Goal: Task Accomplishment & Management: Manage account settings

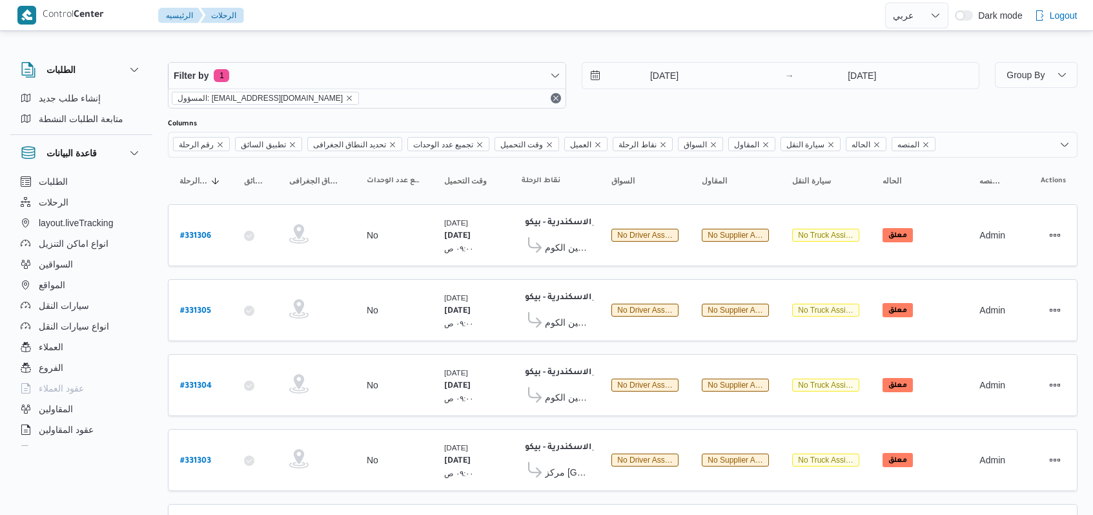
select select "ar"
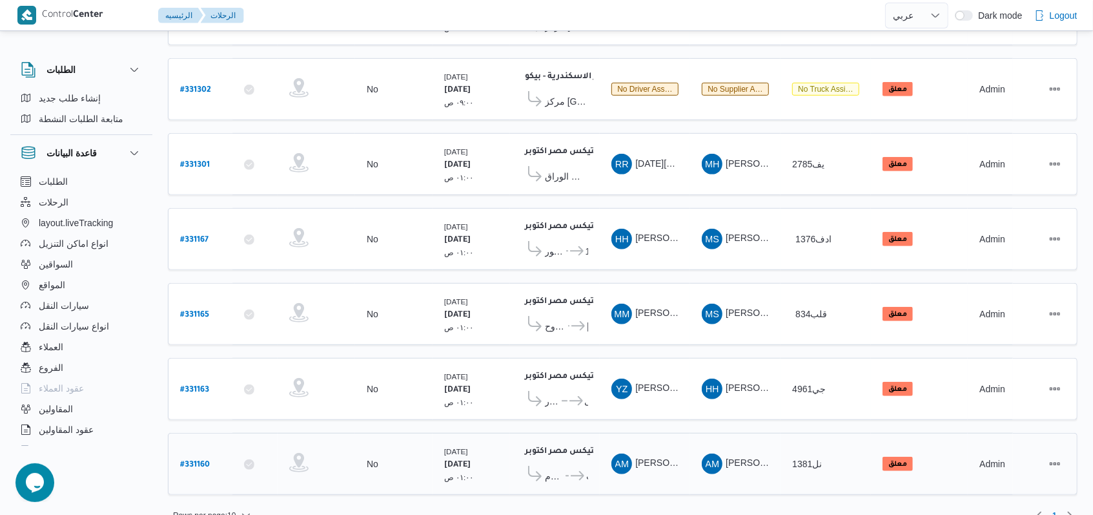
scroll to position [445, 0]
click at [192, 460] on b "# 331160" at bounding box center [195, 464] width 30 height 9
select select "ar"
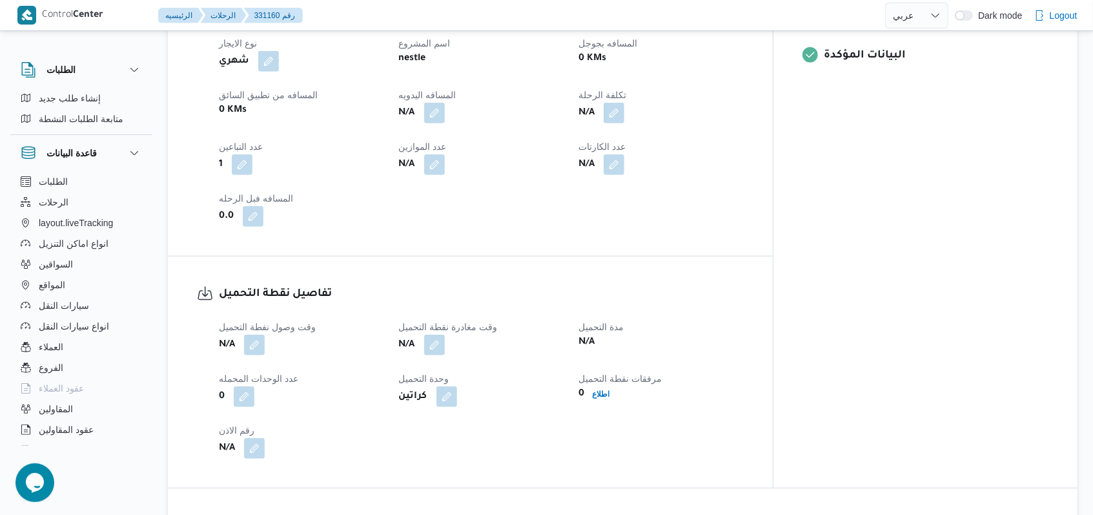
scroll to position [688, 0]
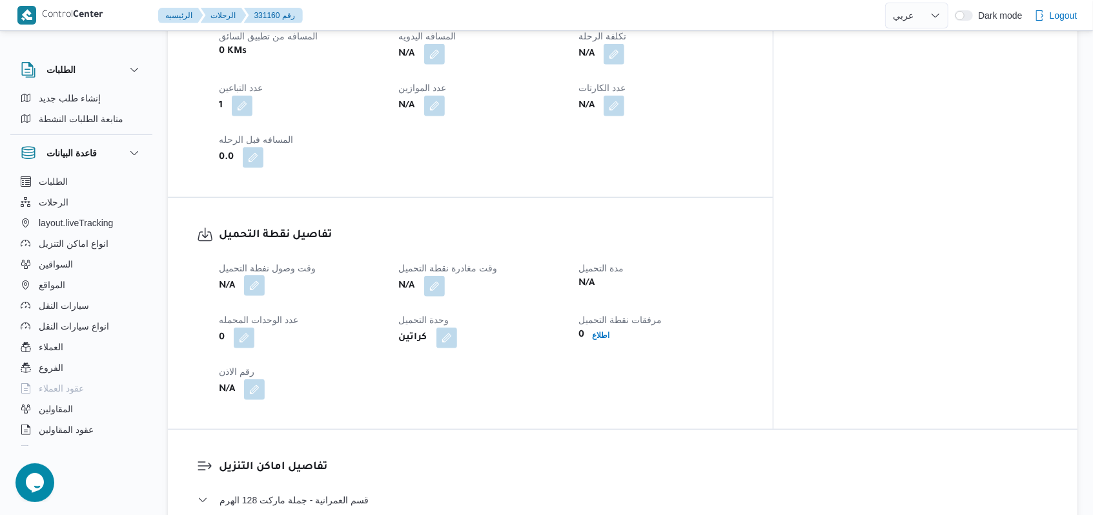
click at [256, 275] on button "button" at bounding box center [254, 285] width 21 height 21
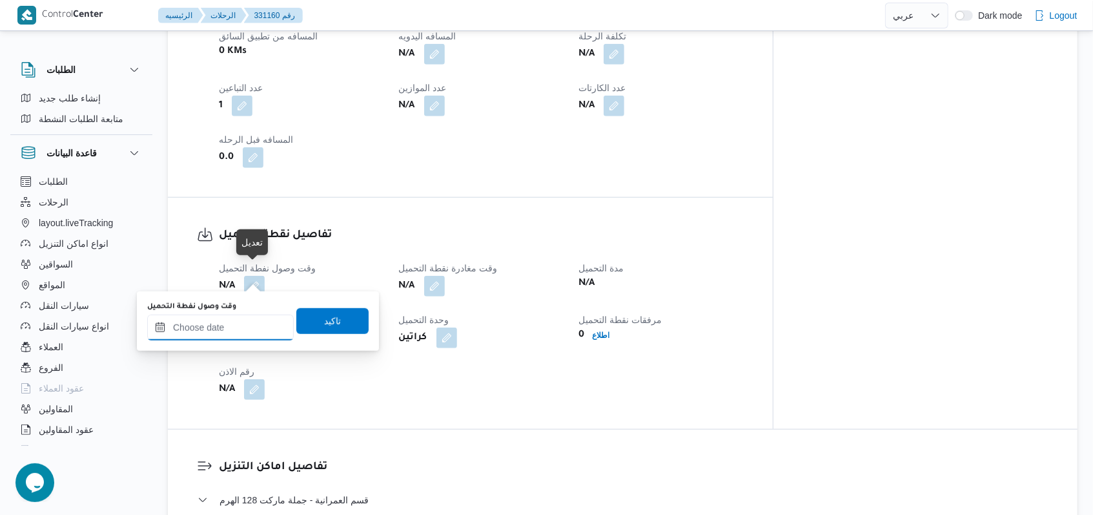
click at [225, 335] on input "وقت وصول نفطة التحميل" at bounding box center [220, 327] width 147 height 26
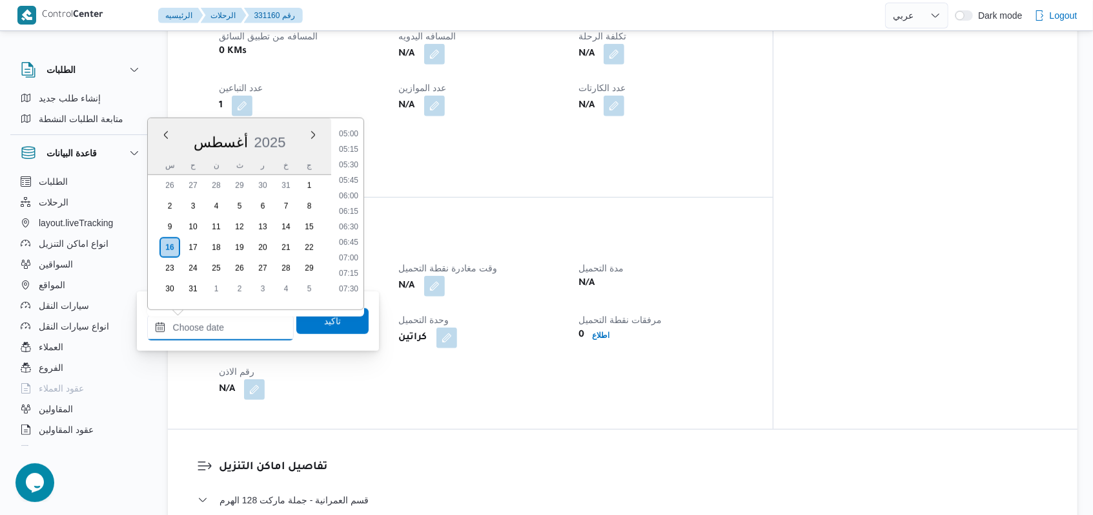
scroll to position [311, 0]
click at [349, 136] on li "05:00" at bounding box center [349, 134] width 30 height 13
type input "[DATE] ٠٥:٠٠"
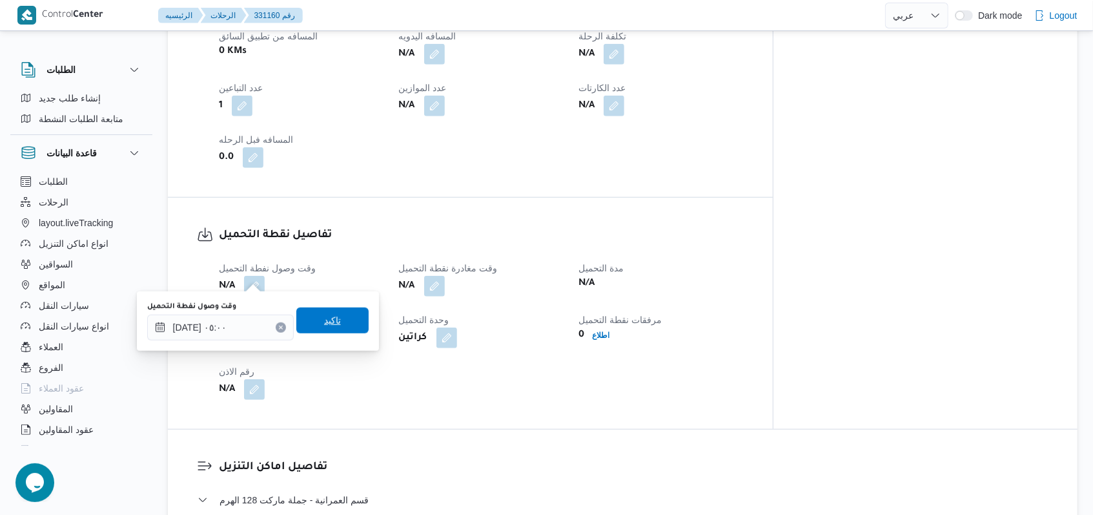
click at [325, 318] on span "تاكيد" at bounding box center [332, 319] width 17 height 15
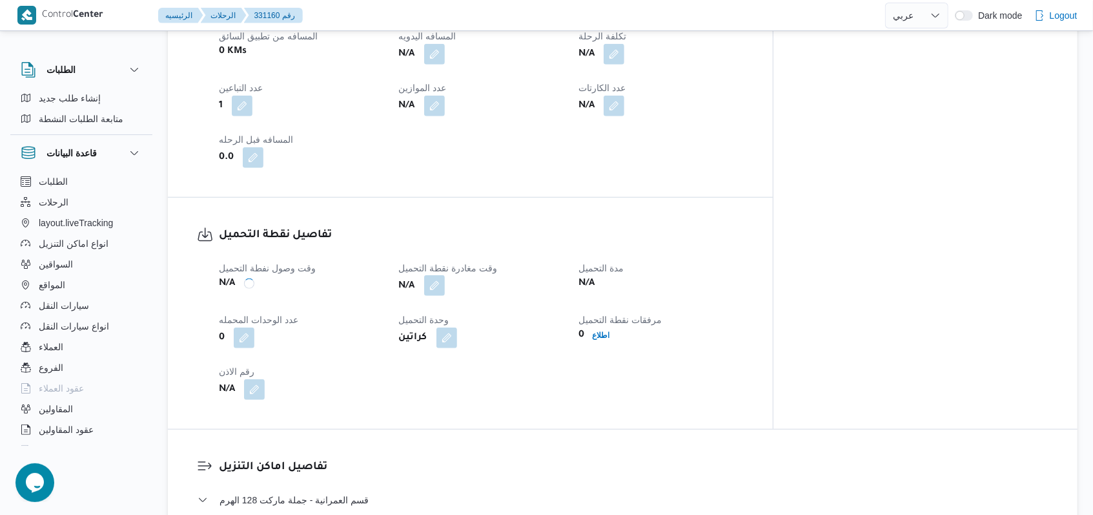
click at [445, 278] on span at bounding box center [431, 286] width 27 height 21
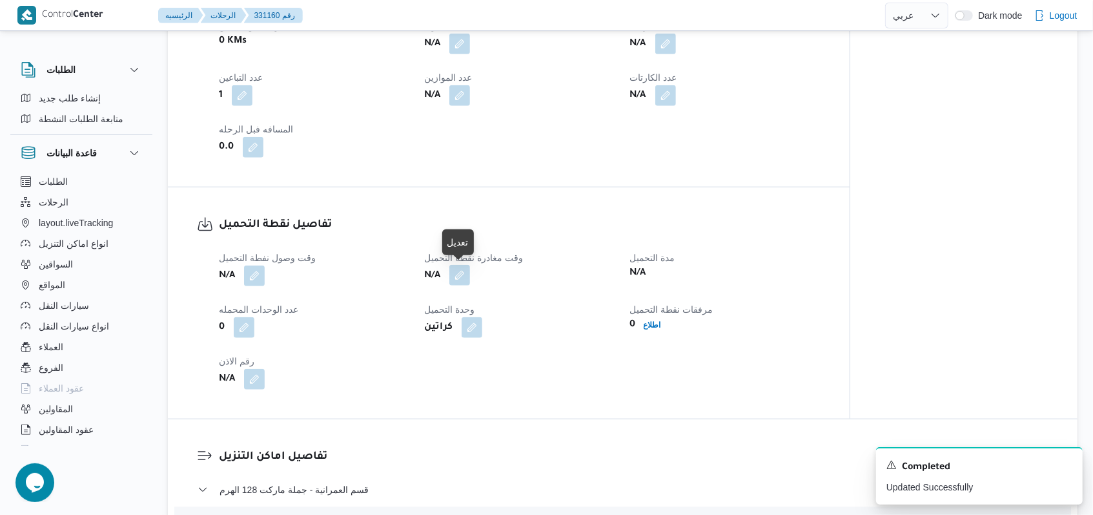
click at [464, 278] on button "button" at bounding box center [459, 275] width 21 height 21
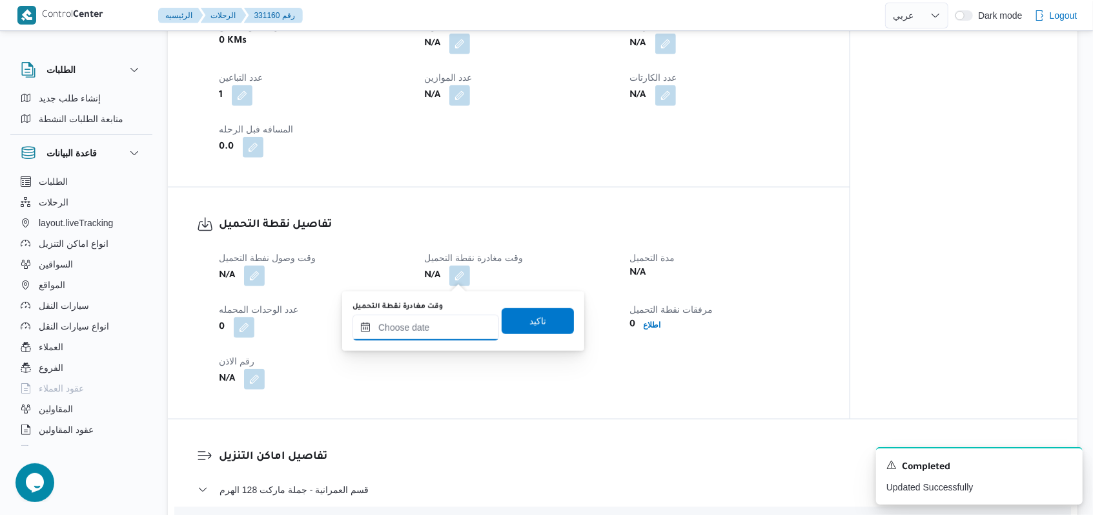
click at [447, 323] on input "وقت مغادرة نقطة التحميل" at bounding box center [425, 327] width 147 height 26
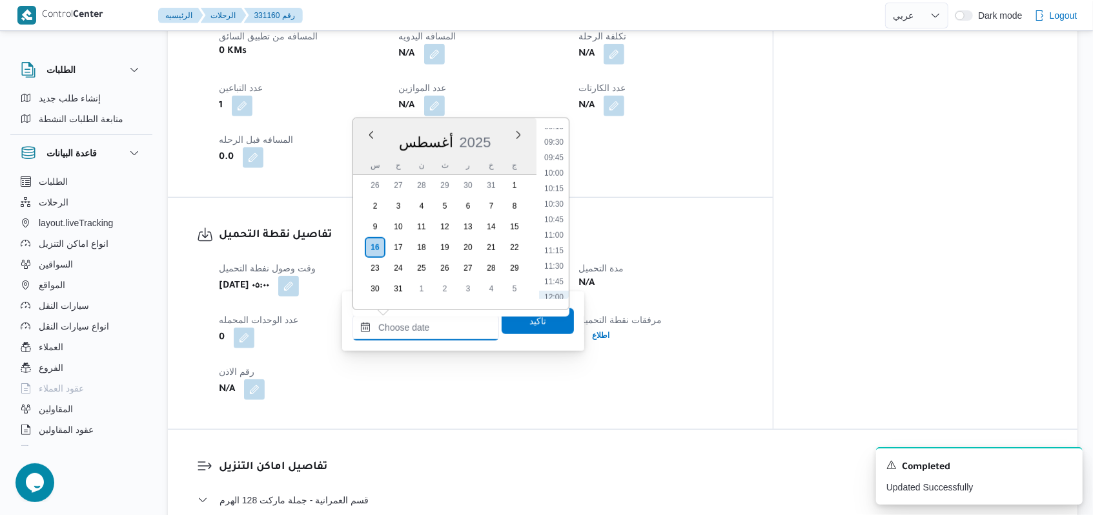
scroll to position [483, 0]
click at [559, 165] on li "08:15" at bounding box center [554, 163] width 30 height 13
type input "[DATE] ٠٨:١٥"
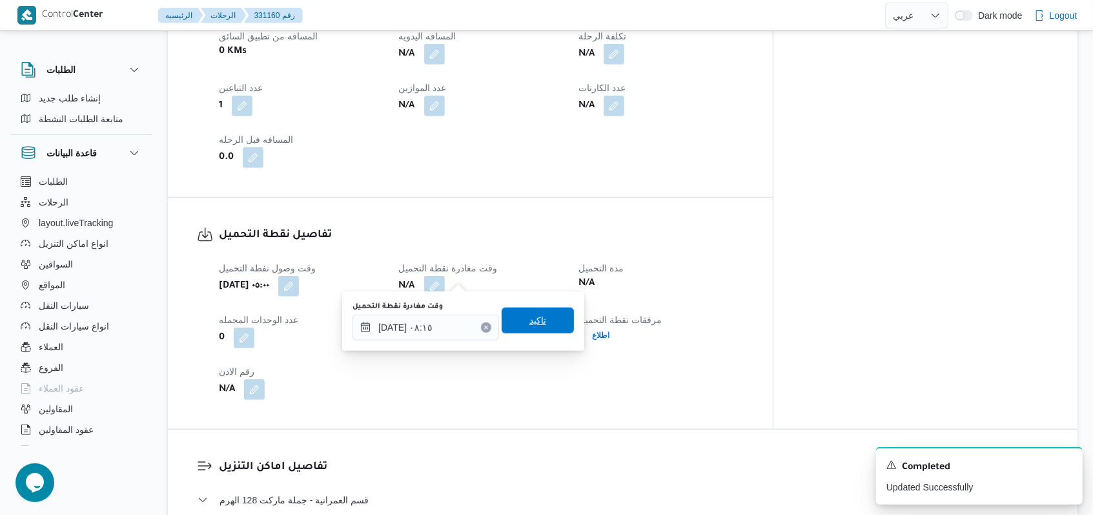
click at [537, 323] on span "تاكيد" at bounding box center [538, 320] width 72 height 26
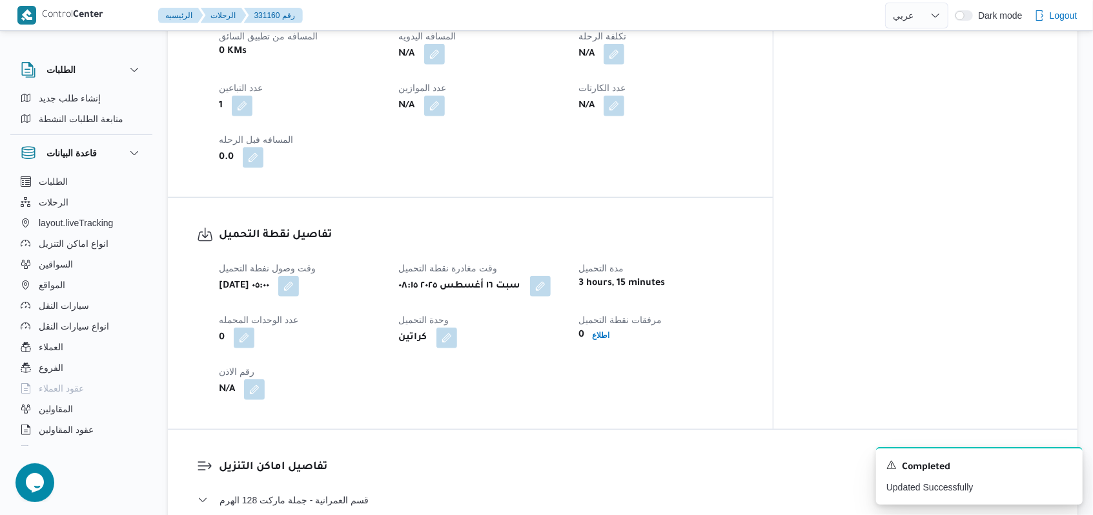
scroll to position [432, 0]
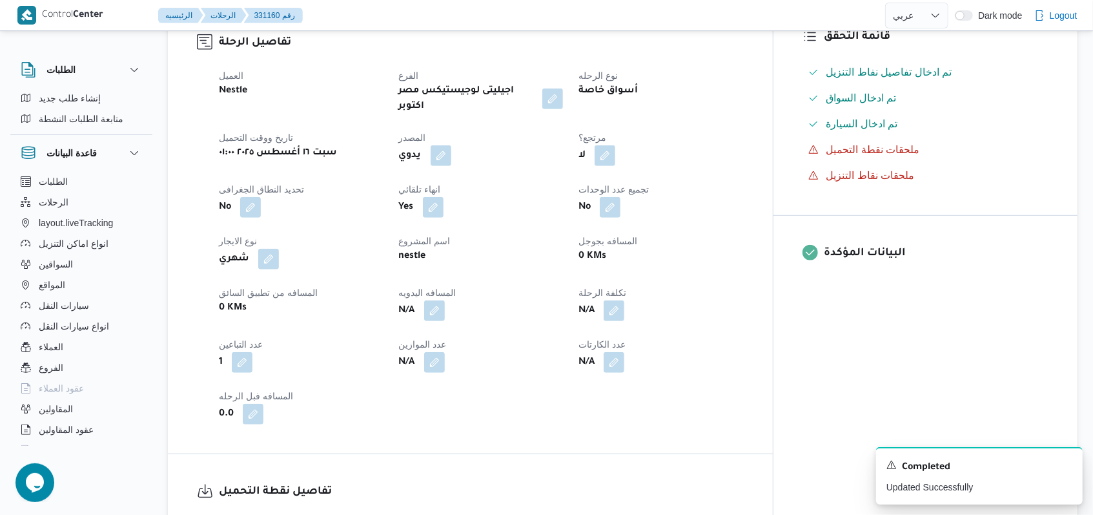
select select "ar"
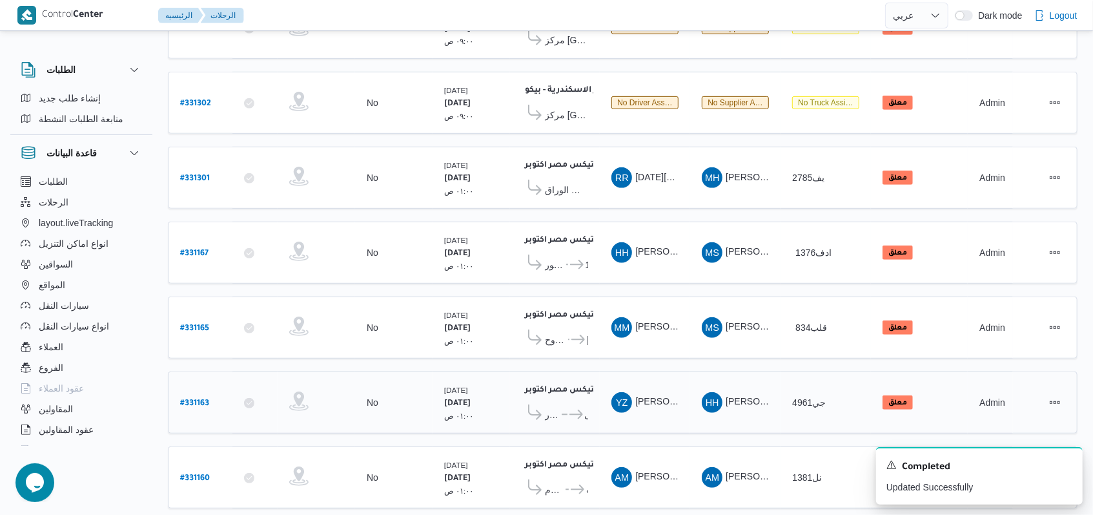
scroll to position [445, 0]
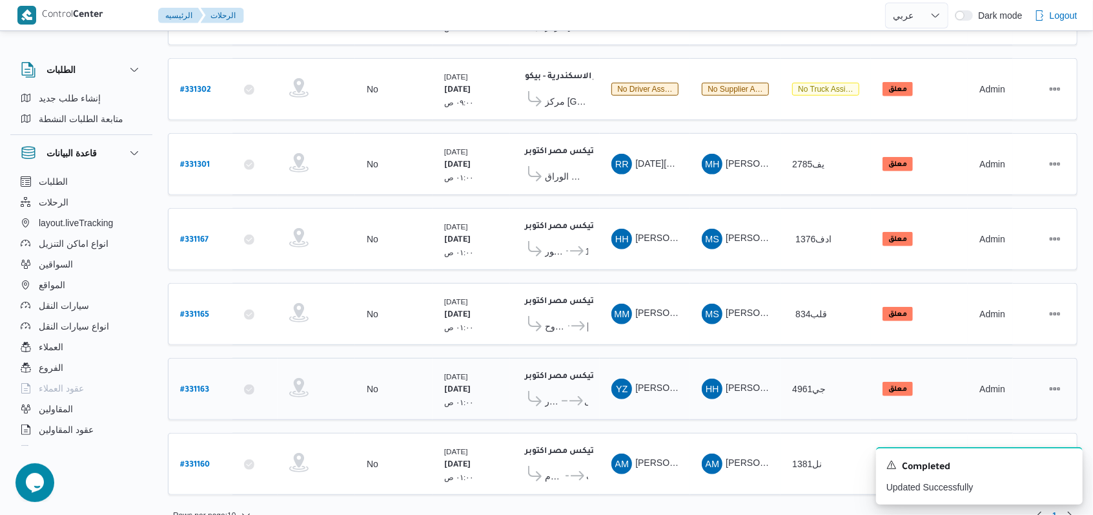
click at [203, 385] on b "# 331163" at bounding box center [194, 389] width 29 height 9
select select "ar"
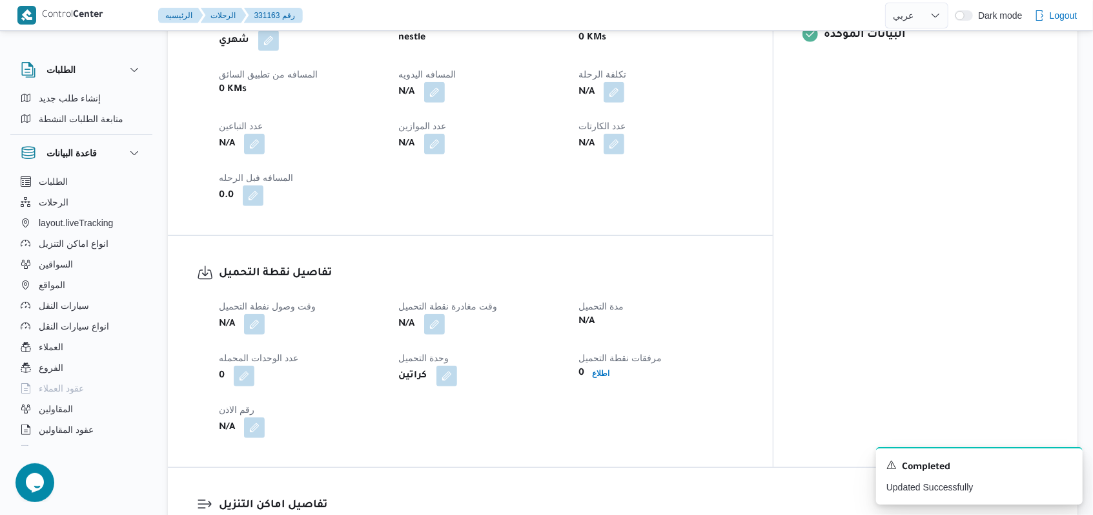
scroll to position [688, 0]
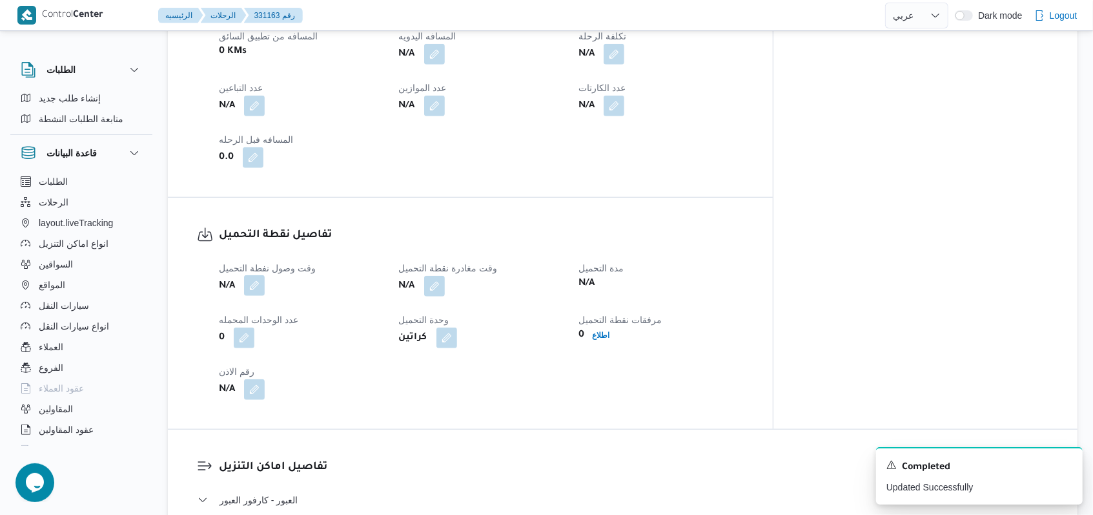
click at [263, 275] on button "button" at bounding box center [254, 285] width 21 height 21
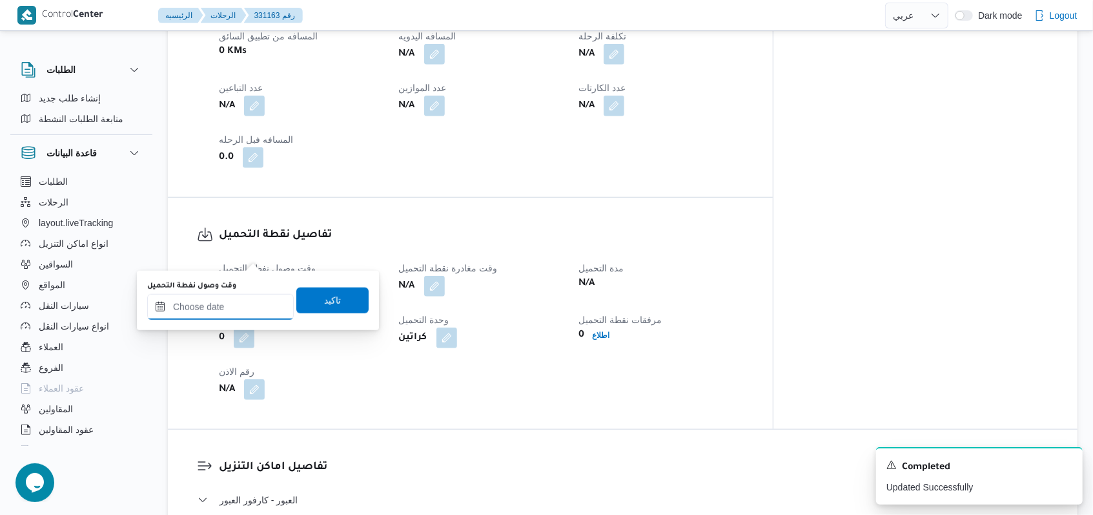
click at [254, 311] on input "وقت وصول نفطة التحميل" at bounding box center [220, 307] width 147 height 26
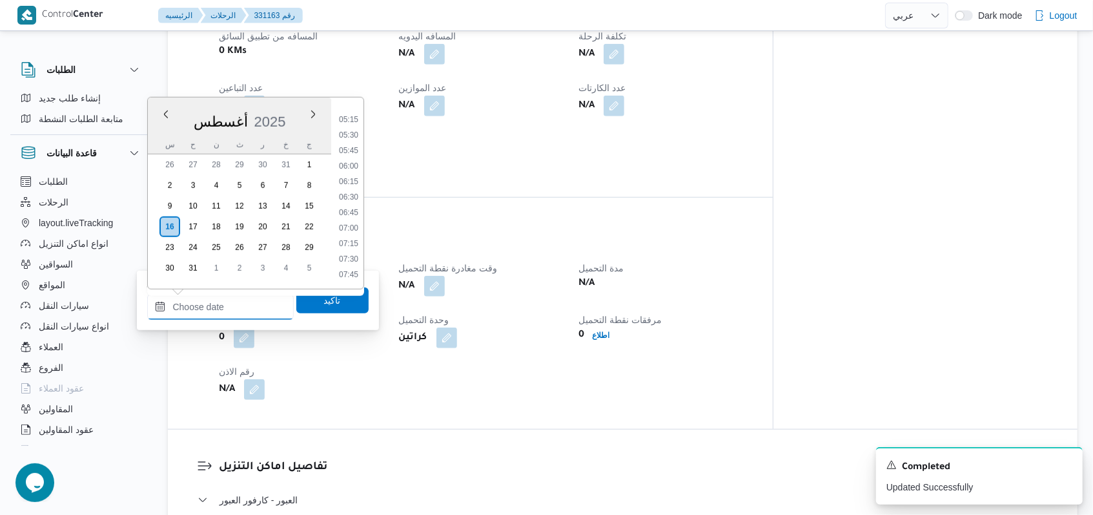
scroll to position [225, 0]
click at [349, 199] on li "05:00" at bounding box center [349, 199] width 30 height 13
type input "[DATE] ٠٥:٠٠"
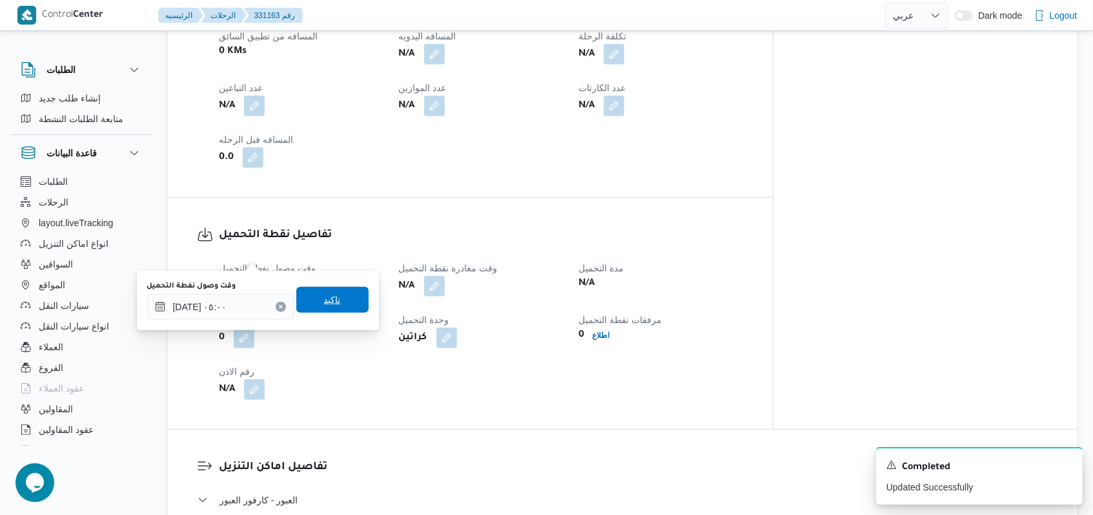
click at [325, 311] on span "تاكيد" at bounding box center [332, 300] width 72 height 26
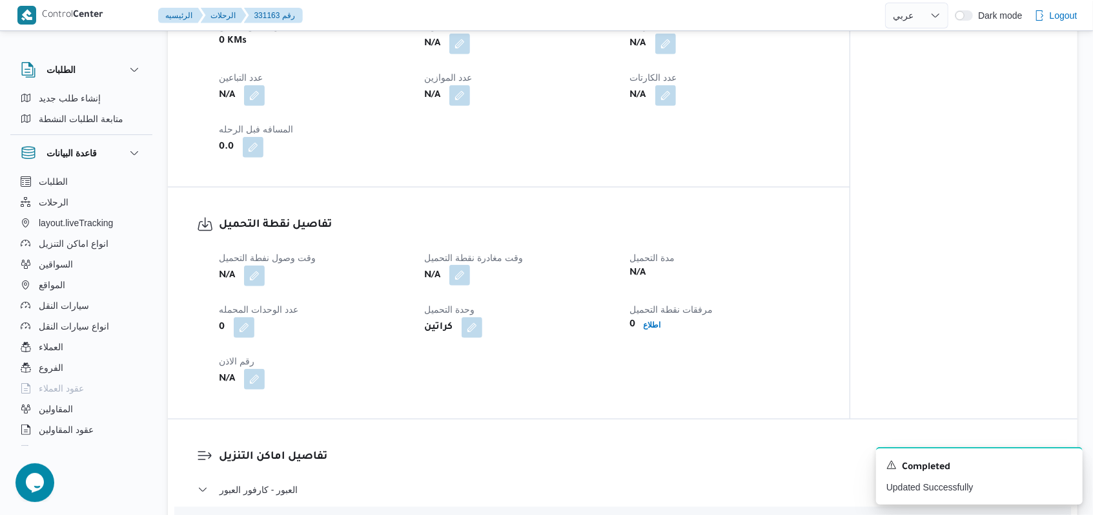
click at [455, 265] on button "button" at bounding box center [459, 275] width 21 height 21
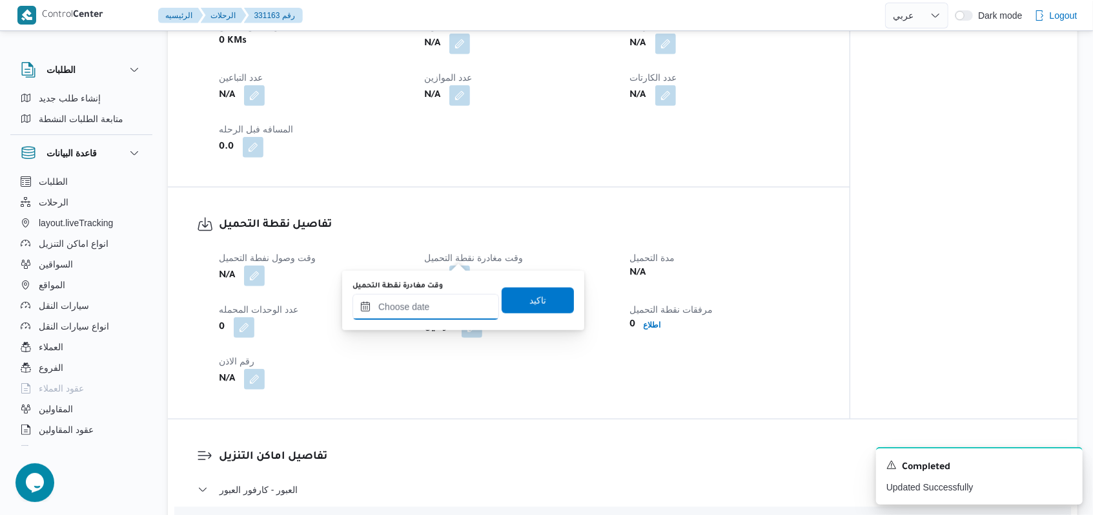
click at [436, 306] on input "وقت مغادرة نقطة التحميل" at bounding box center [425, 307] width 147 height 26
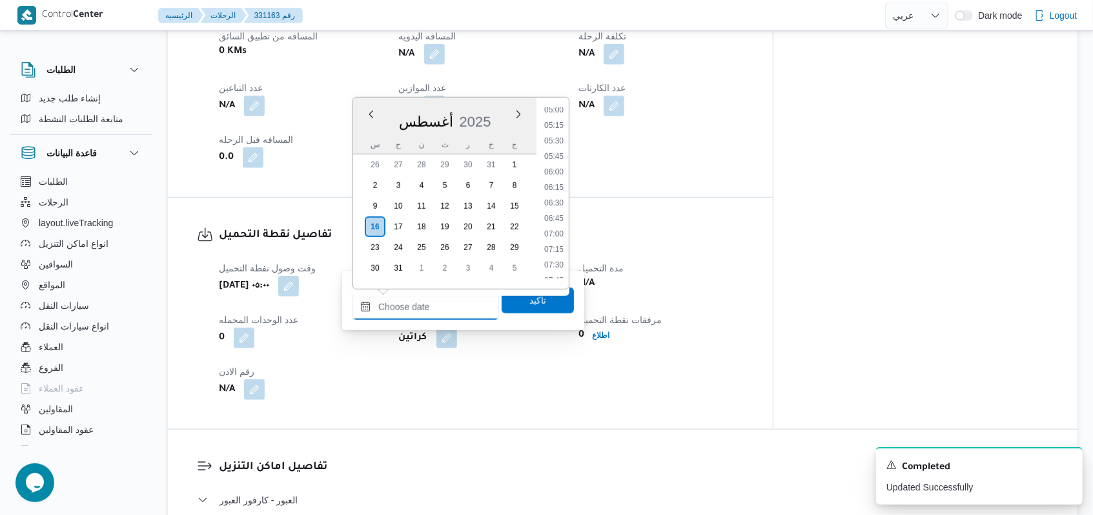
scroll to position [311, 0]
click at [558, 275] on ul "00:00 00:15 00:30 00:45 01:00 01:15 01:30 01:45 02:00 02:15 02:30 02:45 03:00 0…" at bounding box center [554, 193] width 30 height 170
click at [558, 270] on li "07:30" at bounding box center [554, 268] width 30 height 13
type input "[DATE] ٠٧:٣٠"
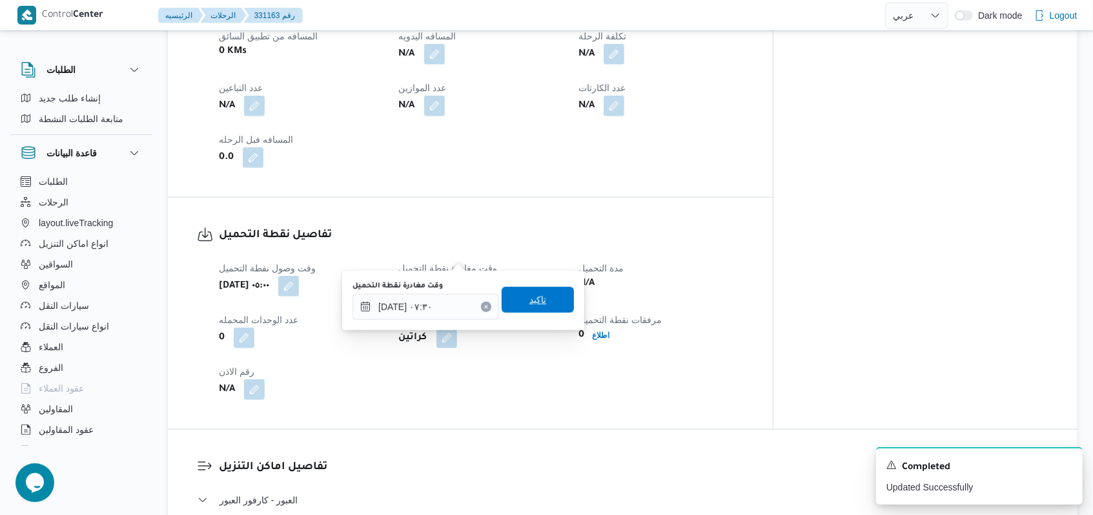
click at [540, 297] on span "تاكيد" at bounding box center [538, 300] width 72 height 26
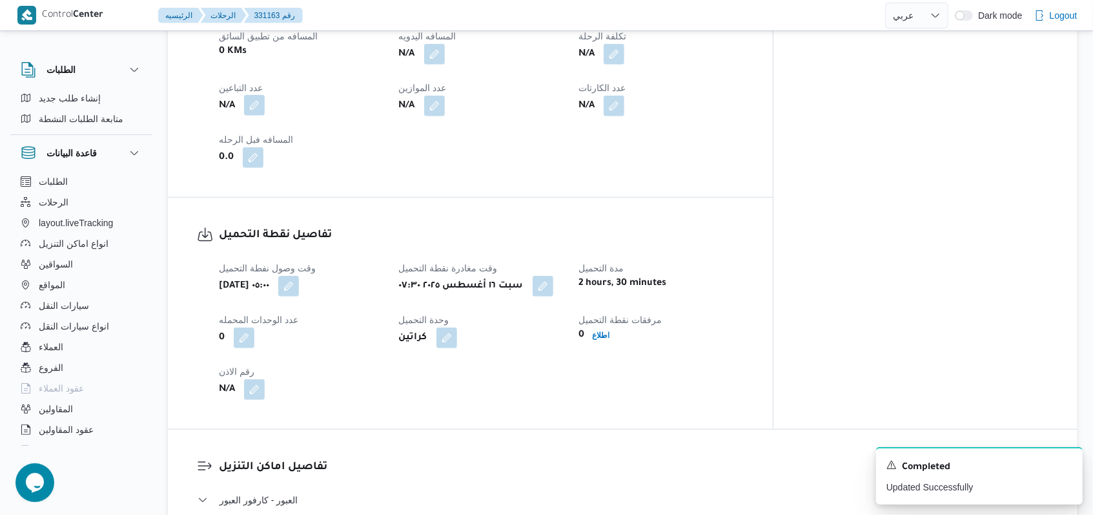
click at [259, 95] on button "button" at bounding box center [254, 105] width 21 height 21
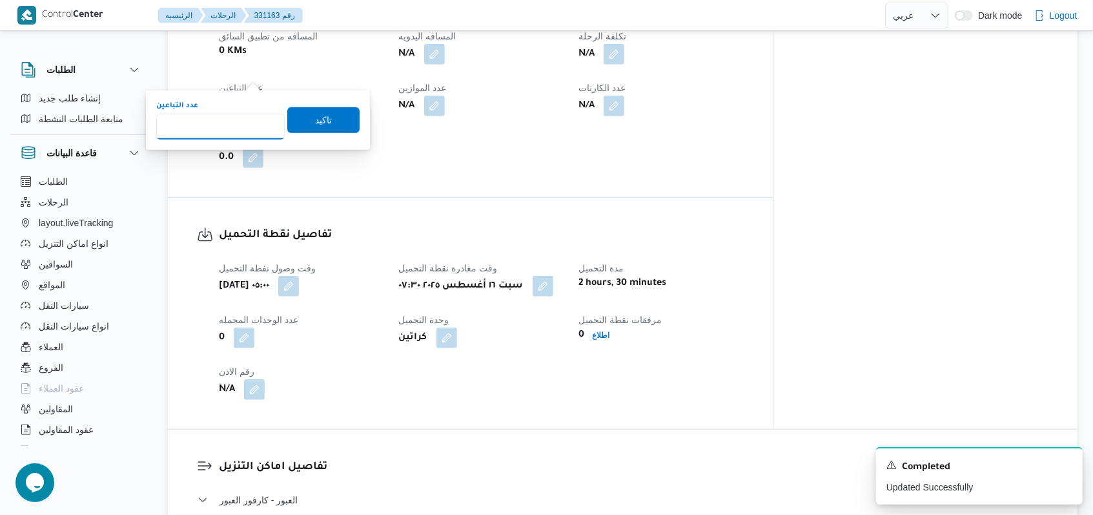
click at [237, 123] on input "عدد التباعين" at bounding box center [220, 127] width 128 height 26
type input "1"
click at [296, 121] on span "تاكيد" at bounding box center [323, 120] width 72 height 26
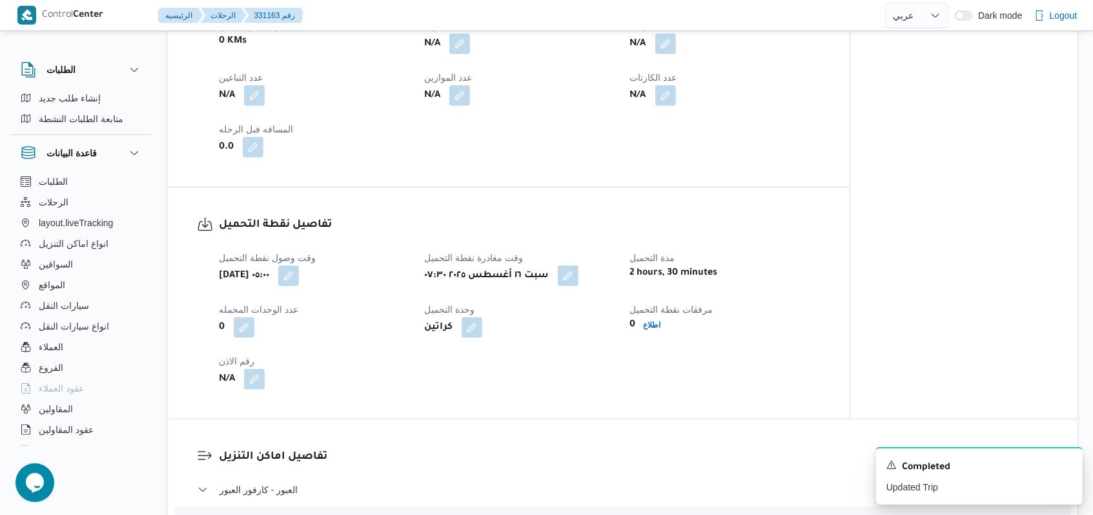
select select "ar"
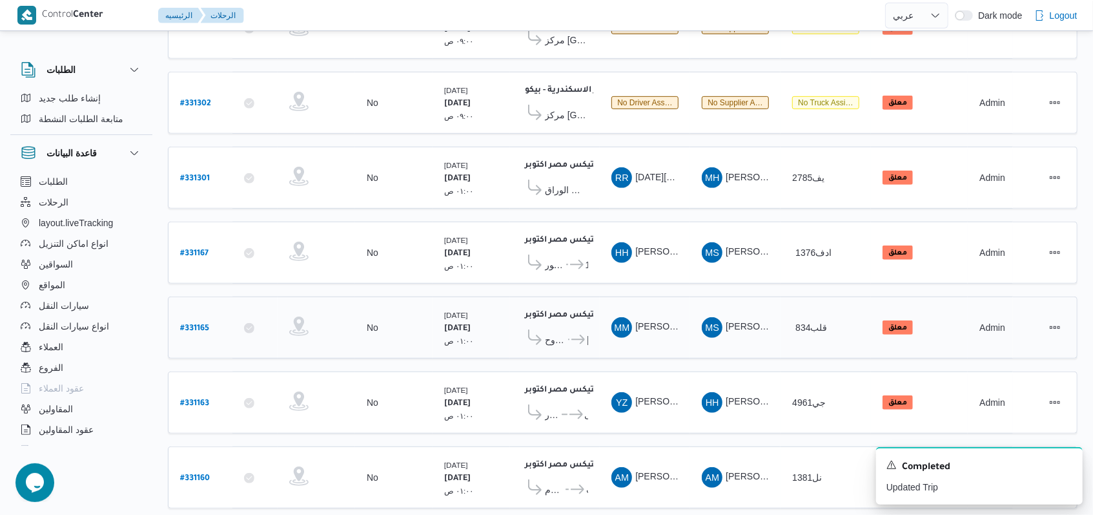
scroll to position [445, 0]
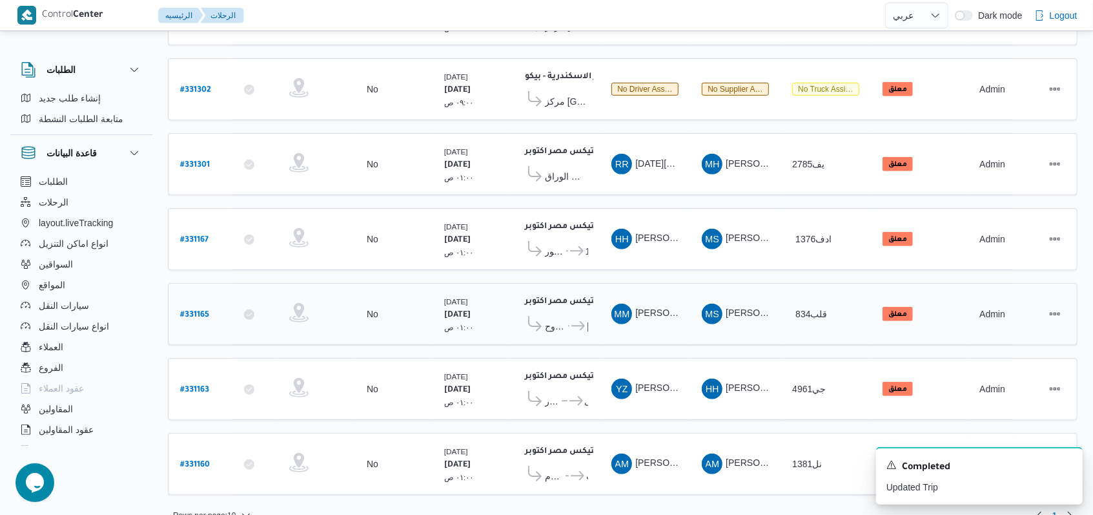
click at [193, 311] on b "# 331165" at bounding box center [194, 315] width 29 height 9
select select "ar"
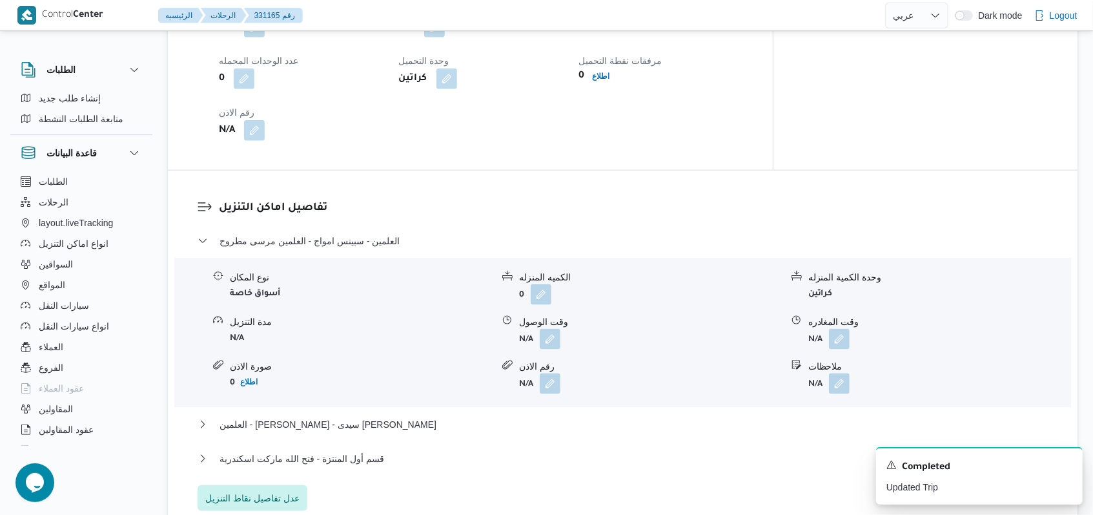
scroll to position [861, 0]
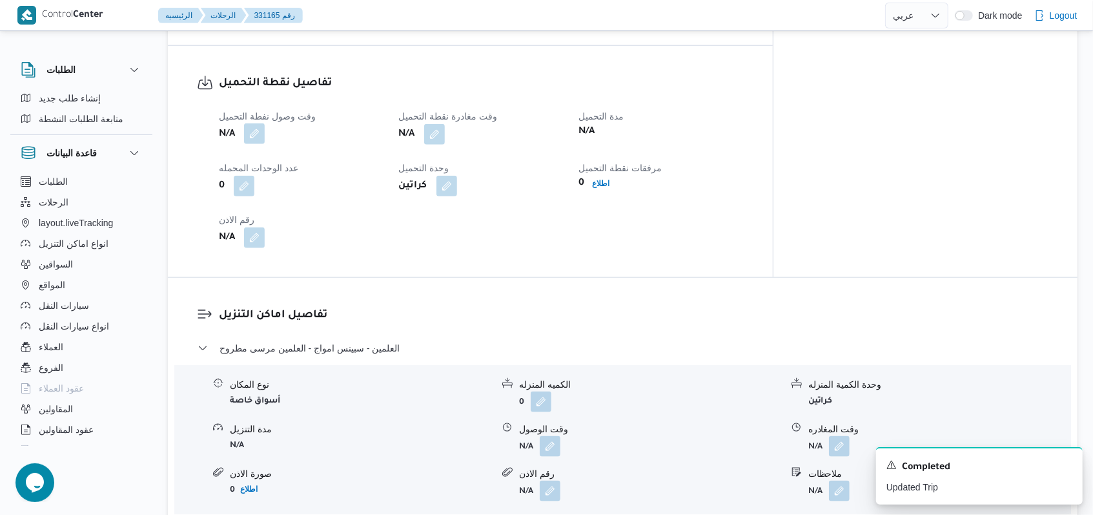
click at [257, 123] on button "button" at bounding box center [254, 133] width 21 height 21
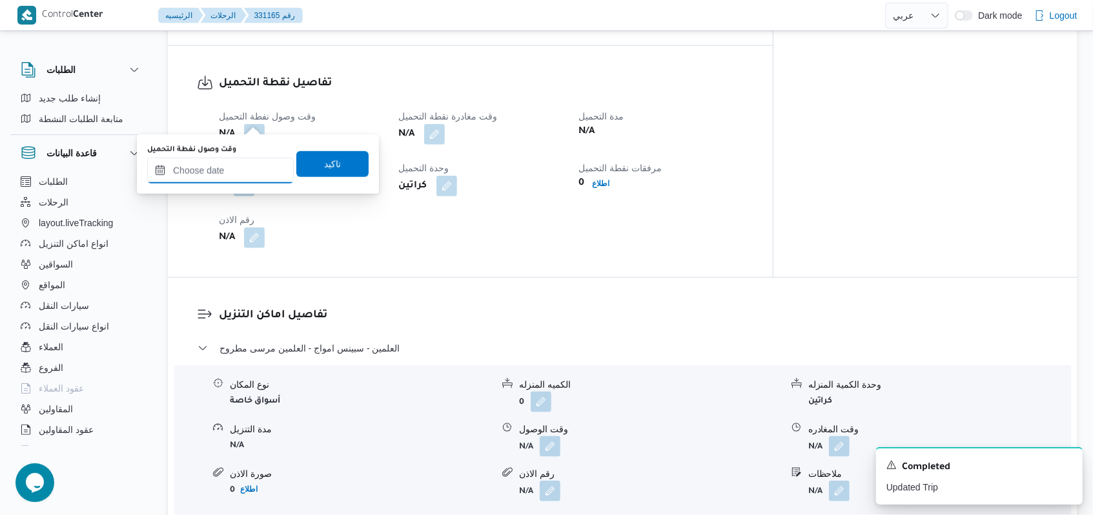
click at [240, 166] on input "وقت وصول نفطة التحميل" at bounding box center [220, 171] width 147 height 26
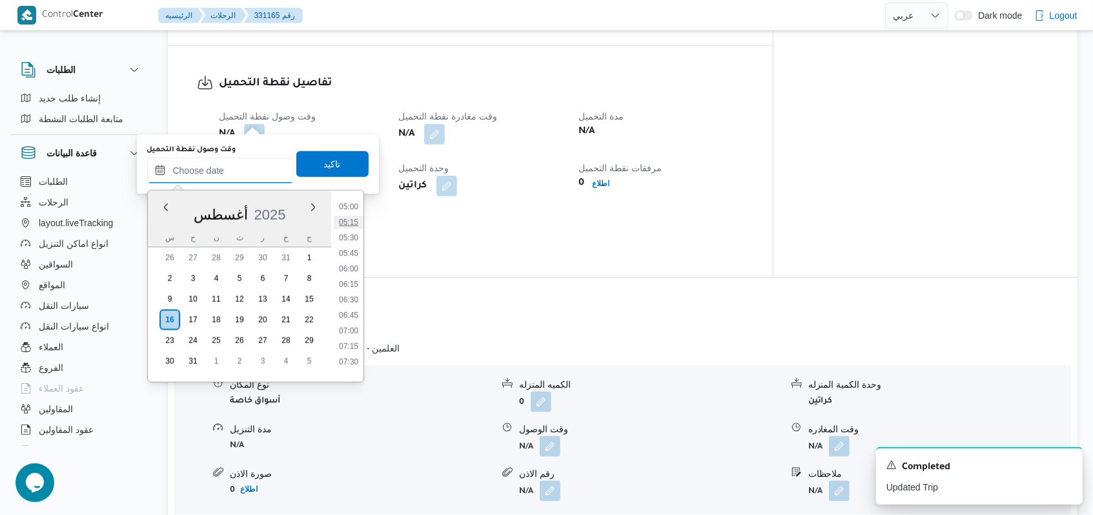
scroll to position [225, 0]
click at [351, 279] on li "04:45" at bounding box center [349, 276] width 30 height 13
type input "[DATE] ٠٤:٤٥"
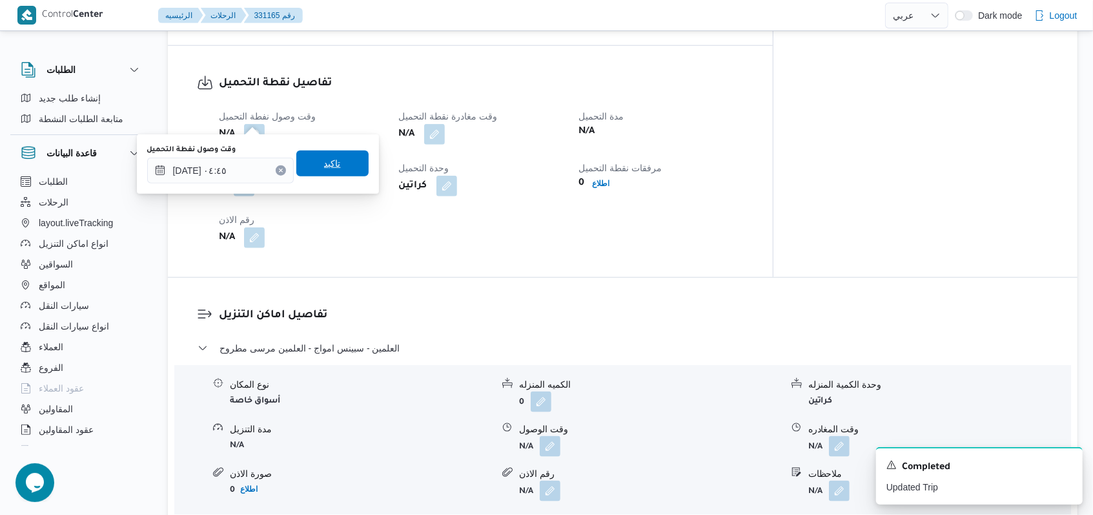
click at [334, 174] on span "تاكيد" at bounding box center [332, 163] width 72 height 26
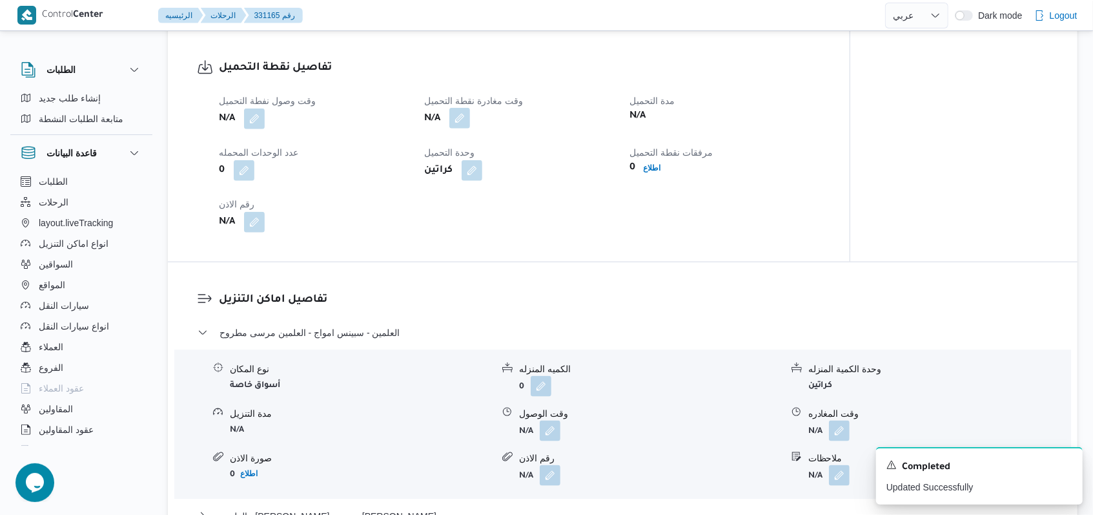
click at [465, 120] on button "button" at bounding box center [459, 118] width 21 height 21
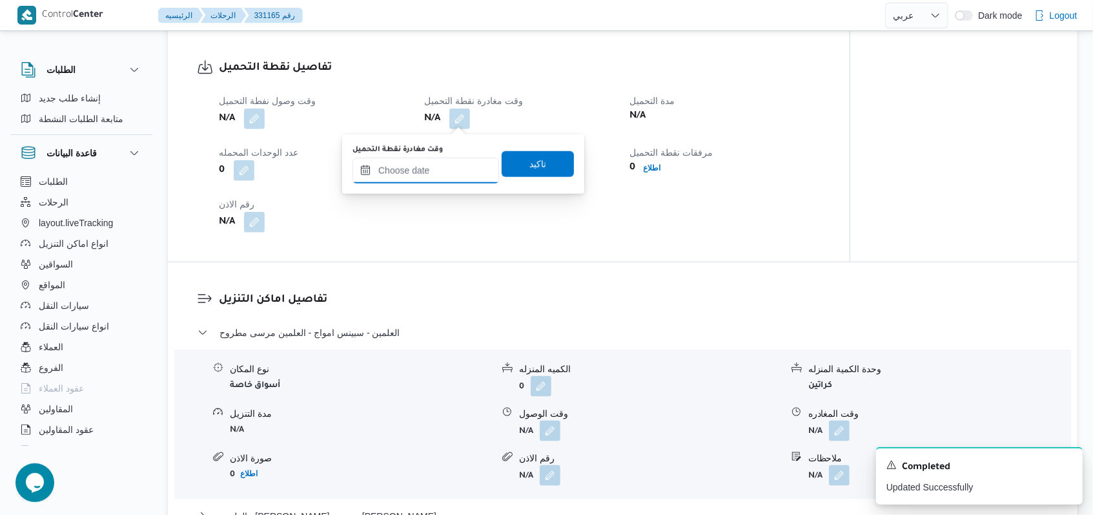
click at [444, 181] on input "وقت مغادرة نقطة التحميل" at bounding box center [425, 171] width 147 height 26
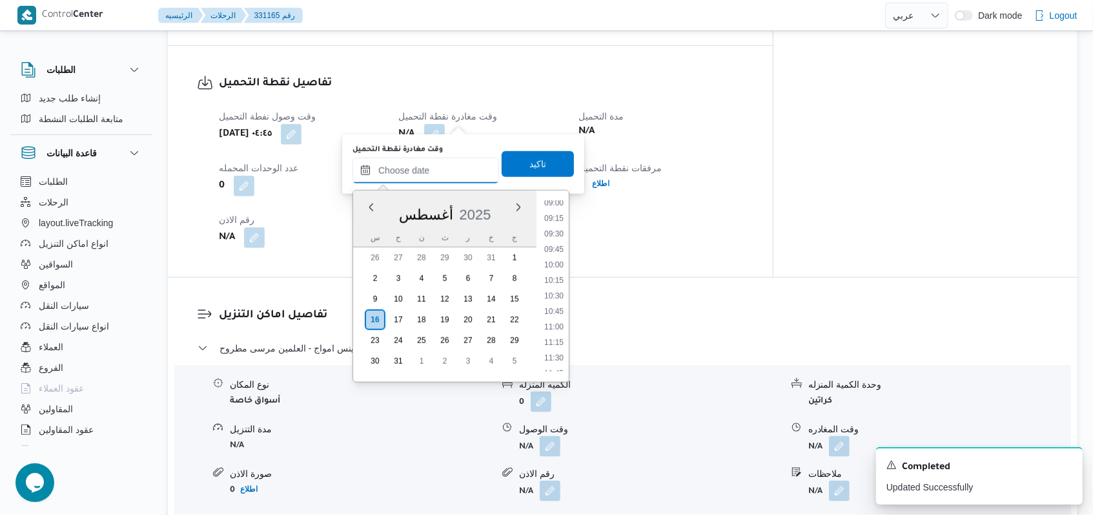
scroll to position [397, 0]
click at [562, 256] on li "07:15" at bounding box center [554, 259] width 30 height 13
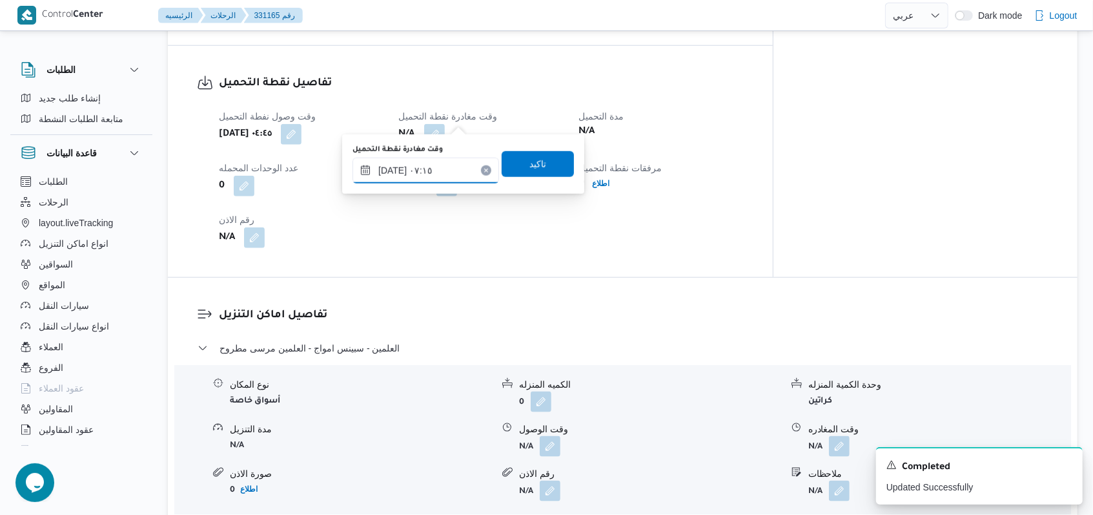
click at [403, 174] on input "[DATE] ٠٧:١٥" at bounding box center [425, 171] width 147 height 26
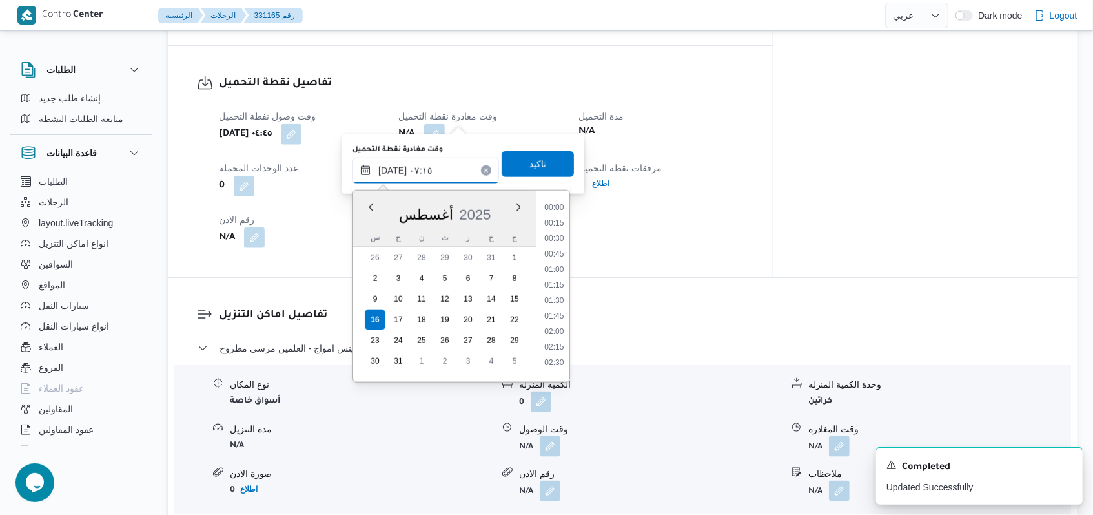
scroll to position [361, 0]
click at [556, 317] on li "07:30" at bounding box center [554, 311] width 30 height 13
type input "[DATE] ٠٧:٣٠"
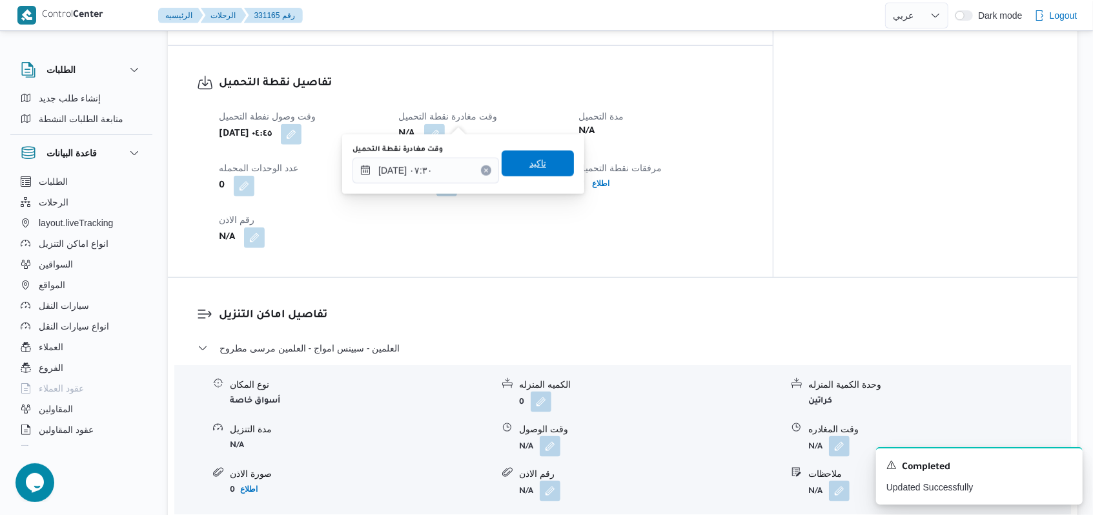
click at [529, 158] on span "تاكيد" at bounding box center [537, 163] width 17 height 15
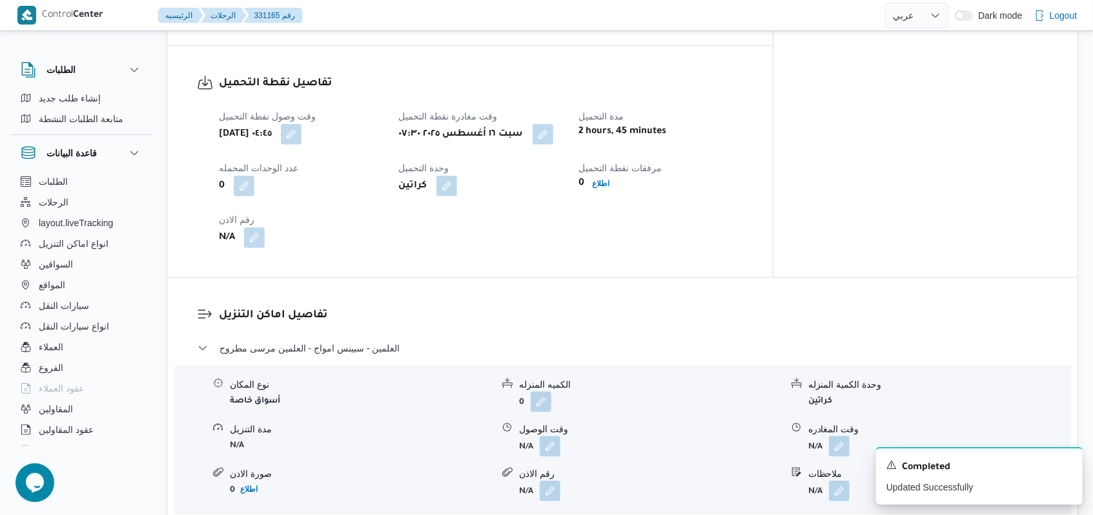
select select "ar"
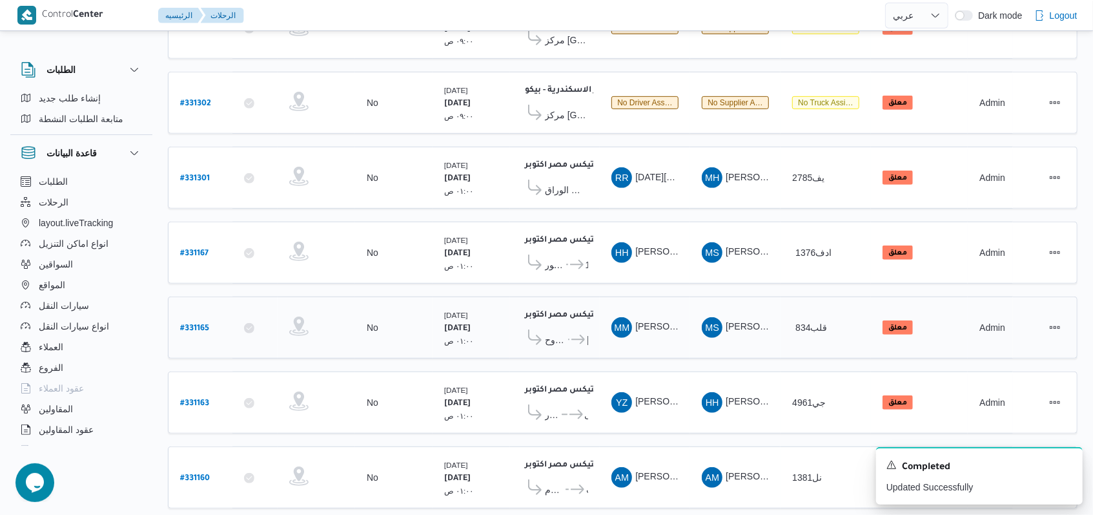
scroll to position [445, 0]
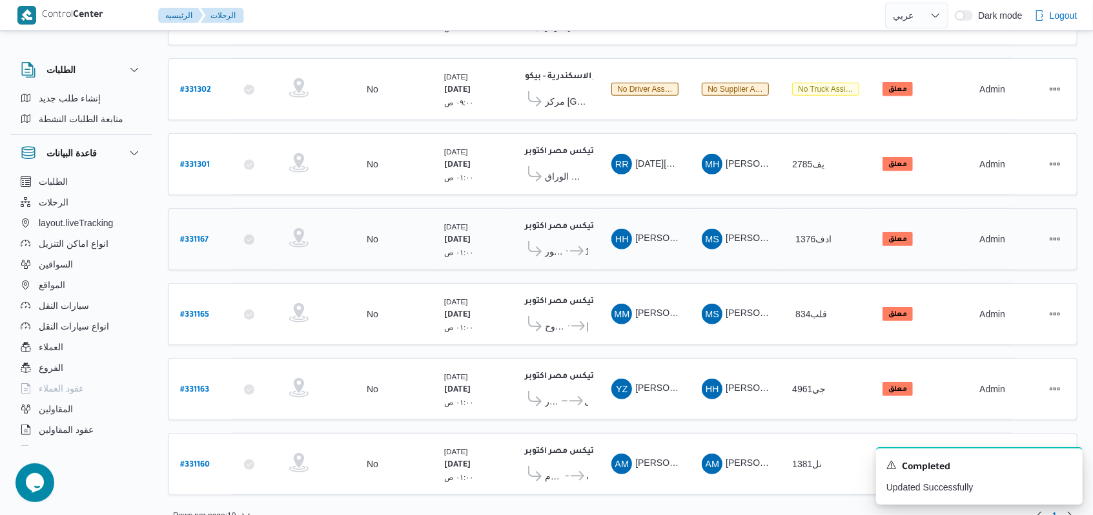
click at [207, 236] on b "# 331167" at bounding box center [194, 240] width 28 height 9
select select "ar"
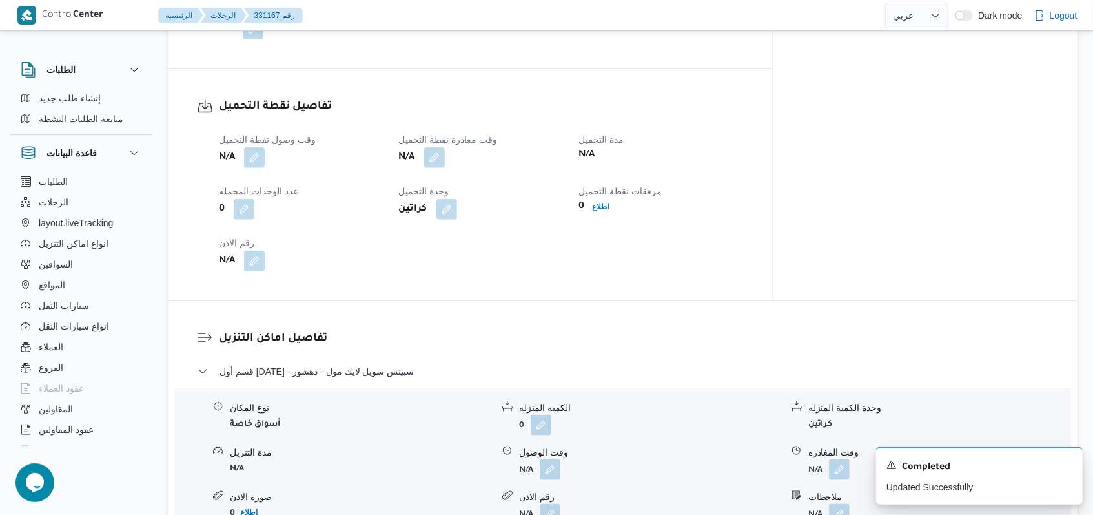
scroll to position [861, 0]
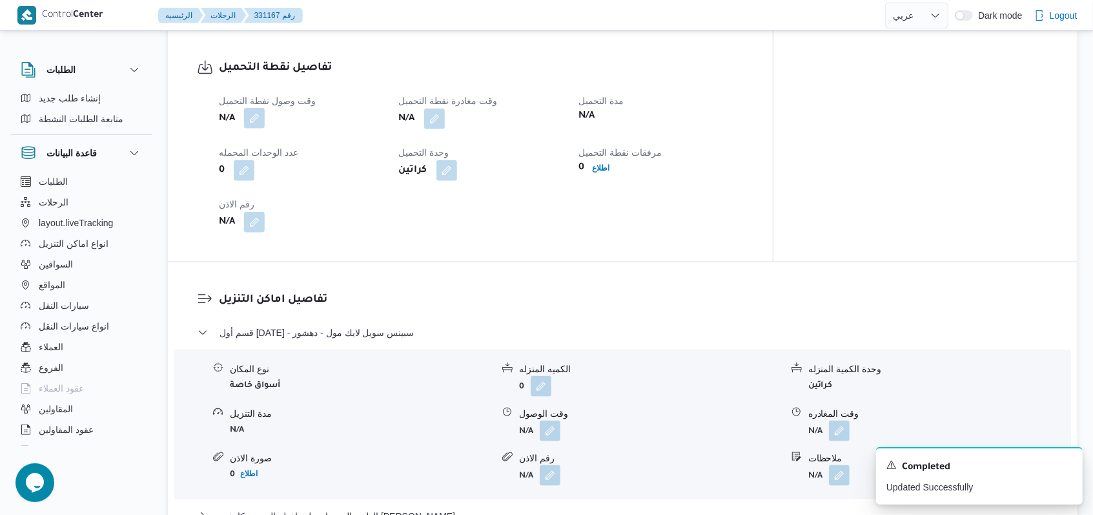
click at [250, 108] on button "button" at bounding box center [254, 118] width 21 height 21
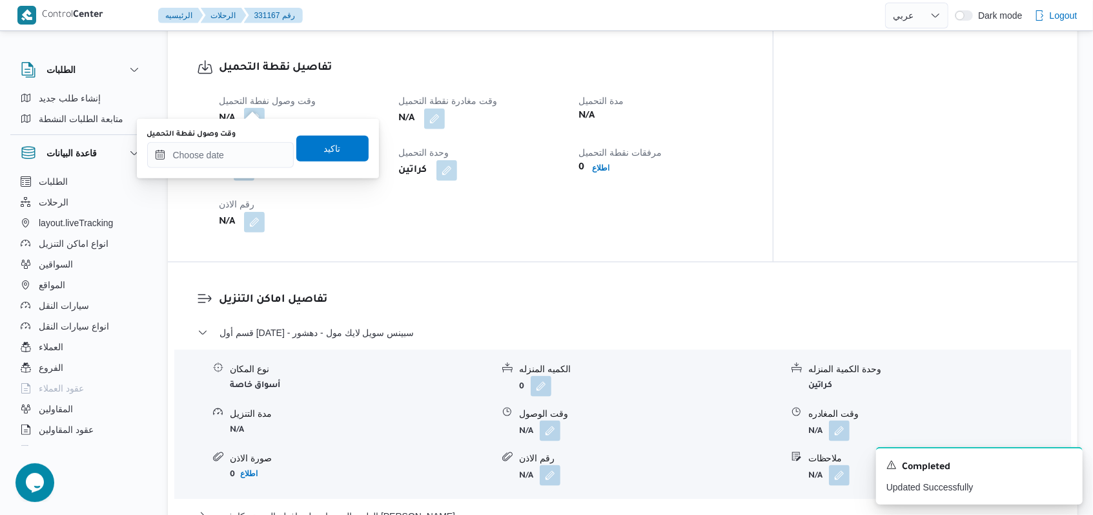
click at [232, 168] on div "وقت وصول نفطة التحميل تاكيد" at bounding box center [258, 148] width 224 height 41
click at [241, 158] on input "وقت وصول نفطة التحميل" at bounding box center [220, 155] width 147 height 26
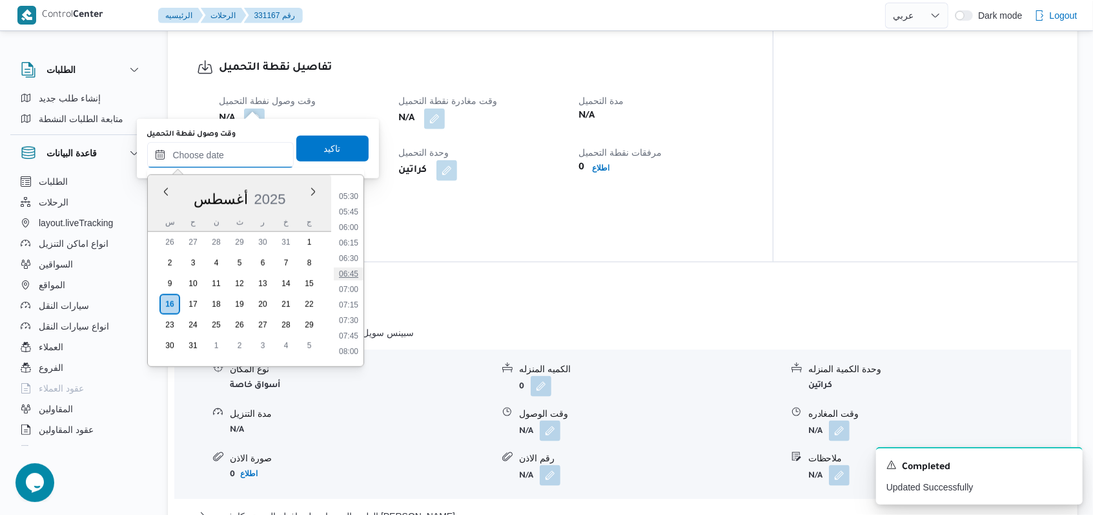
scroll to position [311, 0]
click at [352, 258] on li "06:00" at bounding box center [349, 253] width 30 height 13
type input "[DATE] ٠٦:٠٠"
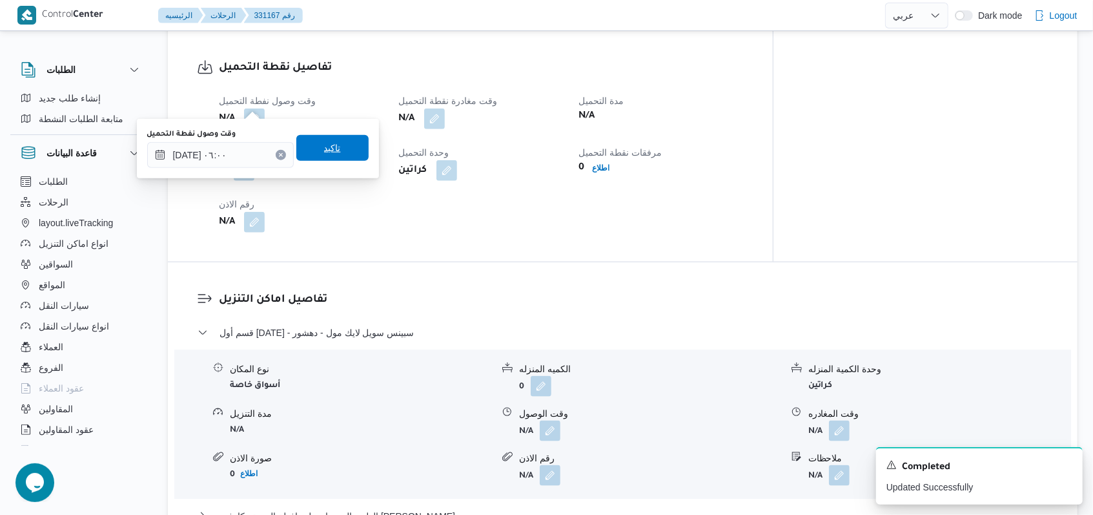
click at [341, 147] on span "تاكيد" at bounding box center [332, 148] width 72 height 26
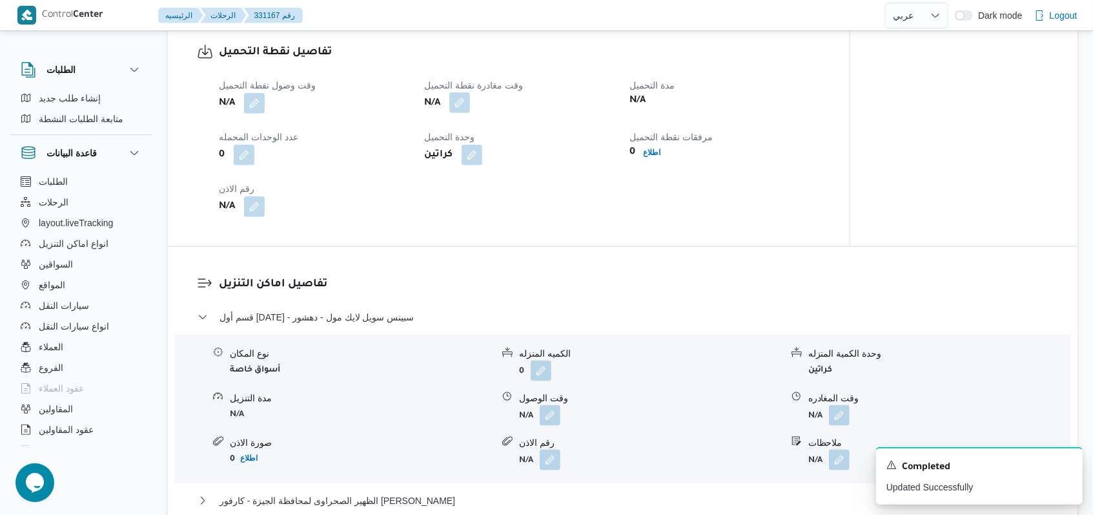
click at [456, 112] on button "button" at bounding box center [459, 102] width 21 height 21
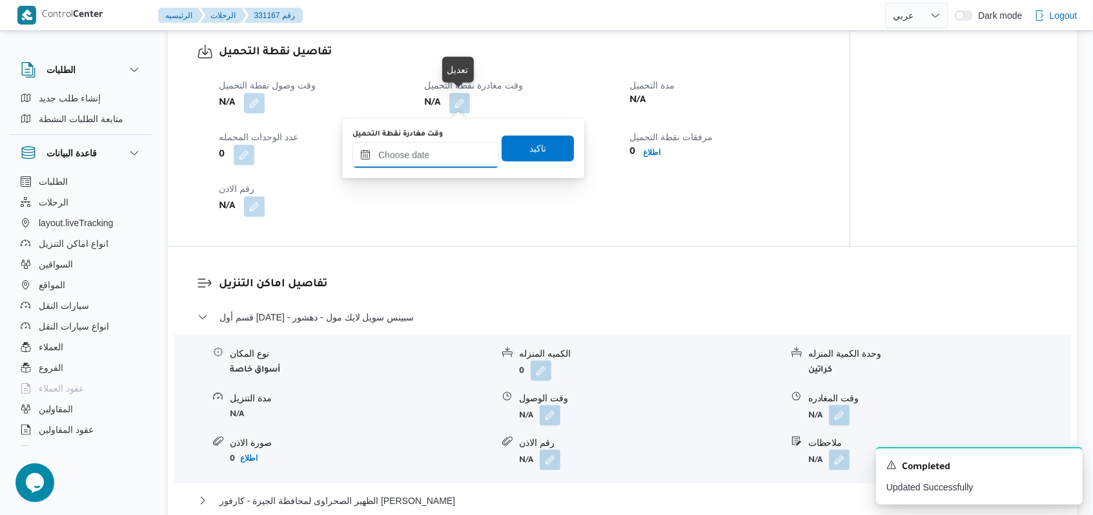
click at [441, 161] on input "وقت مغادرة نقطة التحميل" at bounding box center [425, 155] width 147 height 26
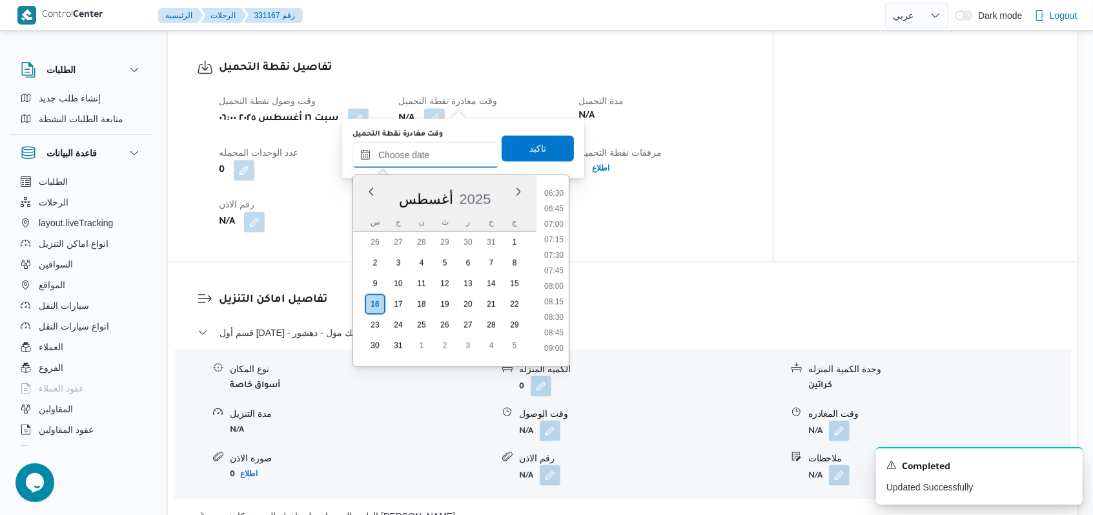
scroll to position [397, 0]
click at [564, 290] on li "08:00" at bounding box center [554, 290] width 30 height 13
type input "[DATE] ٠٨:٠٠"
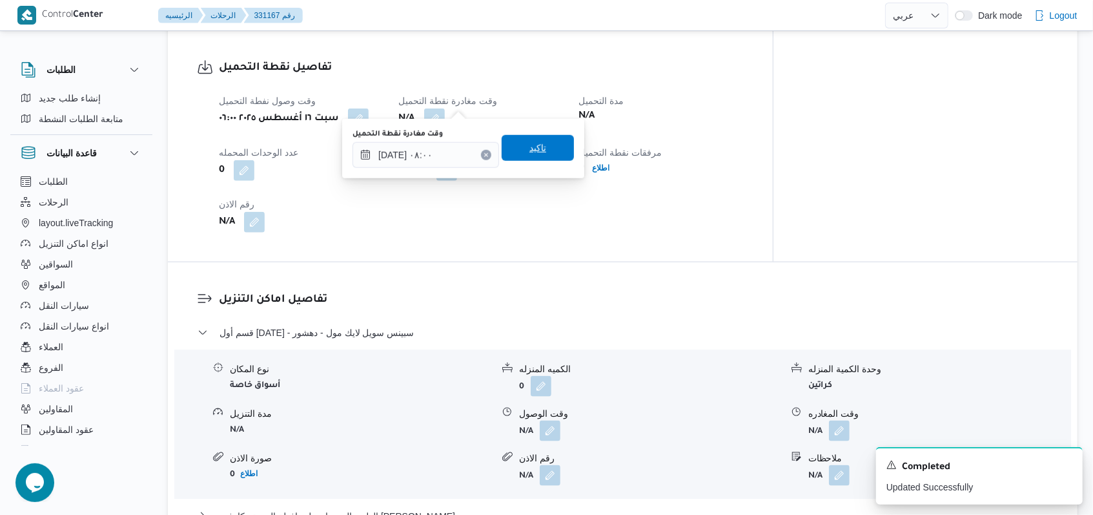
click at [553, 152] on span "تاكيد" at bounding box center [538, 148] width 72 height 26
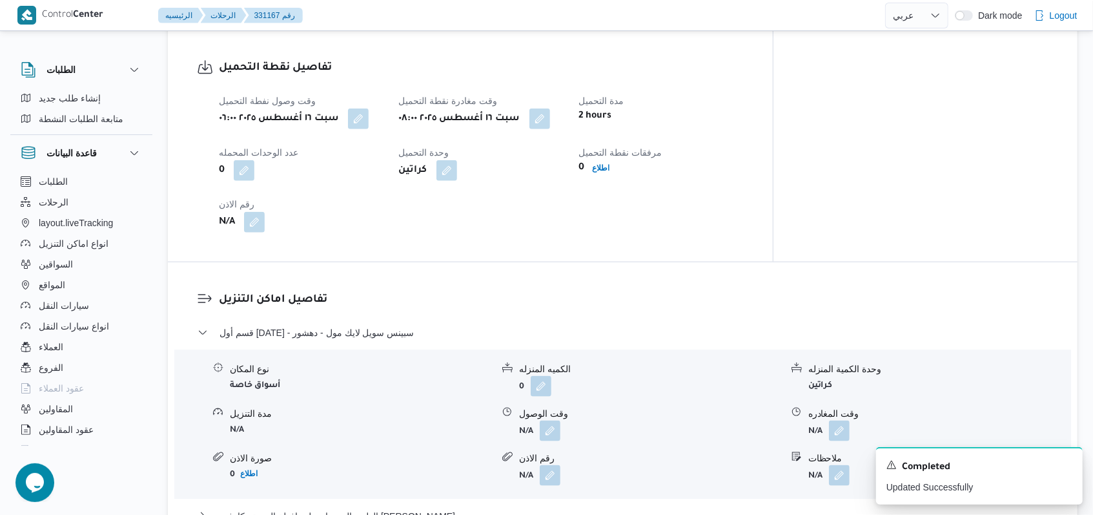
select select "ar"
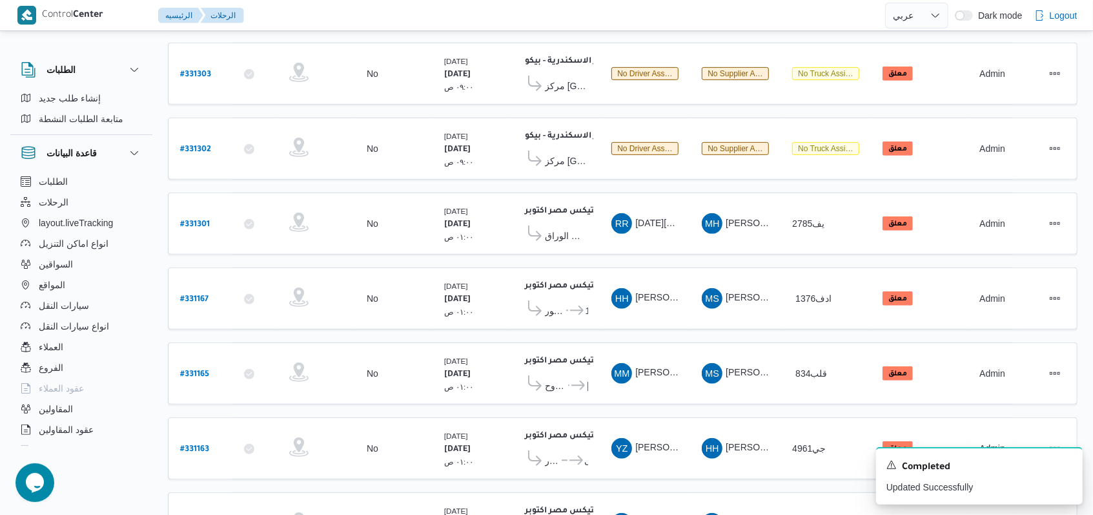
scroll to position [360, 0]
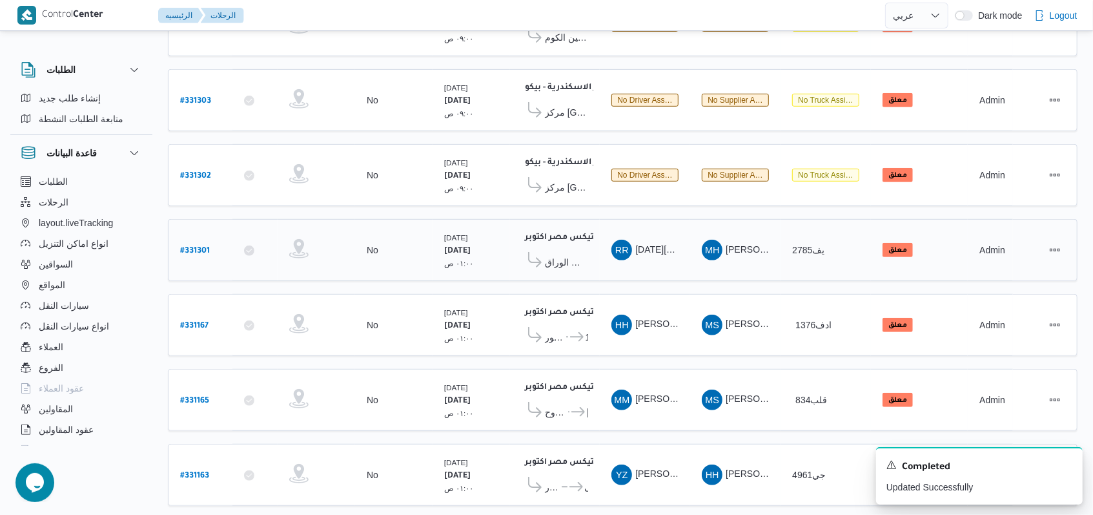
click at [203, 247] on b "# 331301" at bounding box center [195, 251] width 30 height 9
select select "ar"
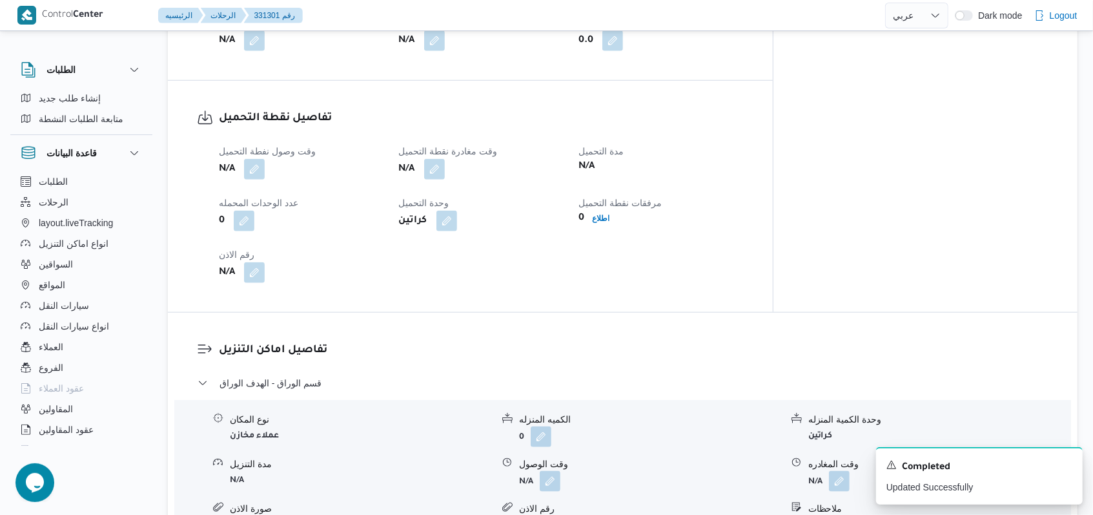
scroll to position [790, 0]
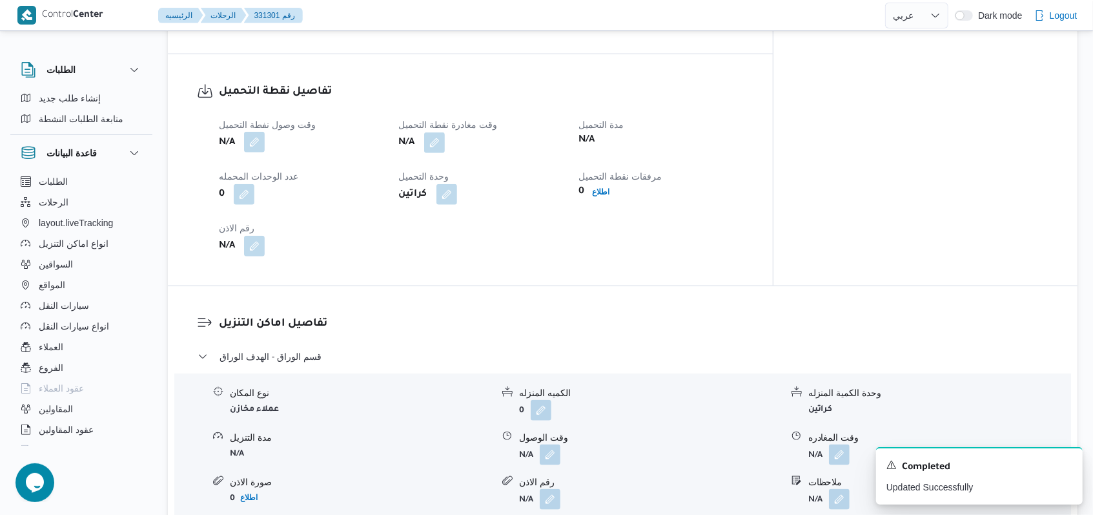
click at [258, 132] on button "button" at bounding box center [254, 142] width 21 height 21
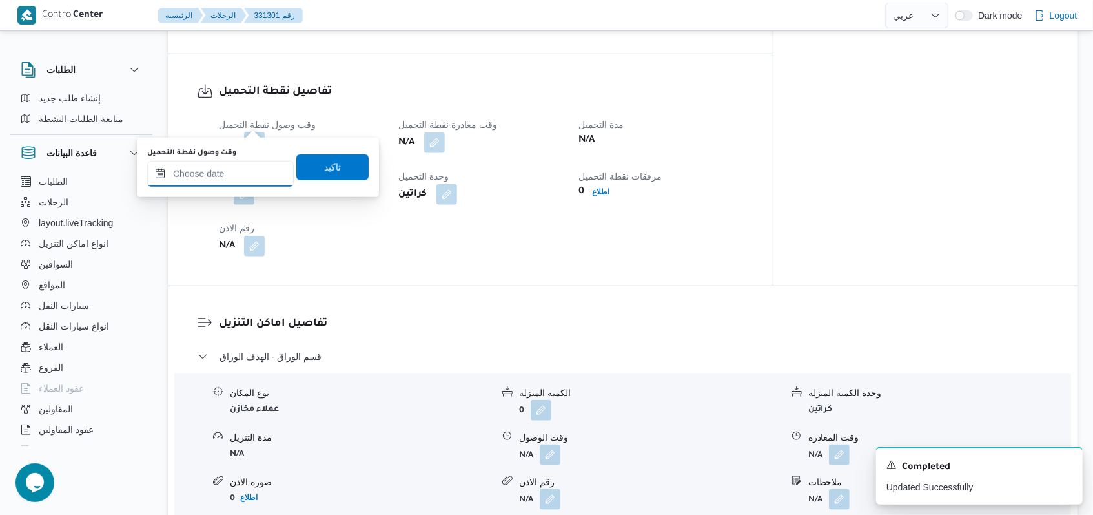
click at [232, 172] on input "وقت وصول نفطة التحميل" at bounding box center [220, 174] width 147 height 26
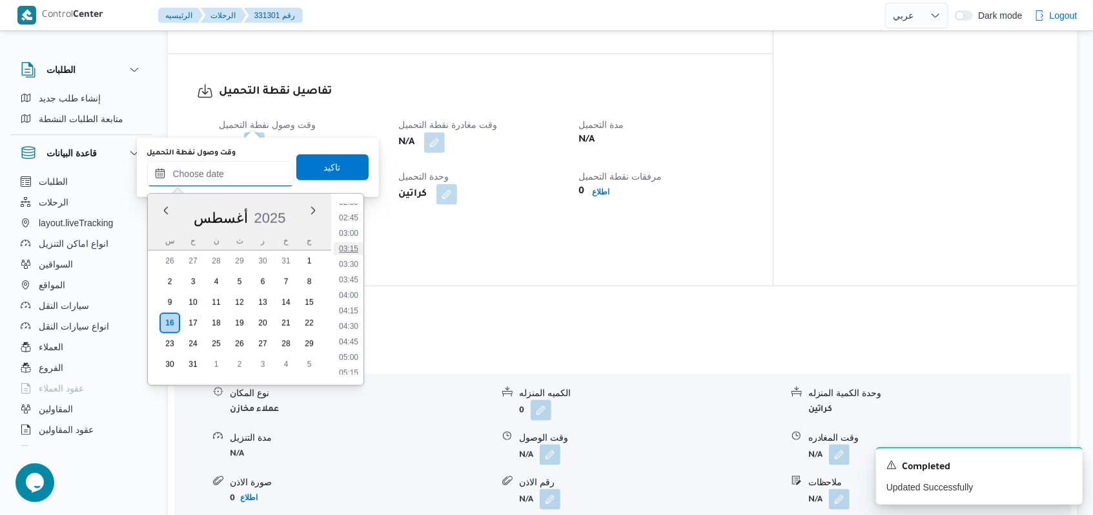
scroll to position [139, 0]
click at [355, 281] on ul "00:00 00:15 00:30 00:45 01:00 01:15 01:30 01:45 02:00 02:15 02:30 02:45 03:00 0…" at bounding box center [349, 289] width 30 height 170
click at [354, 284] on li "03:30" at bounding box center [349, 288] width 30 height 13
type input "[DATE] ٠٣:٣٠"
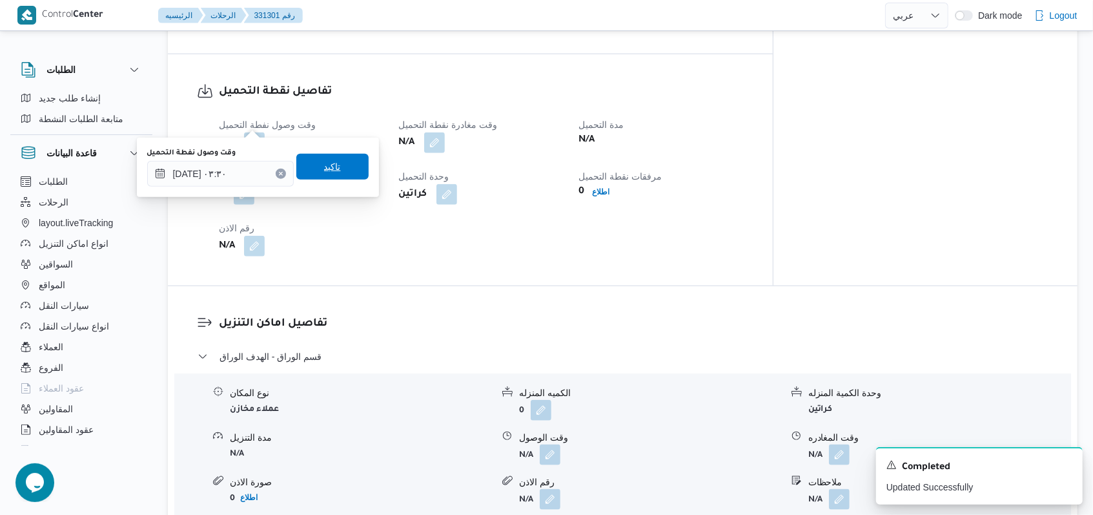
click at [340, 168] on span "تاكيد" at bounding box center [332, 167] width 72 height 26
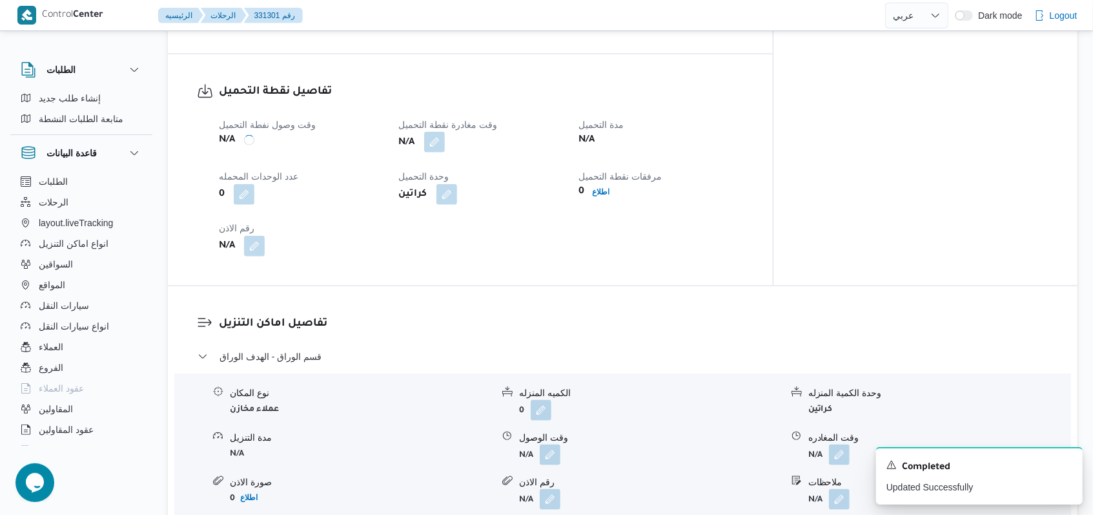
click at [445, 132] on button "button" at bounding box center [434, 142] width 21 height 21
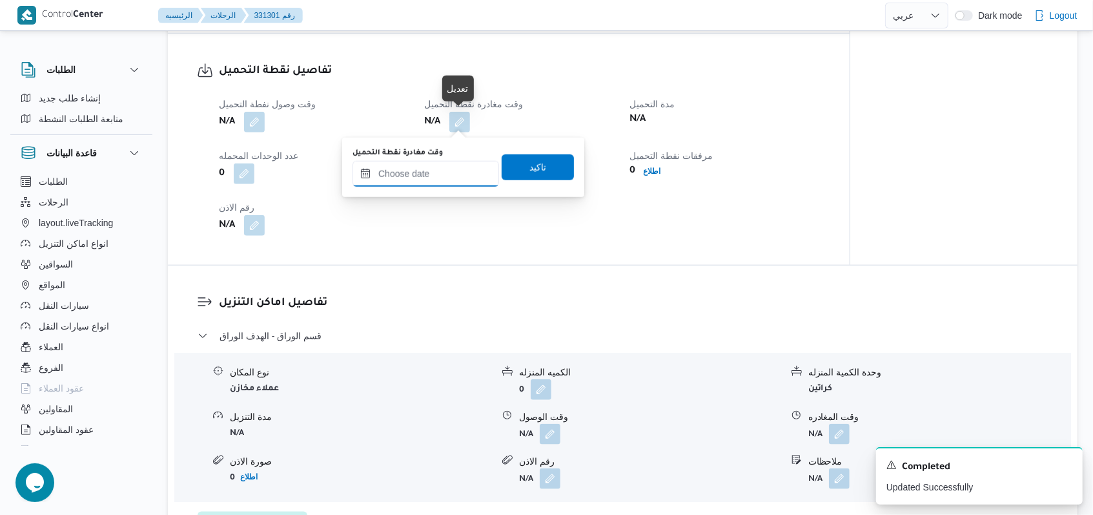
click at [444, 178] on input "وقت مغادرة نقطة التحميل" at bounding box center [425, 174] width 147 height 26
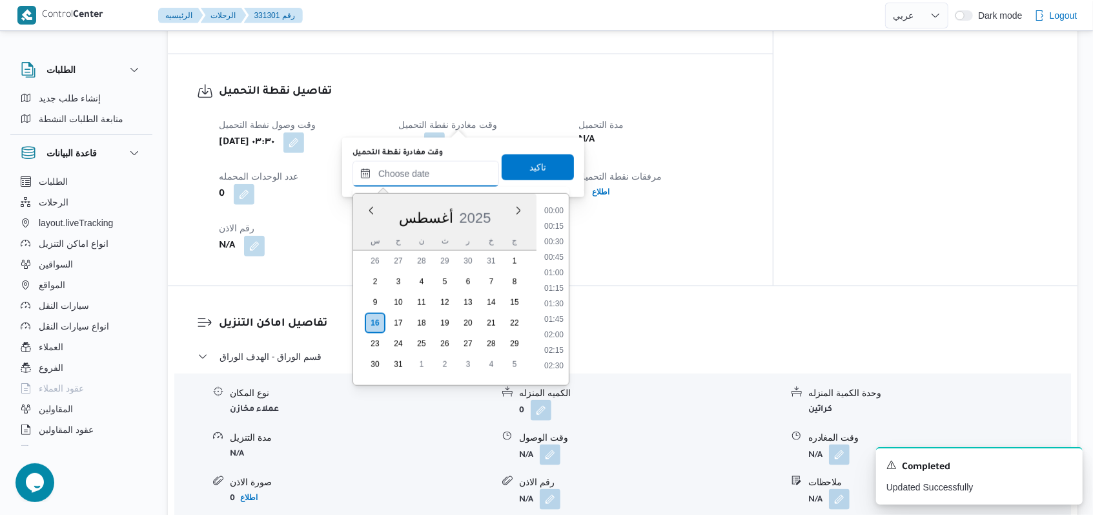
scroll to position [397, 0]
click at [560, 280] on li "07:30" at bounding box center [554, 278] width 30 height 13
type input "[DATE] ٠٧:٣٠"
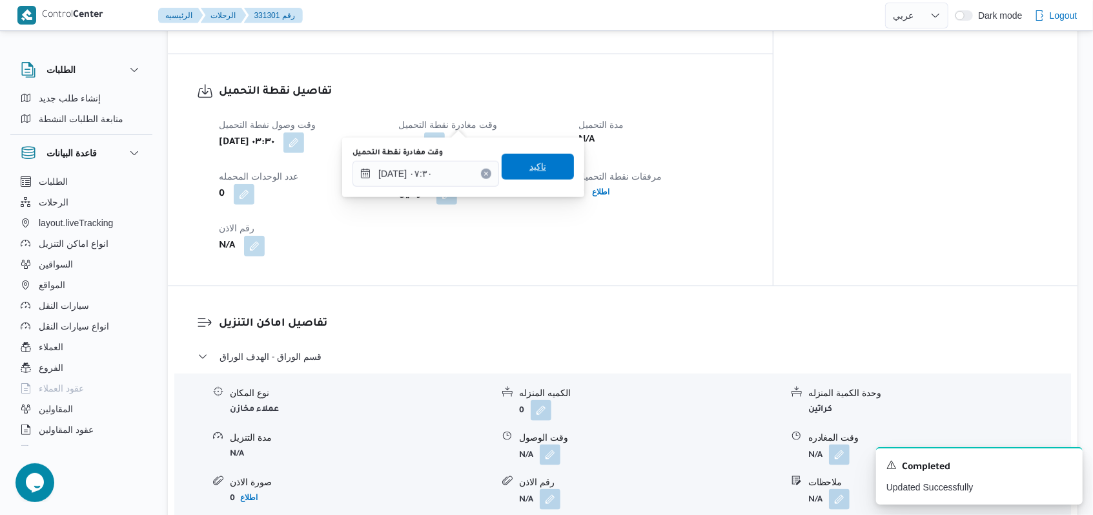
click at [551, 165] on span "تاكيد" at bounding box center [538, 167] width 72 height 26
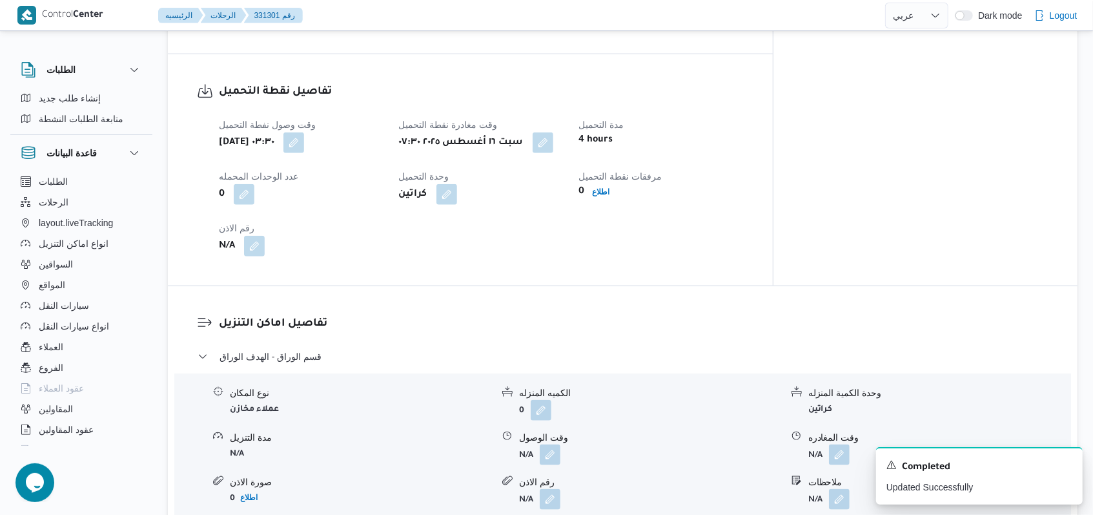
select select "ar"
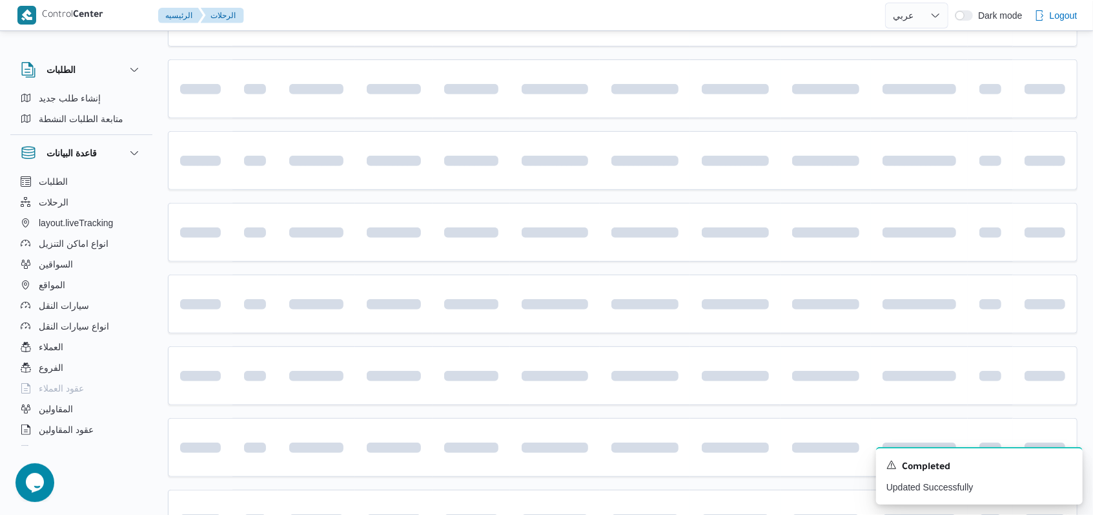
scroll to position [360, 0]
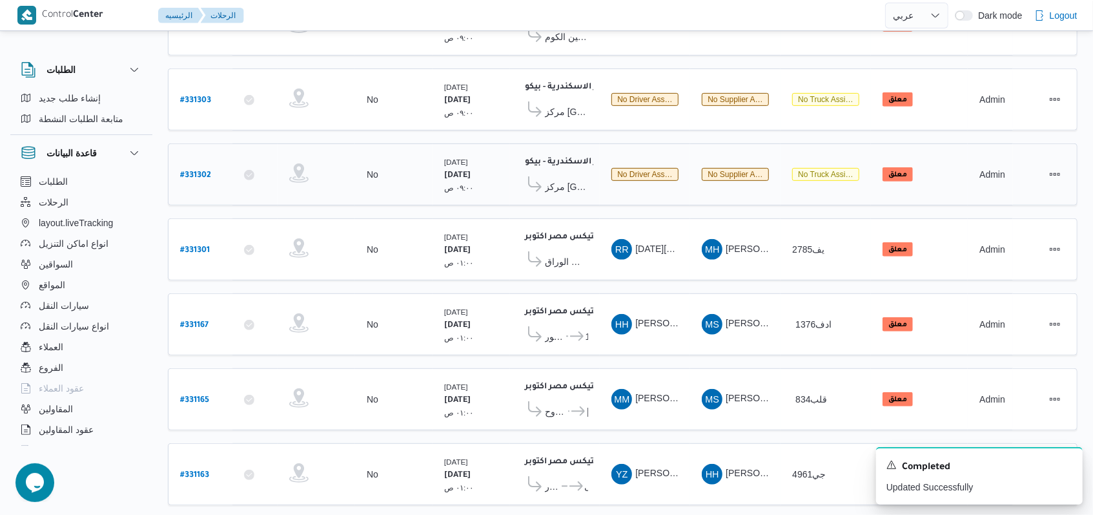
click at [186, 171] on b "# 331302" at bounding box center [195, 175] width 31 height 9
select select "ar"
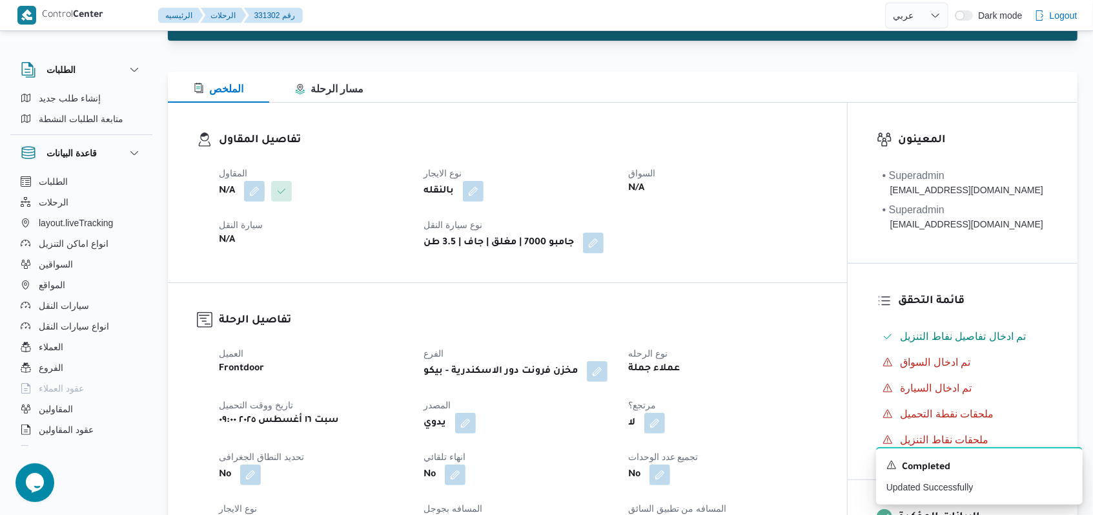
scroll to position [102, 0]
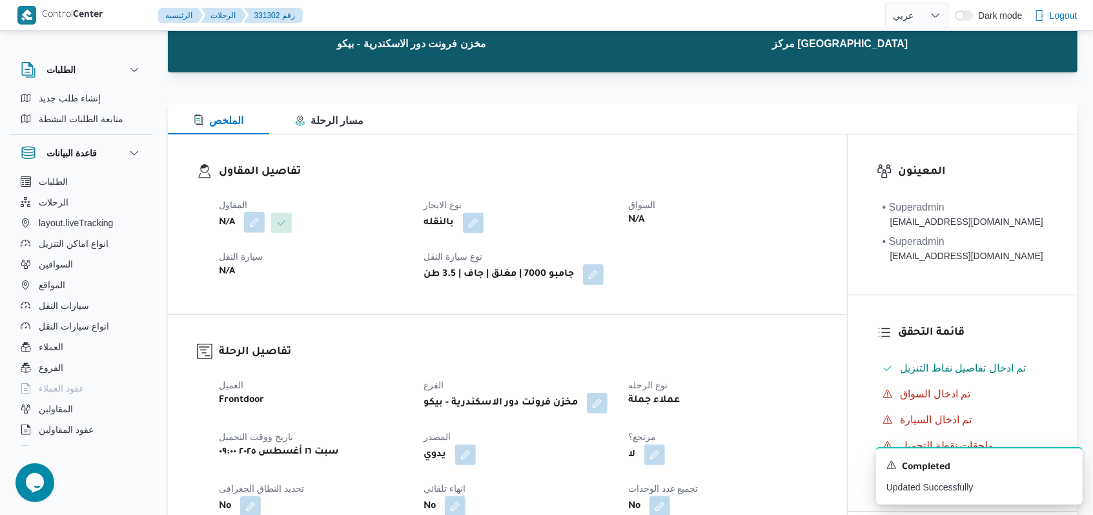
click at [255, 229] on button "button" at bounding box center [254, 222] width 21 height 21
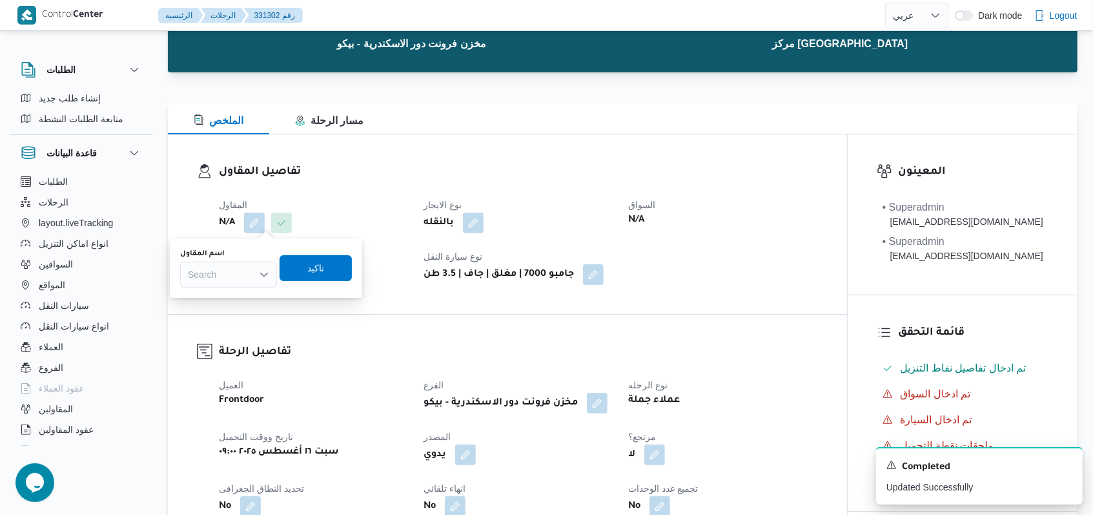
click at [240, 277] on div "Search" at bounding box center [228, 274] width 97 height 26
type input "l"
type input "مروه"
click at [239, 297] on span "[PERSON_NAME] على" at bounding box center [236, 297] width 66 height 15
click at [353, 277] on span "تاكيد" at bounding box center [339, 267] width 72 height 26
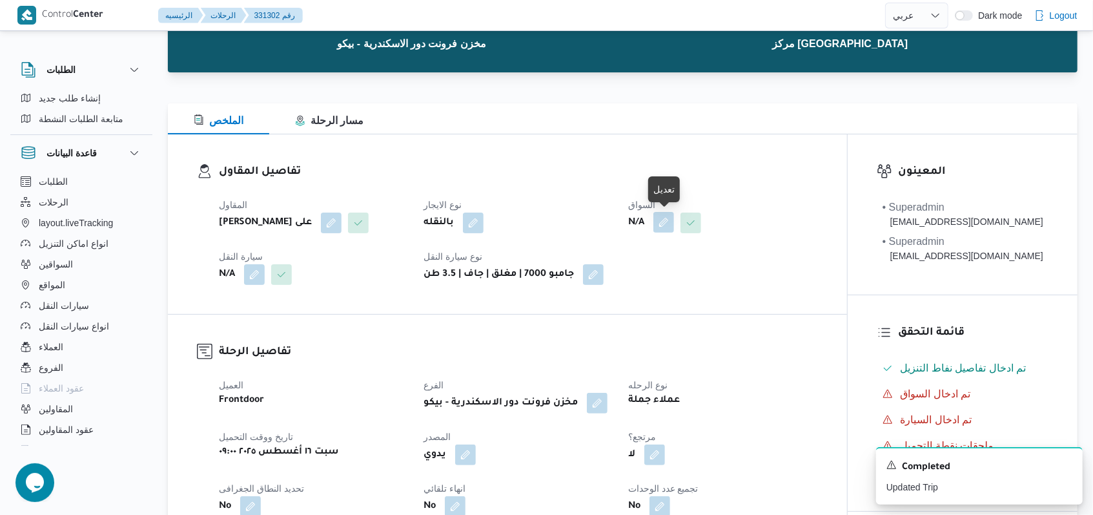
click at [663, 227] on button "button" at bounding box center [663, 222] width 21 height 21
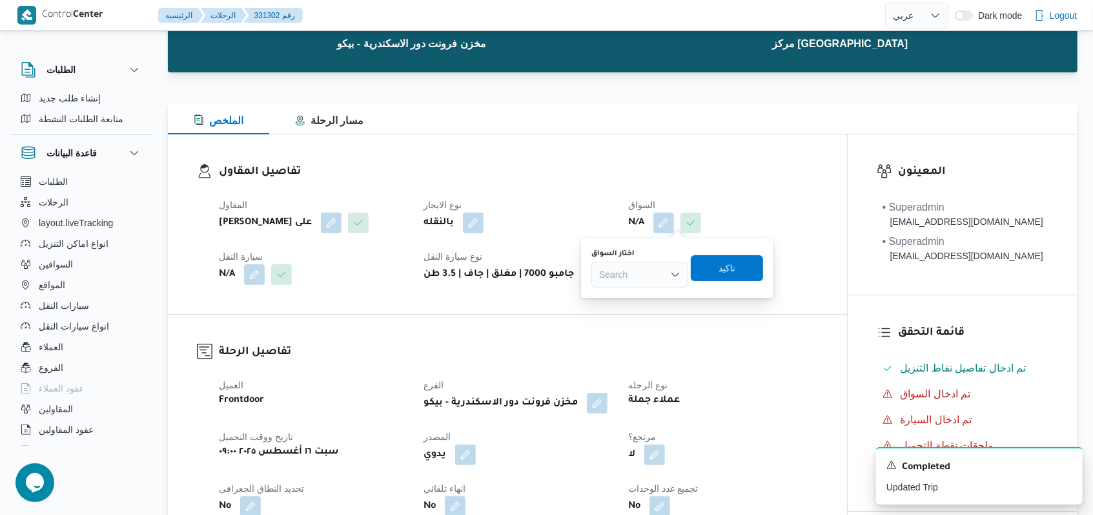
click at [641, 285] on div "Search" at bounding box center [639, 274] width 97 height 26
type input "[PERSON_NAME]"
click at [645, 293] on span "[PERSON_NAME]" at bounding box center [648, 297] width 66 height 15
click at [729, 271] on span "تاكيد" at bounding box center [739, 267] width 72 height 26
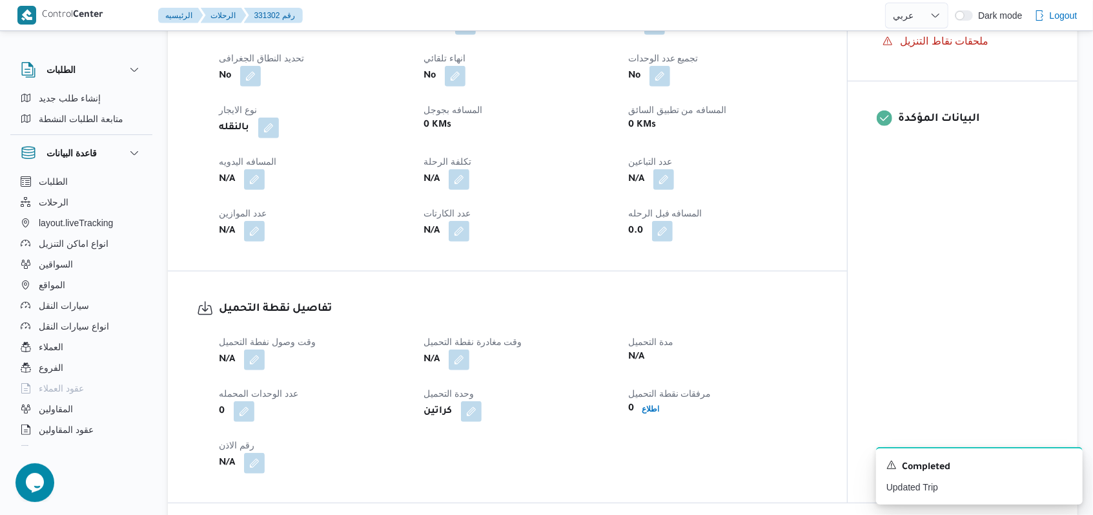
scroll to position [704, 0]
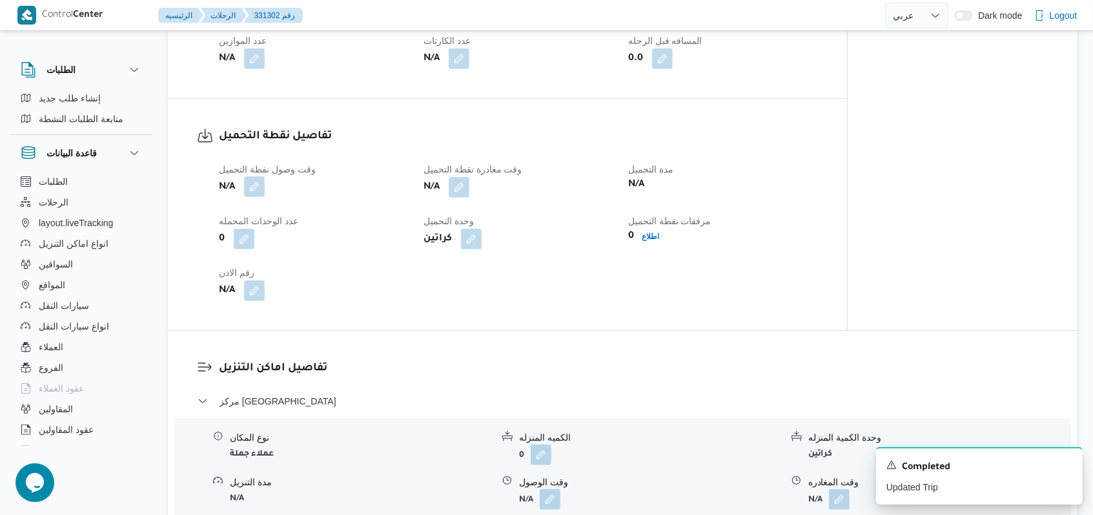
click at [256, 193] on button "button" at bounding box center [254, 186] width 21 height 21
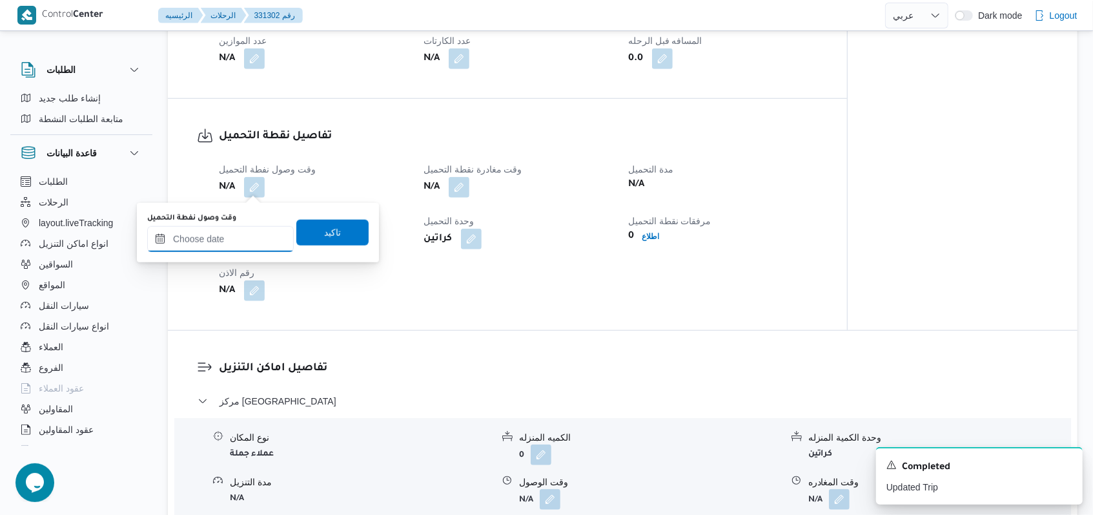
click at [232, 243] on input "وقت وصول نفطة التحميل" at bounding box center [220, 239] width 147 height 26
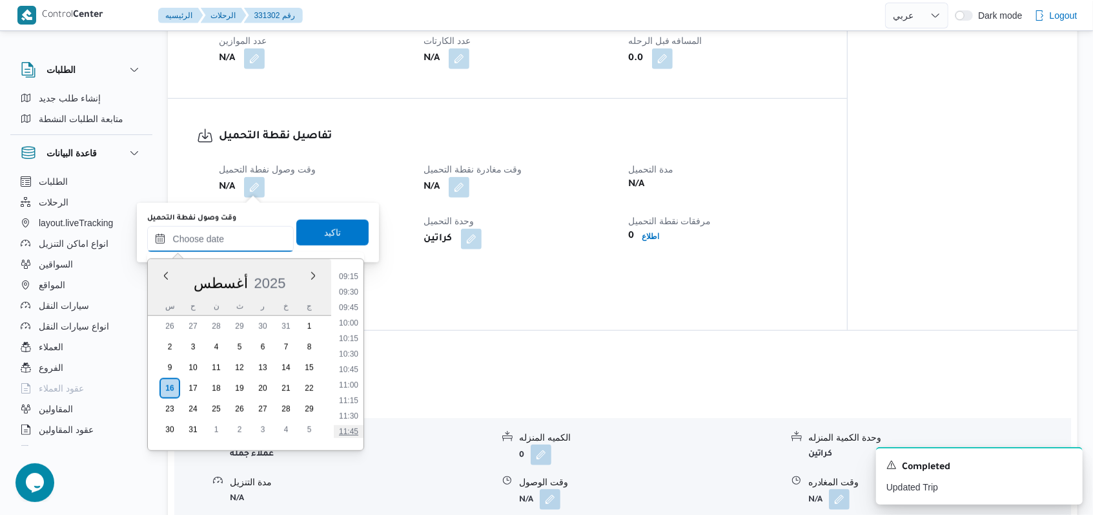
scroll to position [483, 0]
click at [351, 365] on li "09:15" at bounding box center [349, 366] width 30 height 13
type input "[DATE] ٠٩:١٥"
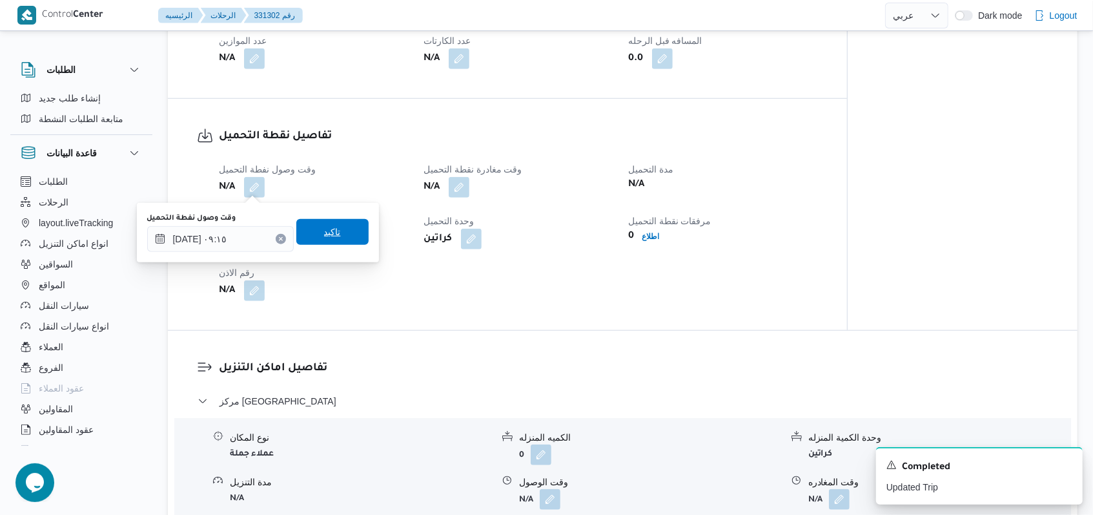
click at [324, 235] on span "تاكيد" at bounding box center [332, 231] width 17 height 15
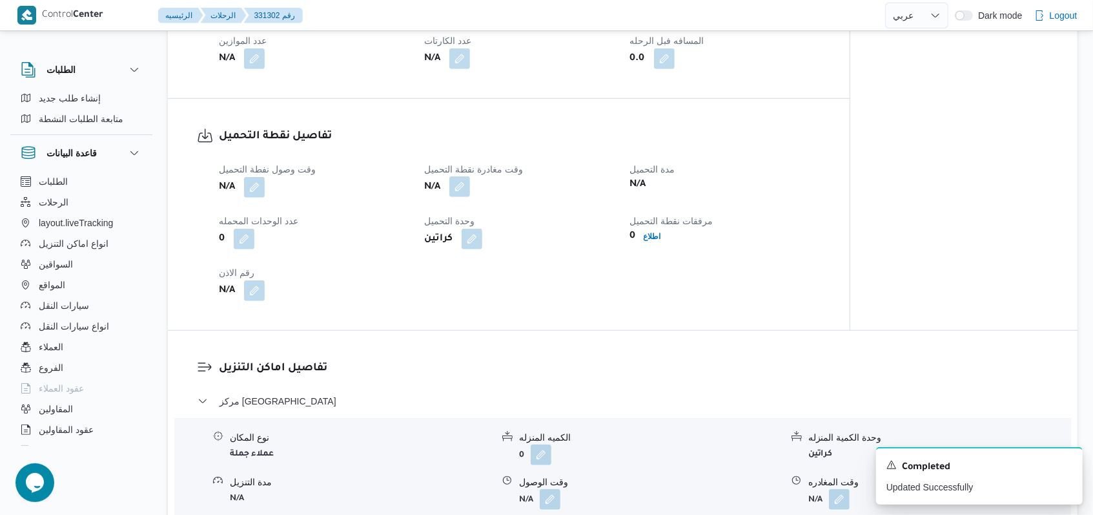
click at [454, 187] on button "button" at bounding box center [459, 186] width 21 height 21
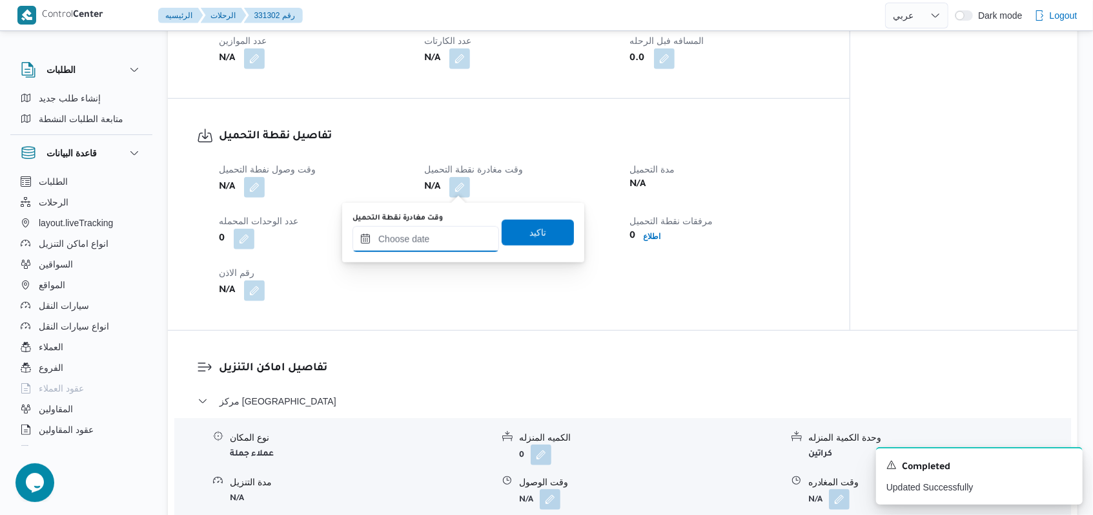
click at [442, 248] on input "وقت مغادرة نقطة التحميل" at bounding box center [425, 239] width 147 height 26
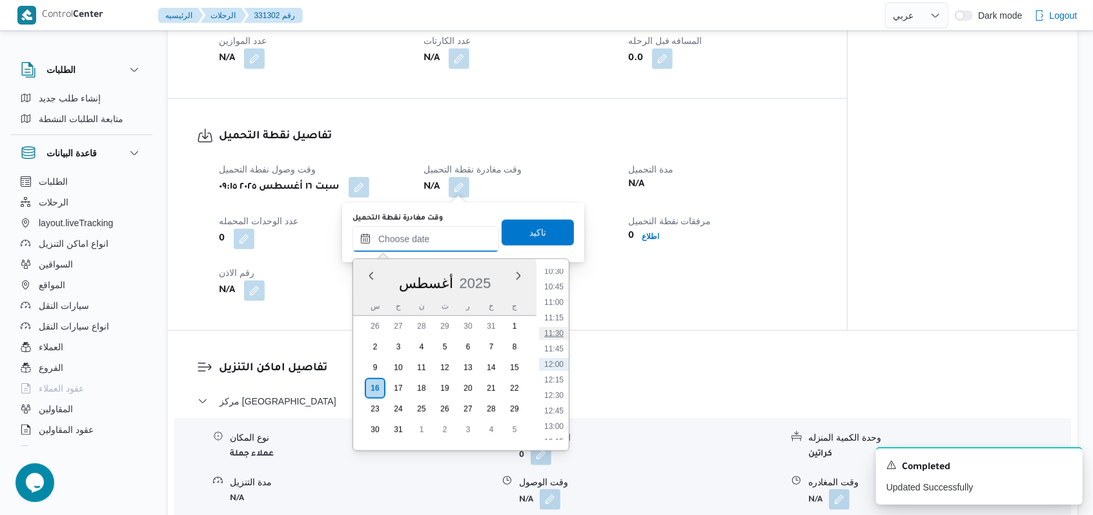
scroll to position [569, 0]
click at [561, 370] on li "10:45" at bounding box center [554, 373] width 30 height 13
type input "[DATE] ١٠:٤٥"
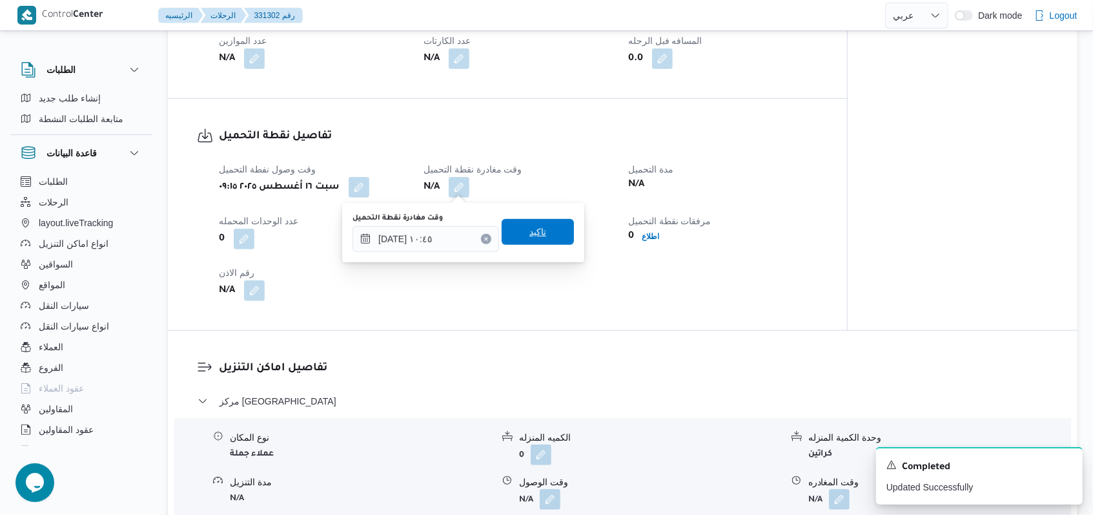
click at [548, 223] on span "تاكيد" at bounding box center [538, 232] width 72 height 26
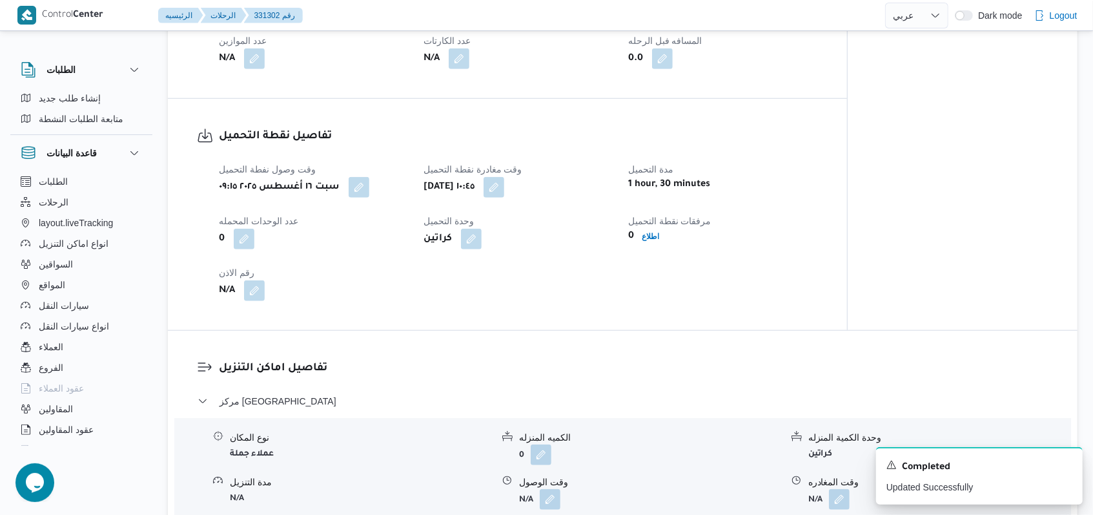
select select "ar"
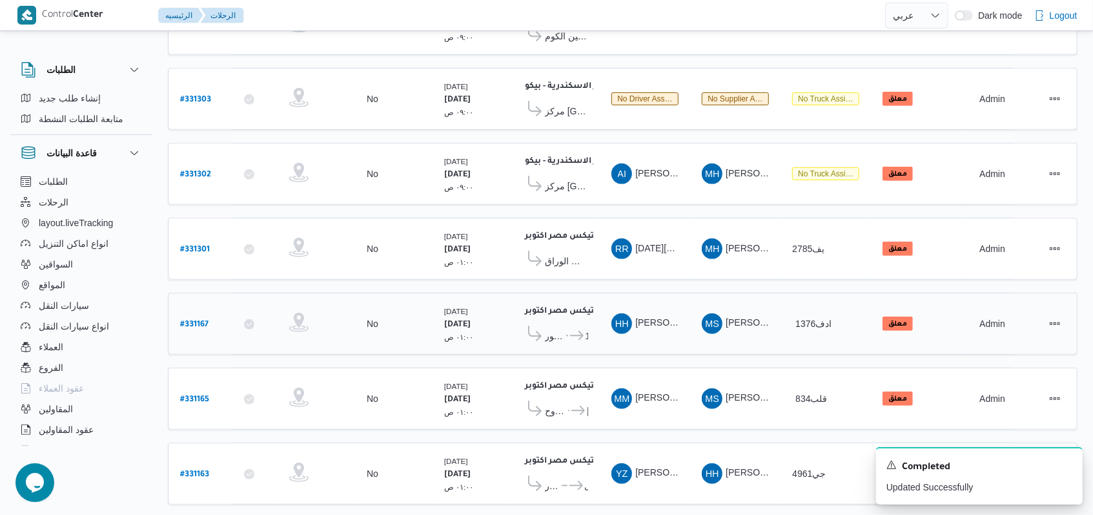
scroll to position [274, 0]
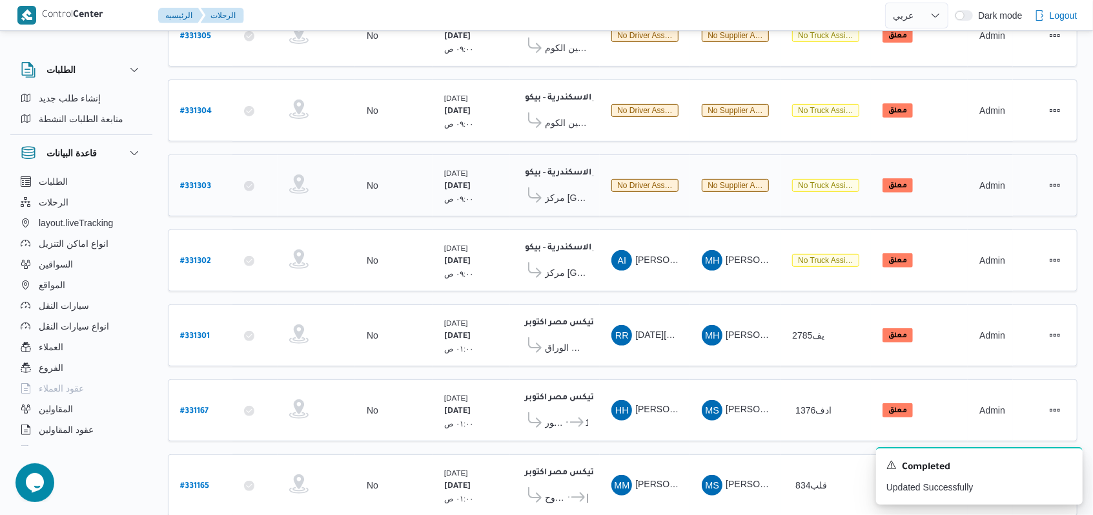
click at [204, 182] on b "# 331303" at bounding box center [195, 186] width 31 height 9
select select "ar"
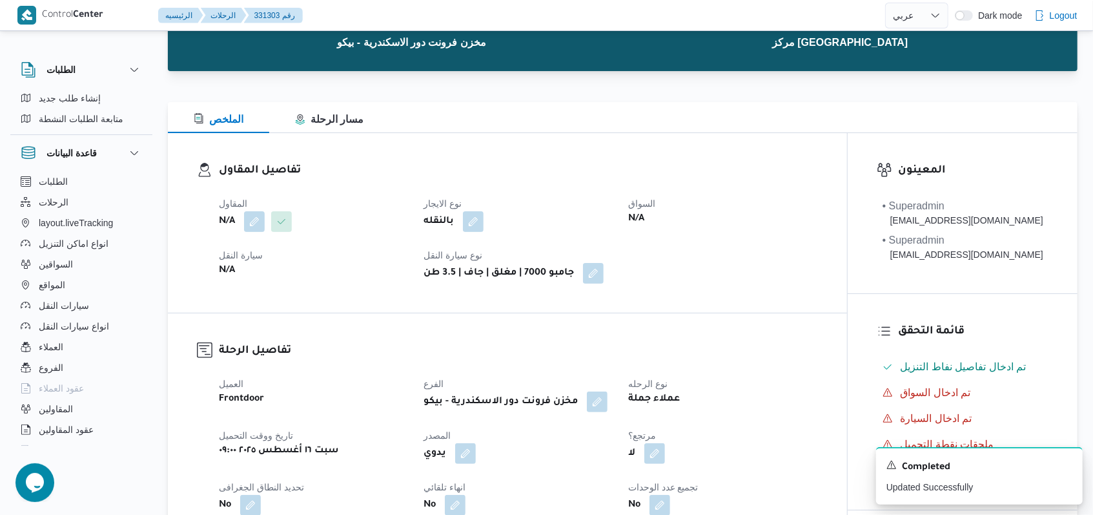
scroll to position [103, 0]
click at [260, 226] on button "button" at bounding box center [254, 221] width 21 height 21
click at [248, 269] on div "Search" at bounding box center [228, 274] width 97 height 26
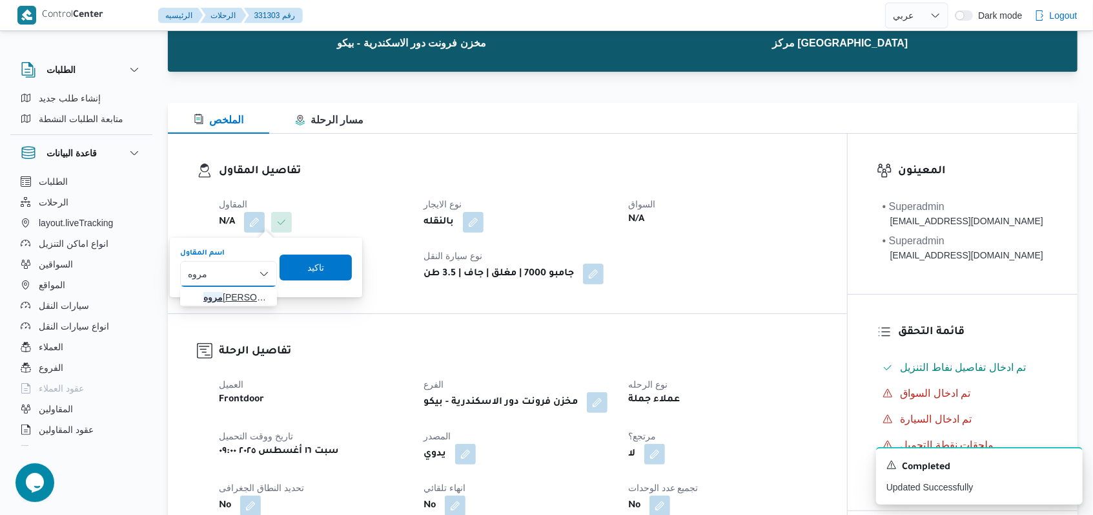
type input "مروه"
click at [242, 292] on span "[PERSON_NAME] على" at bounding box center [236, 296] width 66 height 15
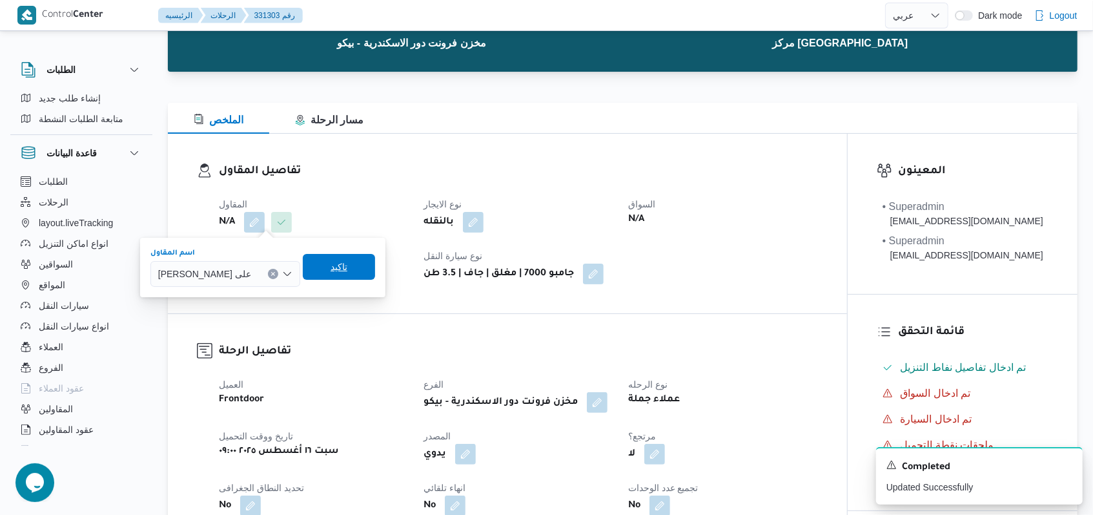
click at [325, 269] on span "تاكيد" at bounding box center [339, 267] width 72 height 26
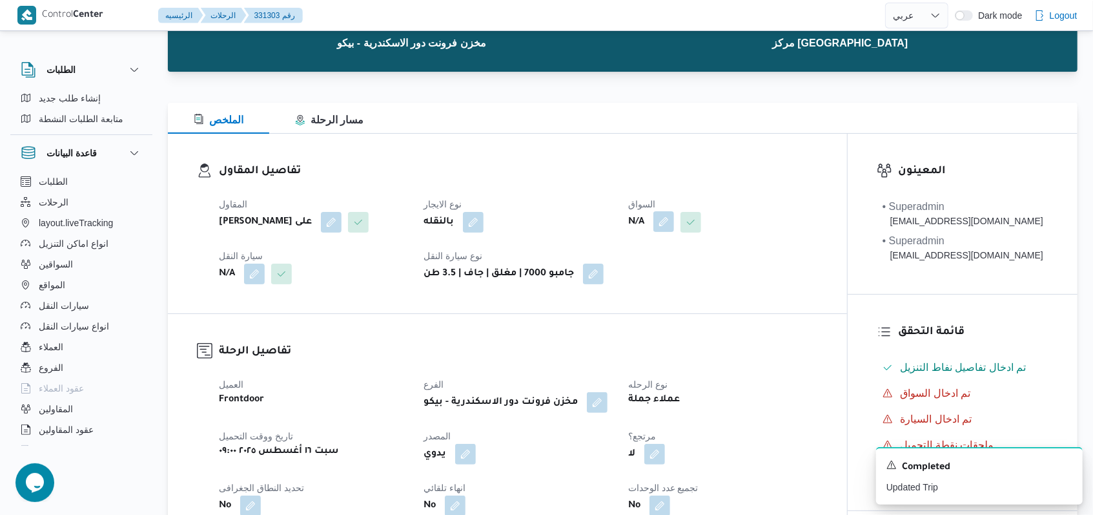
click at [666, 232] on button "button" at bounding box center [663, 221] width 21 height 21
click at [666, 280] on div "Search" at bounding box center [639, 274] width 97 height 26
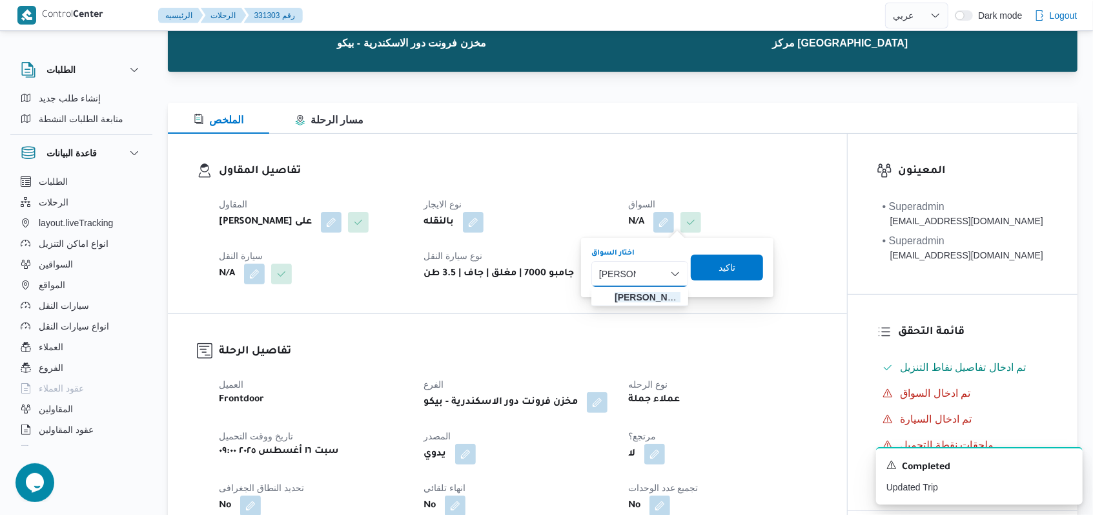
type input "[PERSON_NAME]"
click at [648, 292] on span "[PERSON_NAME] ف [PERSON_NAME]" at bounding box center [648, 296] width 66 height 15
click at [746, 273] on span "تاكيد" at bounding box center [730, 267] width 72 height 26
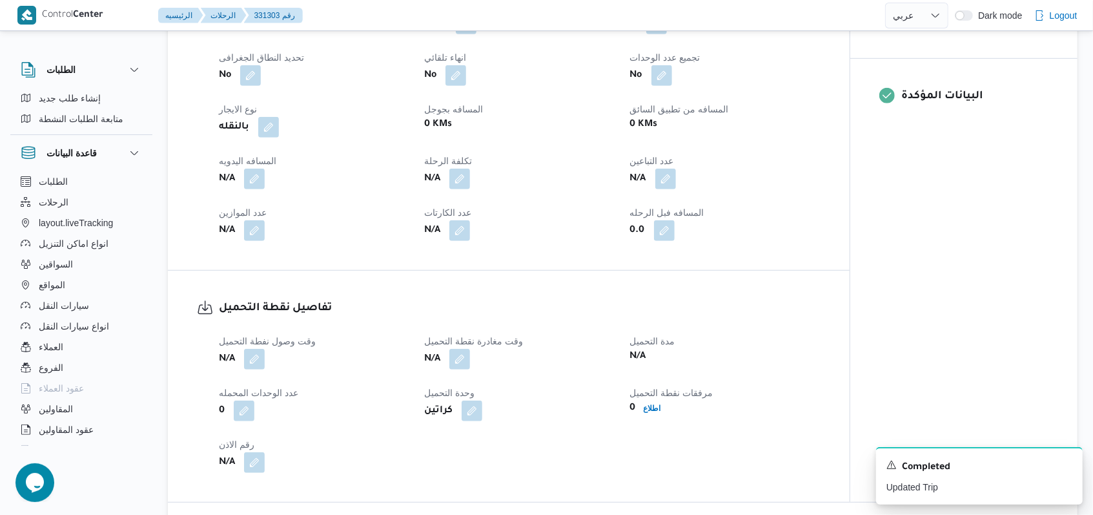
scroll to position [619, 0]
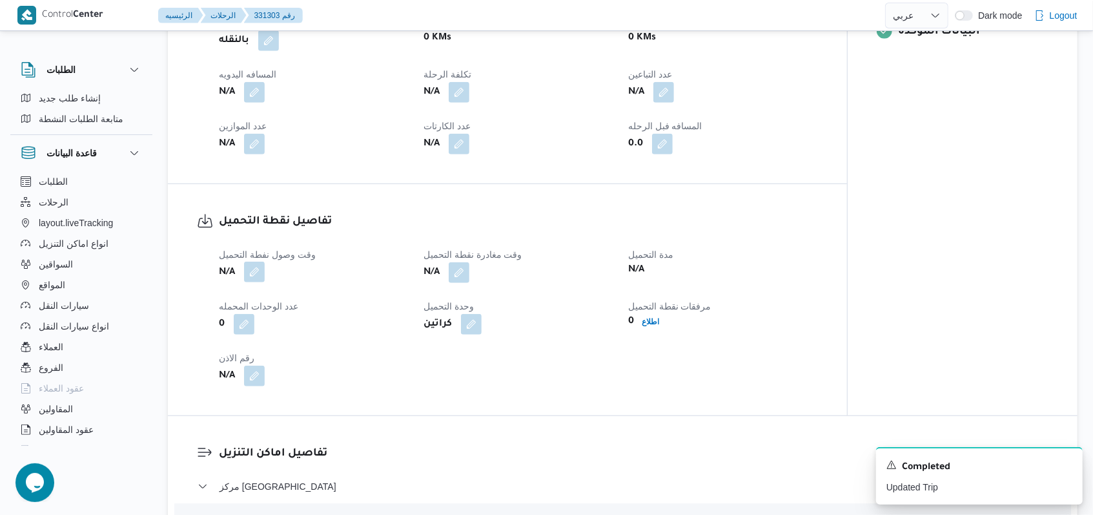
click at [253, 274] on button "button" at bounding box center [254, 271] width 21 height 21
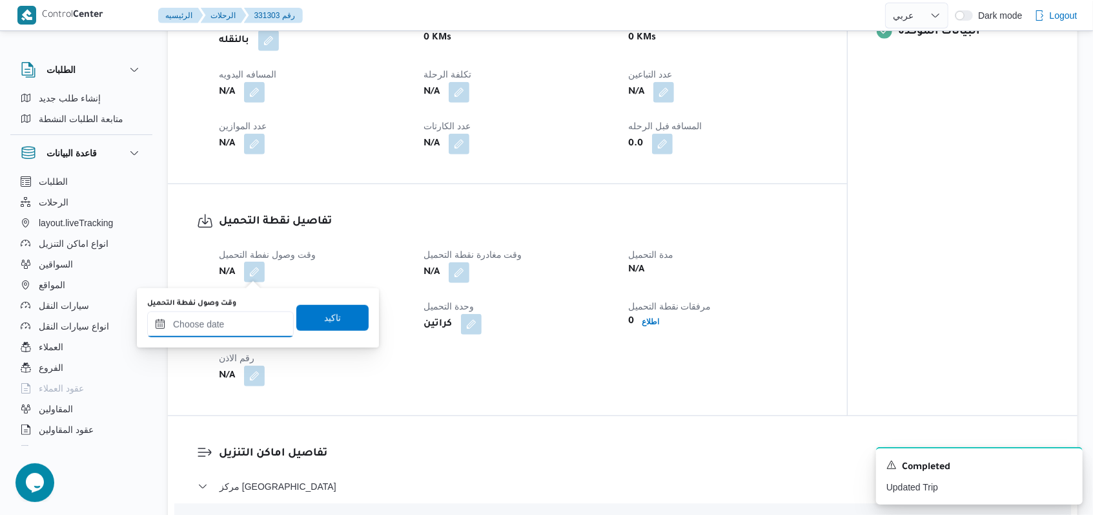
click at [227, 326] on input "وقت وصول نفطة التحميل" at bounding box center [220, 324] width 147 height 26
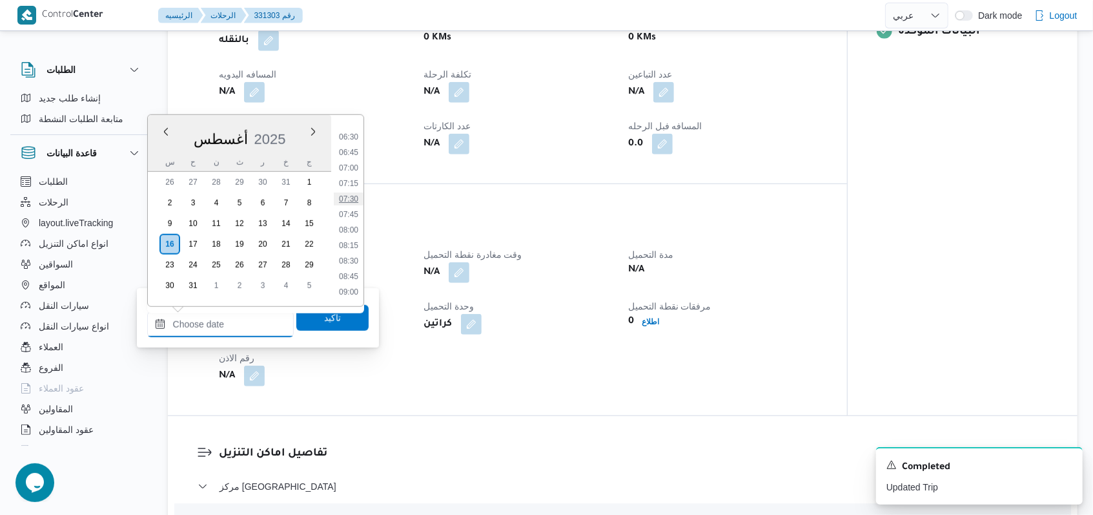
scroll to position [397, 0]
click at [354, 289] on li "09:00" at bounding box center [349, 292] width 30 height 13
type input "[DATE] ٠٩:٠٠"
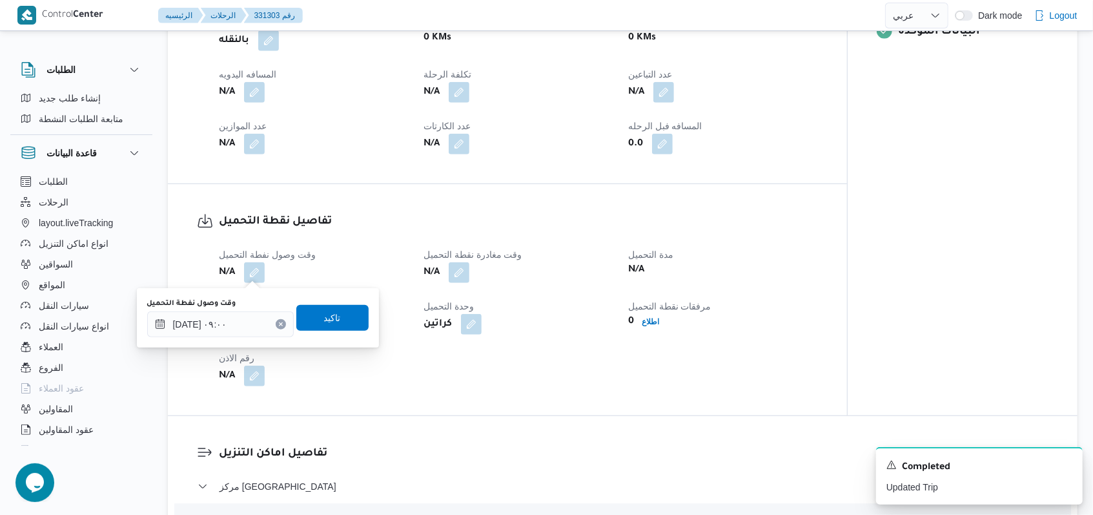
click at [347, 303] on div "وقت وصول نفطة التحميل [DATE] ٠٩:٠٠ تاكيد" at bounding box center [258, 317] width 224 height 41
click at [346, 311] on span "تاكيد" at bounding box center [332, 317] width 72 height 26
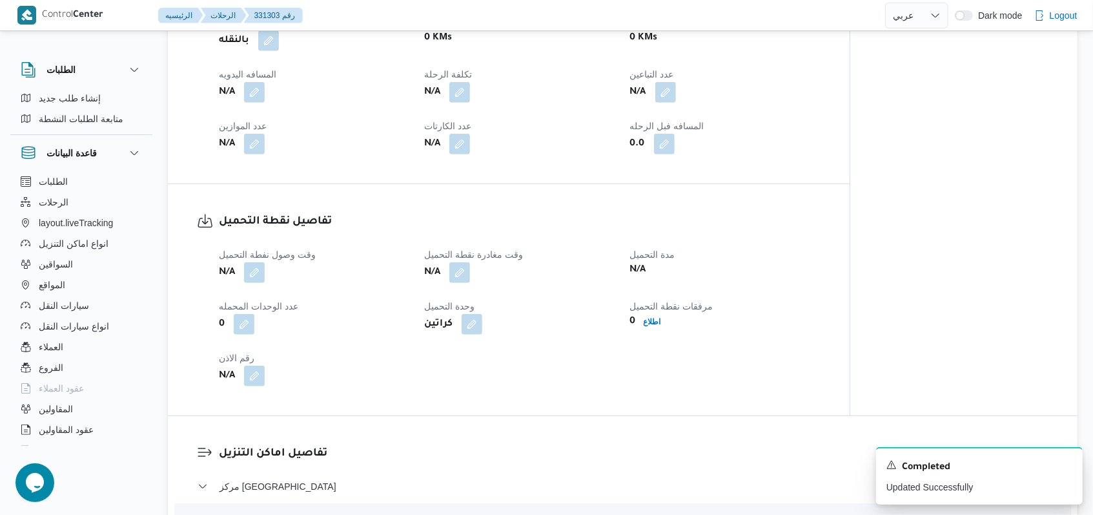
click at [473, 276] on div "N/A" at bounding box center [519, 272] width 192 height 23
click at [460, 269] on button "button" at bounding box center [459, 271] width 21 height 21
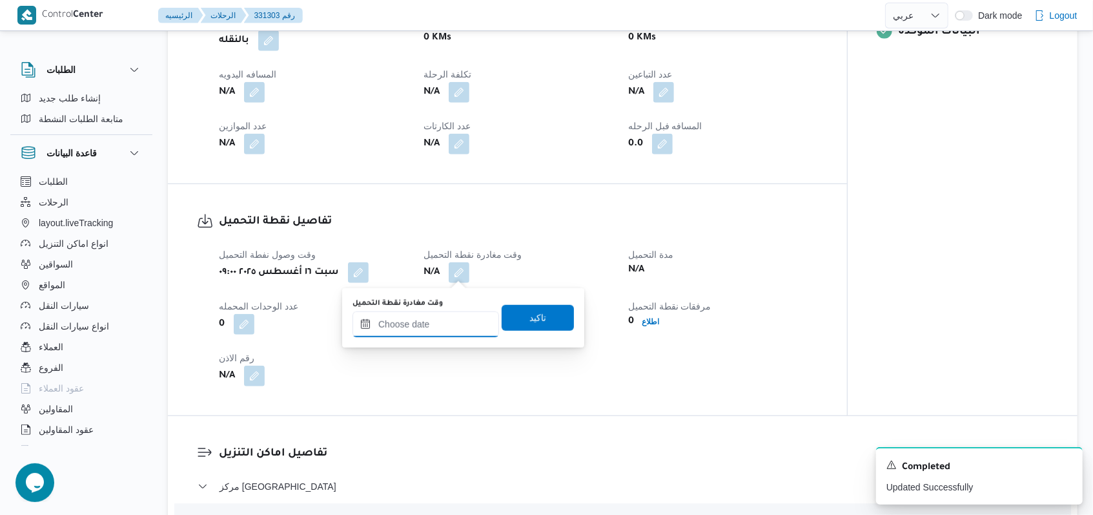
click at [434, 324] on input "وقت مغادرة نقطة التحميل" at bounding box center [425, 324] width 147 height 26
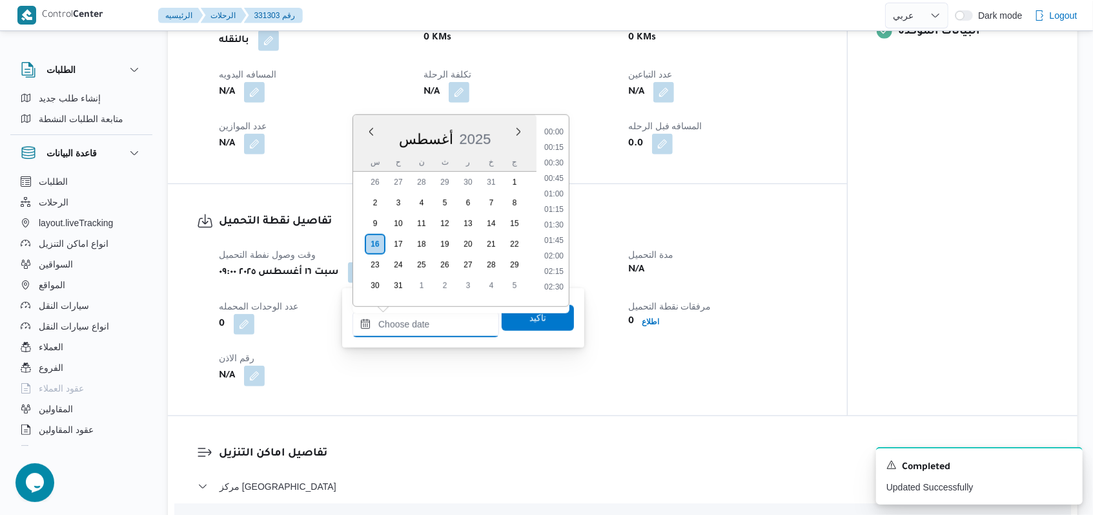
scroll to position [655, 0]
click at [559, 147] on li "10:45" at bounding box center [554, 142] width 30 height 13
type input "[DATE] ١٠:٤٥"
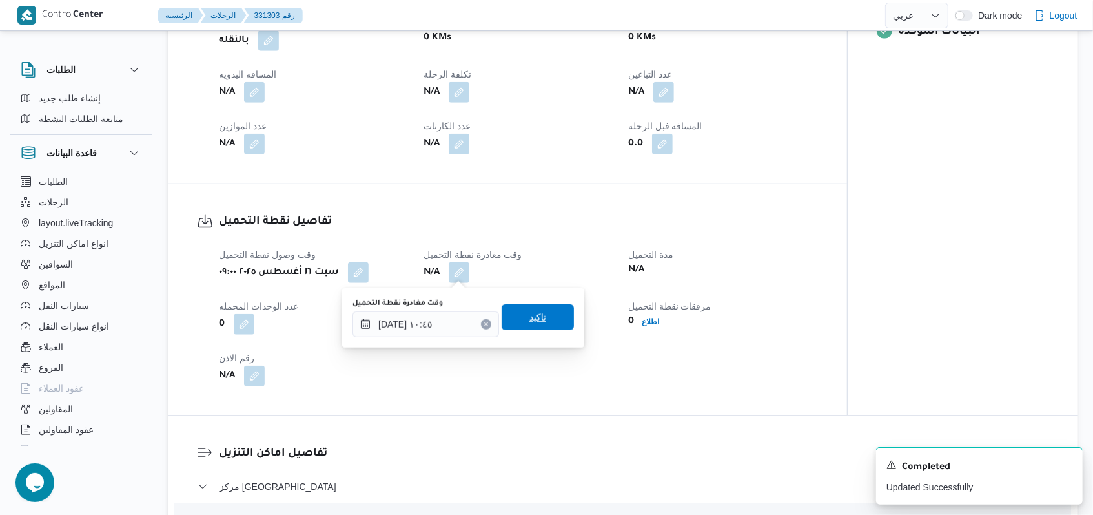
click at [530, 323] on span "تاكيد" at bounding box center [537, 316] width 17 height 15
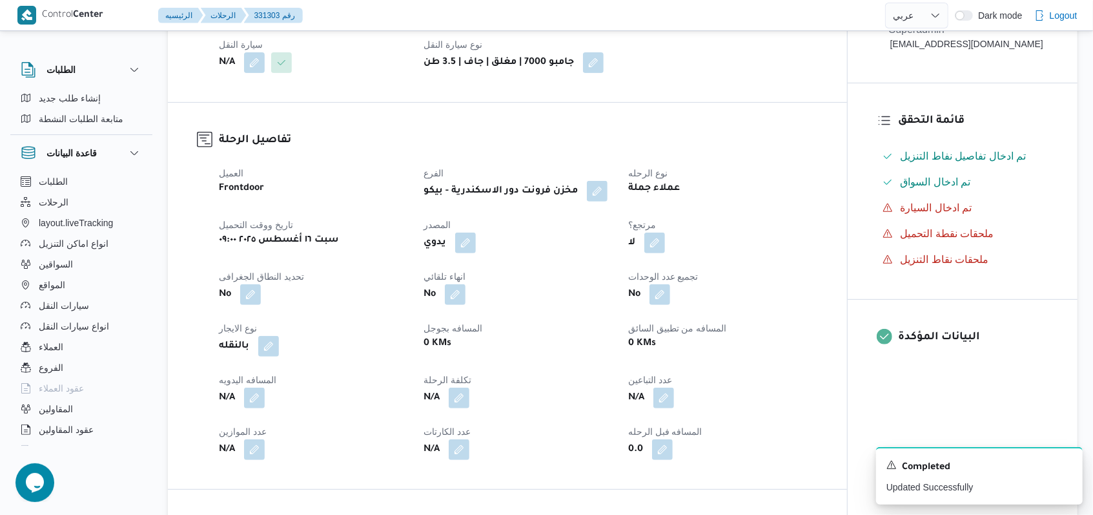
scroll to position [103, 0]
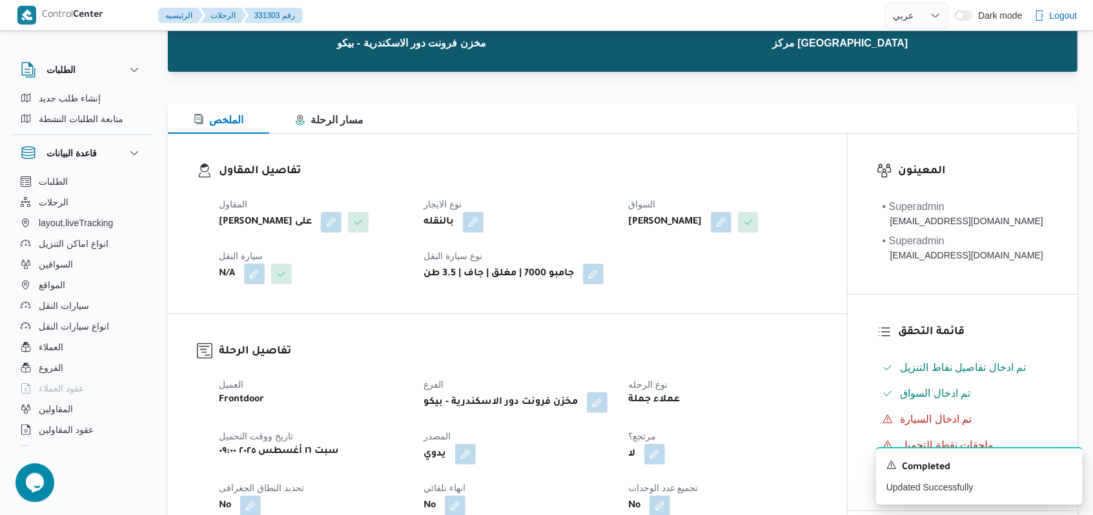
select select "ar"
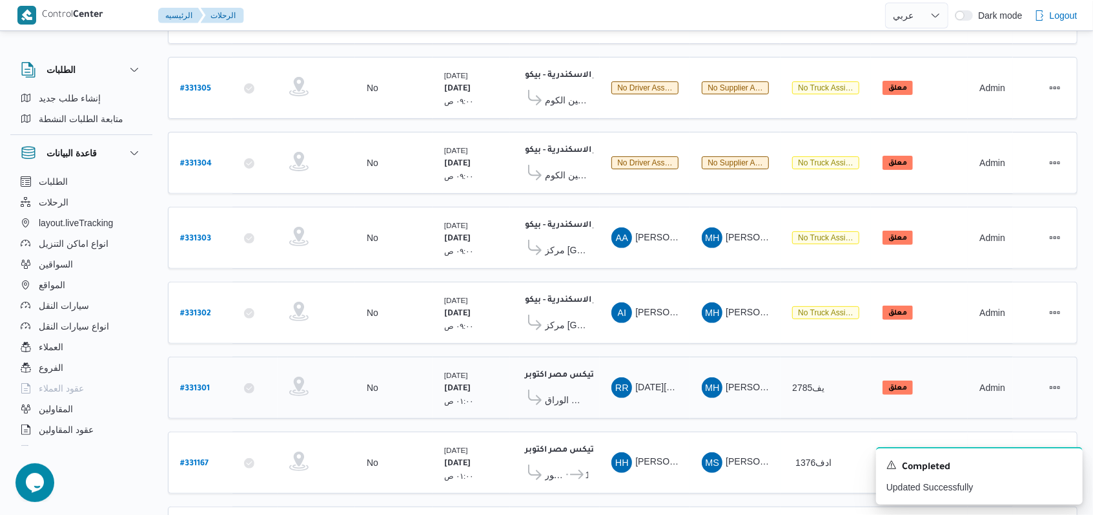
scroll to position [188, 0]
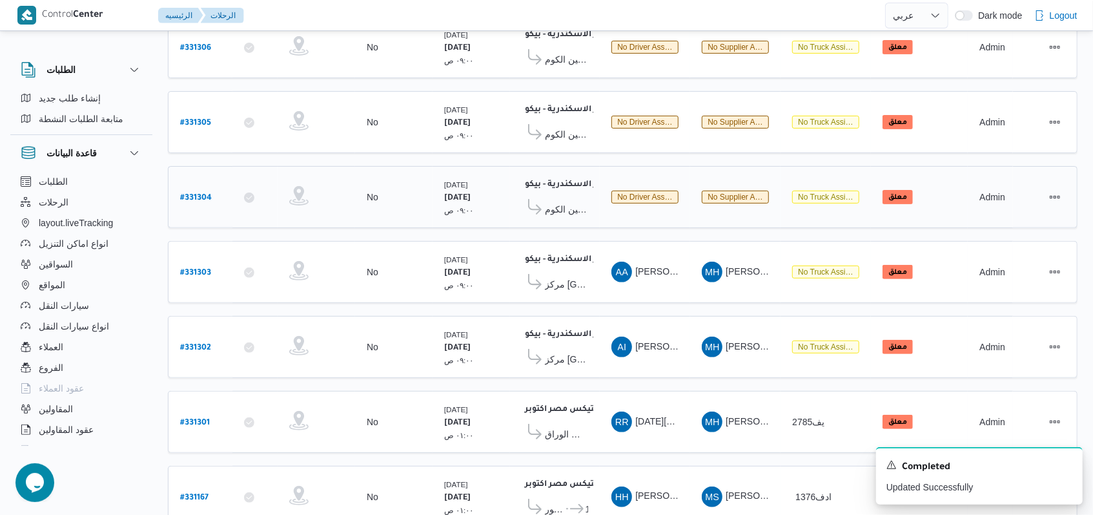
click at [192, 194] on b "# 331304" at bounding box center [196, 198] width 32 height 9
select select "ar"
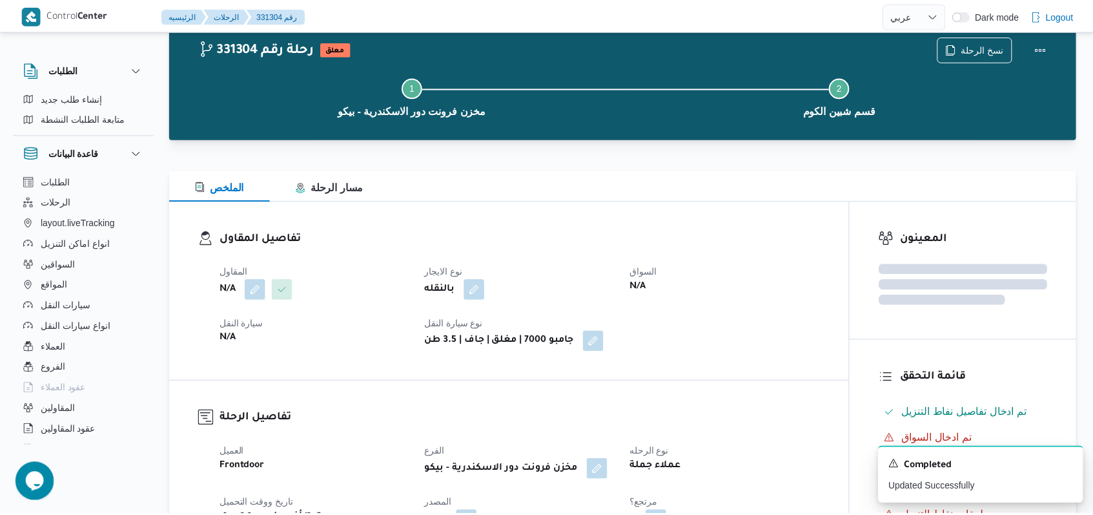
scroll to position [188, 0]
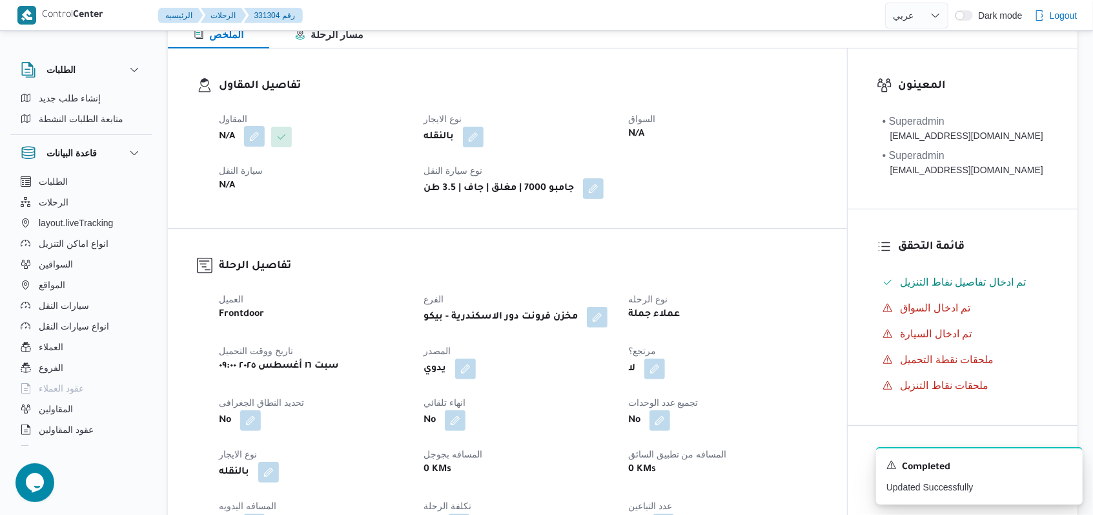
click at [255, 136] on button "button" at bounding box center [254, 136] width 21 height 21
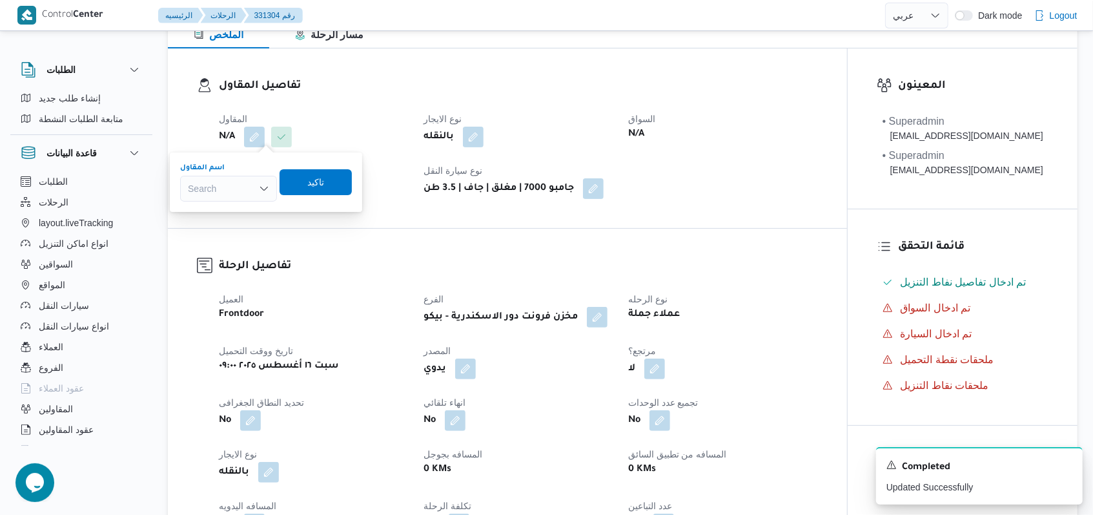
click at [244, 184] on div "Search" at bounding box center [228, 189] width 97 height 26
type input "مروه"
click at [238, 202] on span "[PERSON_NAME] على" at bounding box center [228, 211] width 87 height 21
click at [315, 190] on span "تاكيد" at bounding box center [339, 181] width 72 height 26
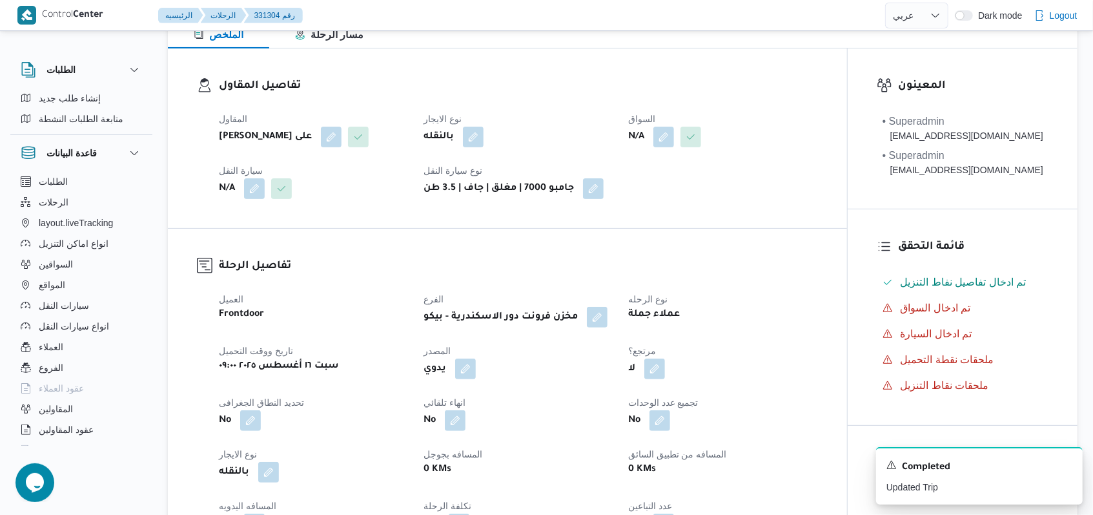
click at [678, 128] on span at bounding box center [687, 137] width 27 height 21
click at [673, 138] on button "button" at bounding box center [663, 136] width 21 height 21
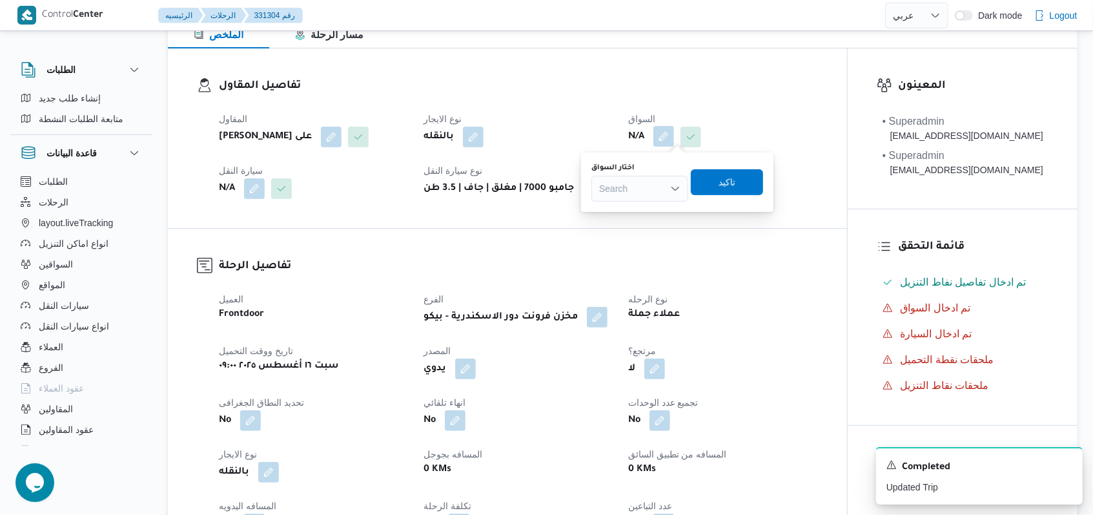
click at [659, 189] on div "Search" at bounding box center [639, 189] width 97 height 26
type input "ياسر"
click at [657, 201] on span "[PERSON_NAME]" at bounding box center [639, 211] width 87 height 21
click at [739, 192] on span "تاكيد" at bounding box center [722, 181] width 72 height 26
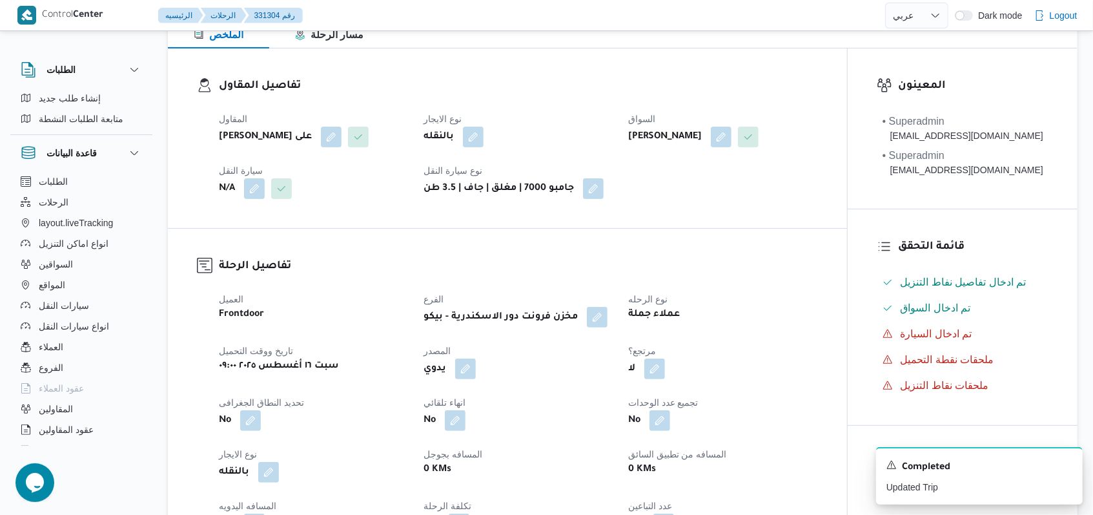
click at [248, 176] on span "سيارة النقل" at bounding box center [241, 170] width 44 height 10
click at [248, 198] on button "button" at bounding box center [254, 188] width 21 height 21
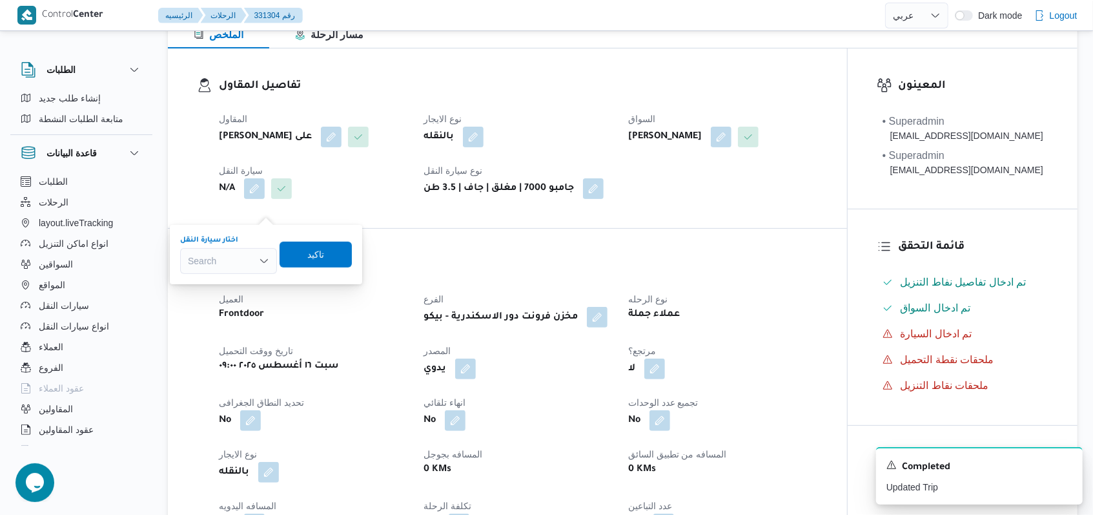
click at [239, 261] on div "Search" at bounding box center [228, 261] width 97 height 26
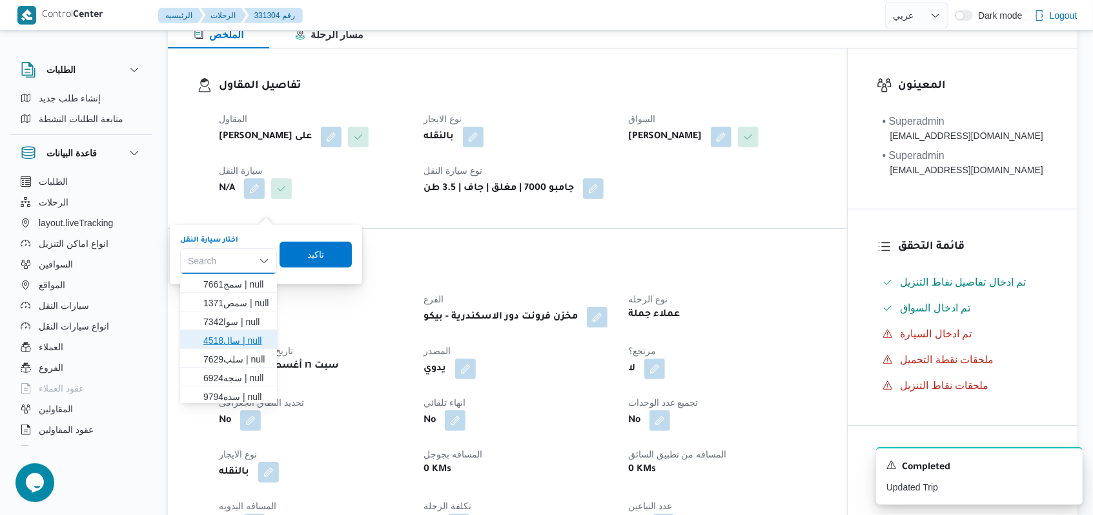
click at [239, 334] on span "سال4518 | null" at bounding box center [236, 339] width 66 height 15
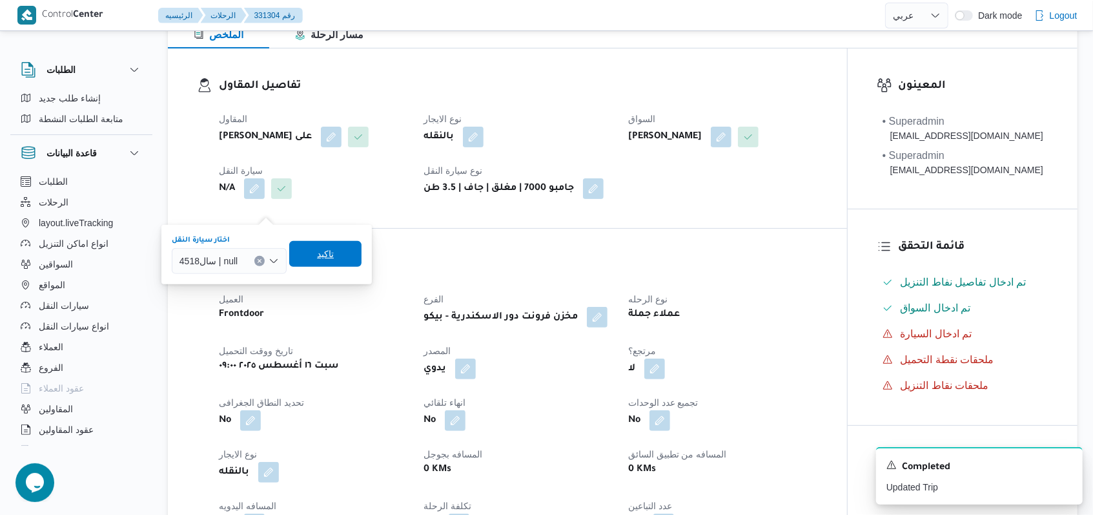
click at [312, 248] on span "تاكيد" at bounding box center [325, 254] width 72 height 26
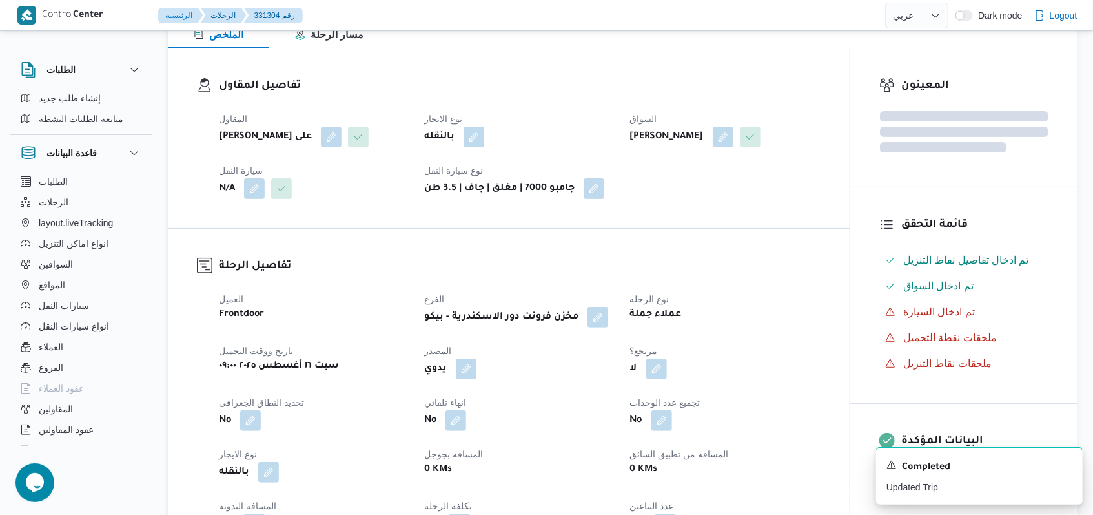
scroll to position [618, 0]
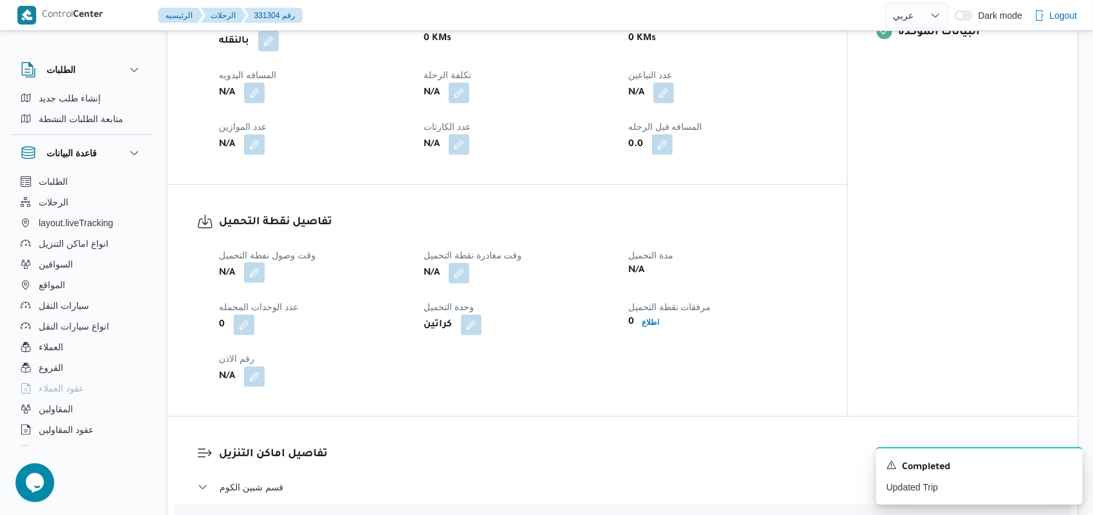
click at [265, 283] on button "button" at bounding box center [254, 272] width 21 height 21
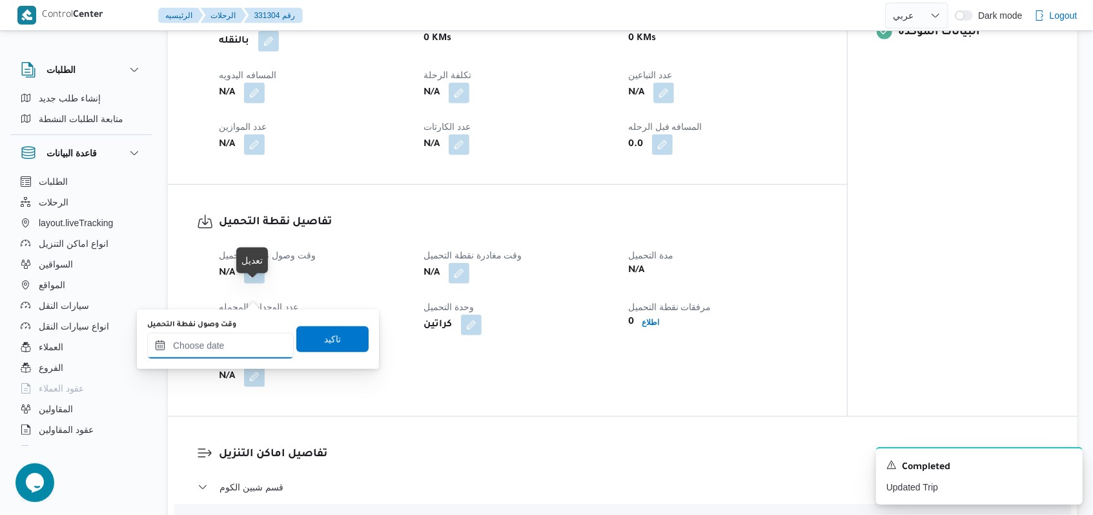
click at [249, 333] on div at bounding box center [220, 345] width 147 height 26
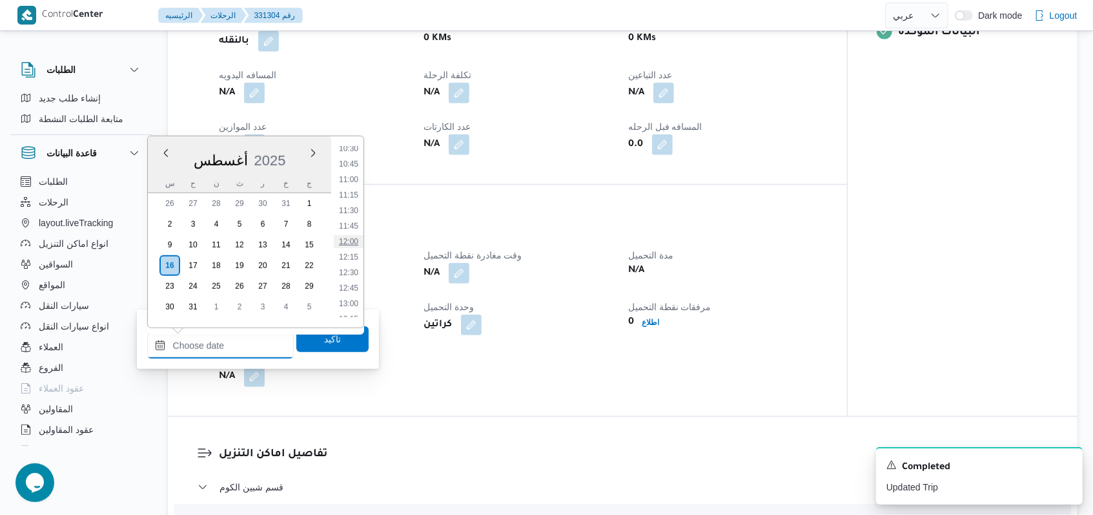
scroll to position [569, 0]
click at [354, 154] on li "09:15" at bounding box center [349, 157] width 30 height 13
type input "[DATE] ٠٩:١٥"
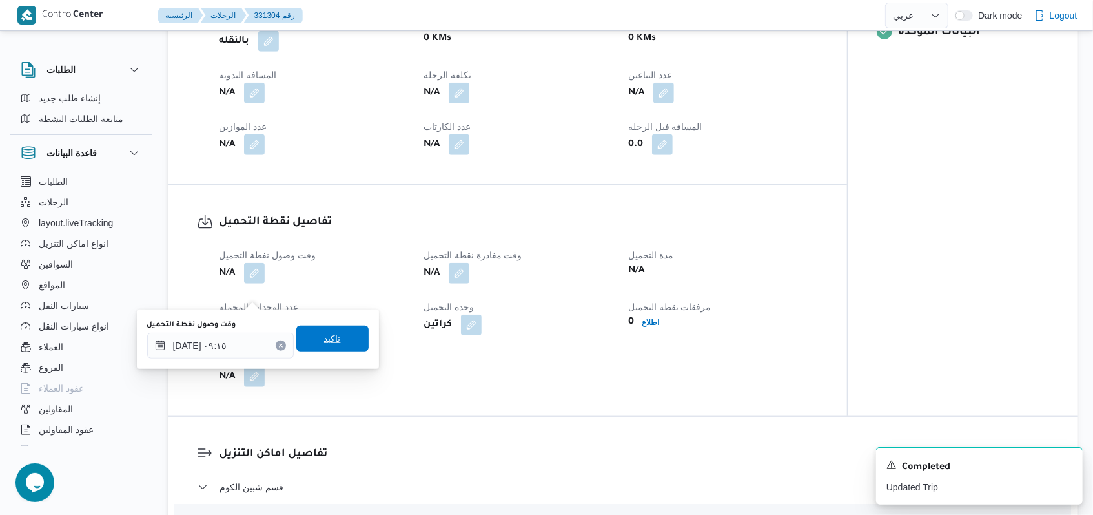
click at [334, 339] on span "تاكيد" at bounding box center [332, 338] width 72 height 26
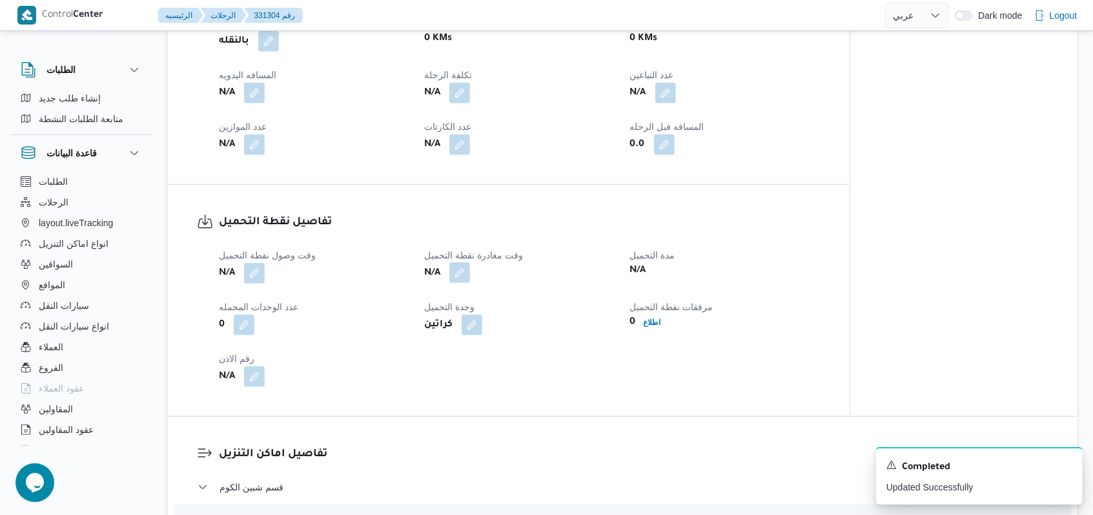
click at [463, 283] on button "button" at bounding box center [459, 272] width 21 height 21
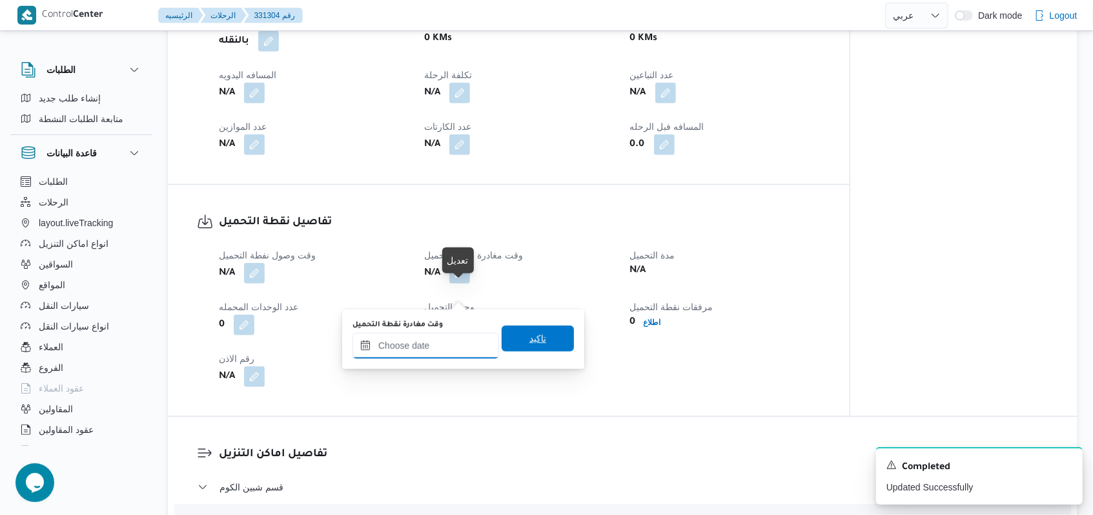
click at [433, 345] on input "وقت مغادرة نقطة التحميل" at bounding box center [425, 345] width 147 height 26
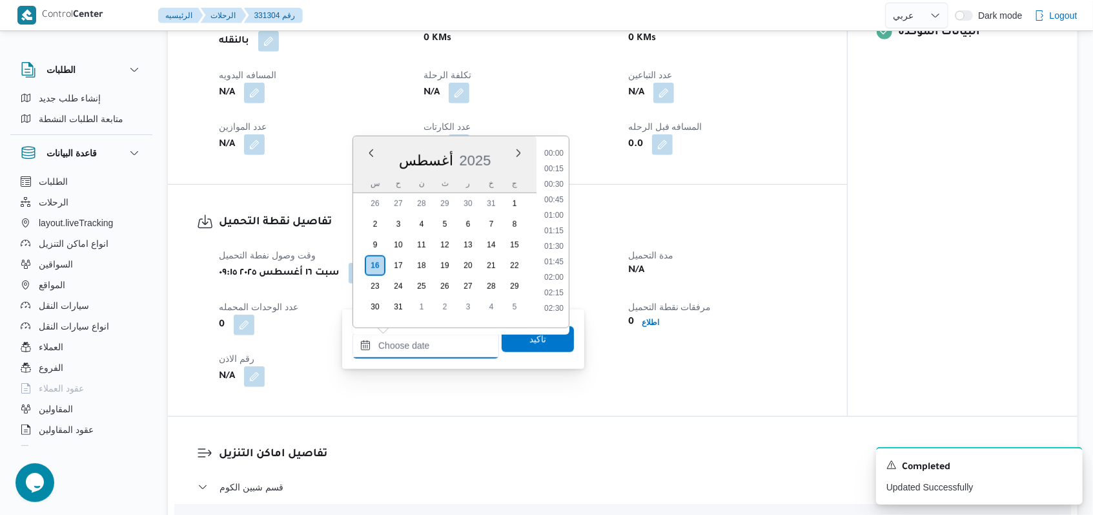
scroll to position [655, 0]
click at [560, 163] on li "10:45" at bounding box center [554, 164] width 30 height 13
type input "[DATE] ١٠:٤٥"
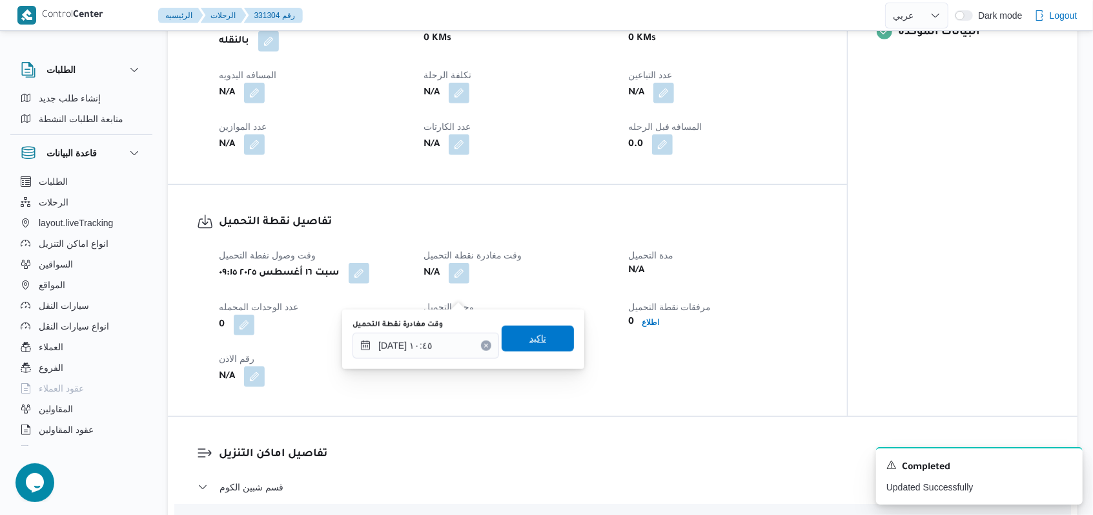
click at [538, 341] on span "تاكيد" at bounding box center [538, 338] width 72 height 26
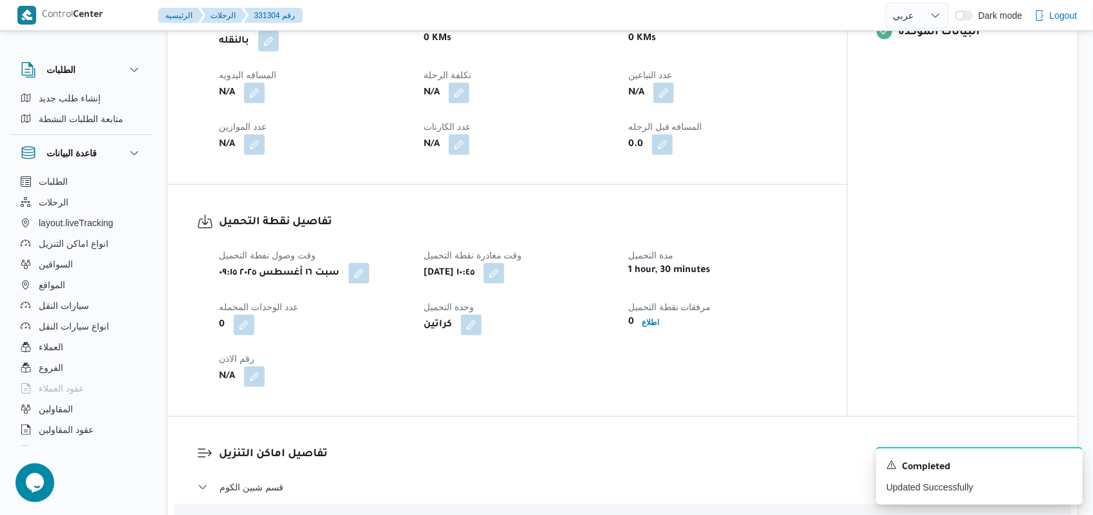
select select "ar"
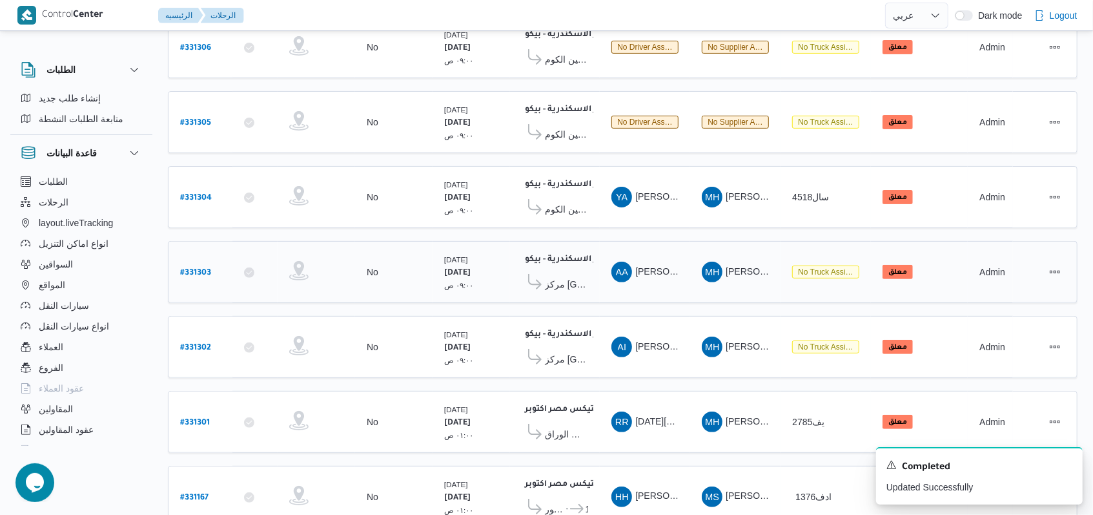
scroll to position [102, 0]
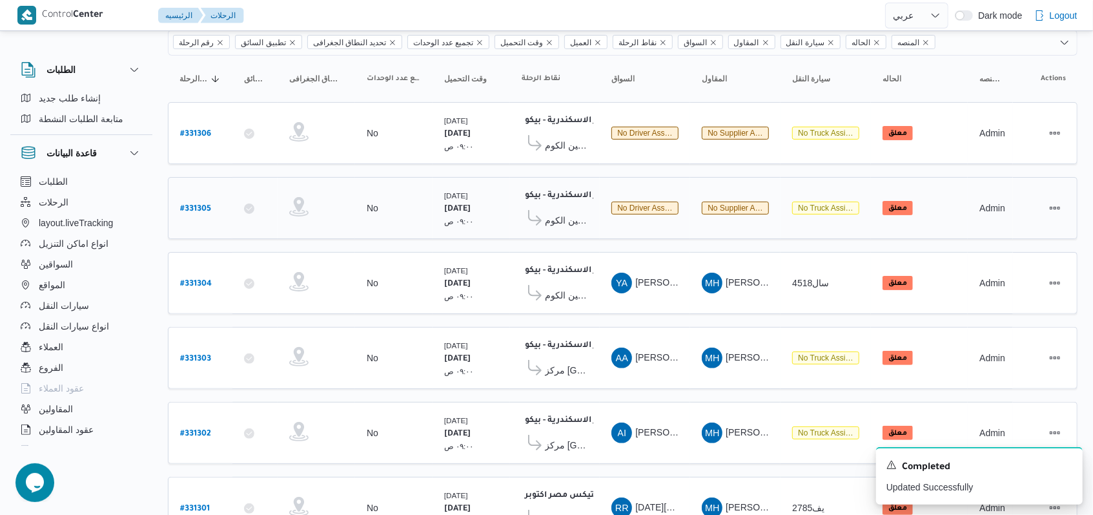
click at [205, 209] on b "# 331305" at bounding box center [195, 209] width 31 height 9
select select "ar"
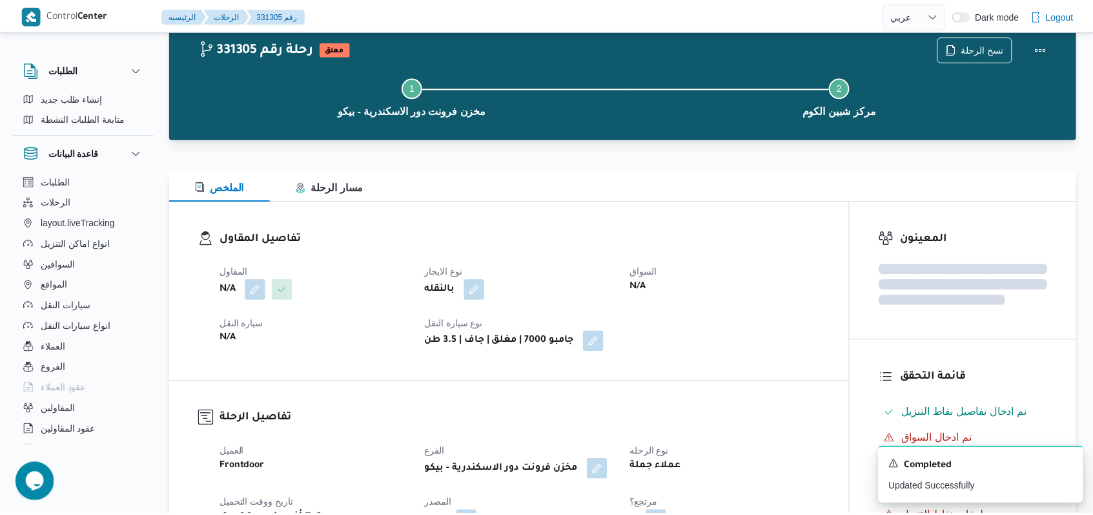
scroll to position [102, 0]
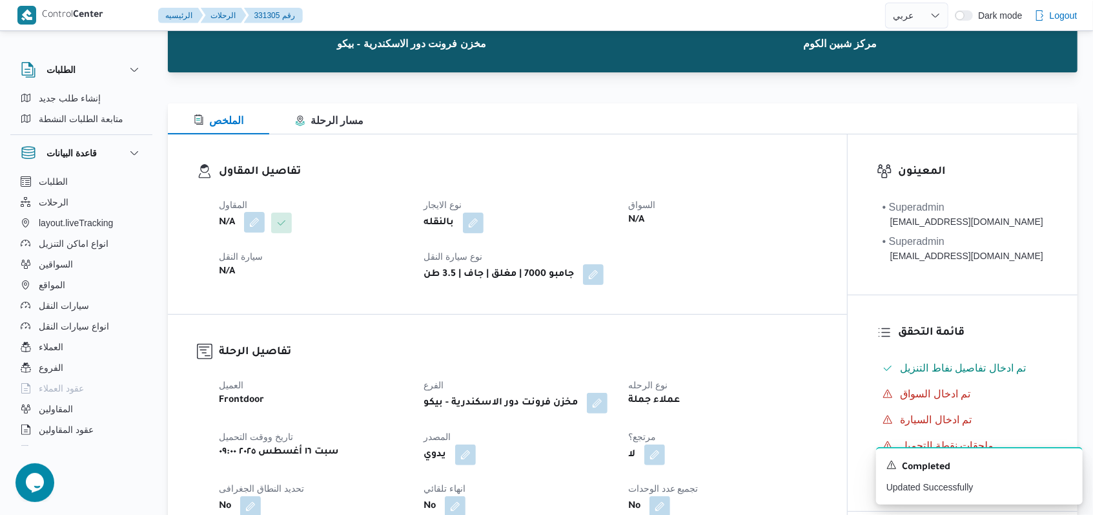
click at [256, 218] on button "button" at bounding box center [254, 222] width 21 height 21
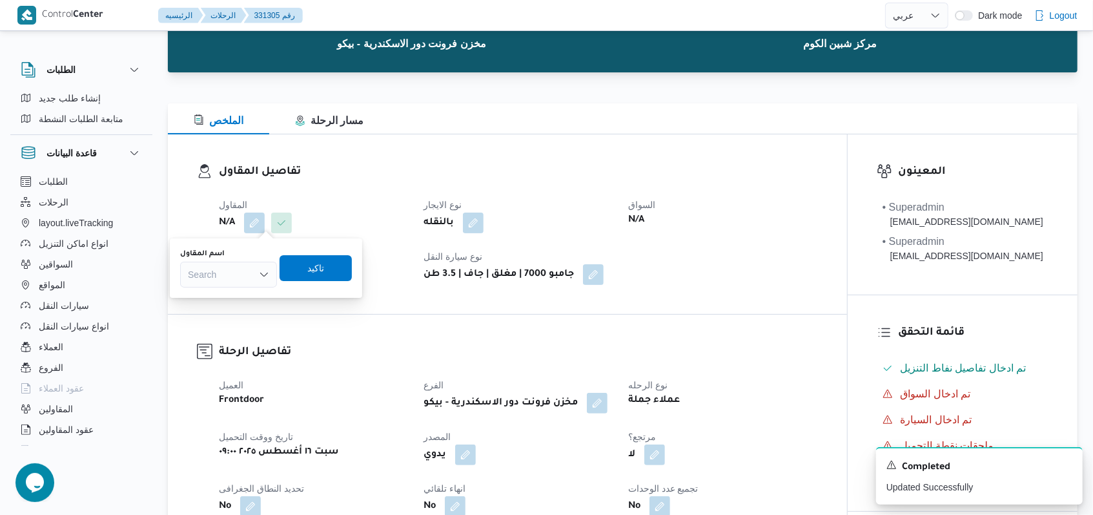
click at [246, 275] on div "Search" at bounding box center [228, 274] width 97 height 26
click at [356, 188] on dl "تفاصيل المقاول المقاول N/A نوع الايجار بالنقله السواق N/A سيارة النقل N/A نوع س…" at bounding box center [518, 223] width 599 height 121
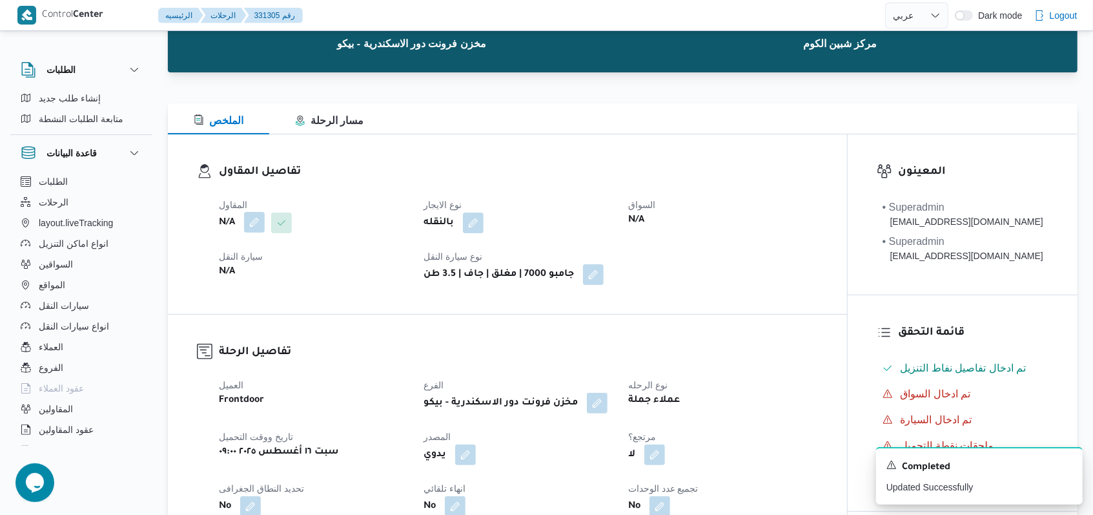
click at [254, 232] on button "button" at bounding box center [254, 222] width 21 height 21
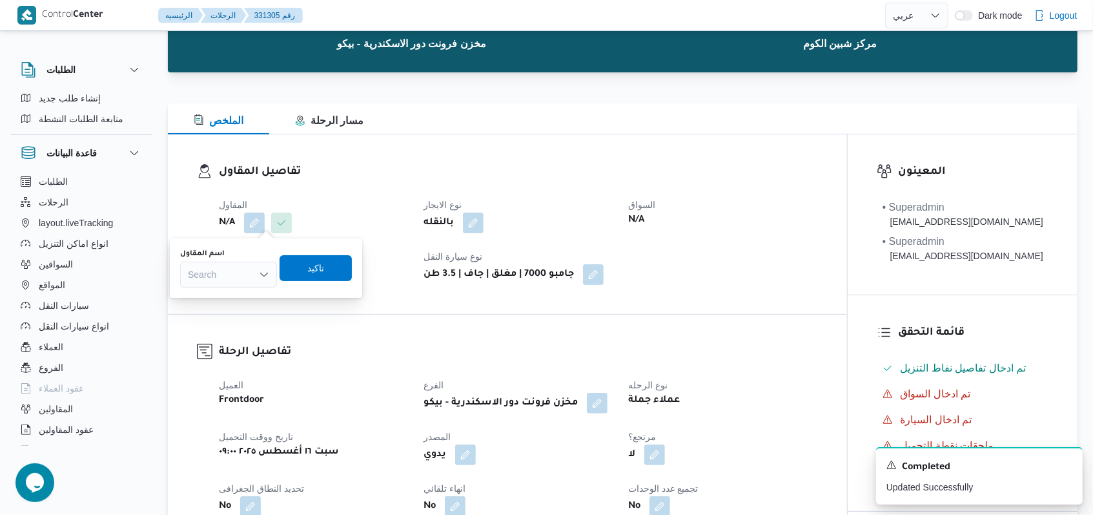
click at [241, 276] on div "Search" at bounding box center [228, 274] width 97 height 26
type input "[PERSON_NAME]"
click at [249, 322] on span "[PERSON_NAME]ه تربو" at bounding box center [236, 316] width 66 height 15
click at [331, 261] on span "تاكيد" at bounding box center [322, 267] width 17 height 15
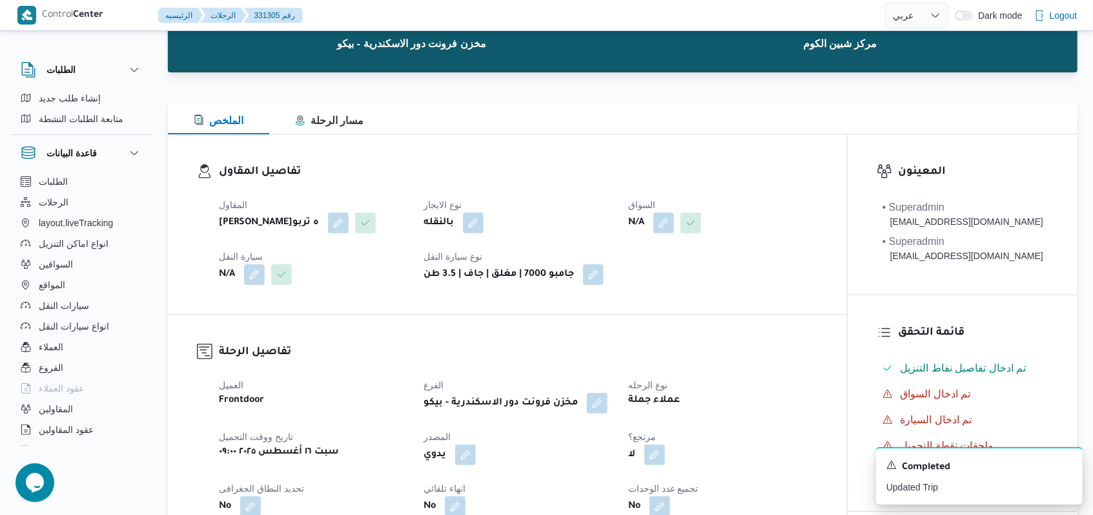
select select "ar"
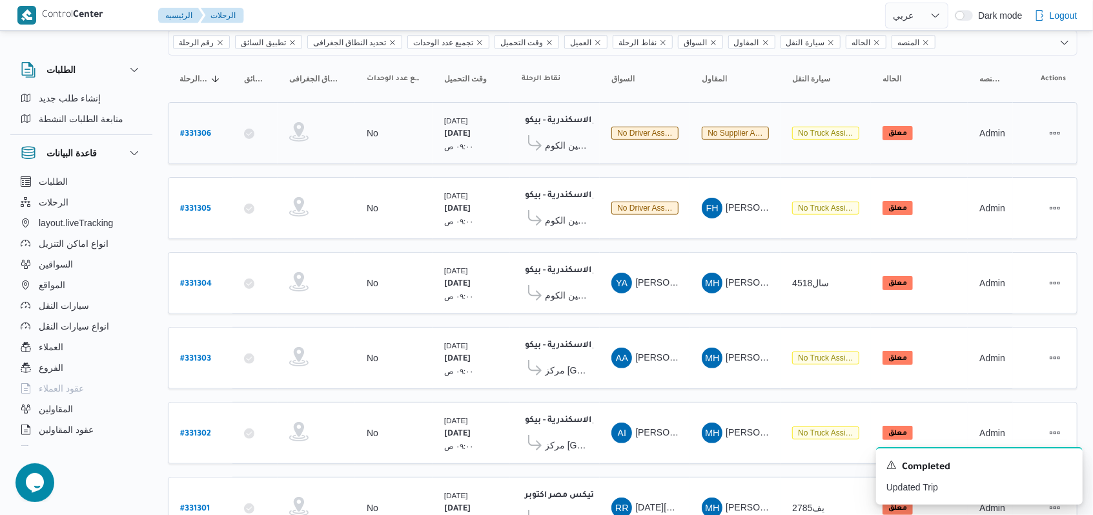
click at [204, 132] on b "# 331306" at bounding box center [195, 134] width 31 height 9
select select "ar"
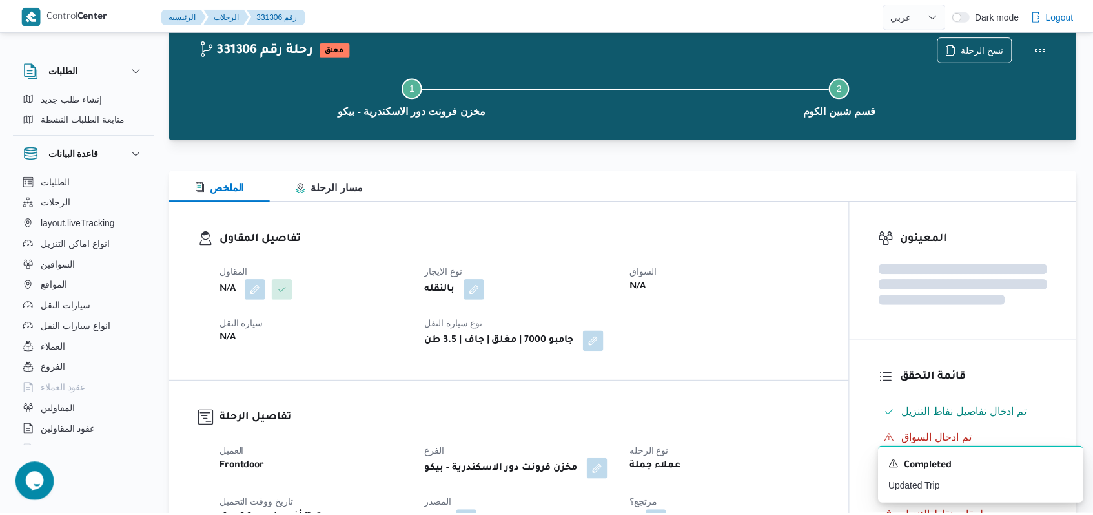
scroll to position [102, 0]
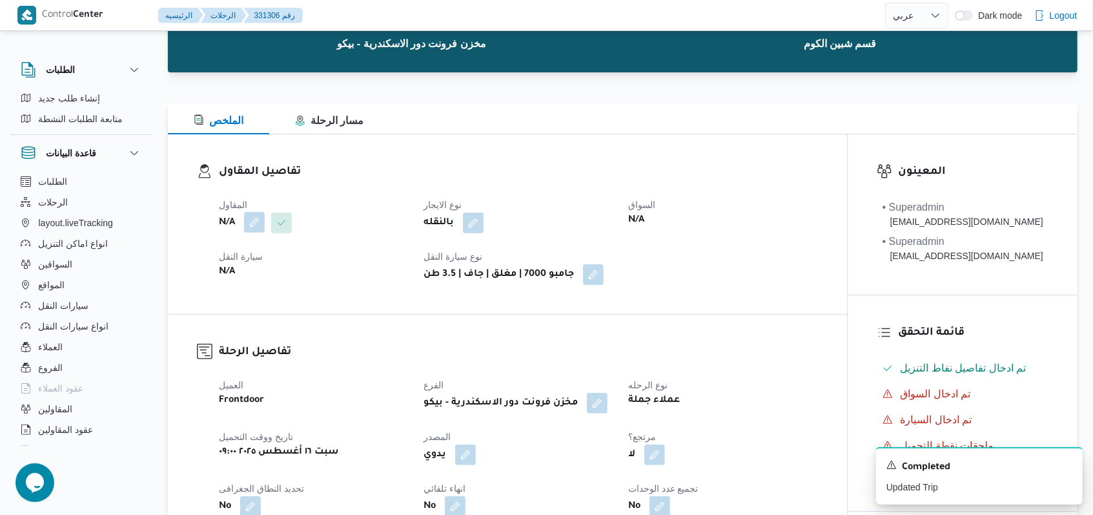
click at [254, 222] on button "button" at bounding box center [254, 222] width 21 height 21
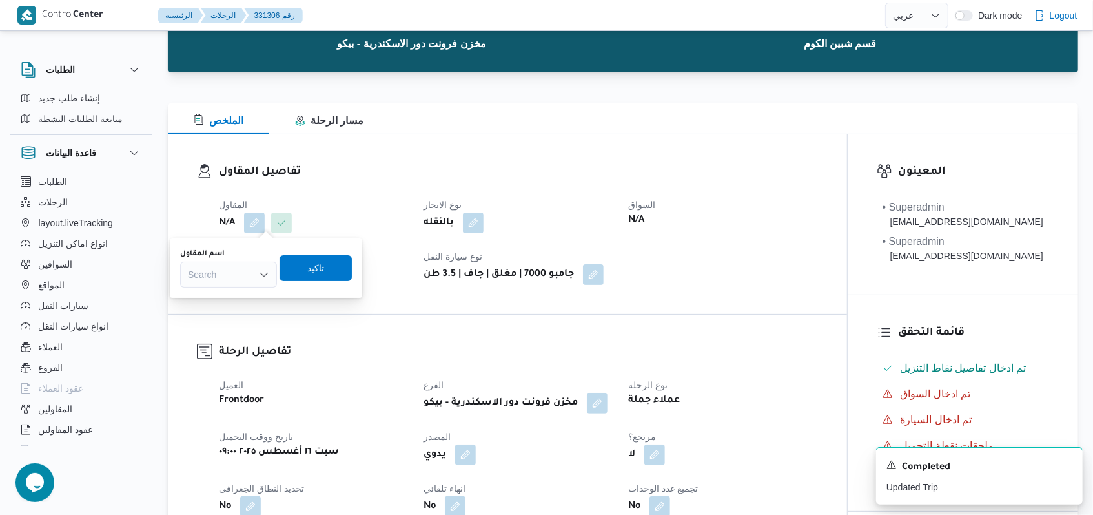
click at [245, 262] on div "Search" at bounding box center [228, 274] width 97 height 26
type input "[PERSON_NAME]"
click at [252, 309] on span "[PERSON_NAME]ه تربو" at bounding box center [236, 316] width 66 height 15
click at [327, 267] on div "اسم المقاول [PERSON_NAME]ه تربو Combo box. Selected. [PERSON_NAME]ه تربو. Press…" at bounding box center [245, 267] width 230 height 41
click at [331, 262] on span "تاكيد" at bounding box center [322, 267] width 17 height 15
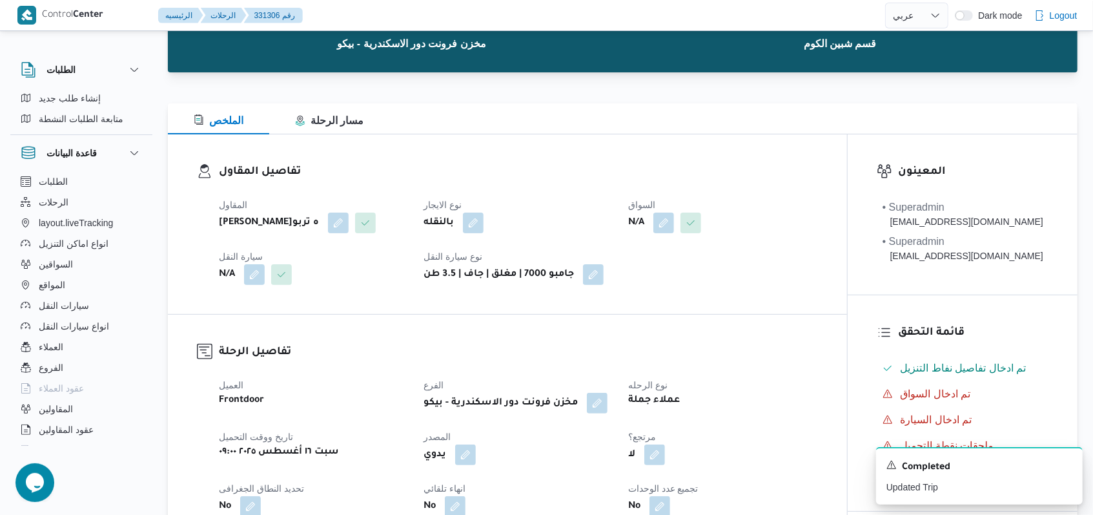
select select "ar"
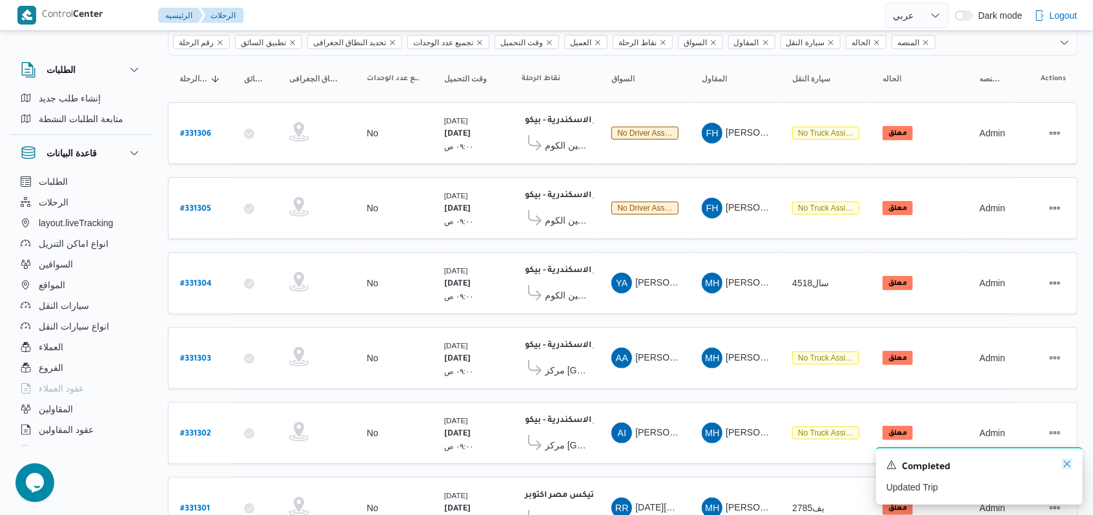
click at [1070, 468] on icon "Dismiss toast" at bounding box center [1067, 463] width 10 height 10
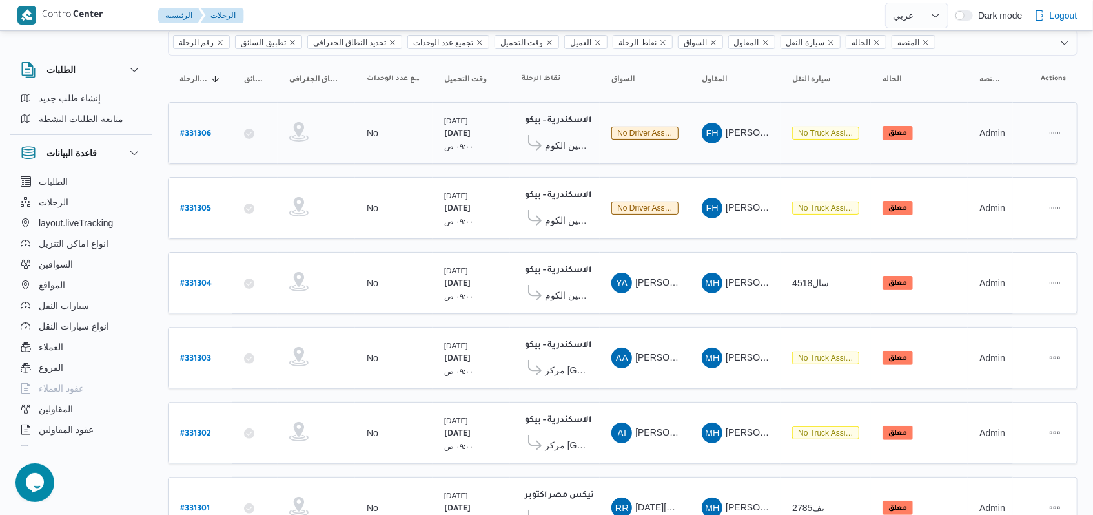
click at [196, 136] on b "# 331306" at bounding box center [195, 134] width 31 height 9
select select "ar"
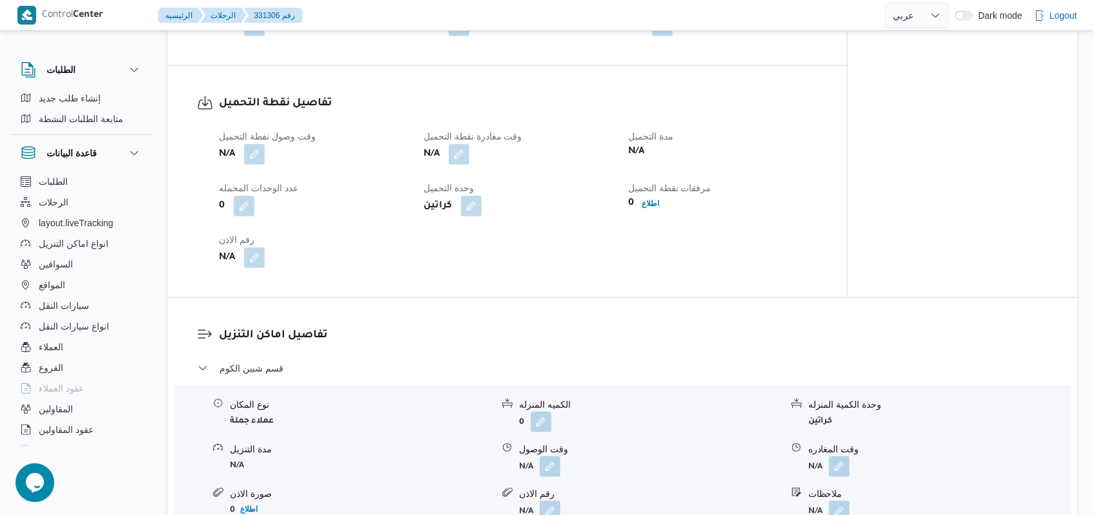
scroll to position [790, 0]
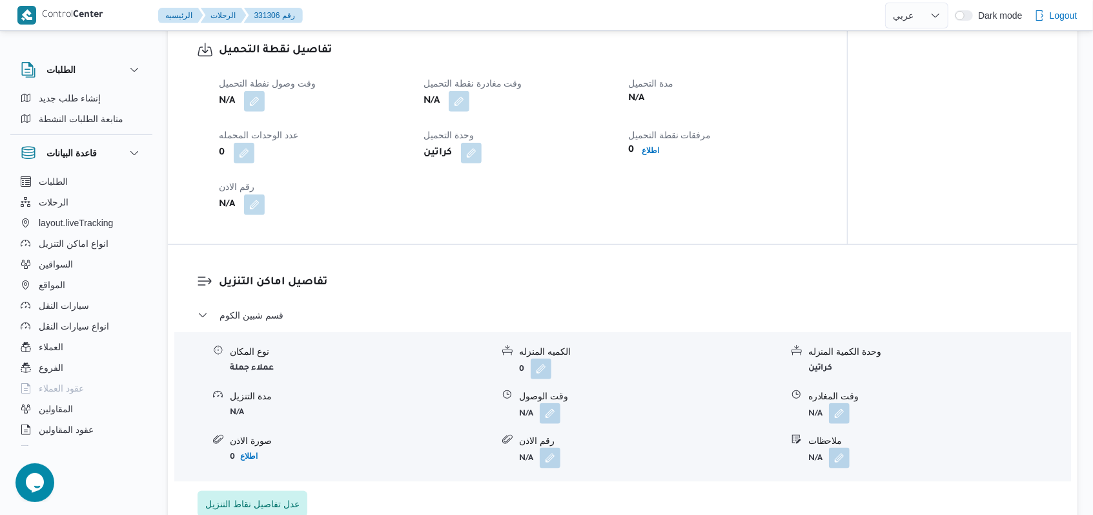
click at [656, 163] on div "مرفقات نقطة التحميل 0 اطلاع" at bounding box center [722, 145] width 189 height 36
click at [656, 158] on span "اطلاع" at bounding box center [650, 150] width 17 height 15
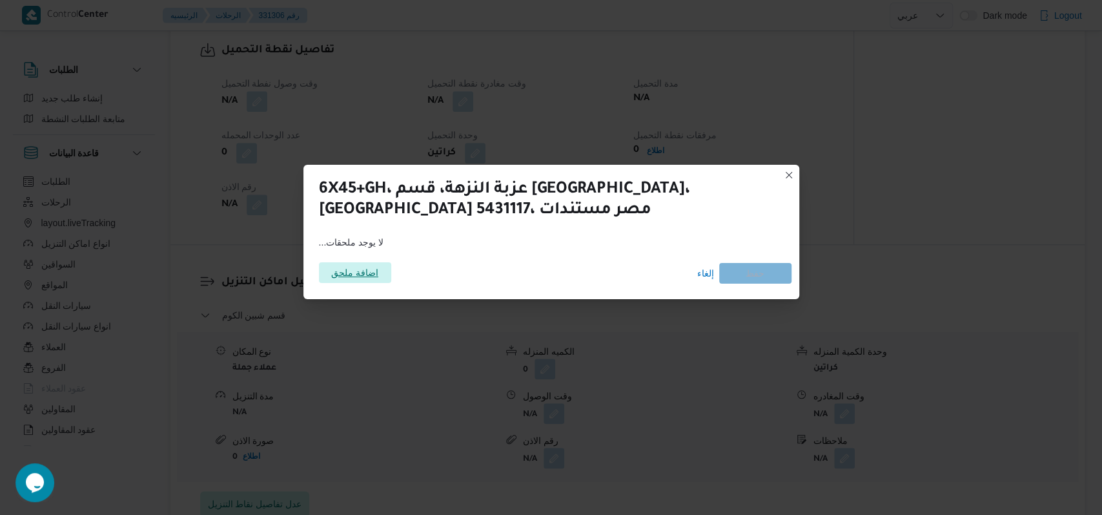
click at [366, 276] on span "اضافة ملحق" at bounding box center [354, 272] width 47 height 21
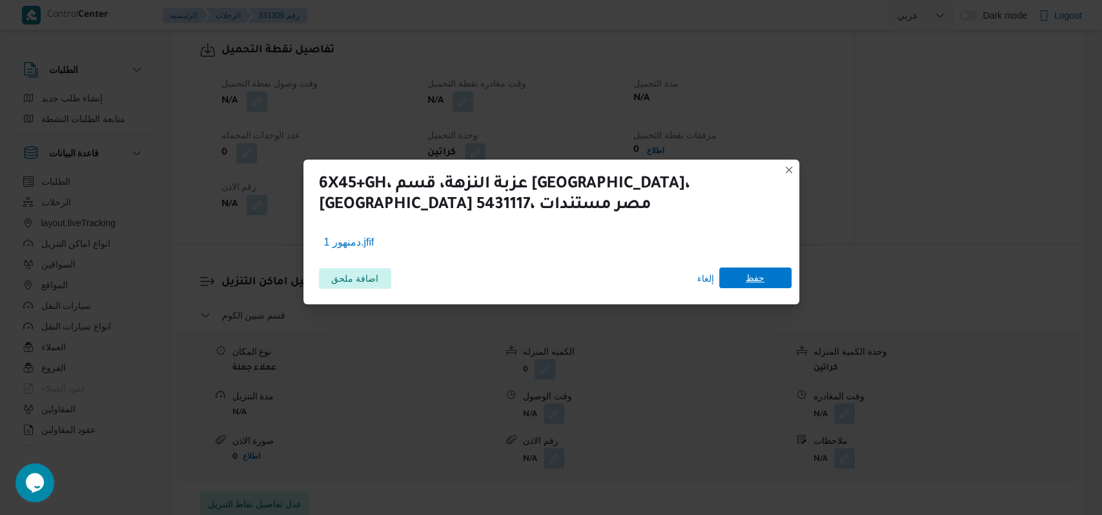
click at [739, 288] on div "إلغاء حفظ" at bounding box center [741, 278] width 99 height 21
click at [764, 274] on span "حفظ" at bounding box center [755, 277] width 72 height 21
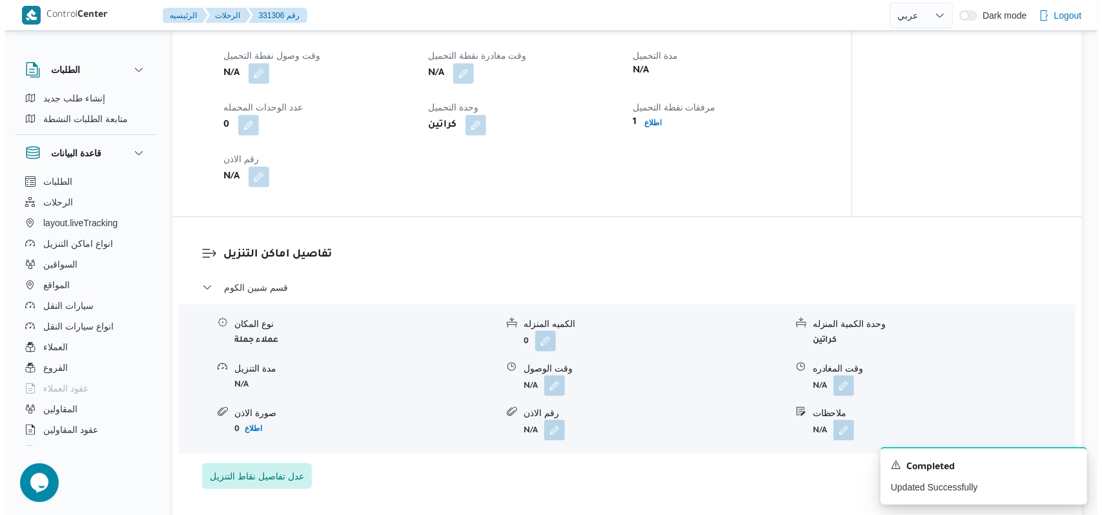
scroll to position [963, 0]
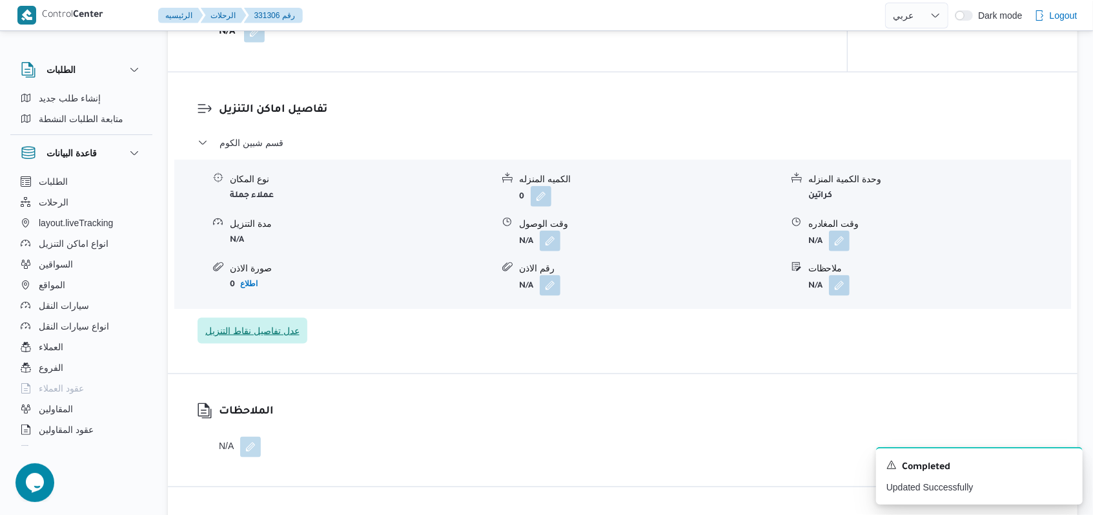
click at [252, 338] on span "عدل تفاصيل نقاط التنزيل" at bounding box center [252, 330] width 94 height 15
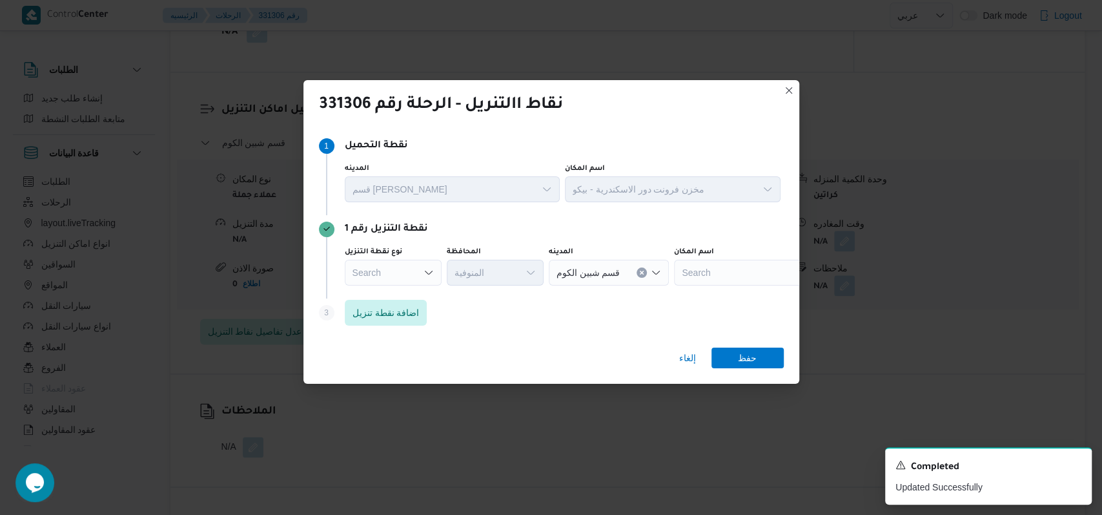
click at [414, 279] on div "Search" at bounding box center [393, 273] width 97 height 26
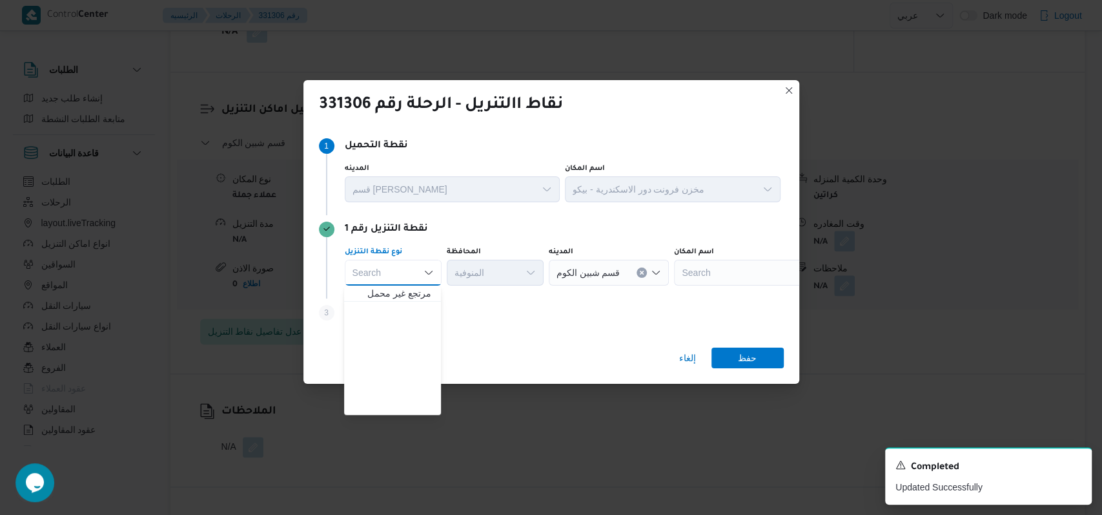
scroll to position [339, 0]
click at [404, 416] on div "نقاط االتنريل - الرحلة رقم 331306 Step 1 1 نقطة التحميل المدينه قسم سيدى [PERSO…" at bounding box center [551, 257] width 1102 height 515
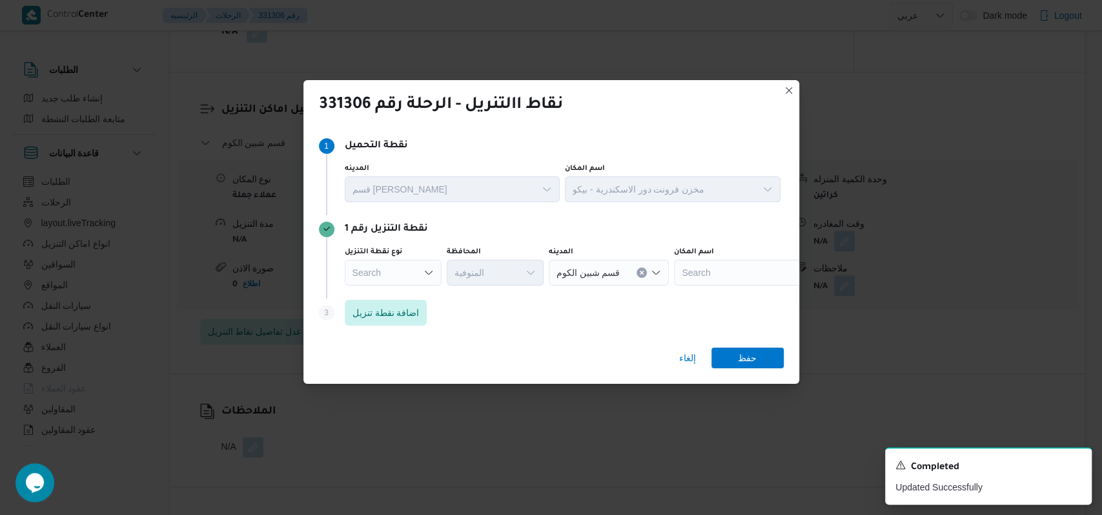
click at [413, 275] on div "Search Combo box. Selected. Combo box input. Search. Type some text or, to disp…" at bounding box center [393, 273] width 97 height 26
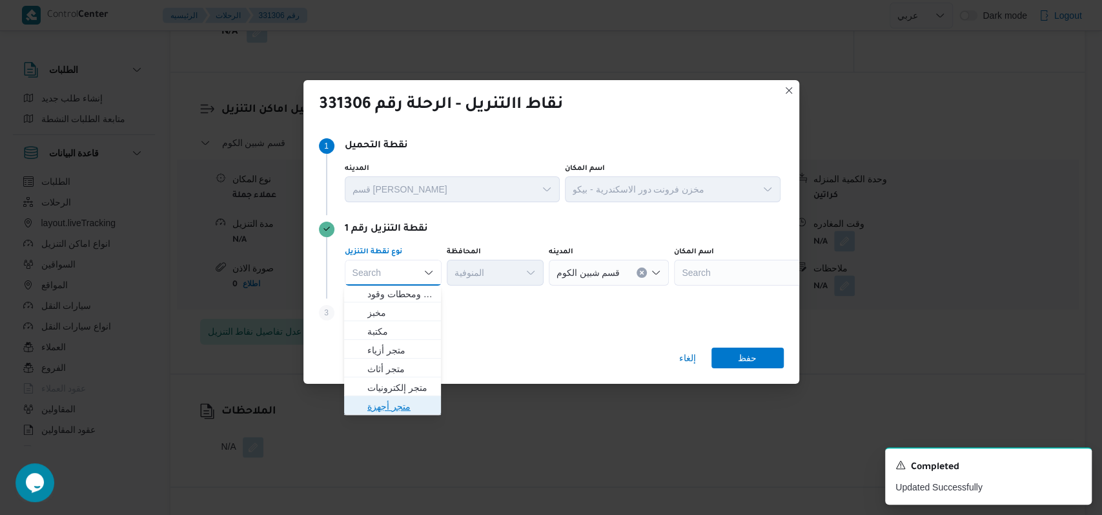
click at [398, 411] on span "متجر أجهزة" at bounding box center [400, 405] width 66 height 15
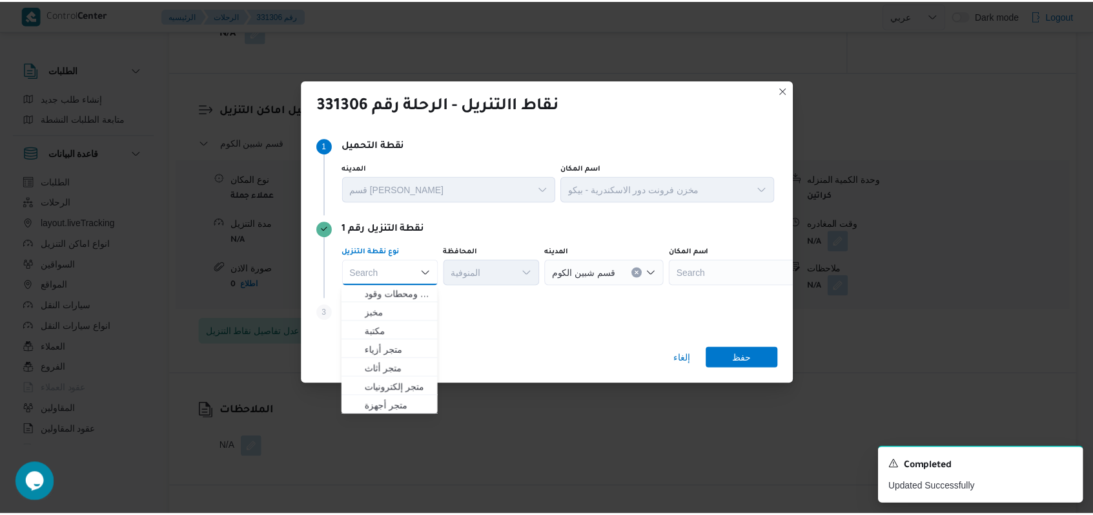
scroll to position [0, 0]
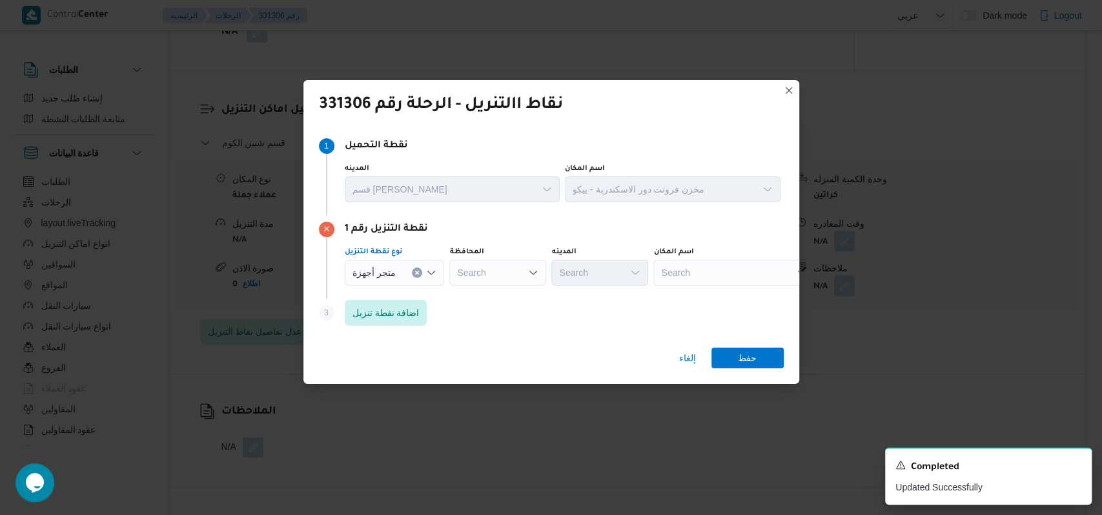
click at [694, 277] on div "Search" at bounding box center [733, 273] width 161 height 26
type input "ميام"
click at [720, 292] on span "معرض ميام ى ستورز - دمنهور | ميامي للاجهزه الكهربائية | طاموس" at bounding box center [738, 295] width 130 height 15
click at [762, 356] on span "حفظ" at bounding box center [747, 357] width 72 height 21
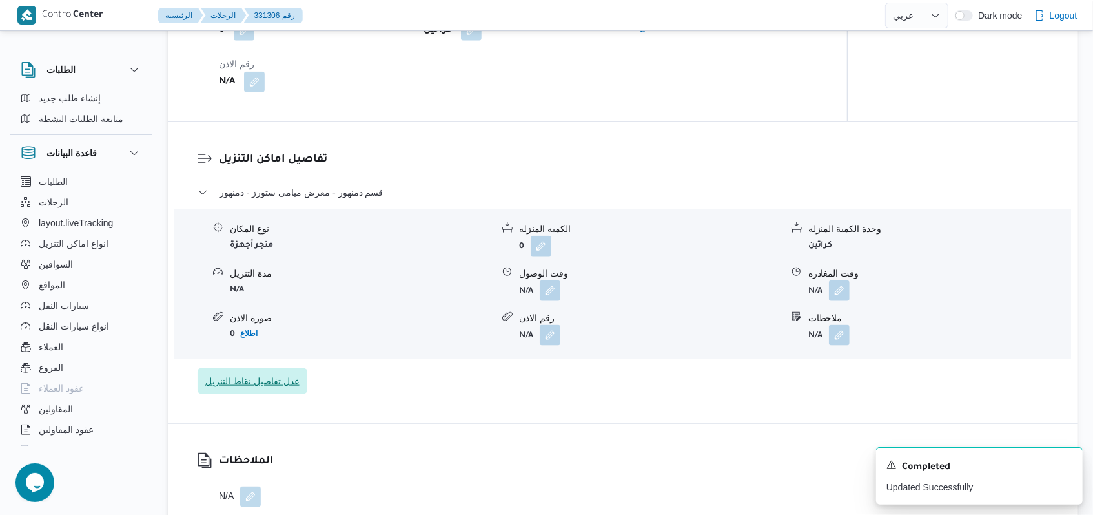
scroll to position [877, 0]
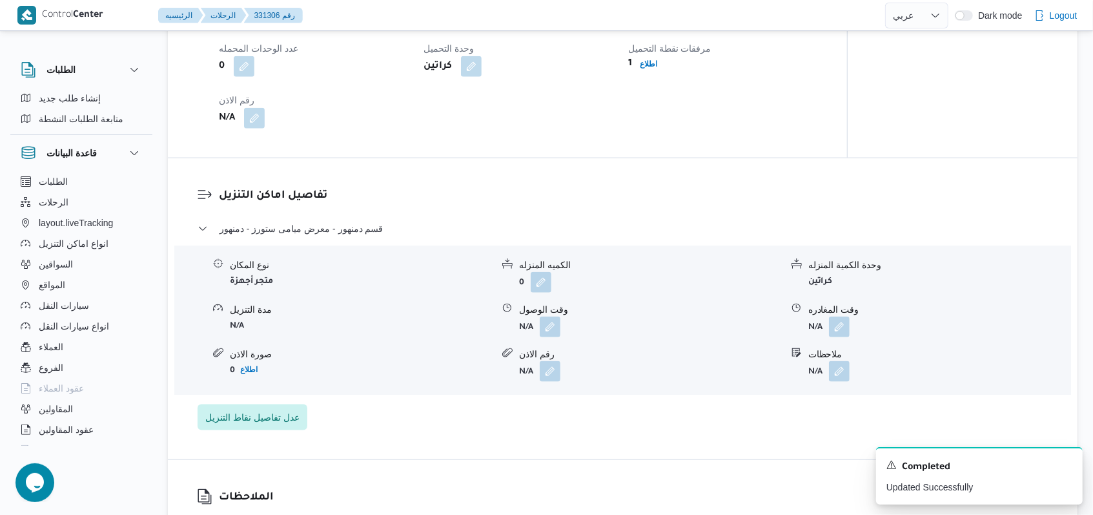
scroll to position [102, 0]
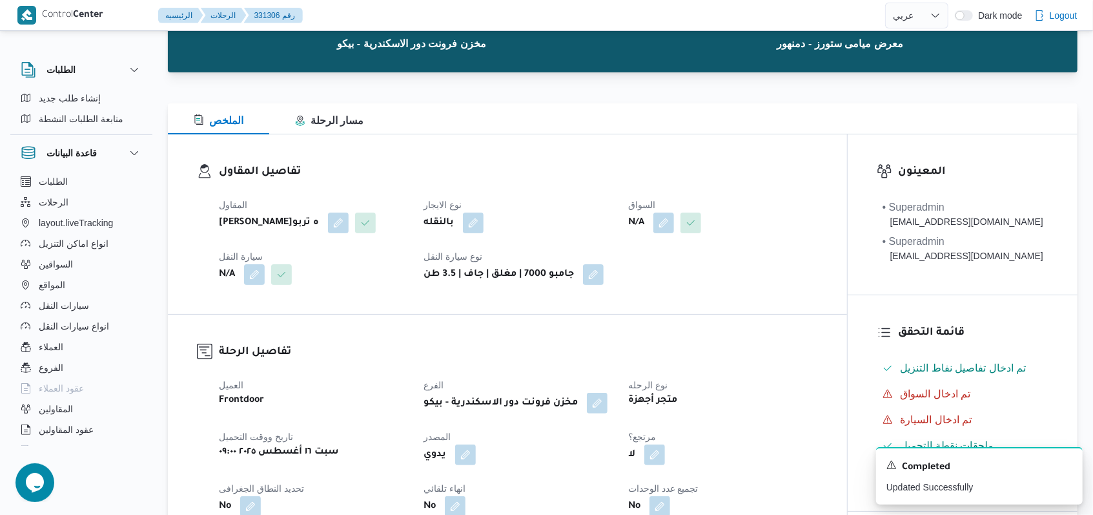
select select "ar"
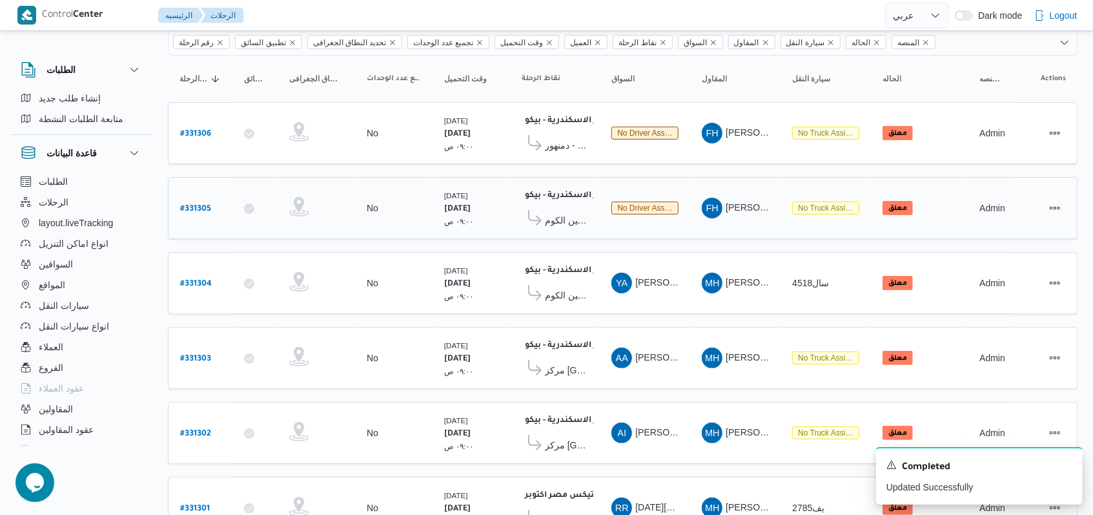
click at [206, 207] on b "# 331305" at bounding box center [195, 209] width 31 height 9
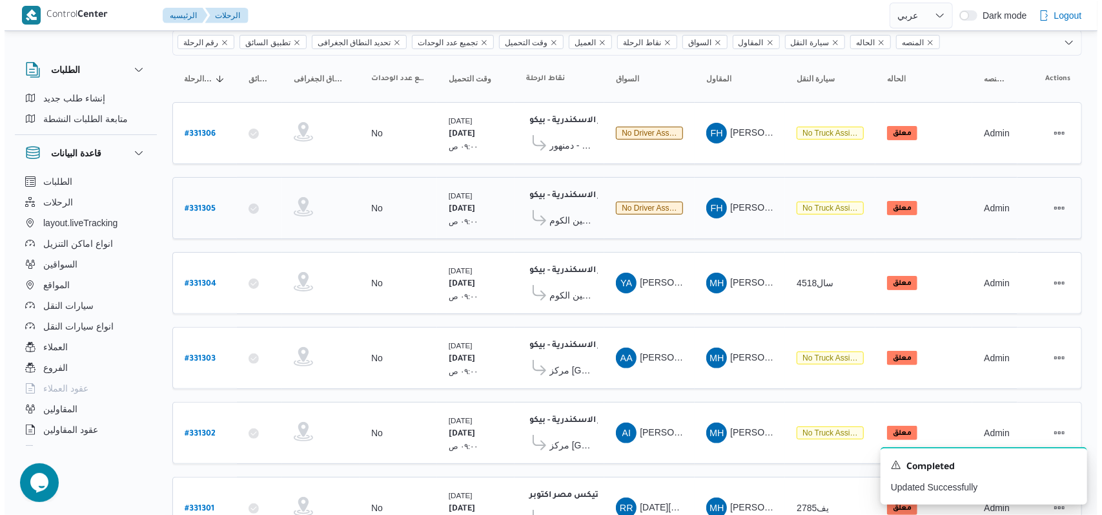
scroll to position [35, 0]
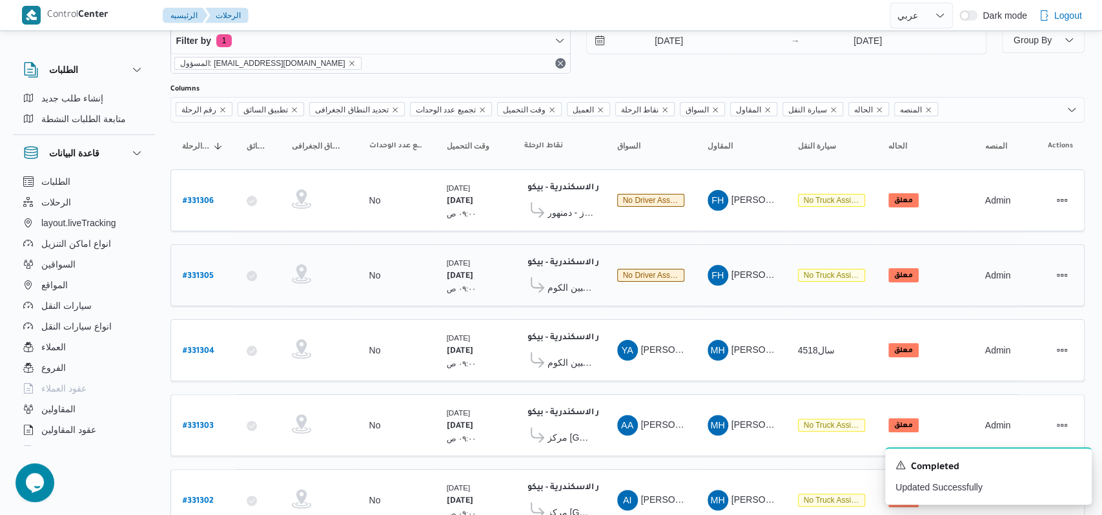
select select "ar"
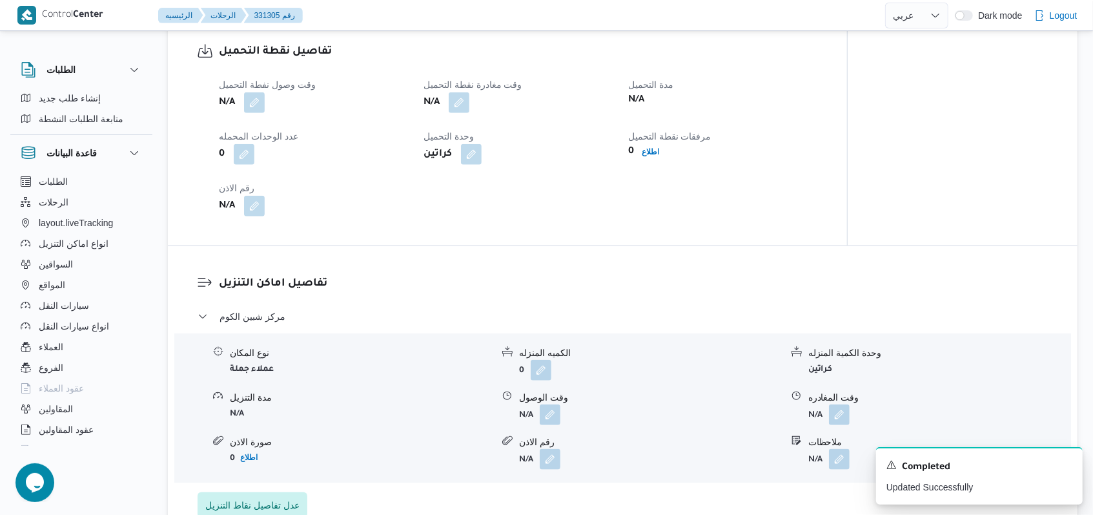
scroll to position [790, 0]
click at [649, 155] on b "اطلاع" at bounding box center [650, 150] width 17 height 9
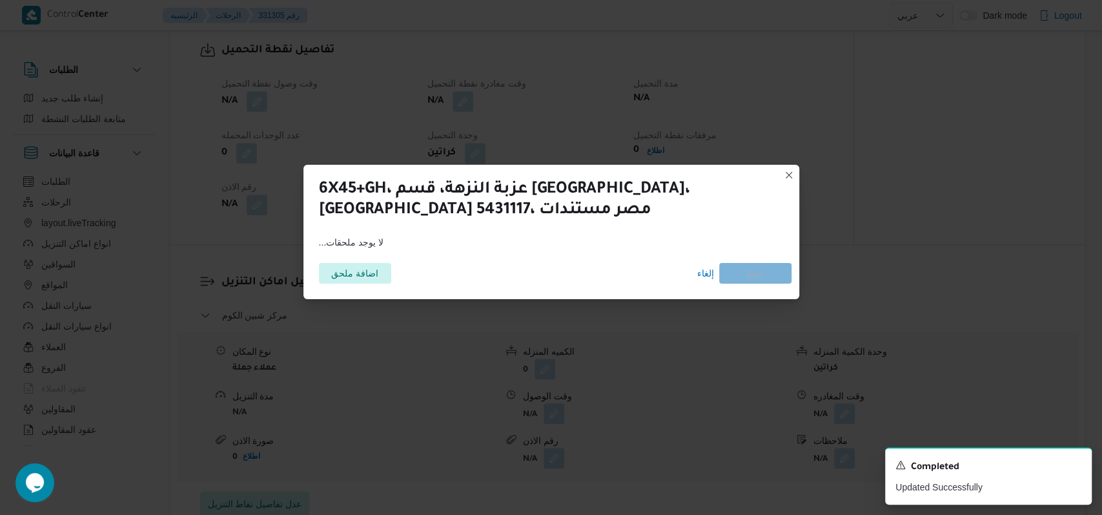
click at [381, 257] on div "اضافة ملحق إلغاء حفظ" at bounding box center [551, 273] width 480 height 36
click at [373, 270] on span "اضافة ملحق" at bounding box center [354, 272] width 47 height 21
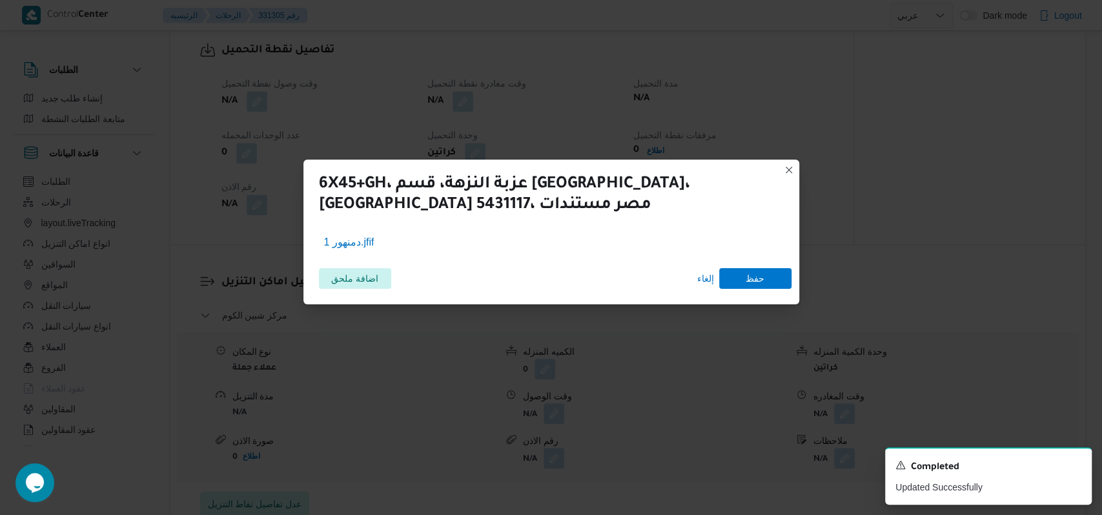
click at [782, 289] on div "اضافة ملحق إلغاء حفظ" at bounding box center [551, 278] width 480 height 36
click at [775, 284] on span "حفظ" at bounding box center [755, 277] width 72 height 21
click at [1073, 466] on icon "Dismiss toast" at bounding box center [1076, 463] width 10 height 10
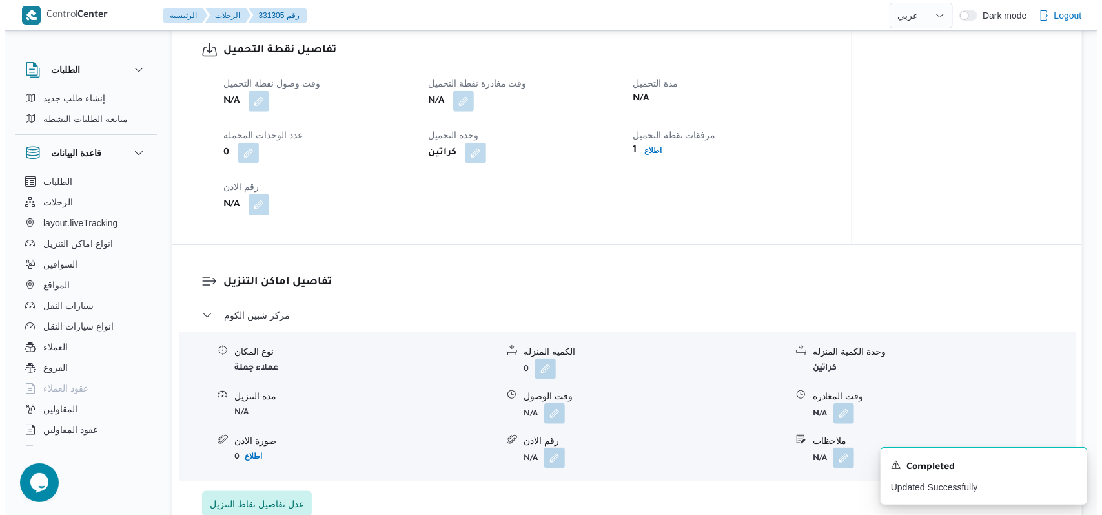
scroll to position [963, 0]
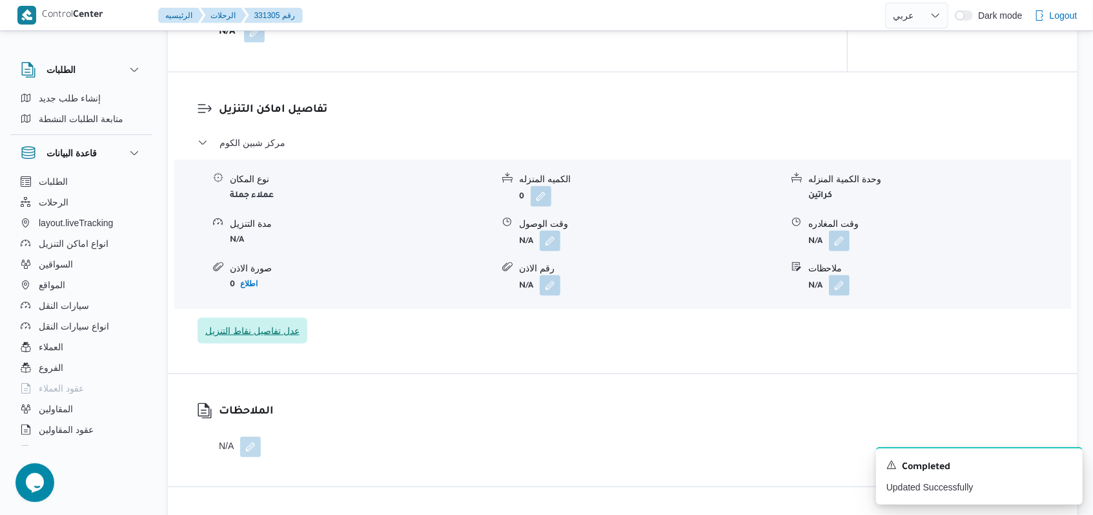
click at [294, 341] on span "عدل تفاصيل نقاط التنزيل" at bounding box center [253, 331] width 110 height 26
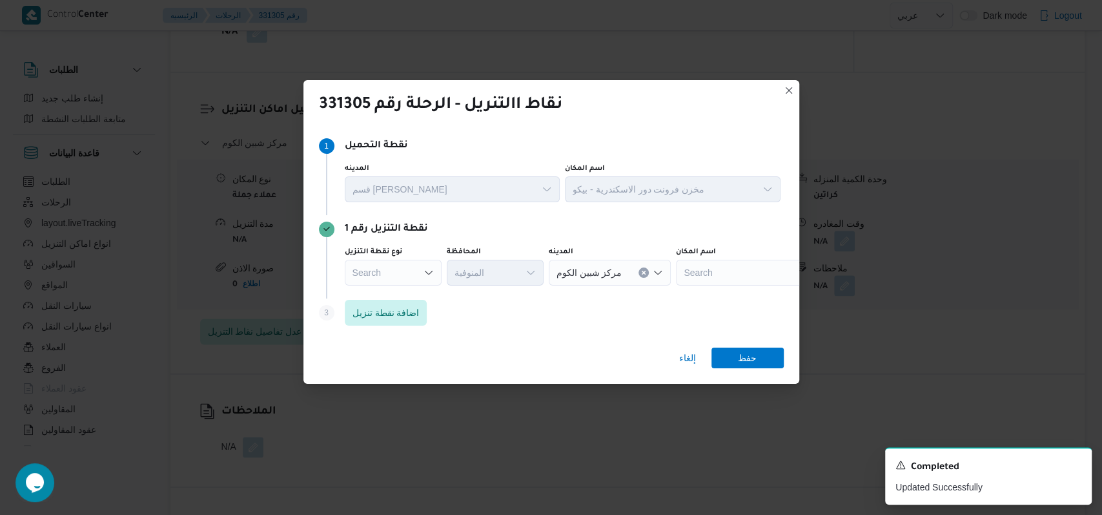
click at [407, 280] on div "Search" at bounding box center [393, 273] width 97 height 26
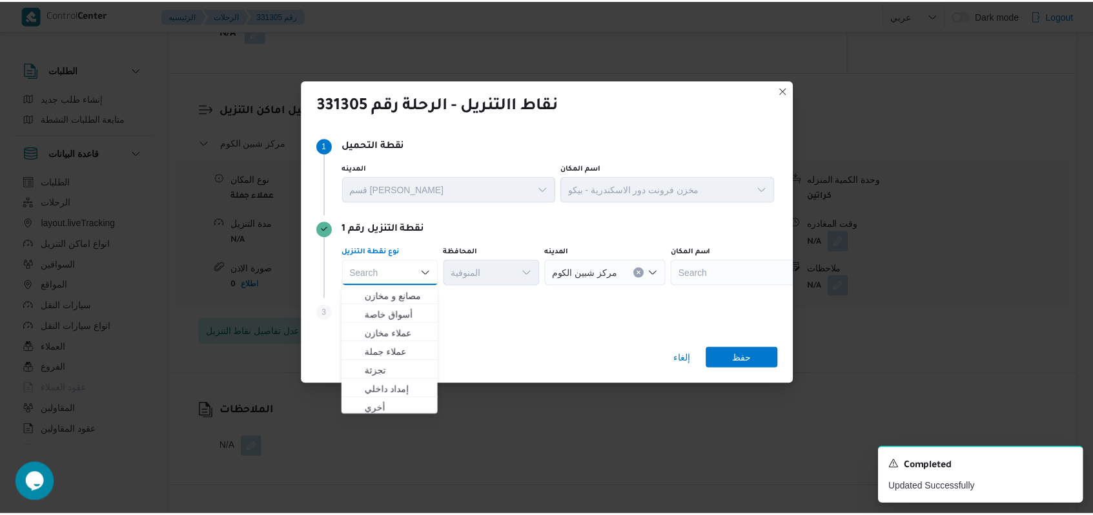
scroll to position [339, 0]
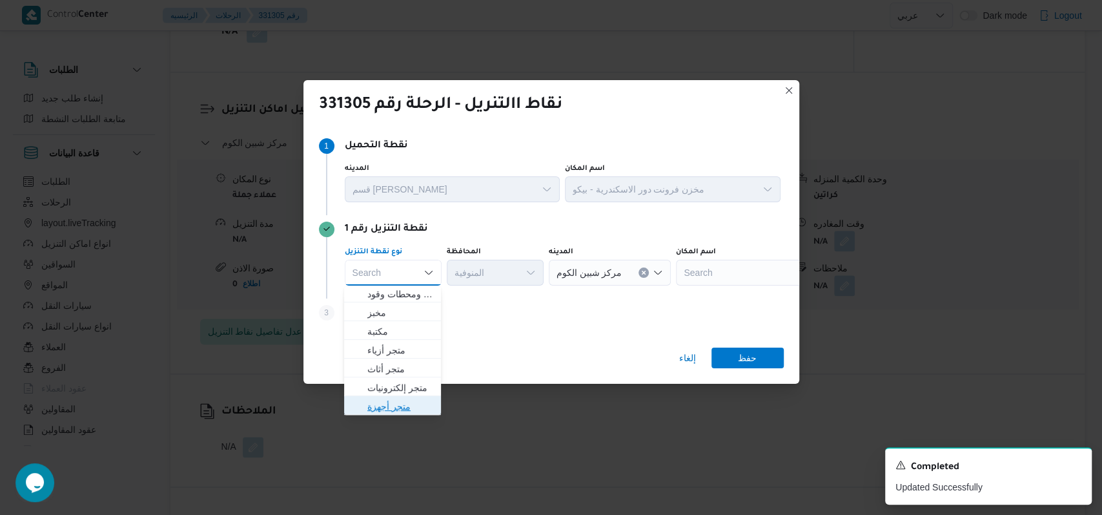
click at [394, 404] on span "متجر أجهزة" at bounding box center [400, 405] width 66 height 15
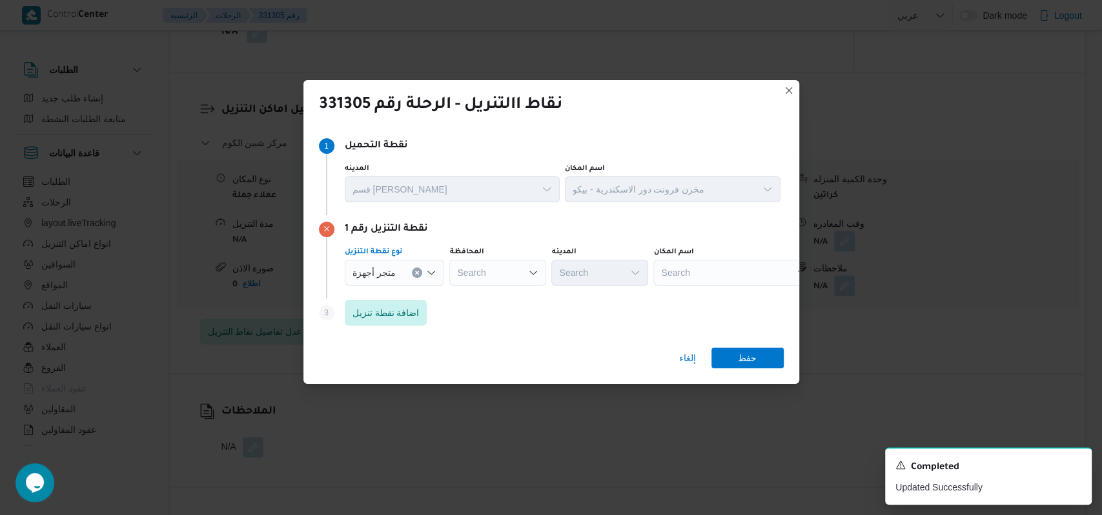
click at [733, 276] on div "Search" at bounding box center [733, 273] width 161 height 26
type input "ميام"
click at [733, 287] on span "معرض ميام ى ستورز - دمنهور | ميامي للاجهزه الكهربائية | طاموس" at bounding box center [730, 295] width 151 height 21
click at [744, 360] on span "حفظ" at bounding box center [747, 357] width 19 height 21
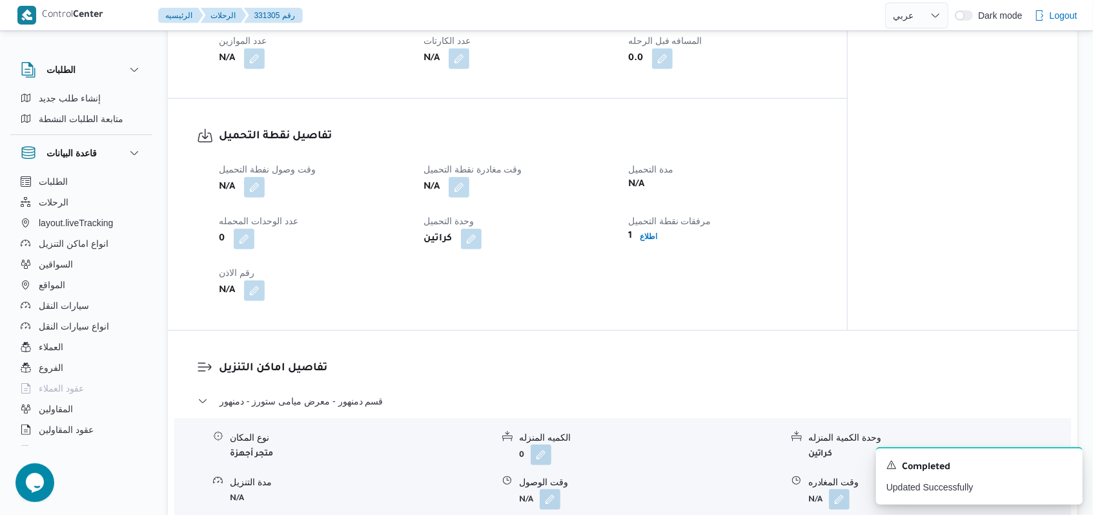
scroll to position [102, 0]
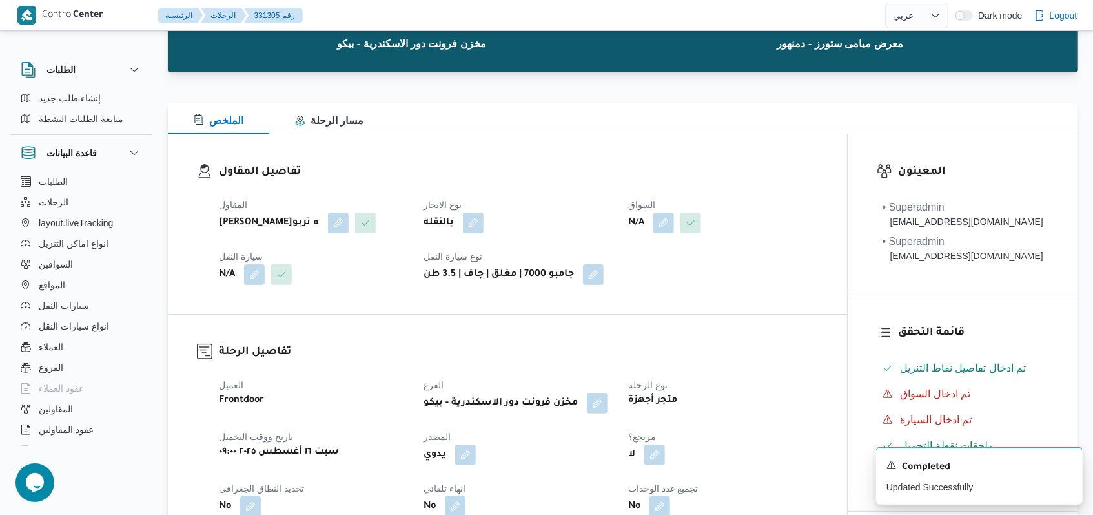
select select "ar"
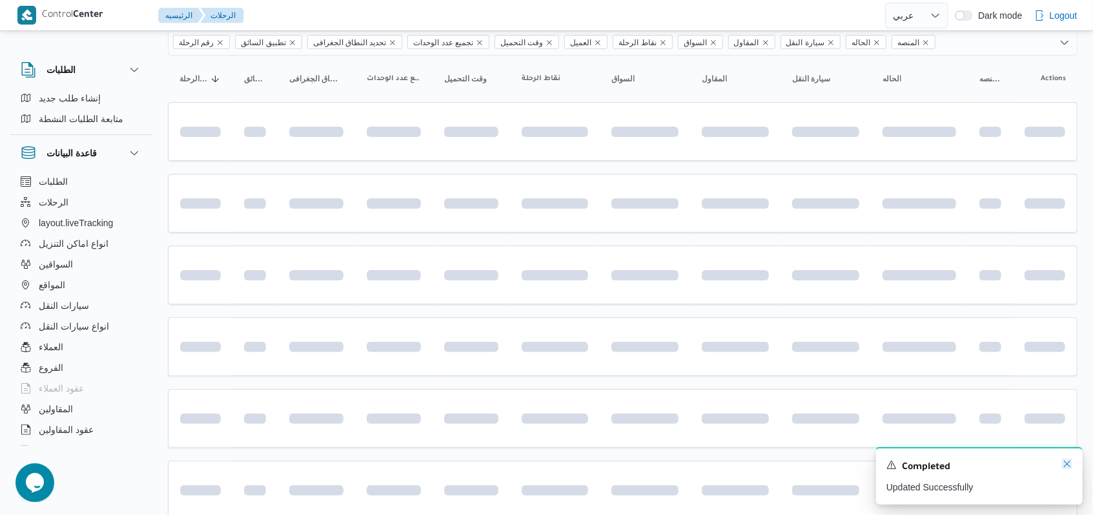
click at [1069, 462] on icon "Dismiss toast" at bounding box center [1067, 463] width 10 height 10
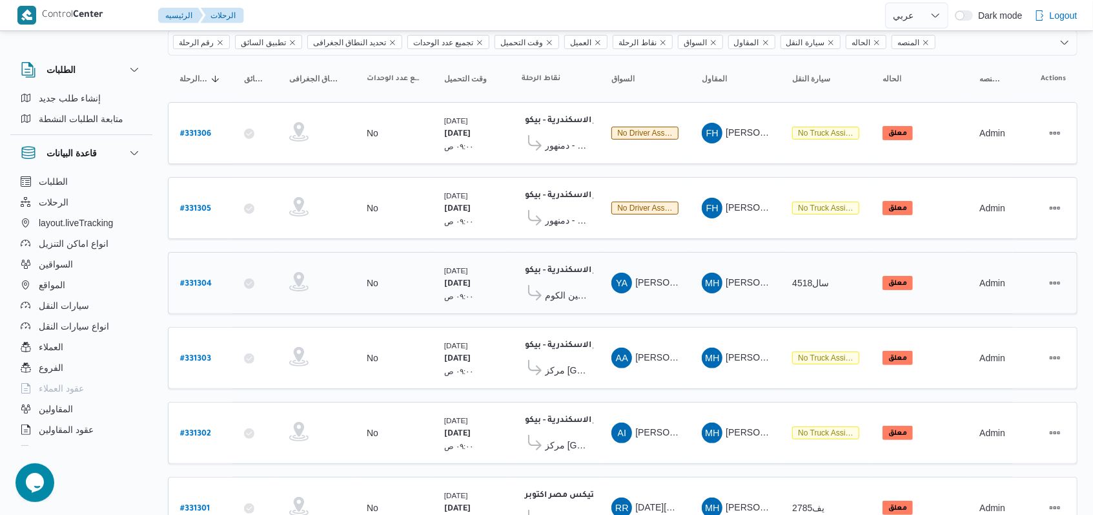
click at [196, 280] on b "# 331304" at bounding box center [196, 284] width 32 height 9
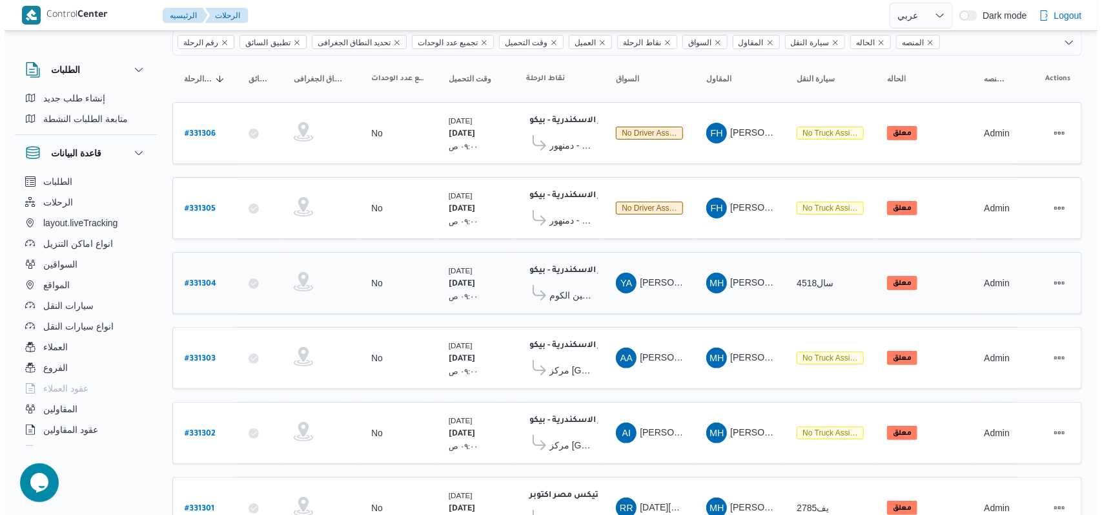
scroll to position [35, 0]
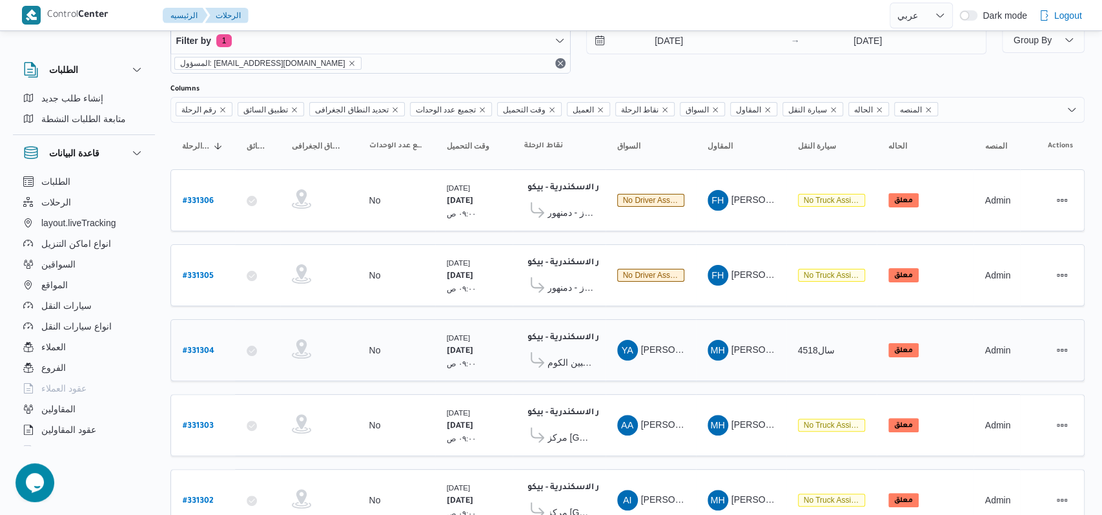
select select "ar"
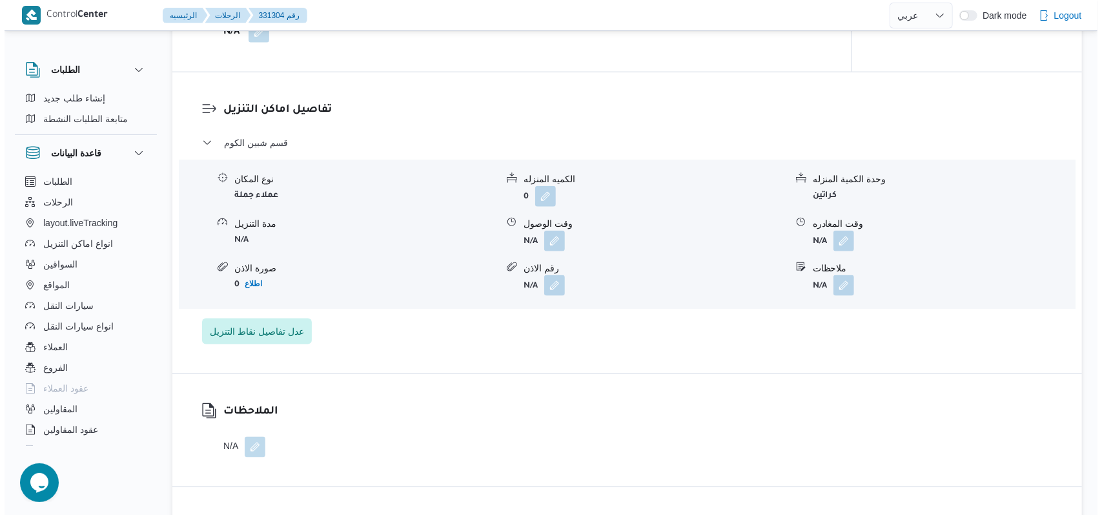
scroll to position [1048, 0]
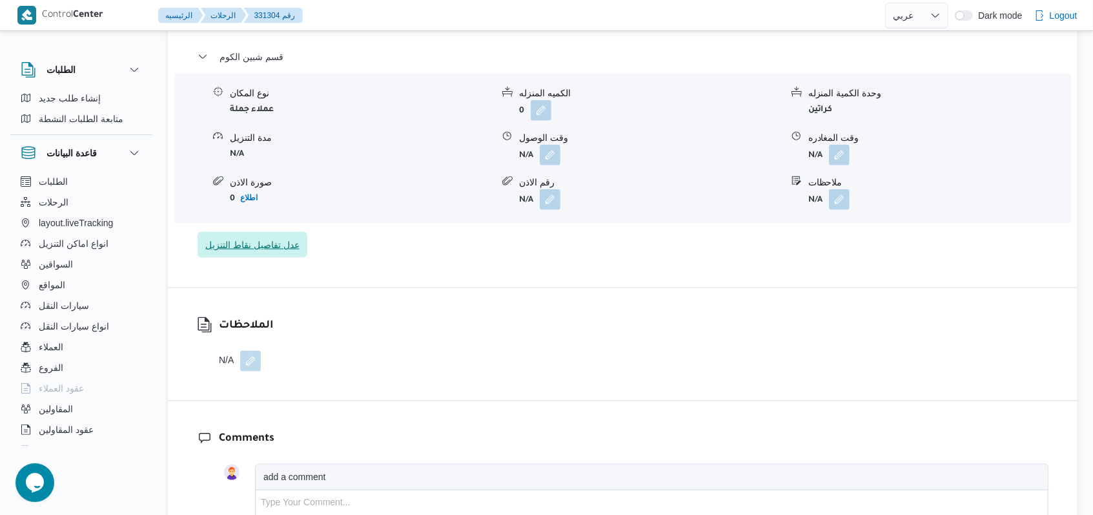
click at [260, 252] on span "عدل تفاصيل نقاط التنزيل" at bounding box center [252, 244] width 94 height 15
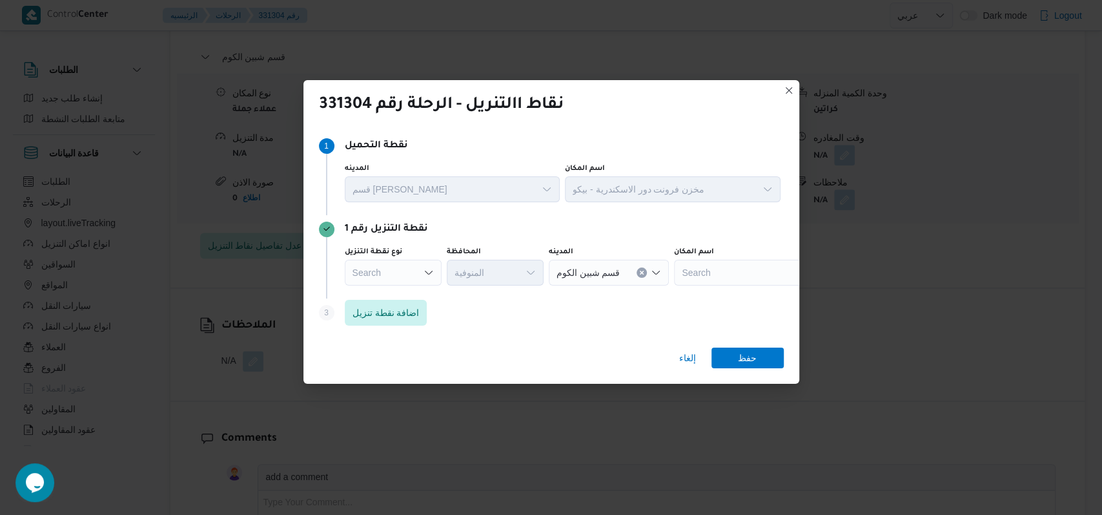
click at [429, 274] on icon "Open list of options" at bounding box center [428, 272] width 10 height 10
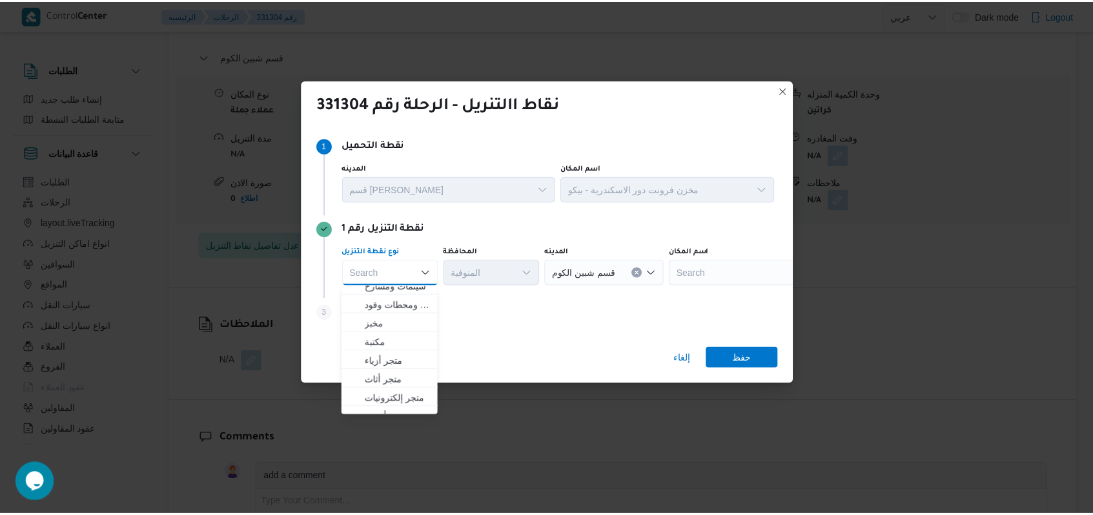
scroll to position [339, 0]
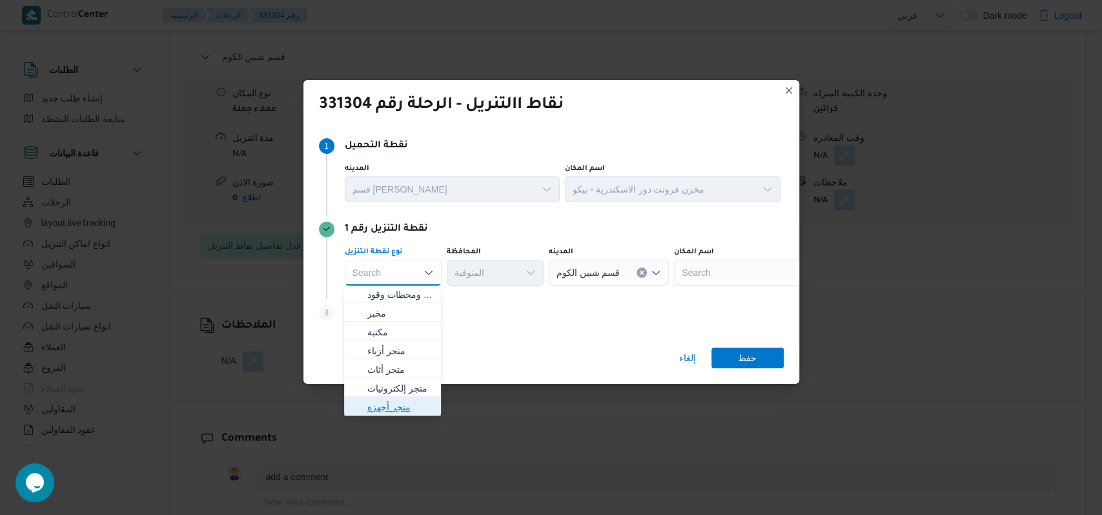
click at [412, 411] on span "متجر أجهزة" at bounding box center [400, 406] width 66 height 15
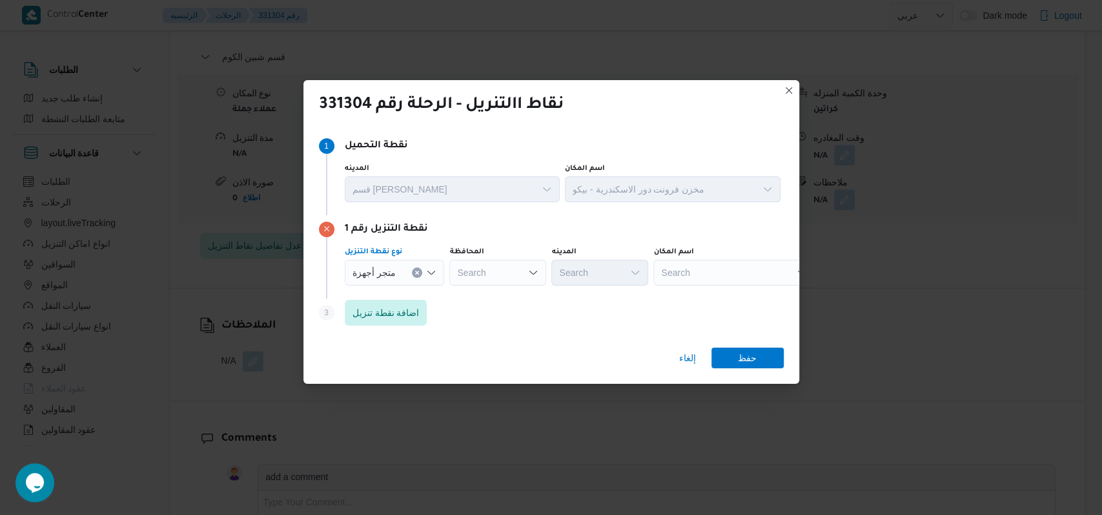
click at [504, 266] on div "Search" at bounding box center [497, 273] width 97 height 26
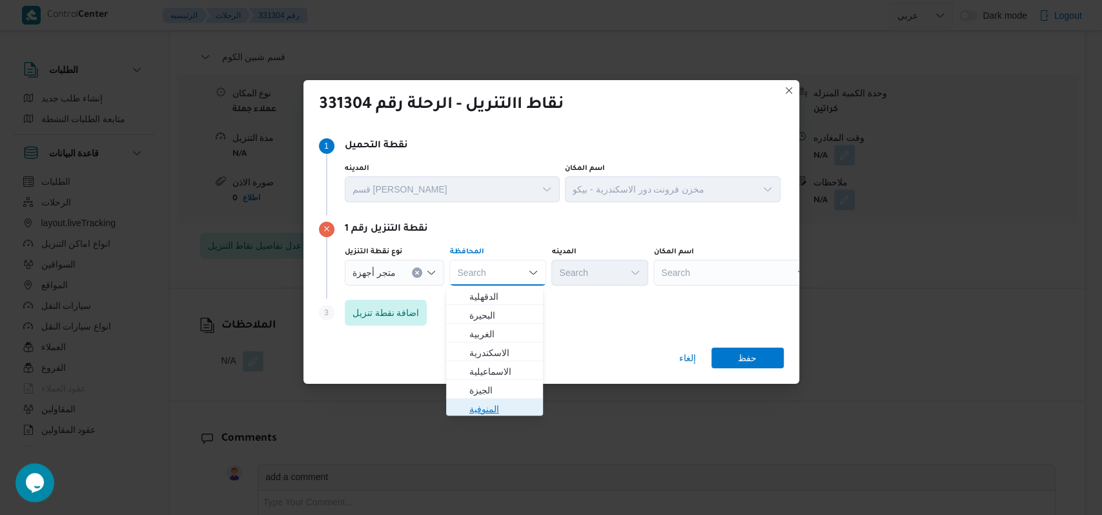
click at [499, 399] on span "المنوفية" at bounding box center [494, 408] width 87 height 21
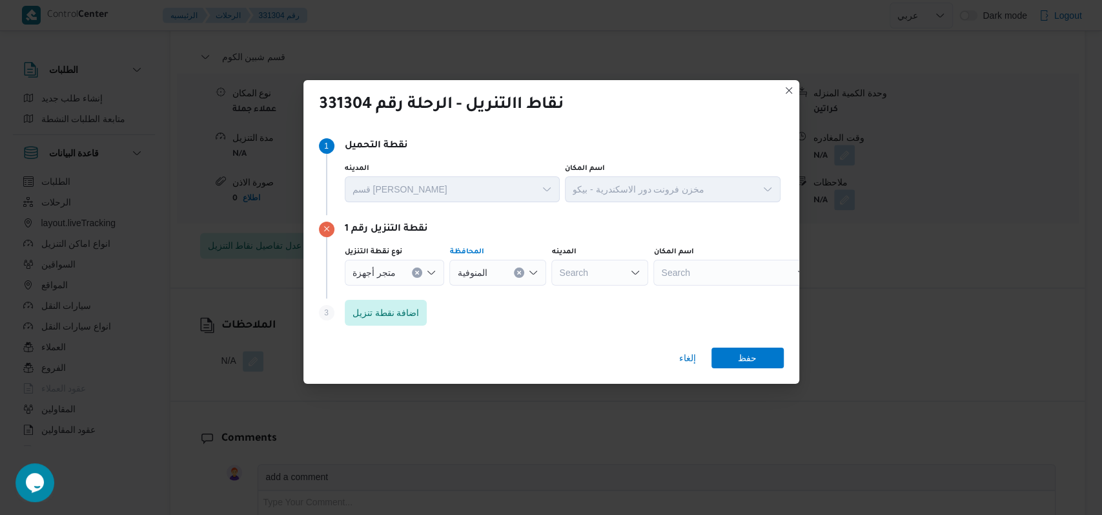
click at [678, 260] on div "Search" at bounding box center [733, 273] width 161 height 26
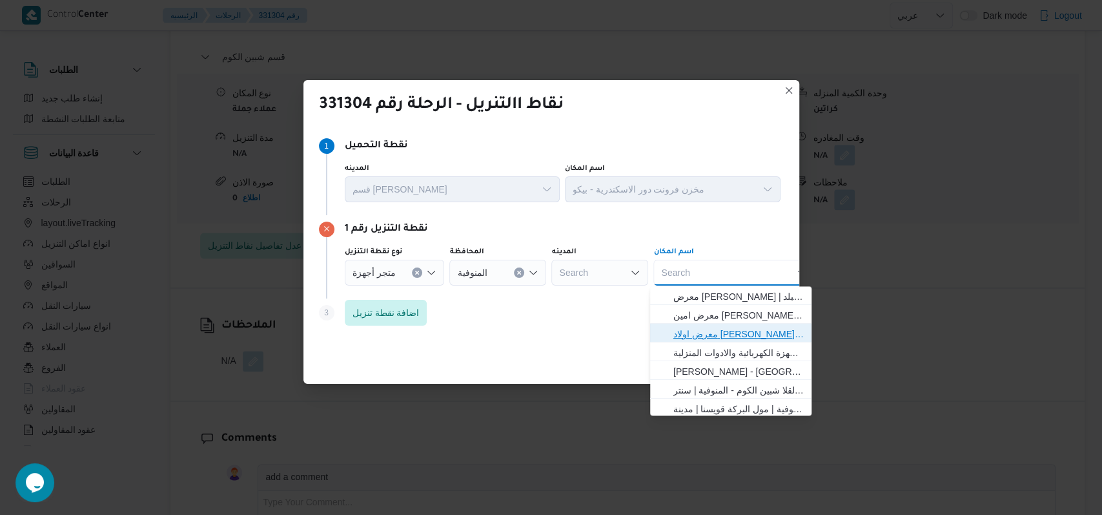
click at [718, 328] on span "معرض اولاد [PERSON_NAME] مول [PERSON_NAME] - المنوفية | | [PERSON_NAME] ومنشأة …" at bounding box center [738, 333] width 130 height 15
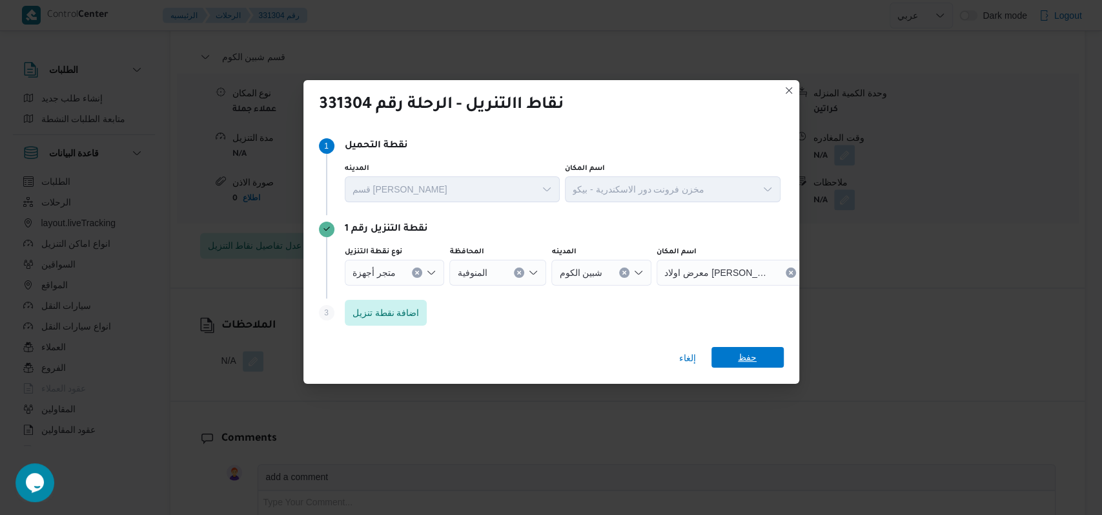
click at [725, 356] on span "حفظ" at bounding box center [747, 357] width 72 height 21
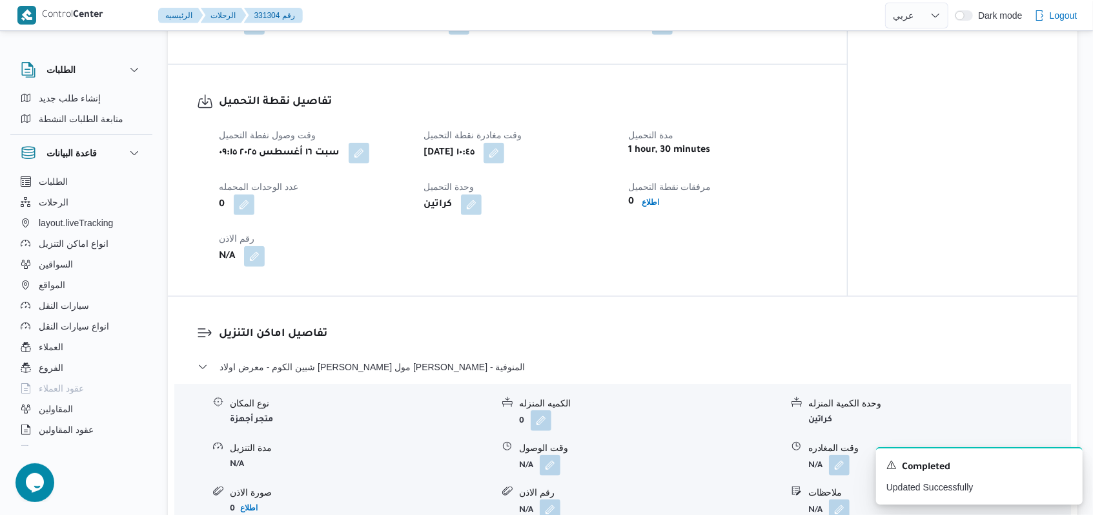
scroll to position [704, 0]
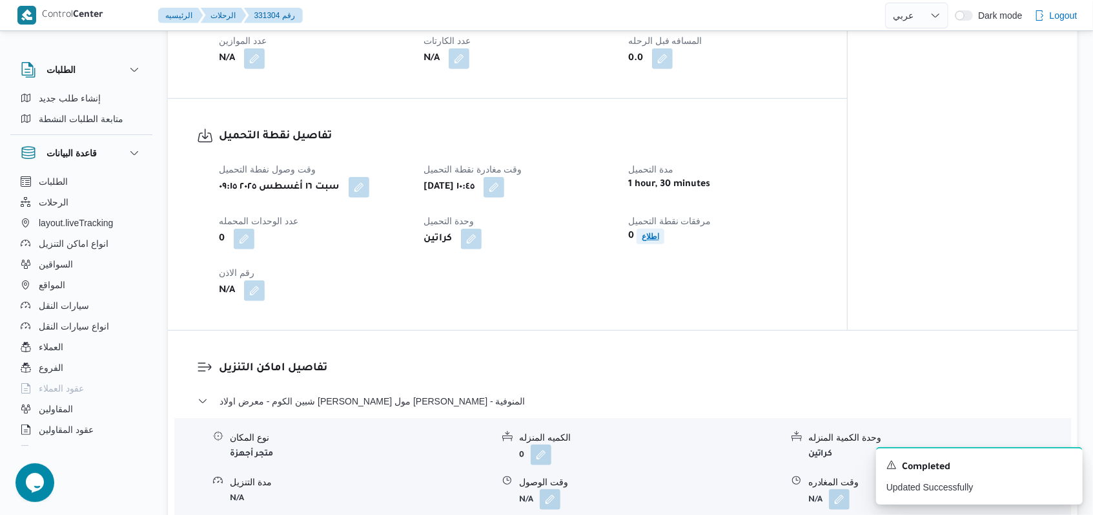
click at [651, 244] on span "اطلاع" at bounding box center [650, 236] width 17 height 15
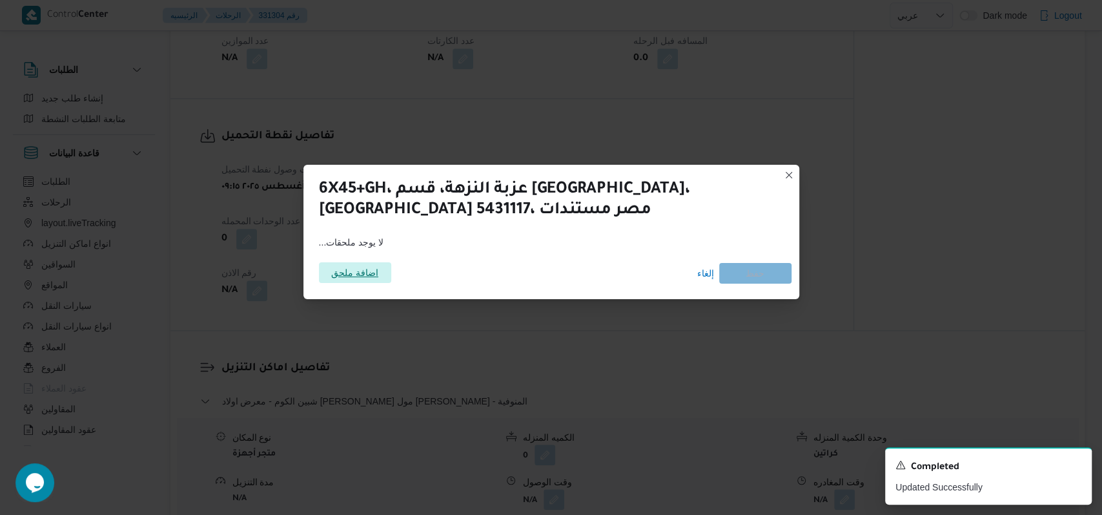
click at [382, 274] on span "اضافة ملحق" at bounding box center [355, 272] width 72 height 21
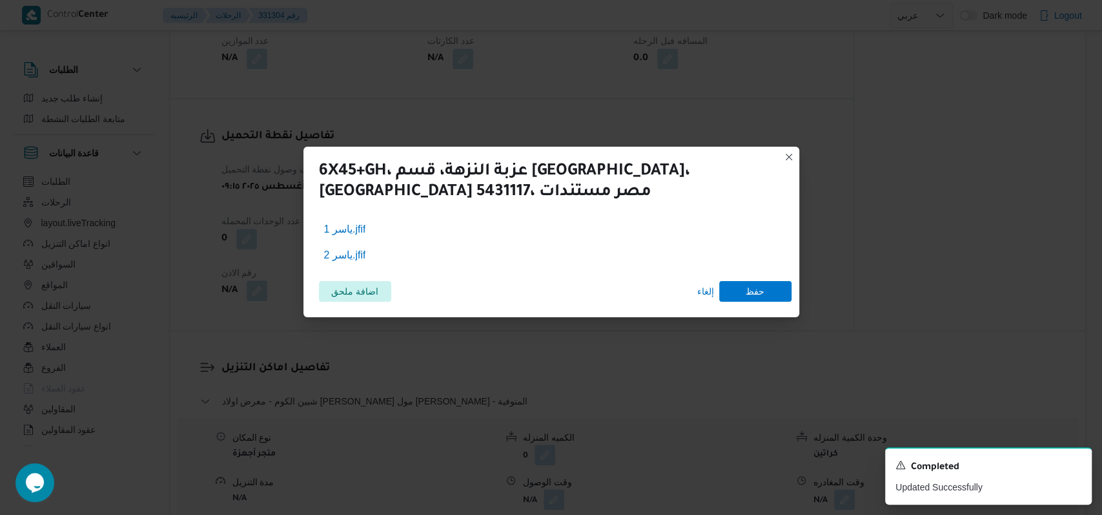
click at [746, 305] on div "اضافة ملحق إلغاء حفظ" at bounding box center [551, 291] width 480 height 36
click at [748, 300] on span "حفظ" at bounding box center [755, 290] width 19 height 21
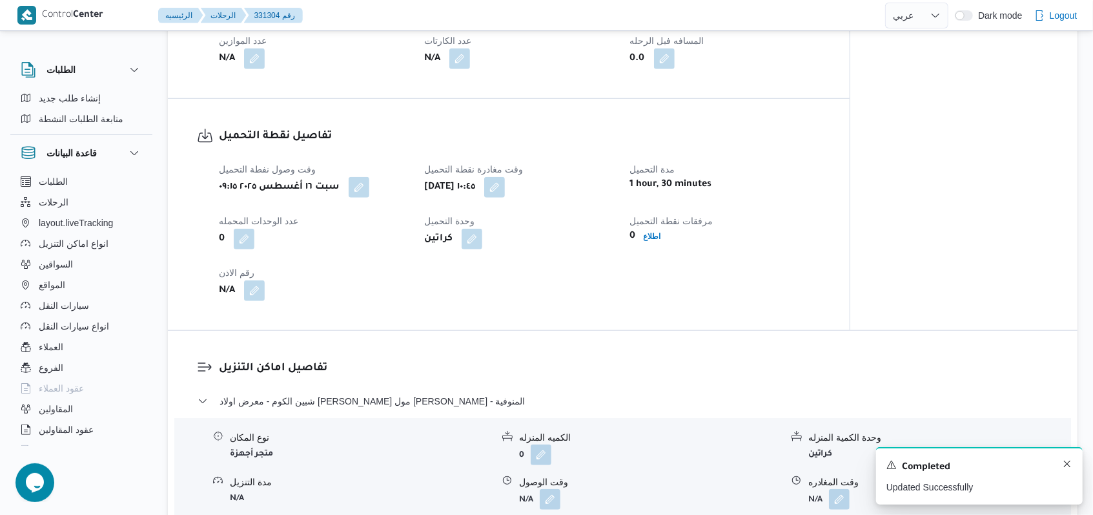
click at [1074, 467] on div "A new notification appears Completed Updated Successfully" at bounding box center [979, 475] width 207 height 57
click at [1065, 465] on icon "Dismiss toast" at bounding box center [1067, 463] width 10 height 10
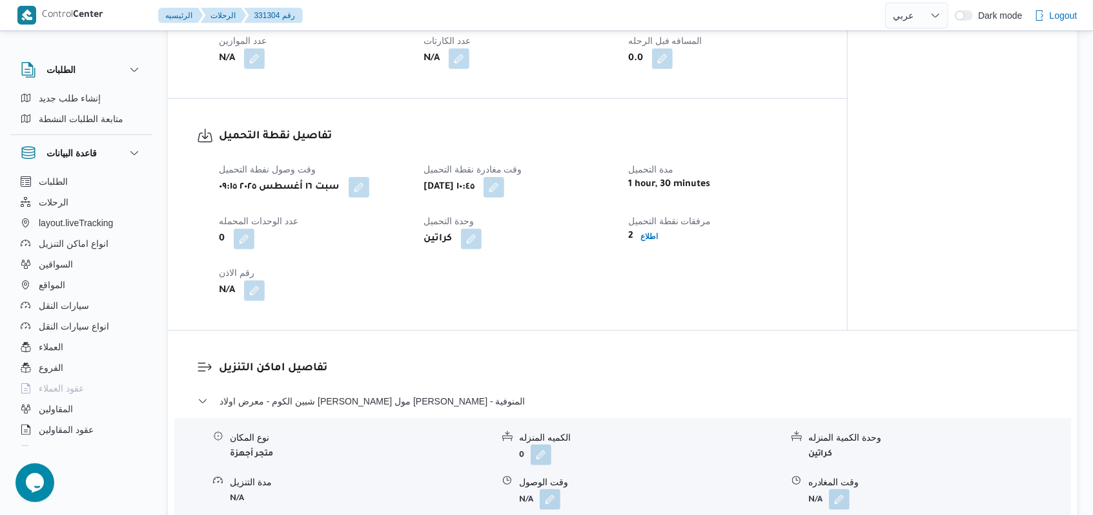
click at [736, 355] on div "تفاصيل اماكن التنزيل شبين الكوم - معرض اولاد [PERSON_NAME] مول [PERSON_NAME] - …" at bounding box center [623, 481] width 910 height 301
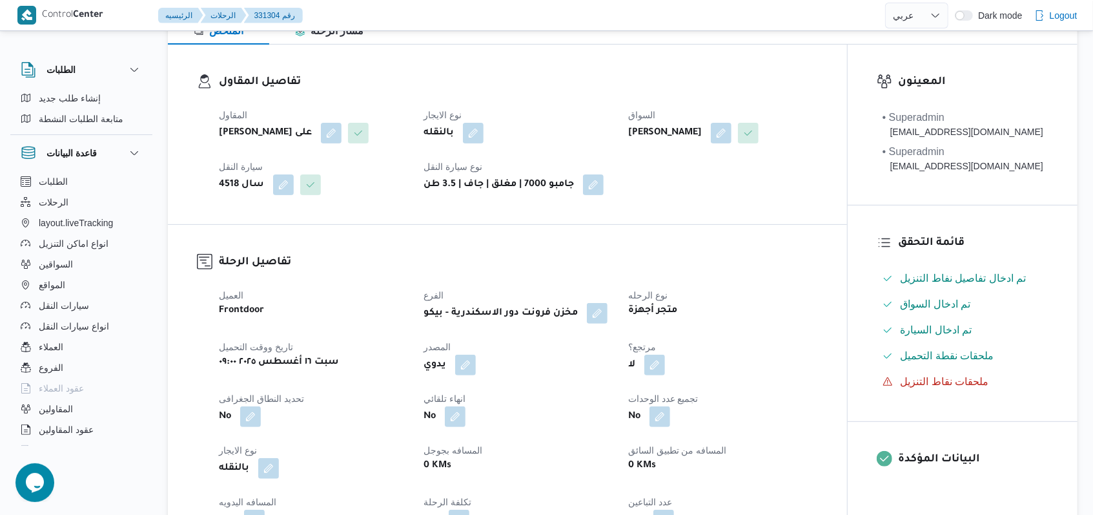
scroll to position [15, 0]
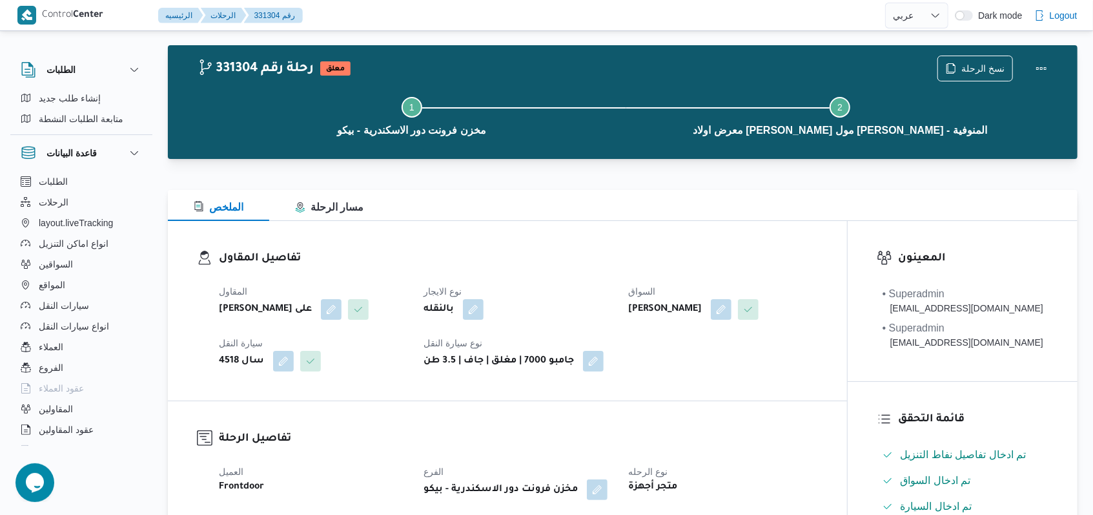
select select "ar"
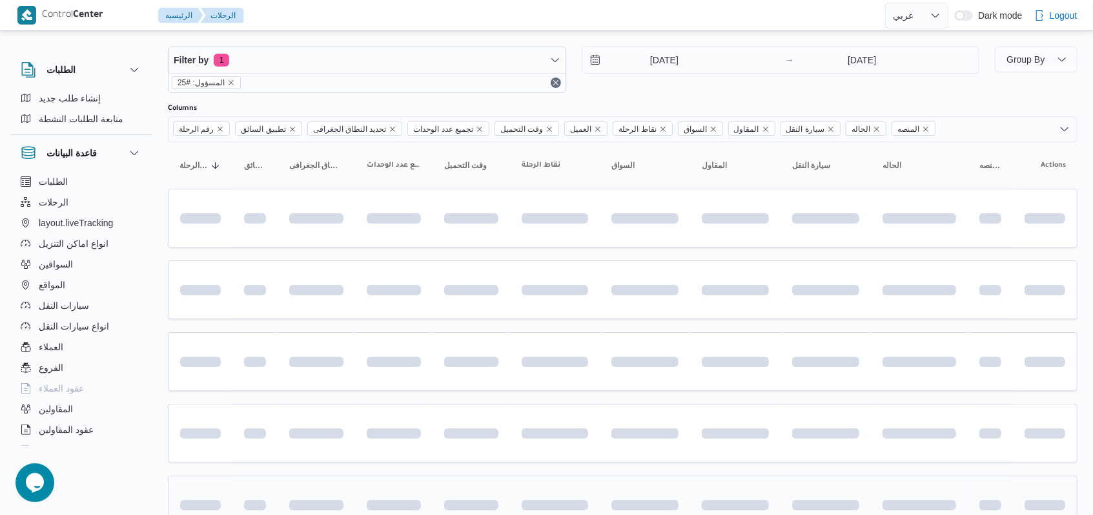
scroll to position [102, 0]
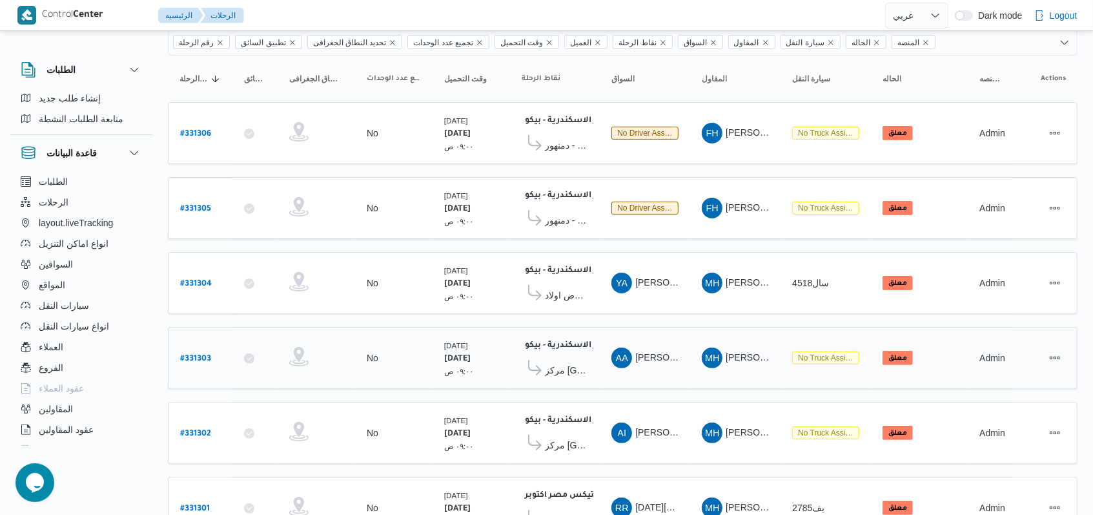
click at [186, 354] on b "# 331303" at bounding box center [195, 358] width 31 height 9
select select "ar"
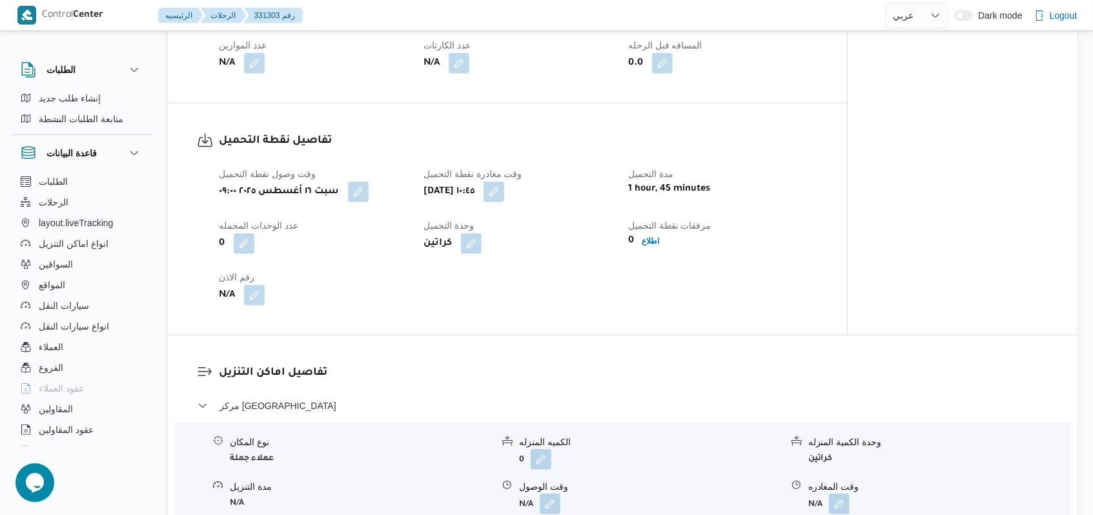
scroll to position [704, 0]
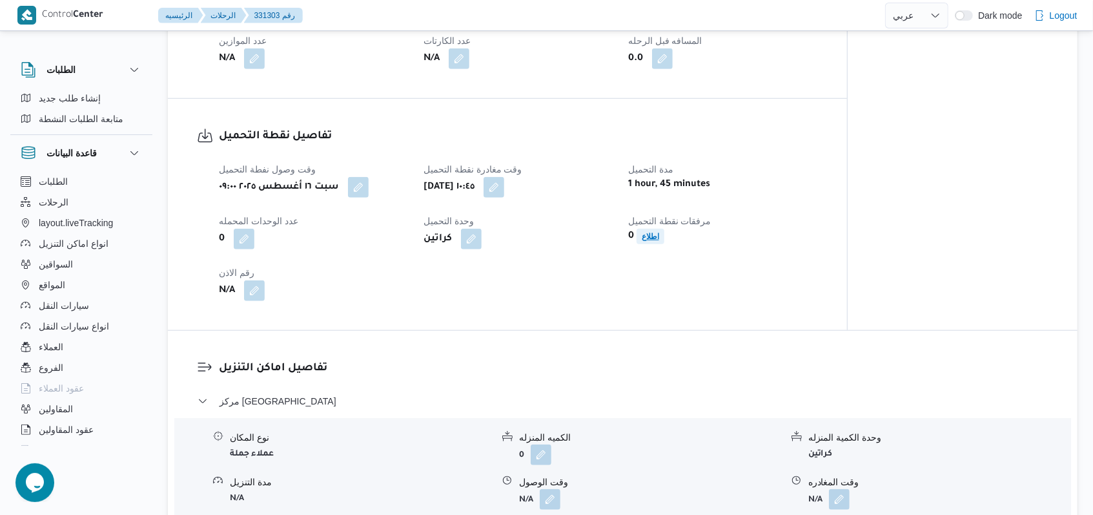
click at [647, 241] on span "اطلاع" at bounding box center [650, 236] width 17 height 15
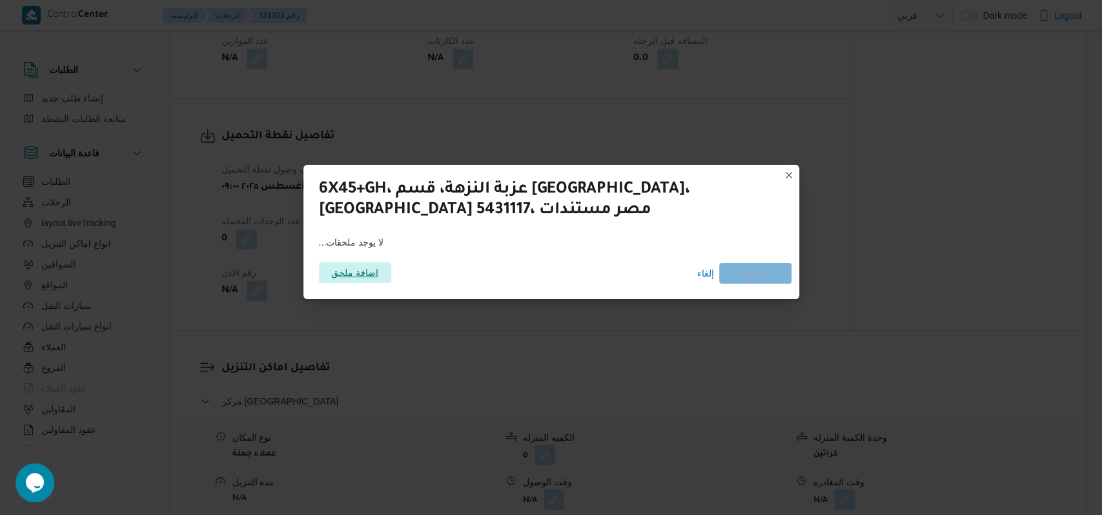
click at [382, 272] on span "اضافة ملحق" at bounding box center [355, 272] width 72 height 21
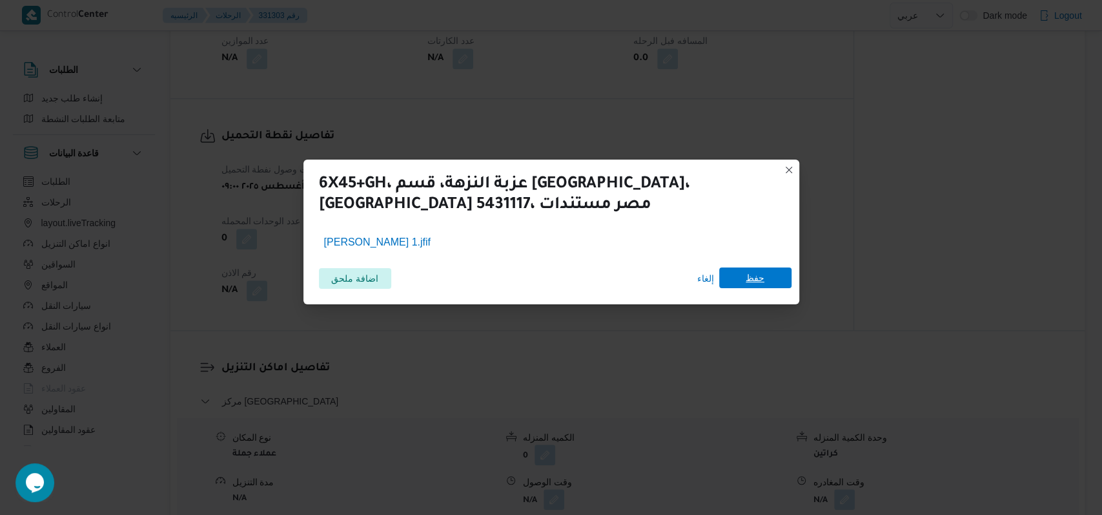
click at [779, 283] on span "حفظ" at bounding box center [755, 277] width 72 height 21
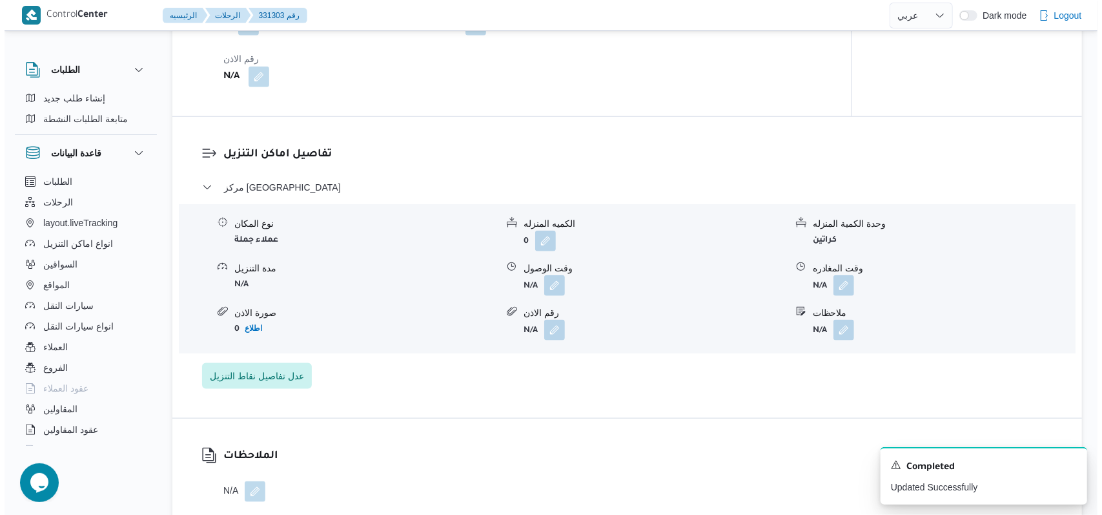
scroll to position [963, 0]
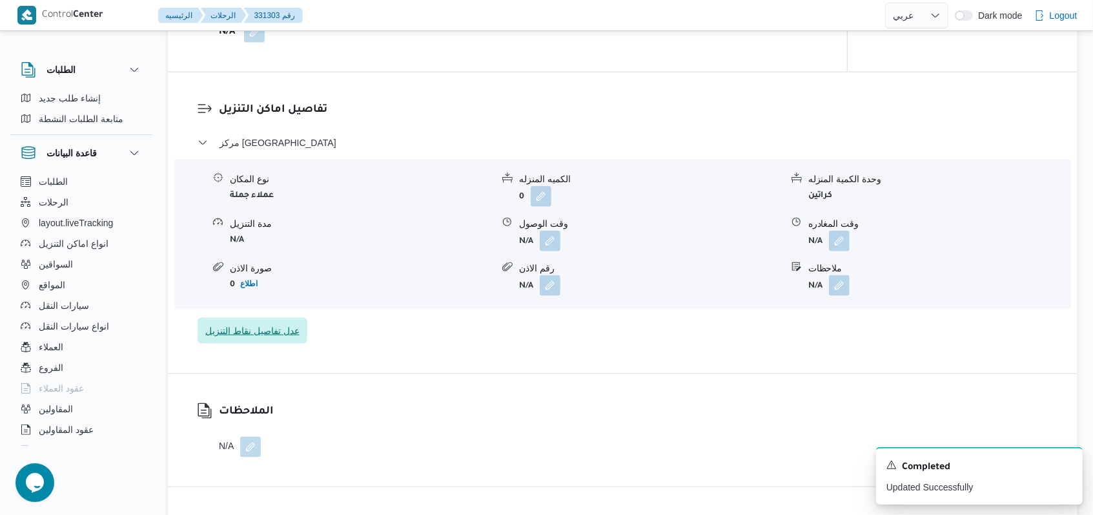
click at [267, 332] on span "عدل تفاصيل نقاط التنزيل" at bounding box center [252, 330] width 94 height 15
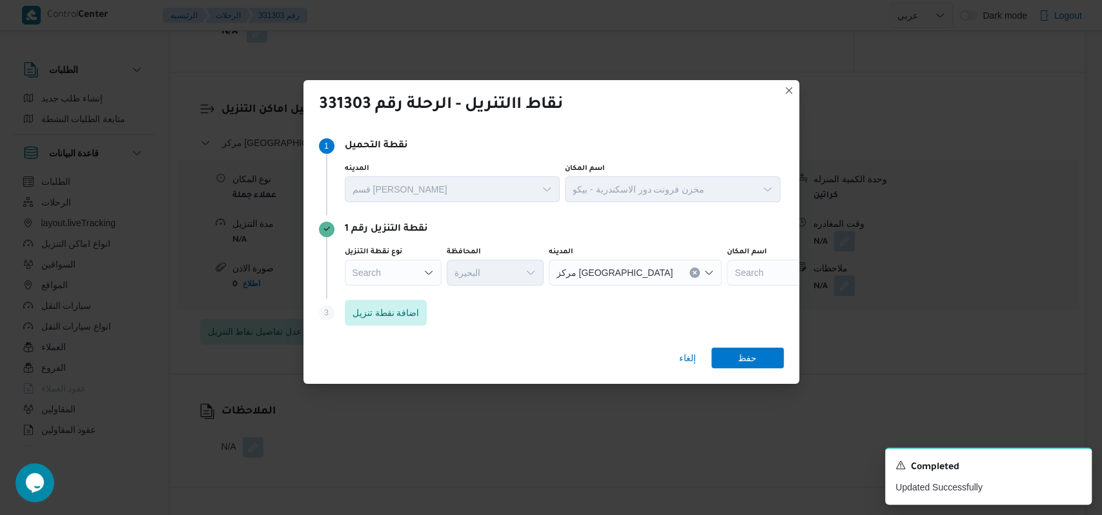
click at [398, 281] on div "Search" at bounding box center [393, 273] width 97 height 26
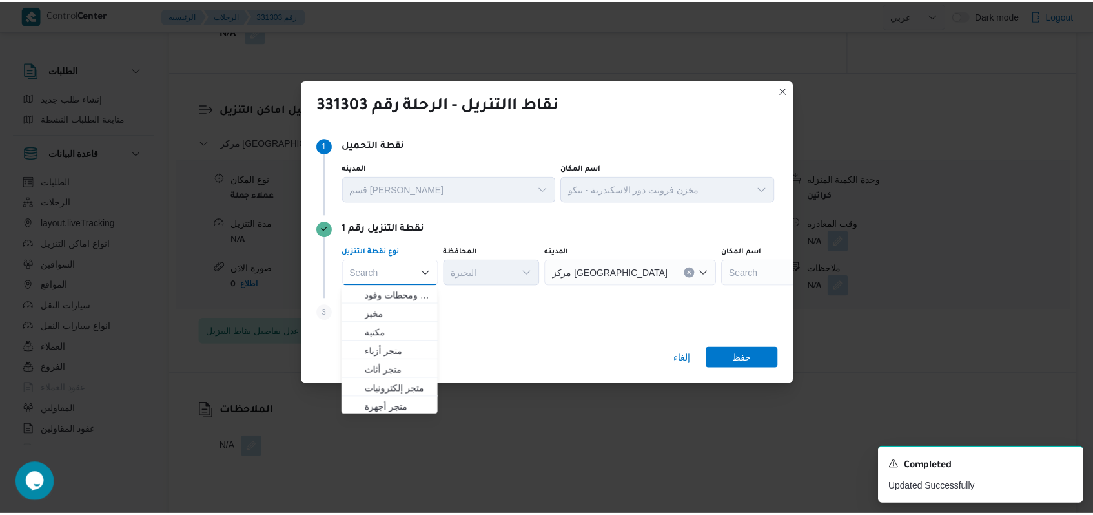
scroll to position [339, 0]
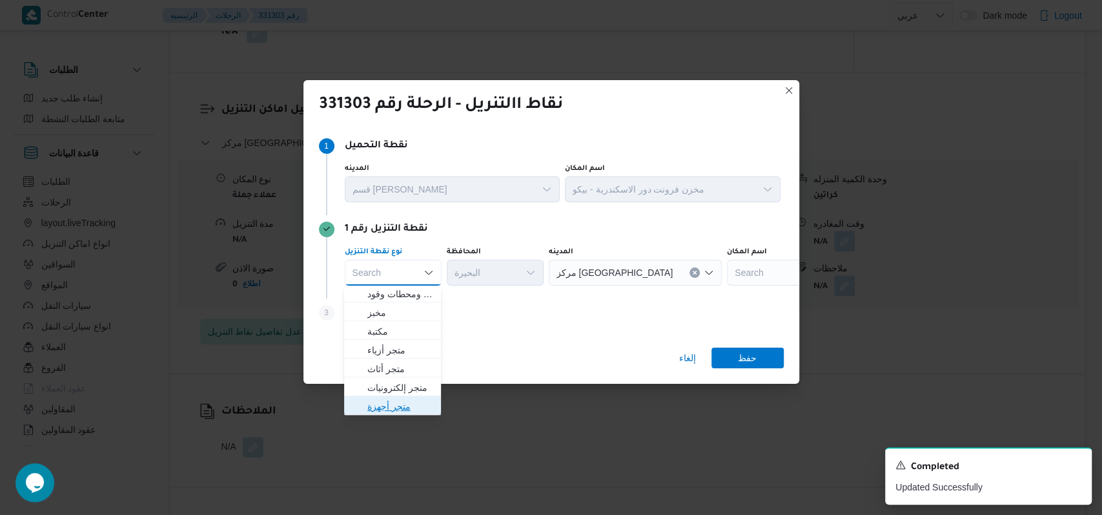
click at [398, 411] on span "متجر أجهزة" at bounding box center [400, 405] width 66 height 15
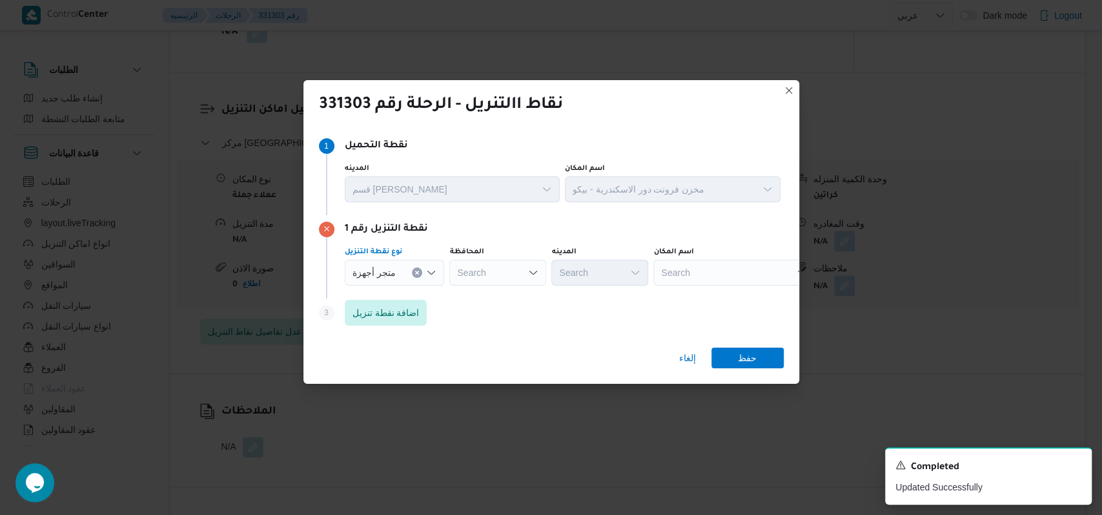
click at [490, 273] on div "Search" at bounding box center [497, 273] width 97 height 26
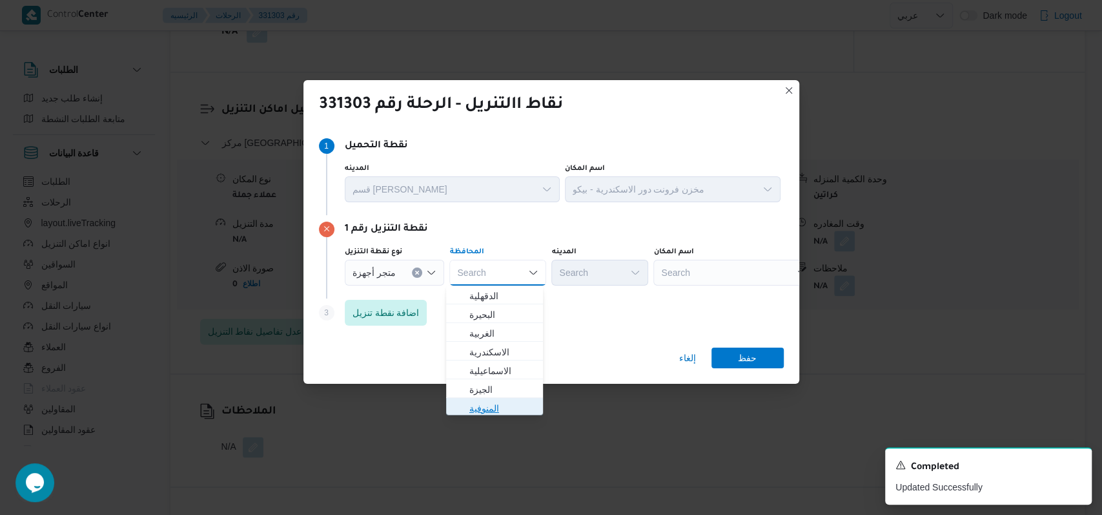
click at [490, 408] on span "المنوفية" at bounding box center [502, 407] width 66 height 15
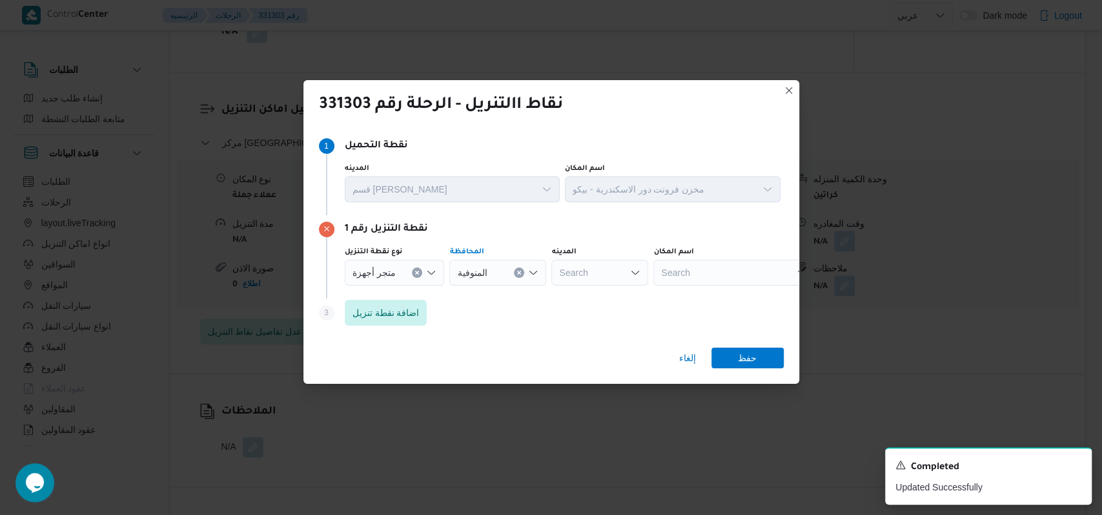
click at [713, 272] on div "Search" at bounding box center [733, 273] width 161 height 26
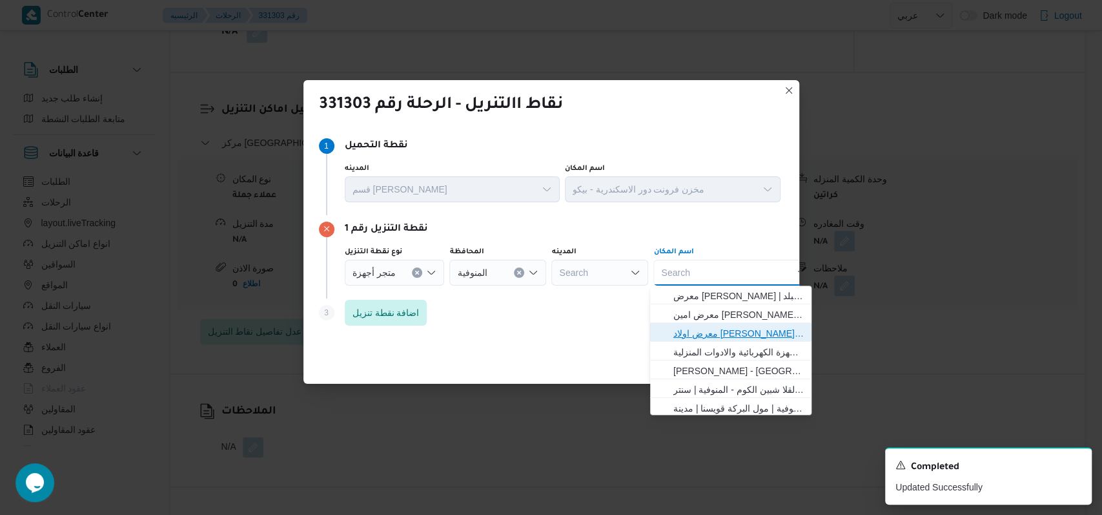
click at [733, 333] on span "معرض اولاد [PERSON_NAME] مول [PERSON_NAME] - المنوفية | | [PERSON_NAME] ومنشأة …" at bounding box center [738, 332] width 130 height 15
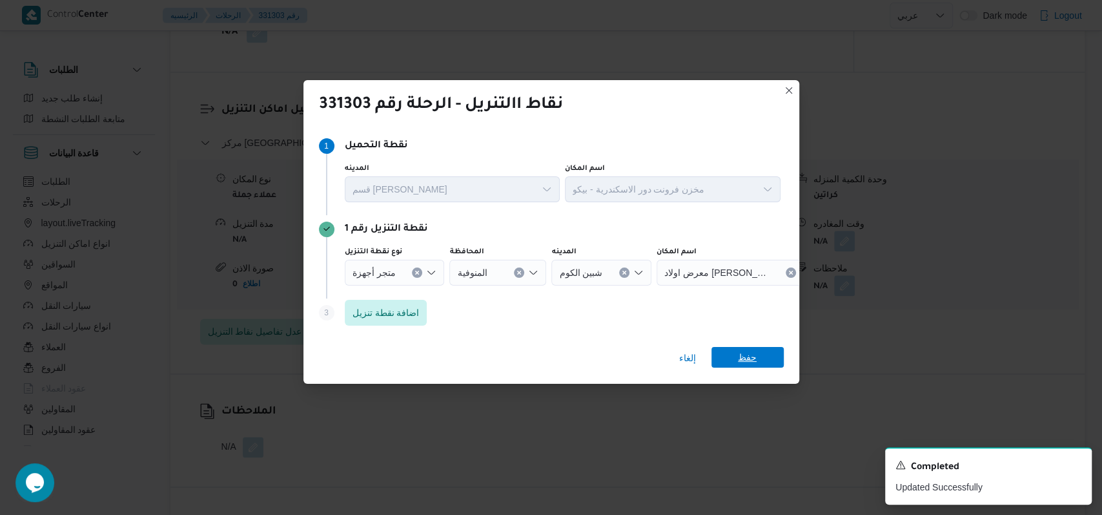
click at [746, 355] on span "حفظ" at bounding box center [747, 357] width 19 height 21
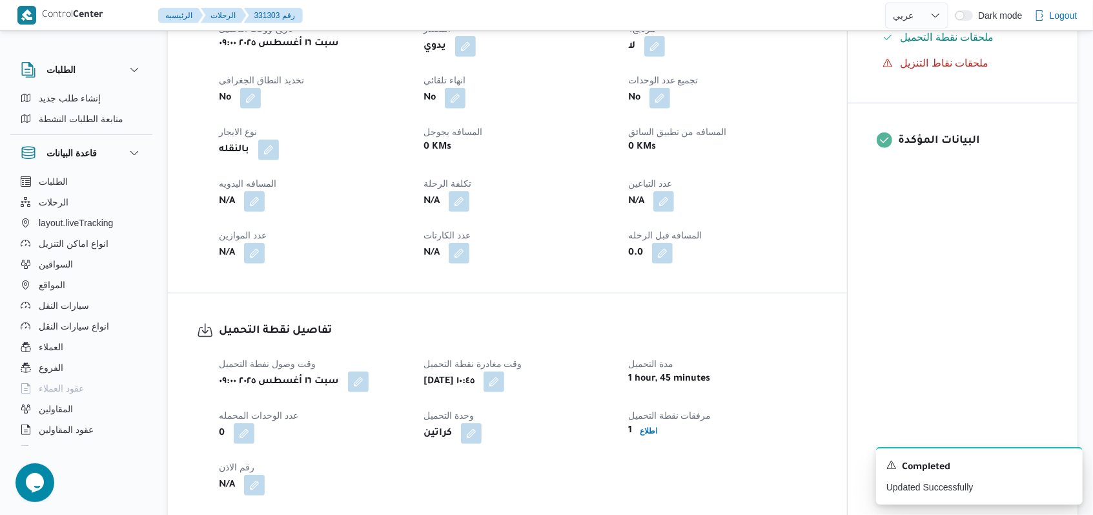
scroll to position [618, 0]
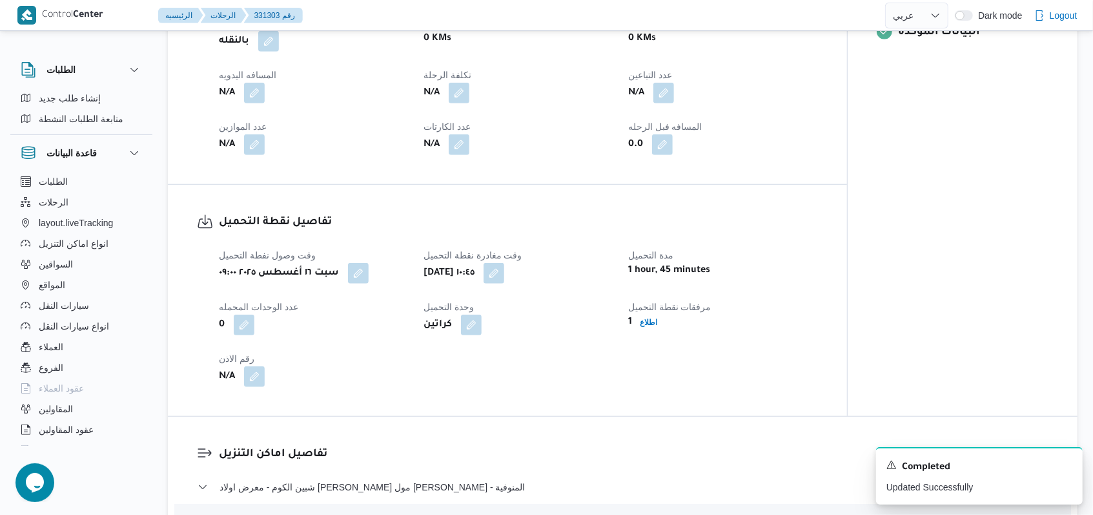
select select "ar"
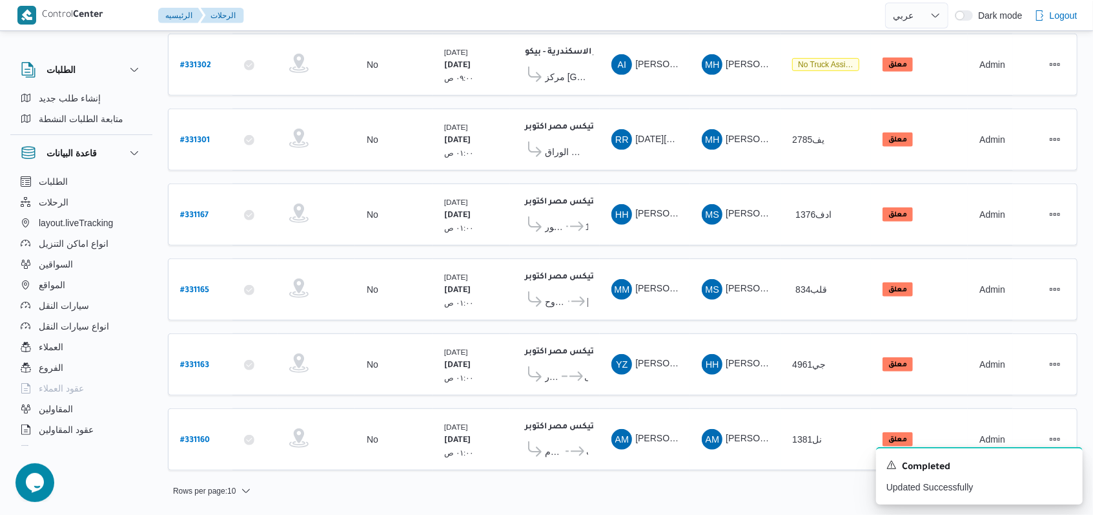
scroll to position [102, 0]
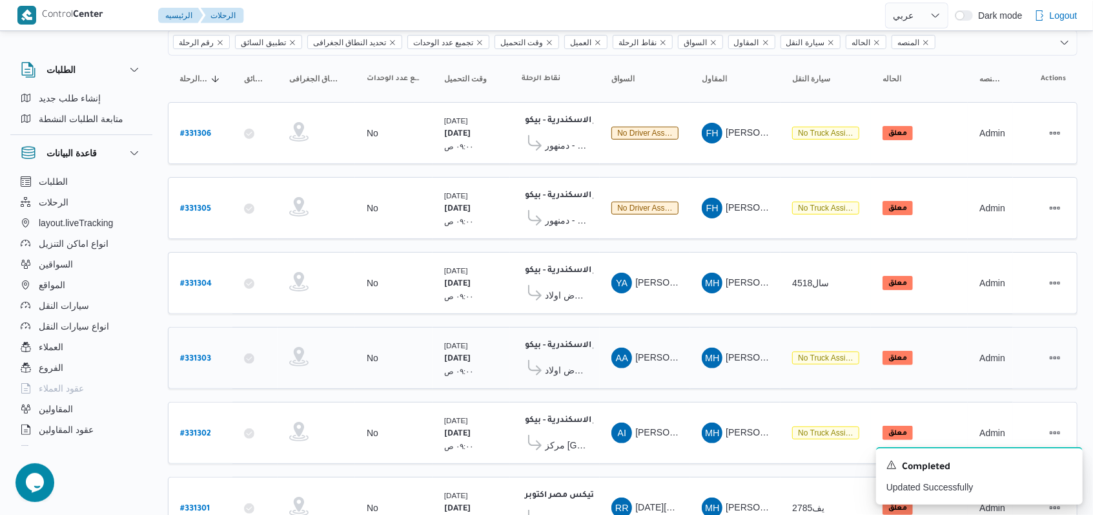
click at [198, 354] on b "# 331303" at bounding box center [195, 358] width 31 height 9
select select "ar"
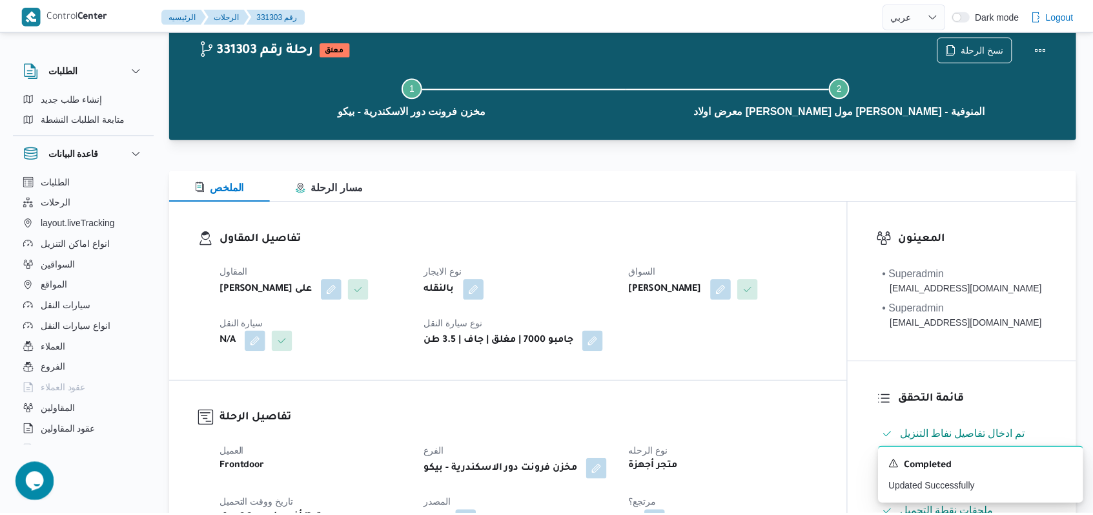
scroll to position [102, 0]
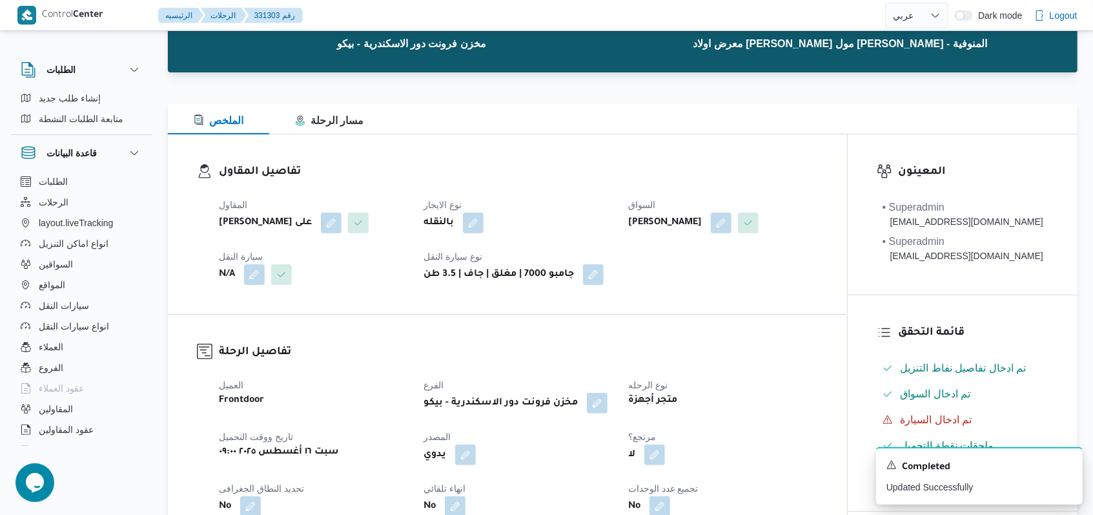
click at [261, 275] on button "button" at bounding box center [254, 274] width 21 height 21
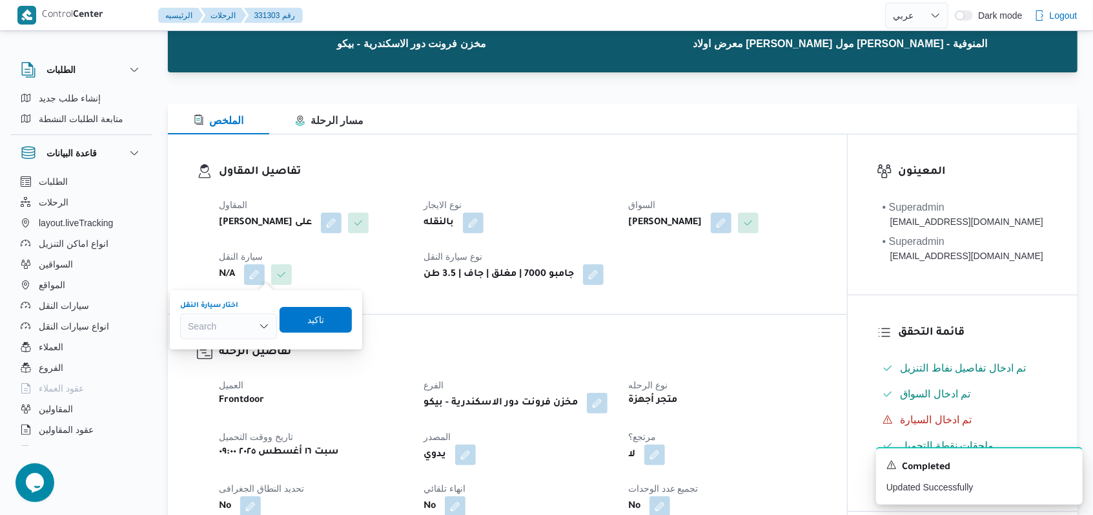
click at [236, 321] on div "Search" at bounding box center [228, 326] width 97 height 26
type input "631"
click at [255, 349] on span "سبح 631 8 | null" at bounding box center [236, 348] width 66 height 15
click at [328, 330] on span "تاكيد" at bounding box center [325, 319] width 72 height 26
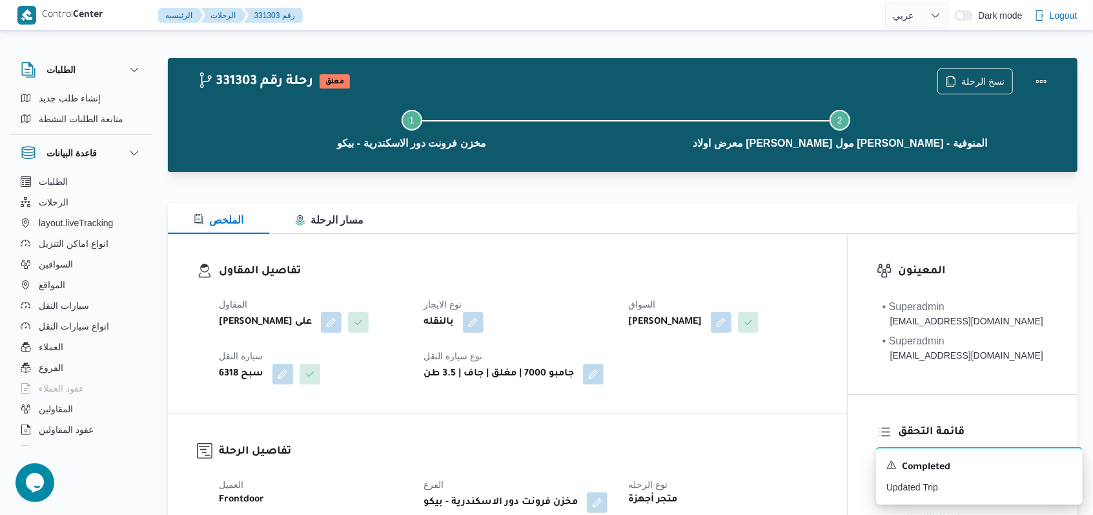
scroll to position [0, 0]
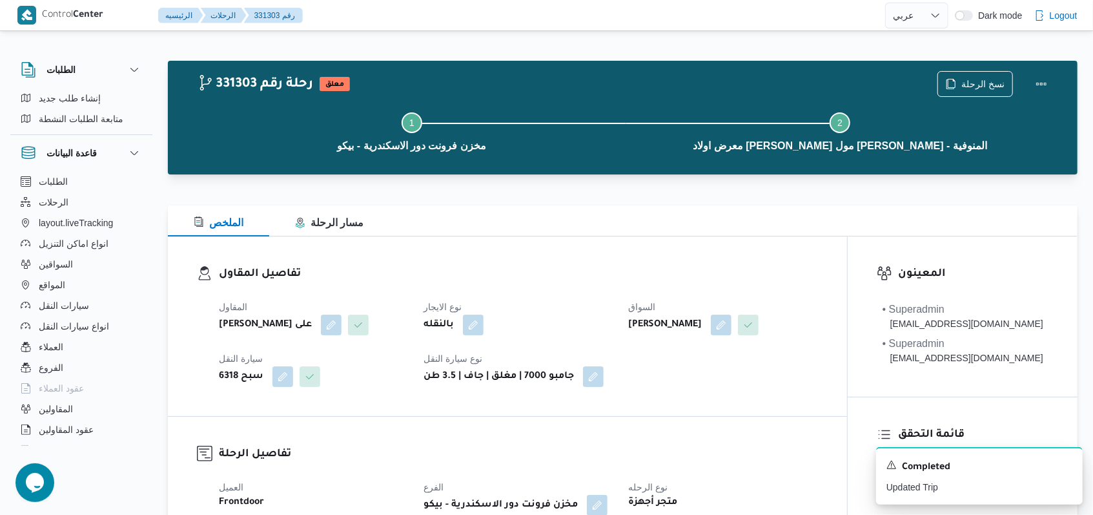
select select "ar"
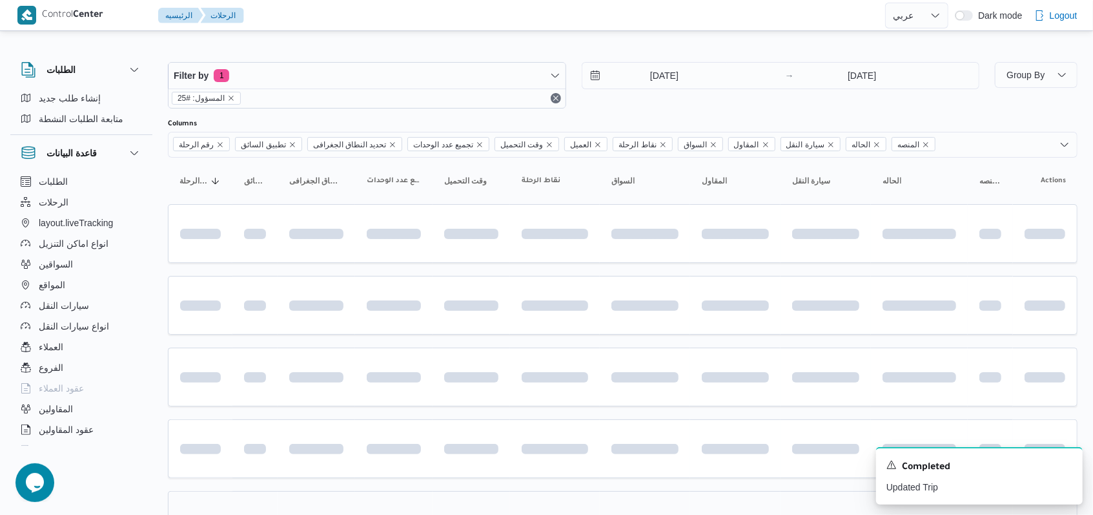
scroll to position [102, 0]
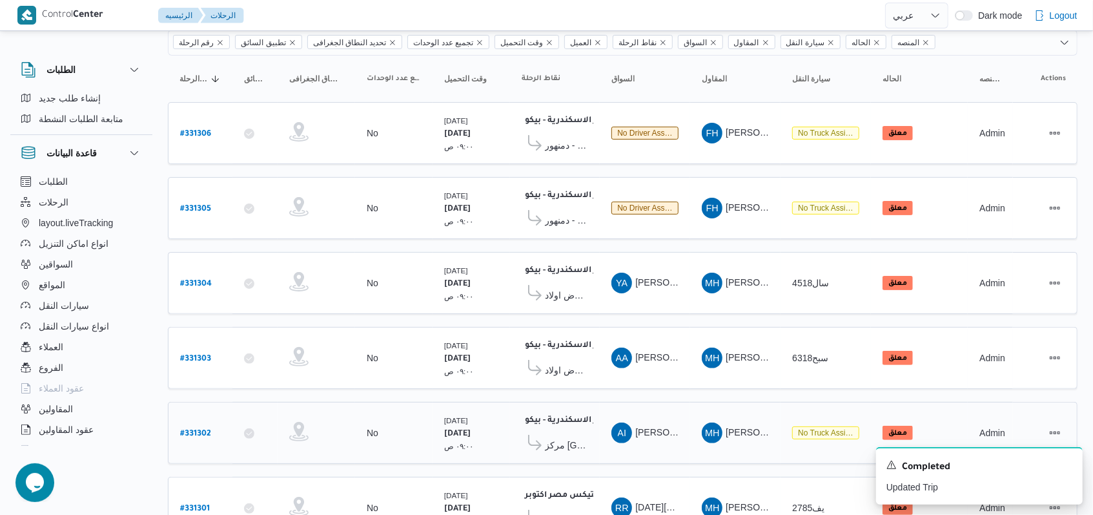
click at [203, 429] on b "# 331302" at bounding box center [195, 433] width 31 height 9
select select "ar"
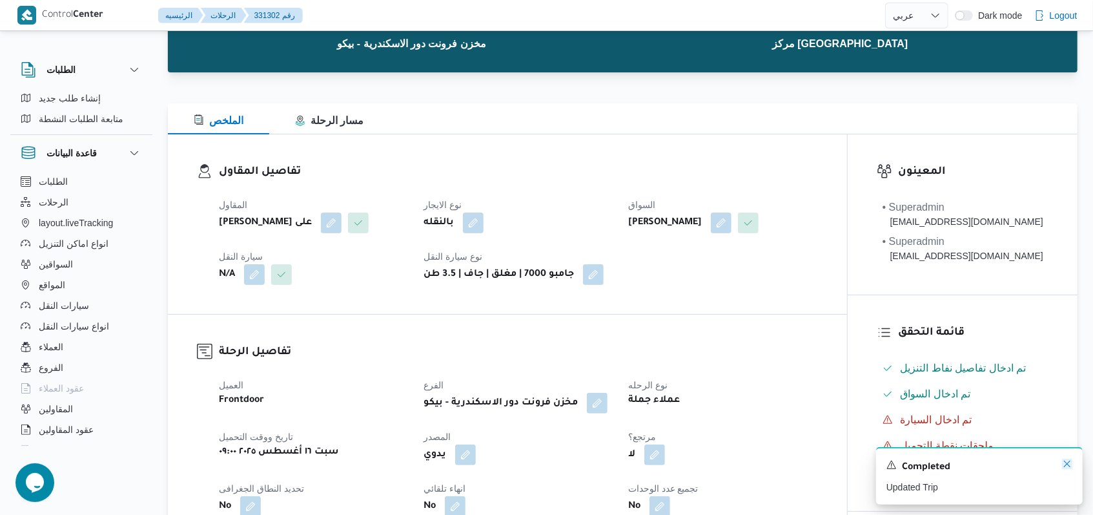
click at [1064, 465] on icon "Dismiss toast" at bounding box center [1067, 463] width 10 height 10
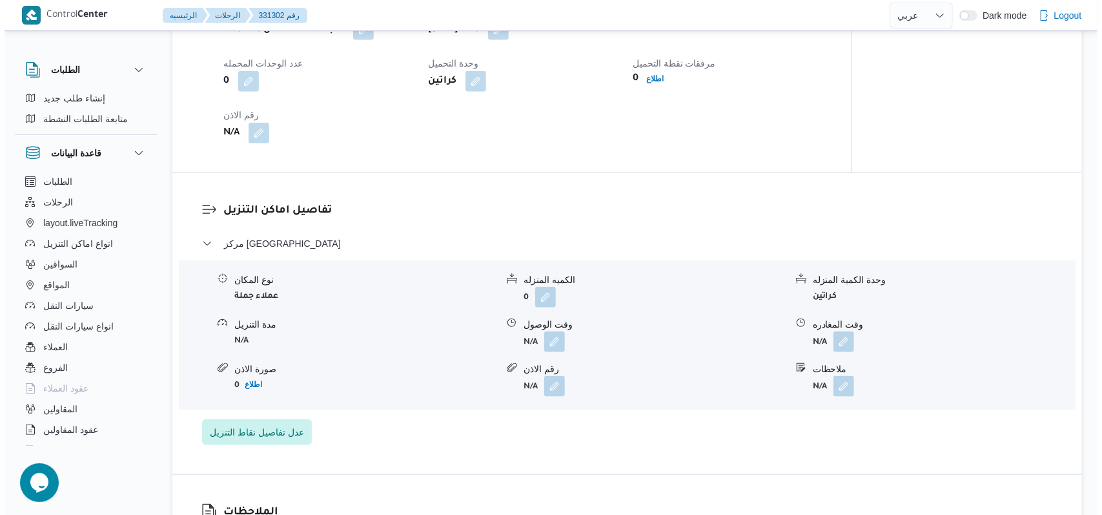
scroll to position [877, 0]
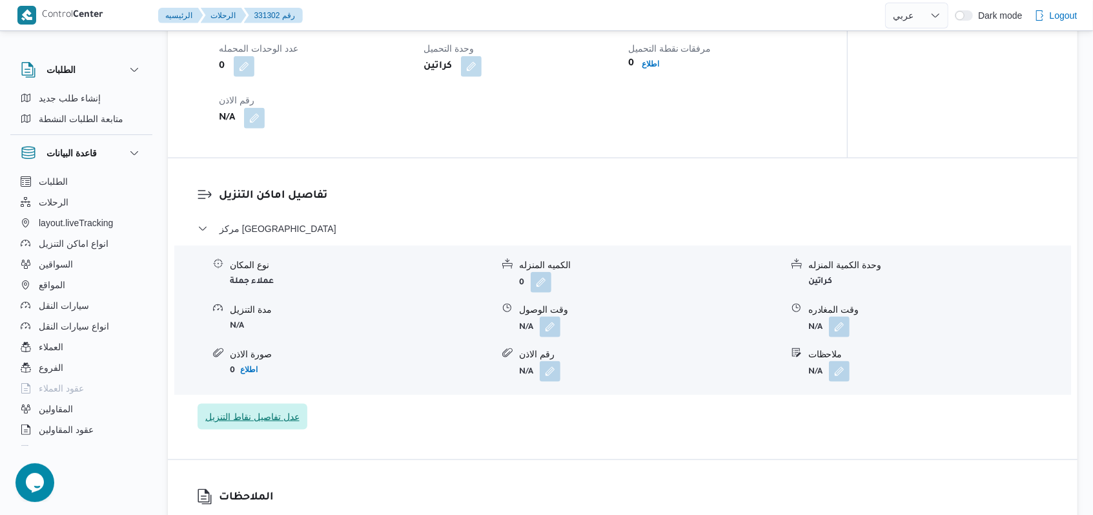
click at [261, 404] on span "عدل تفاصيل نقاط التنزيل" at bounding box center [253, 416] width 110 height 26
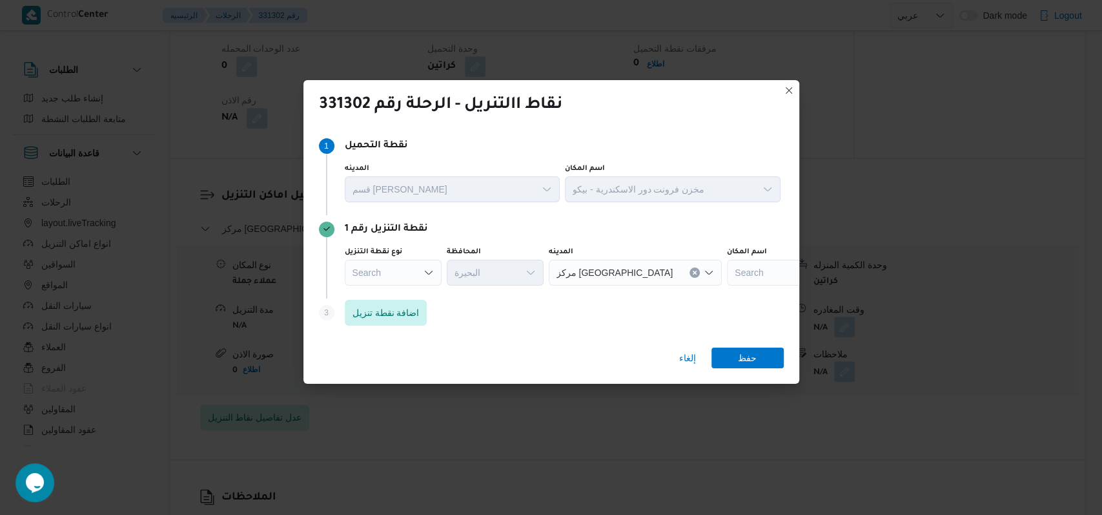
click at [398, 270] on div "Search" at bounding box center [393, 273] width 97 height 26
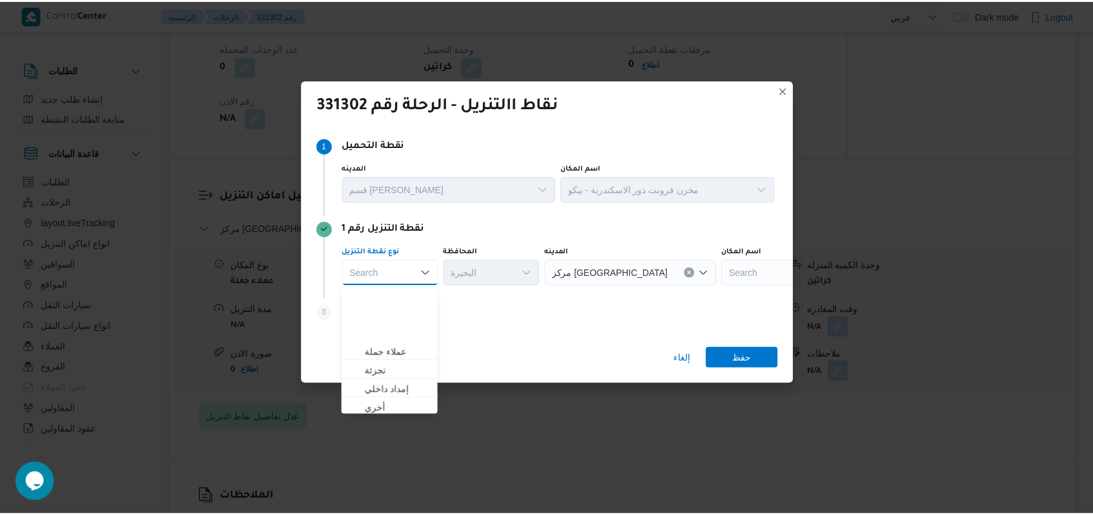
scroll to position [339, 0]
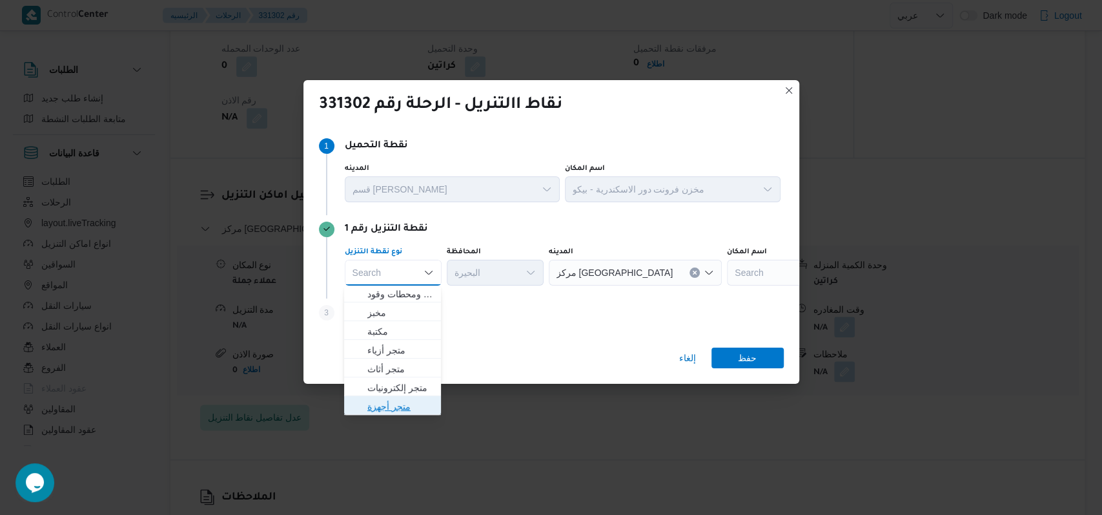
click at [387, 405] on span "متجر أجهزة" at bounding box center [400, 405] width 66 height 15
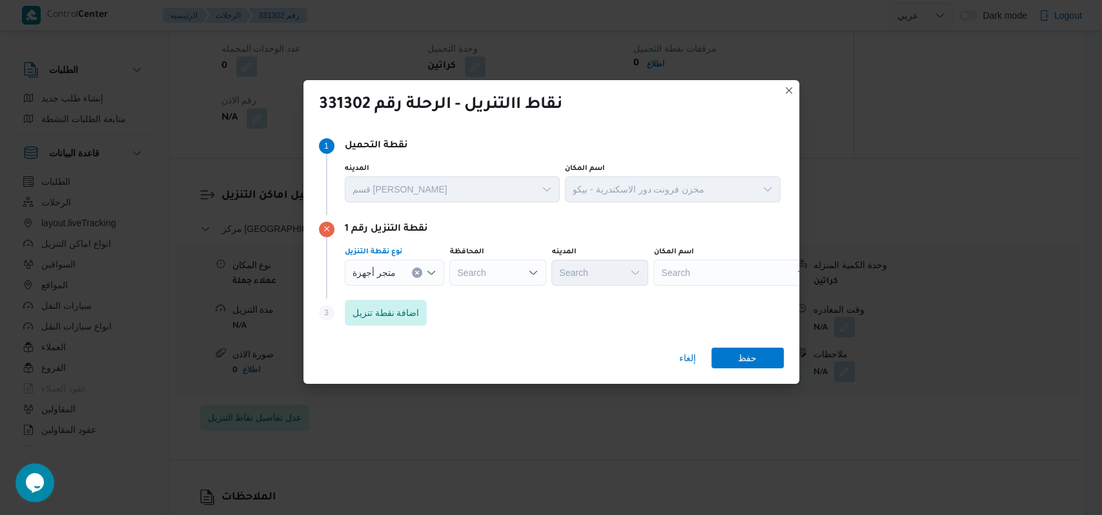
click at [500, 269] on div "Search" at bounding box center [497, 273] width 97 height 26
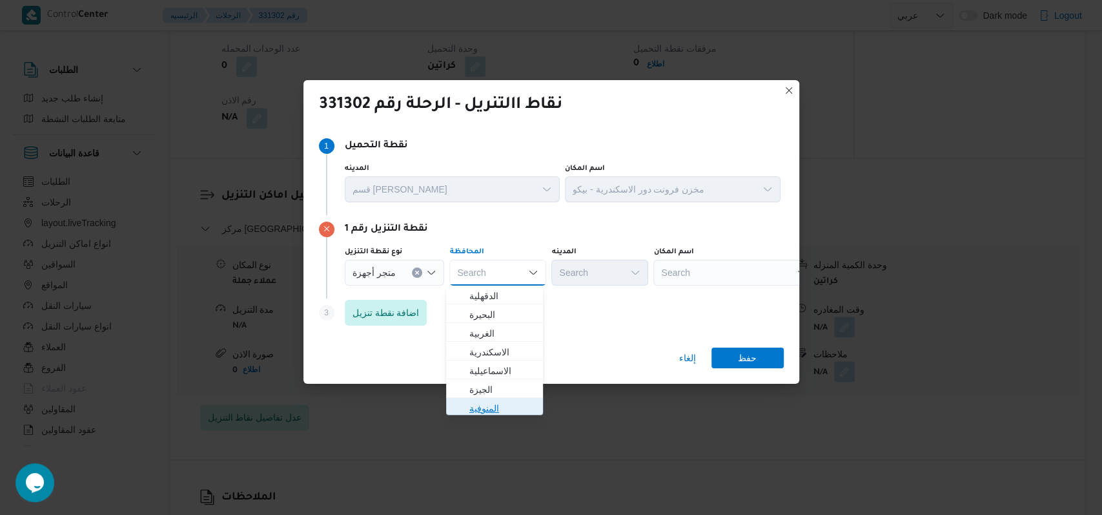
click at [495, 405] on span "المنوفية" at bounding box center [502, 407] width 66 height 15
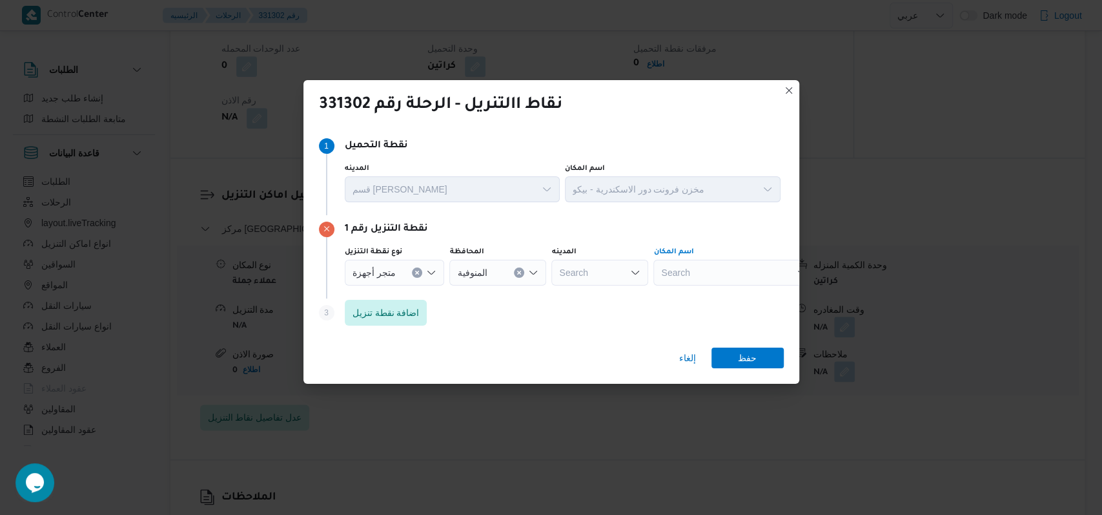
click at [709, 272] on div "Search" at bounding box center [733, 273] width 161 height 26
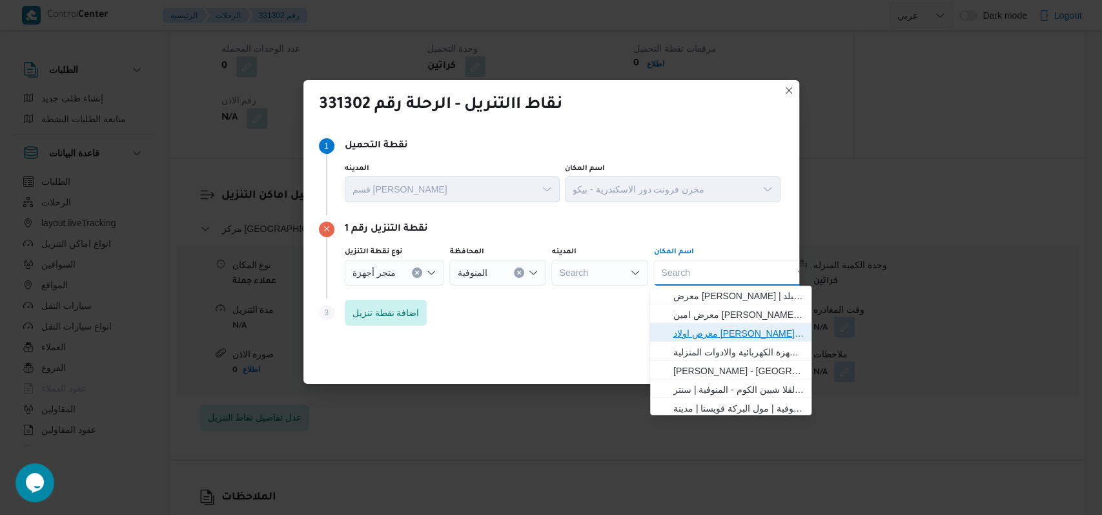
click at [728, 330] on span "معرض اولاد [PERSON_NAME] مول [PERSON_NAME] - المنوفية | | [PERSON_NAME] ومنشأة …" at bounding box center [738, 332] width 130 height 15
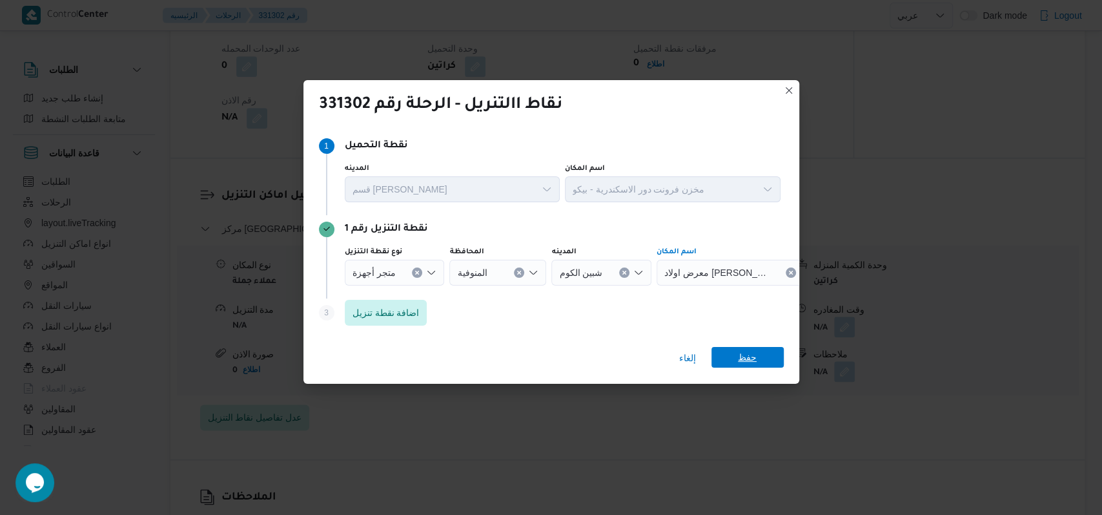
click at [749, 358] on span "حفظ" at bounding box center [747, 357] width 19 height 21
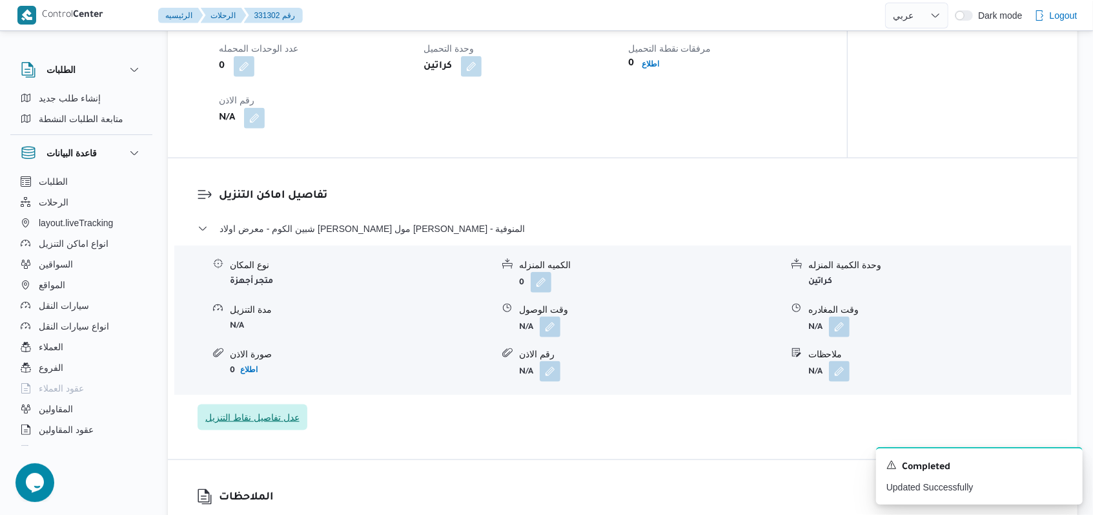
scroll to position [790, 0]
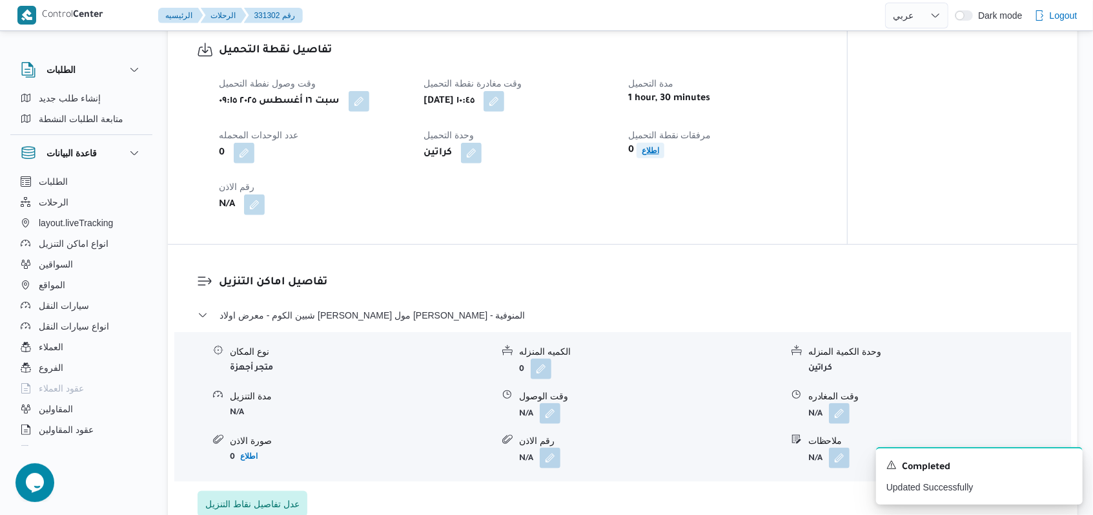
click at [662, 157] on span "اطلاع" at bounding box center [651, 150] width 28 height 15
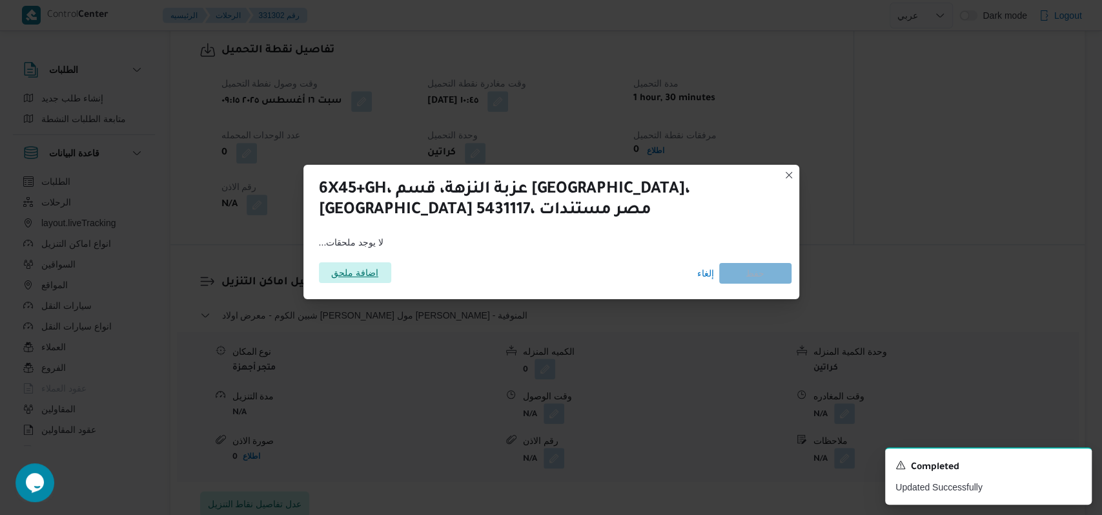
click at [377, 269] on span "اضافة ملحق" at bounding box center [355, 272] width 72 height 21
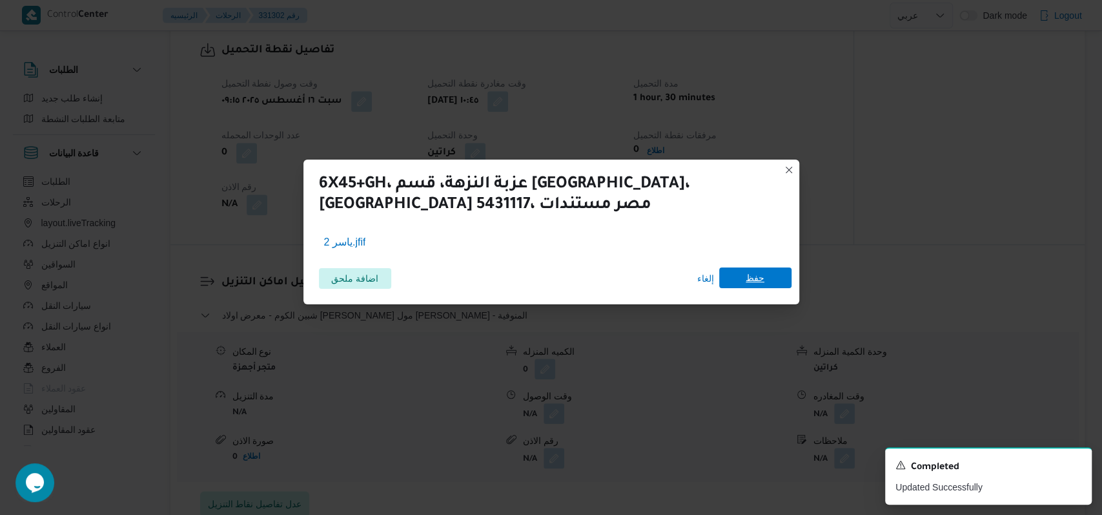
click at [764, 283] on span "حفظ" at bounding box center [755, 277] width 72 height 21
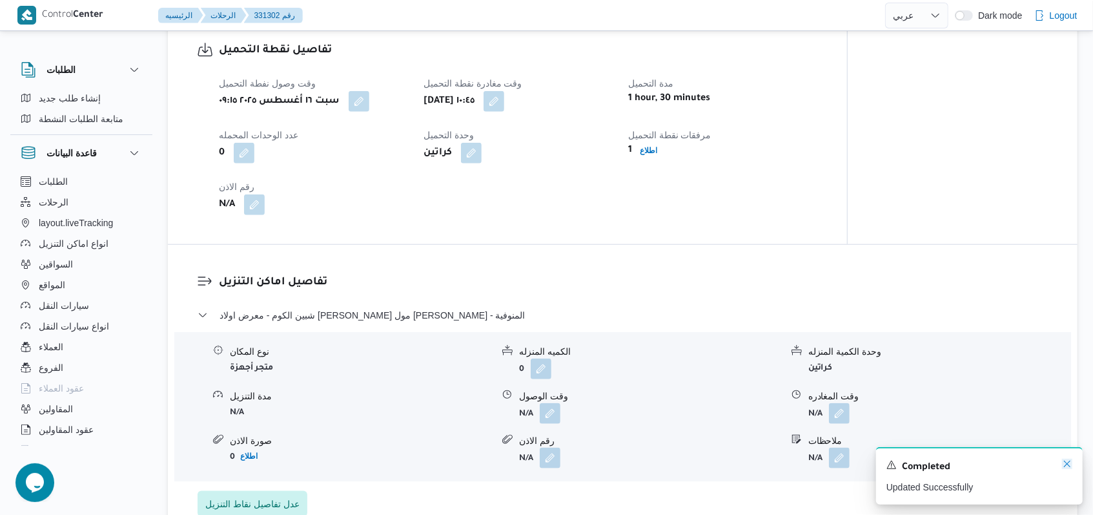
click at [1068, 465] on icon "Dismiss toast" at bounding box center [1067, 463] width 10 height 10
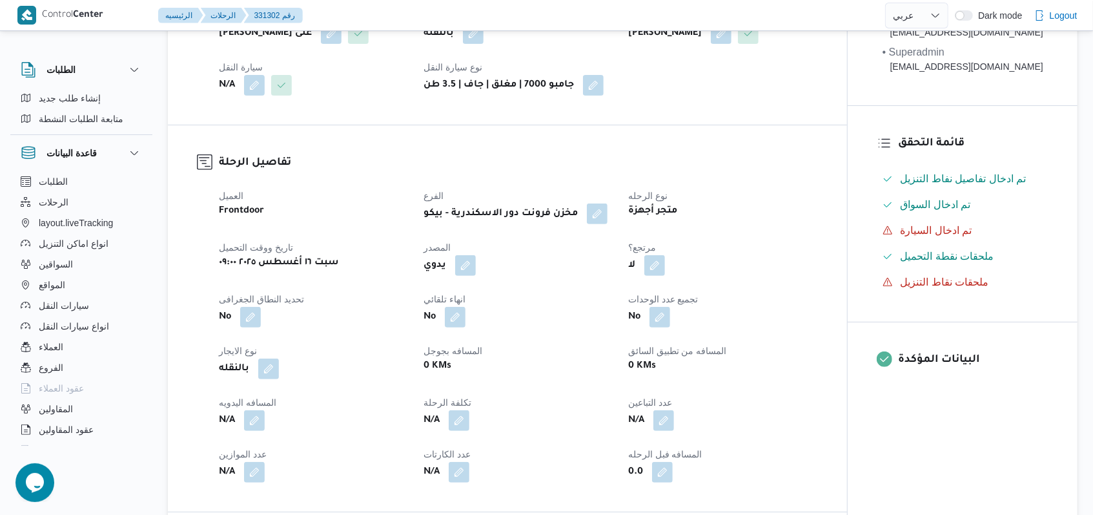
scroll to position [0, 0]
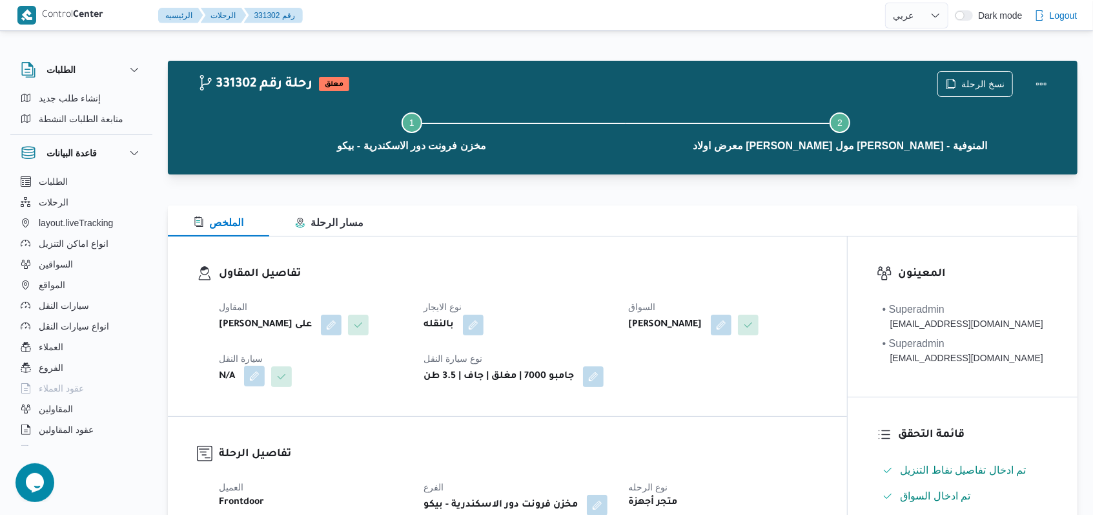
click at [254, 372] on button "button" at bounding box center [254, 375] width 21 height 21
click at [237, 423] on div "Search" at bounding box center [228, 428] width 97 height 26
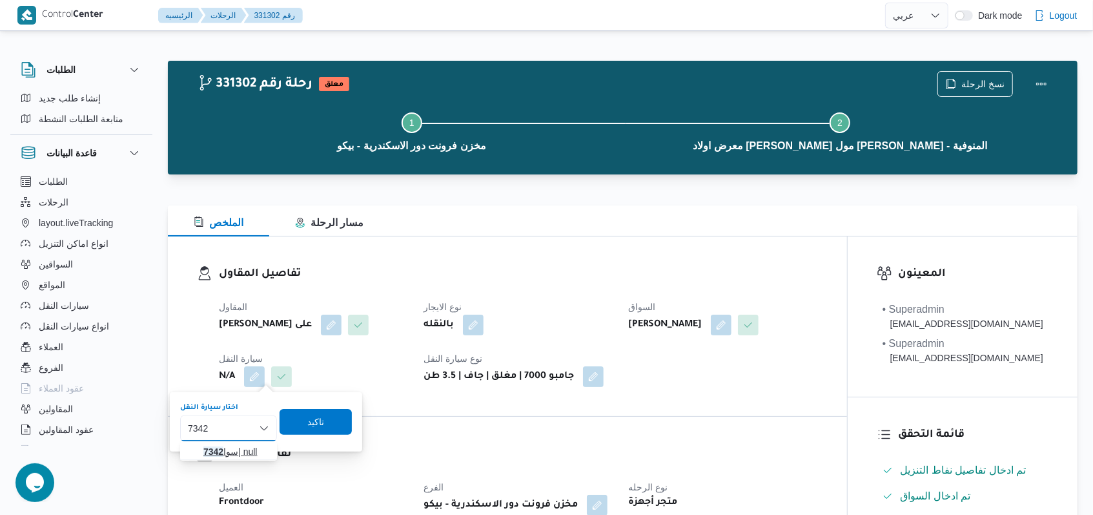
type input "7342"
click at [262, 459] on span "سوا 7342 | null" at bounding box center [228, 451] width 87 height 21
click at [336, 423] on span "تاكيد" at bounding box center [324, 421] width 72 height 26
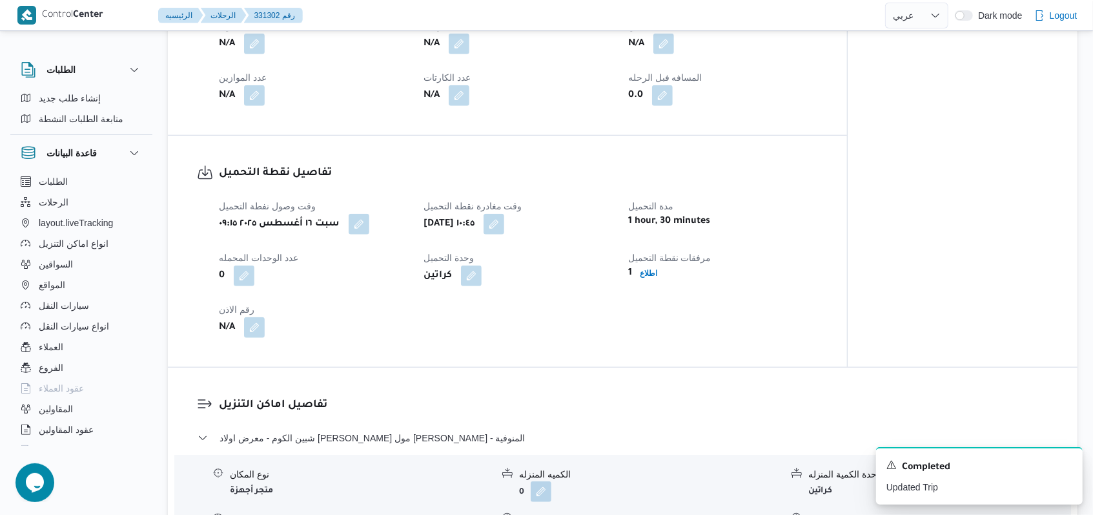
scroll to position [946, 0]
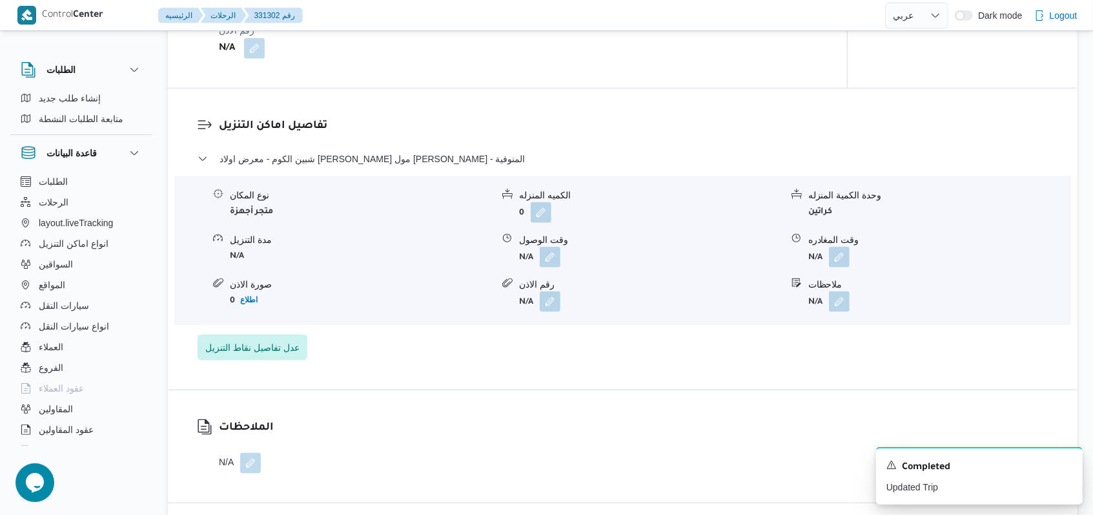
select select "ar"
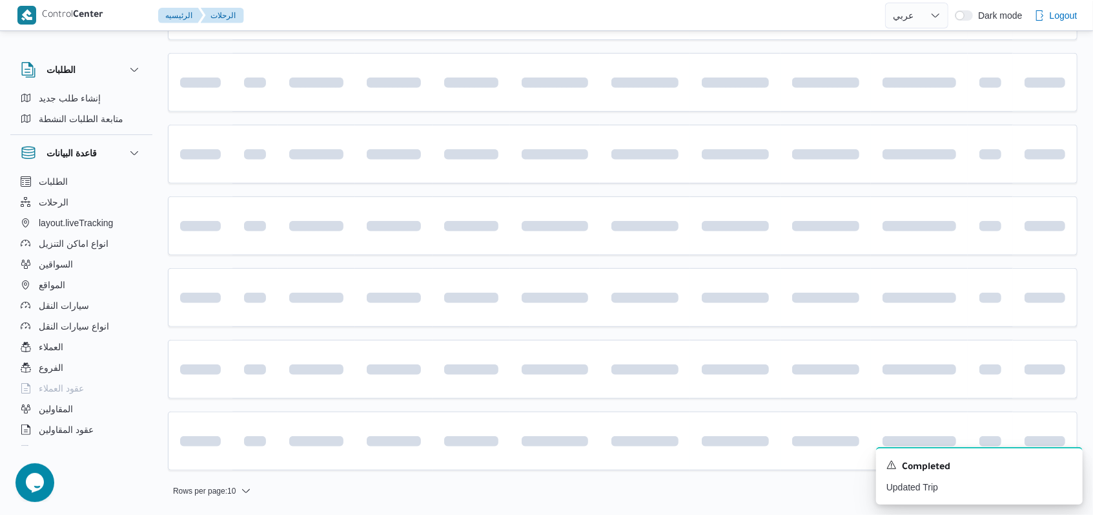
scroll to position [102, 0]
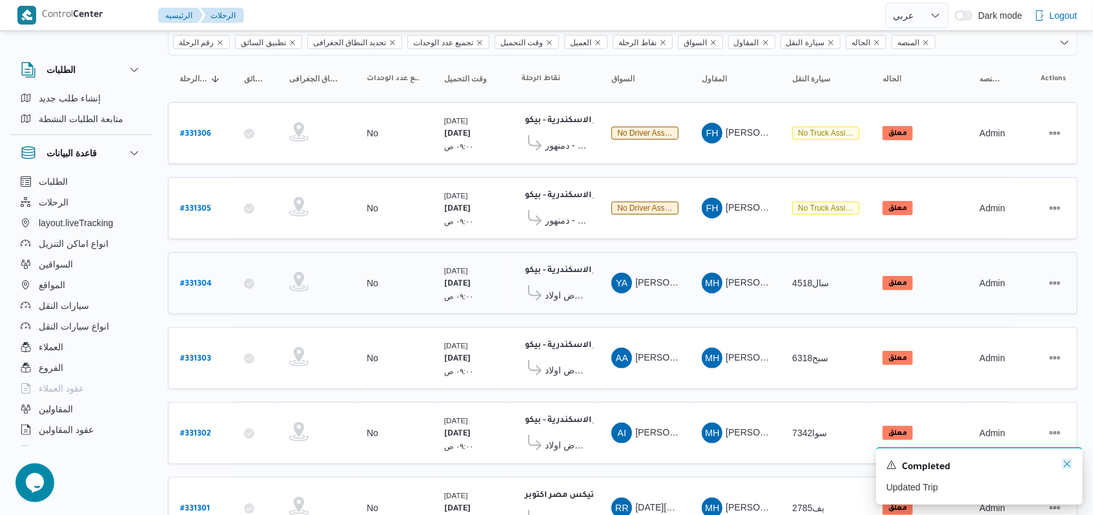
click at [1066, 467] on icon "Dismiss toast" at bounding box center [1067, 463] width 10 height 10
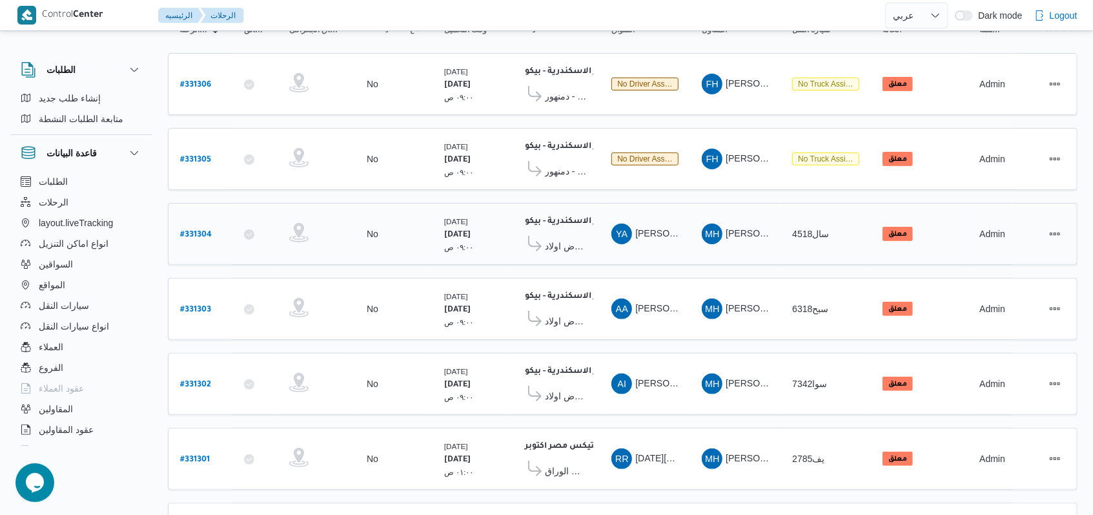
scroll to position [0, 0]
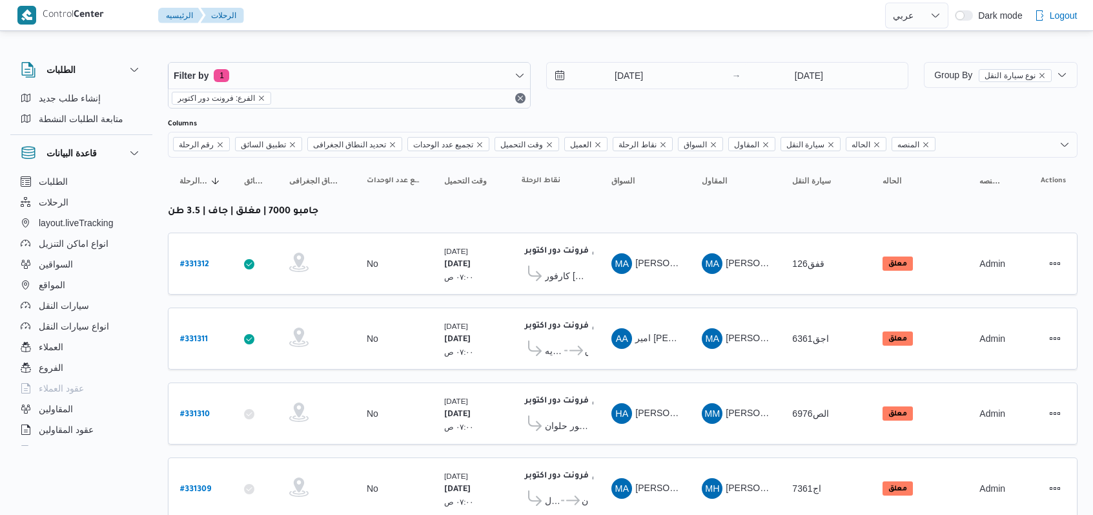
select select "ar"
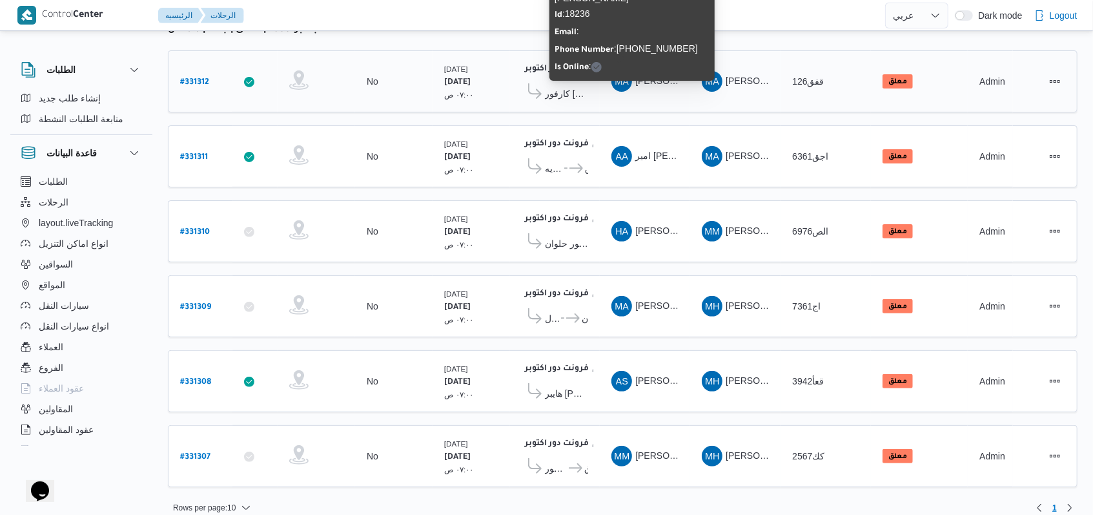
scroll to position [183, 0]
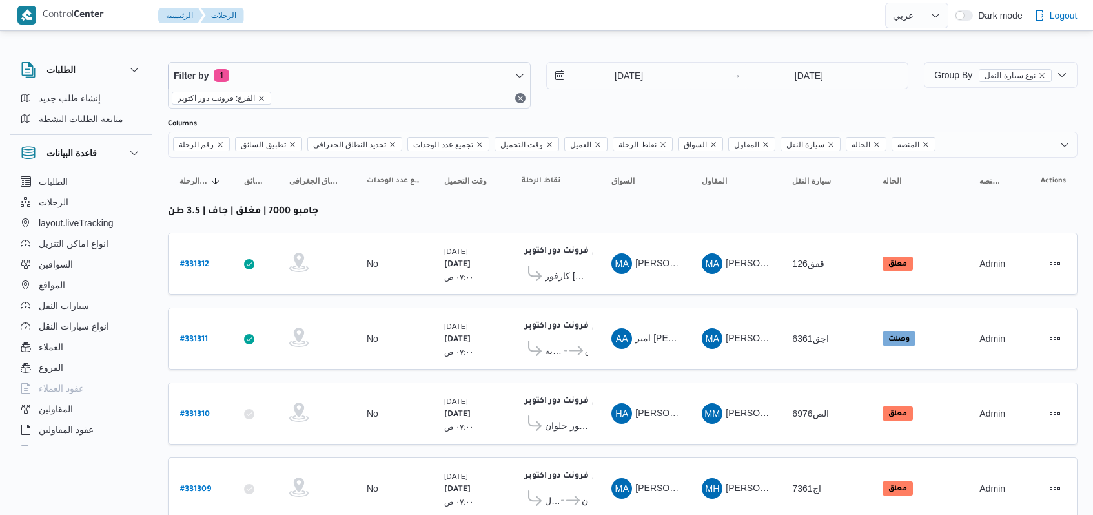
select select "ar"
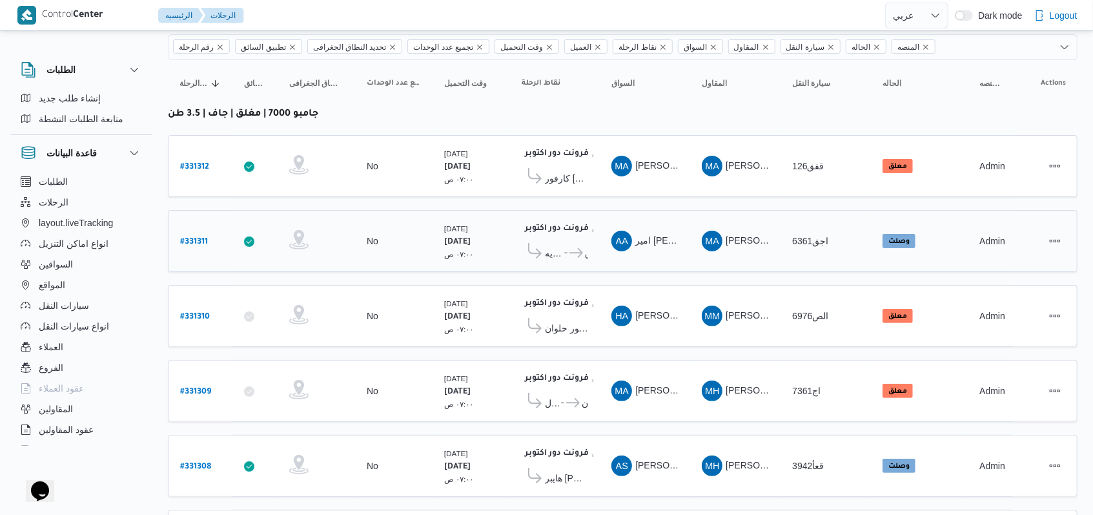
click at [542, 258] on div "فرونت دور اكتوبر ١٠:٤٨ م كارفور العاصمه الاداريه ... كارفور لاكاذا - الشروق" at bounding box center [554, 241] width 77 height 54
click at [551, 250] on span "كارفور العاصمه الاداريه" at bounding box center [553, 252] width 17 height 15
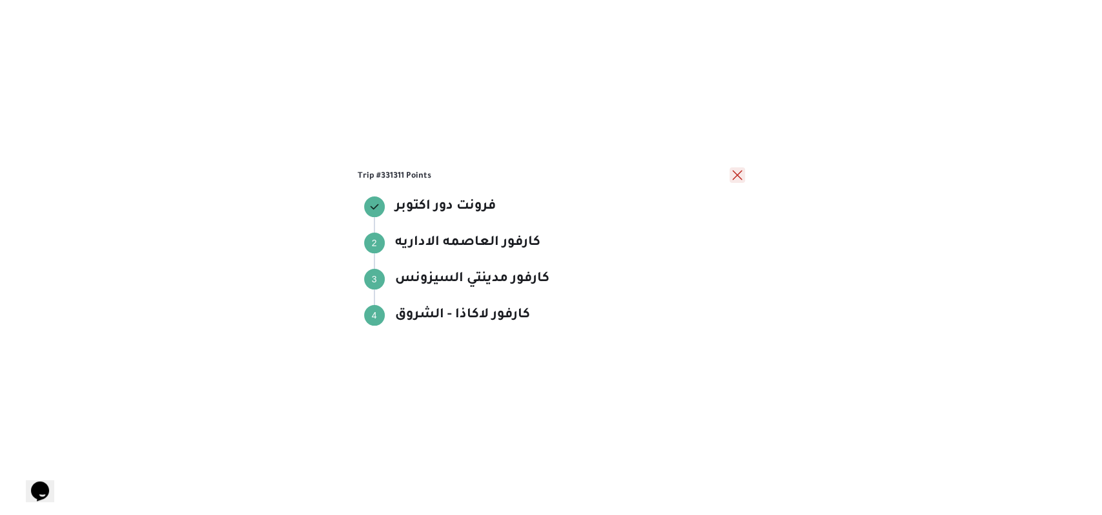
click at [737, 172] on button "close" at bounding box center [736, 174] width 15 height 15
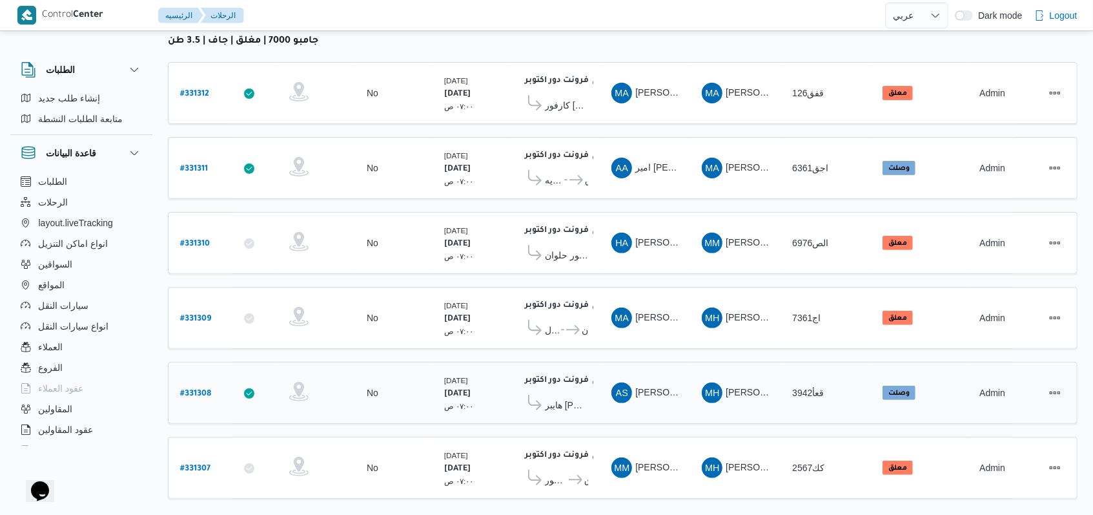
scroll to position [183, 0]
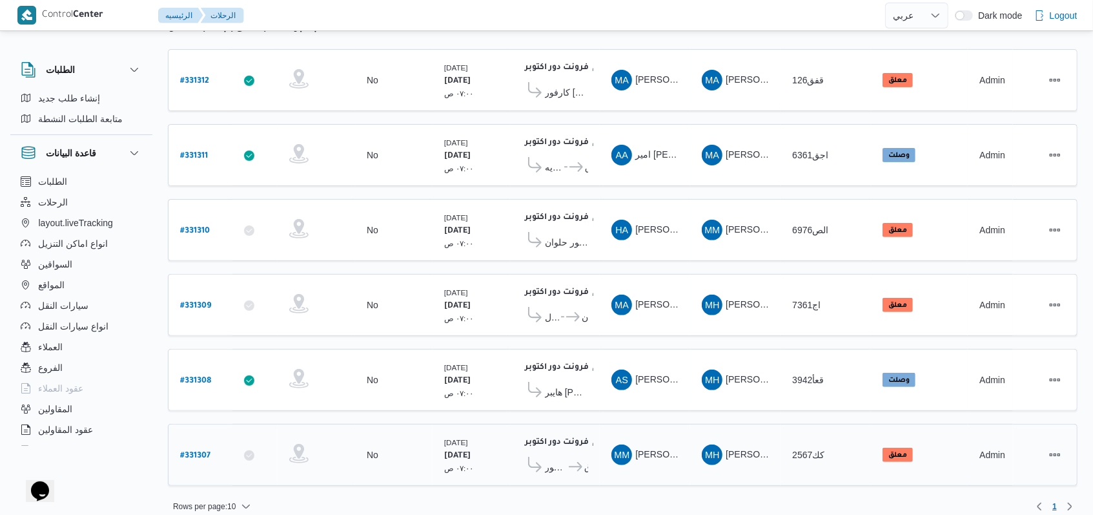
click at [573, 462] on icon at bounding box center [576, 467] width 14 height 10
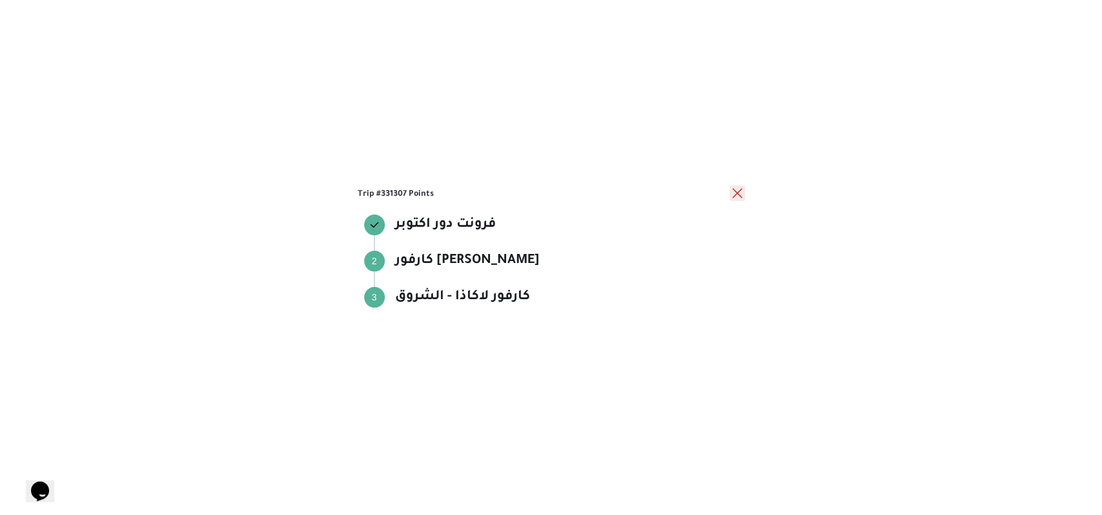
click at [739, 187] on button "close" at bounding box center [736, 192] width 15 height 15
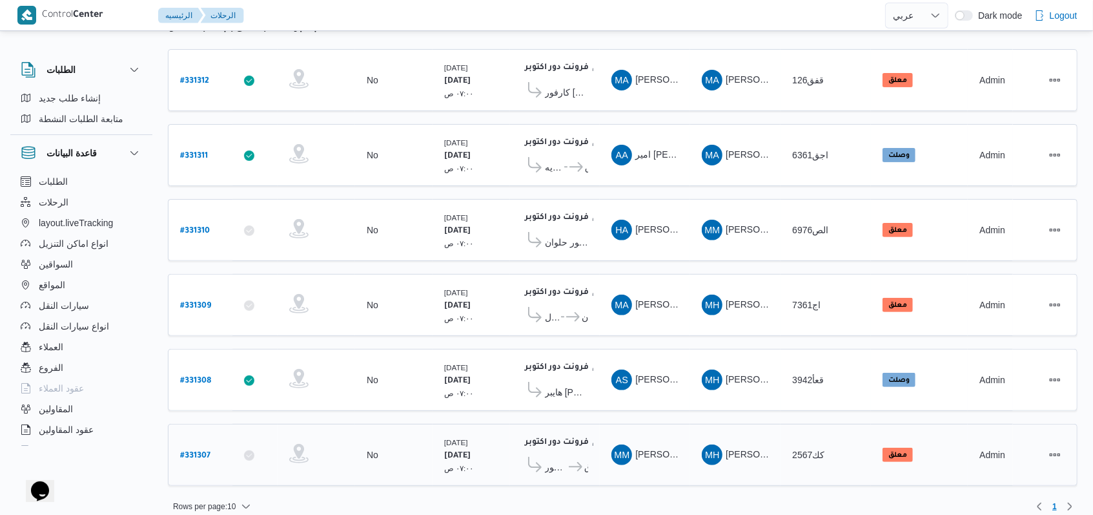
click at [194, 451] on b "# 331307" at bounding box center [195, 455] width 30 height 9
select select "ar"
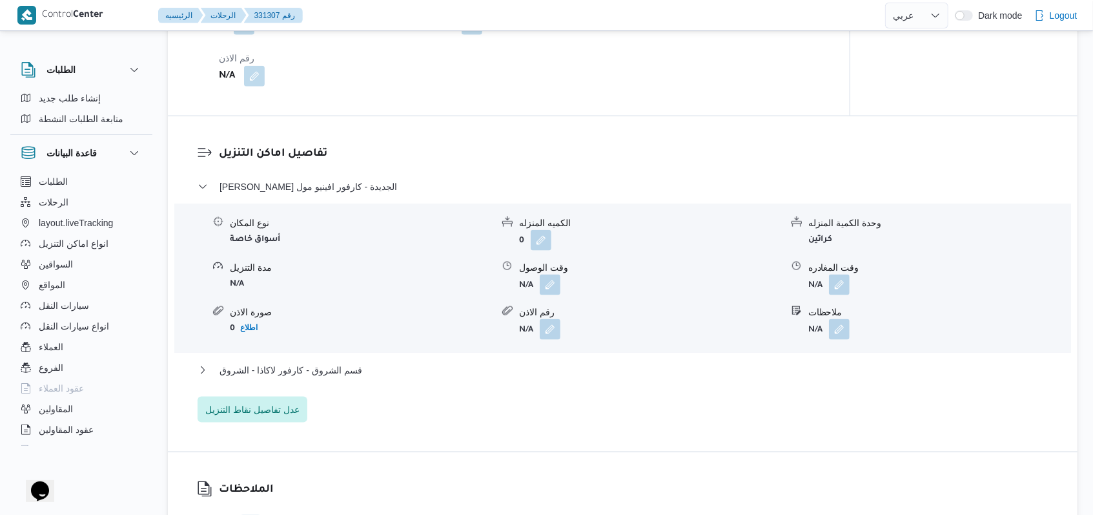
scroll to position [838, 0]
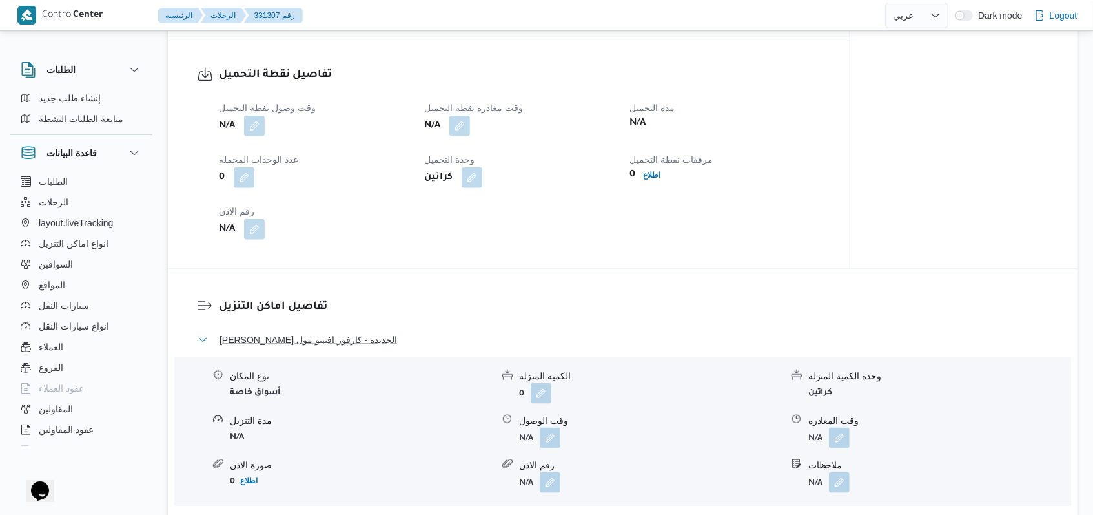
click at [360, 345] on span "ثانى القاهرة الجديدة - كارفور افينيو مول" at bounding box center [308, 339] width 178 height 15
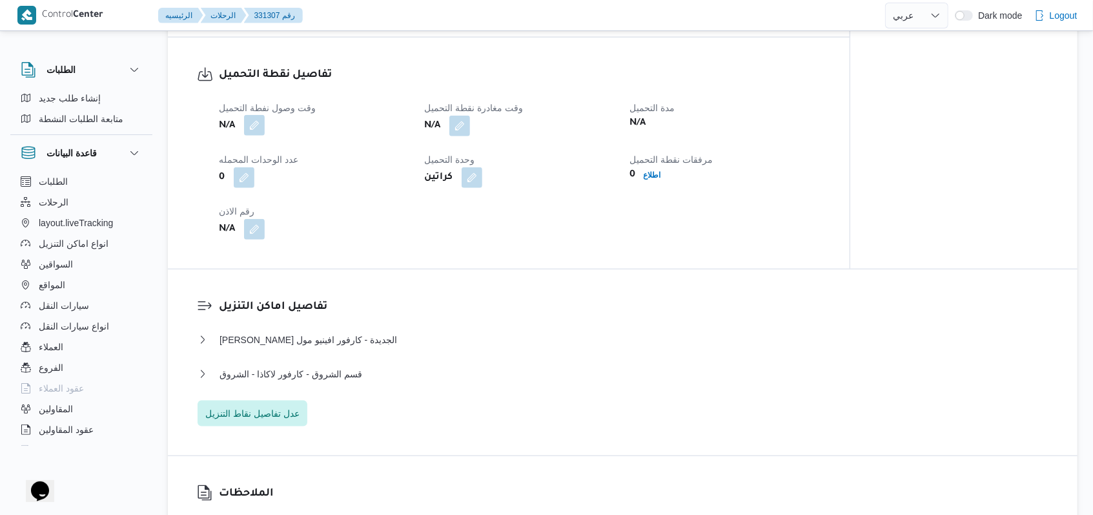
click at [258, 123] on button "button" at bounding box center [254, 125] width 21 height 21
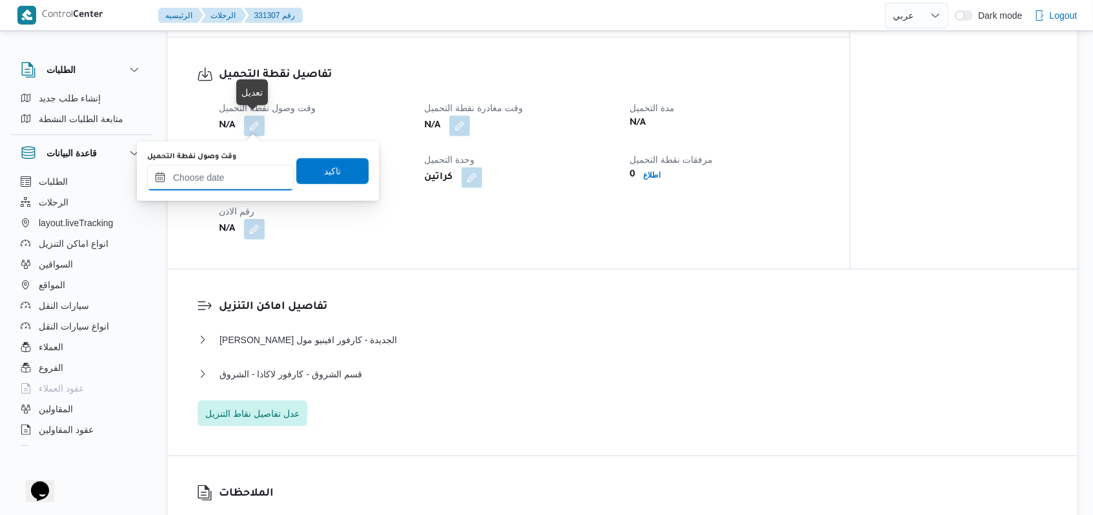
click at [243, 169] on input "وقت وصول نفطة التحميل" at bounding box center [220, 178] width 147 height 26
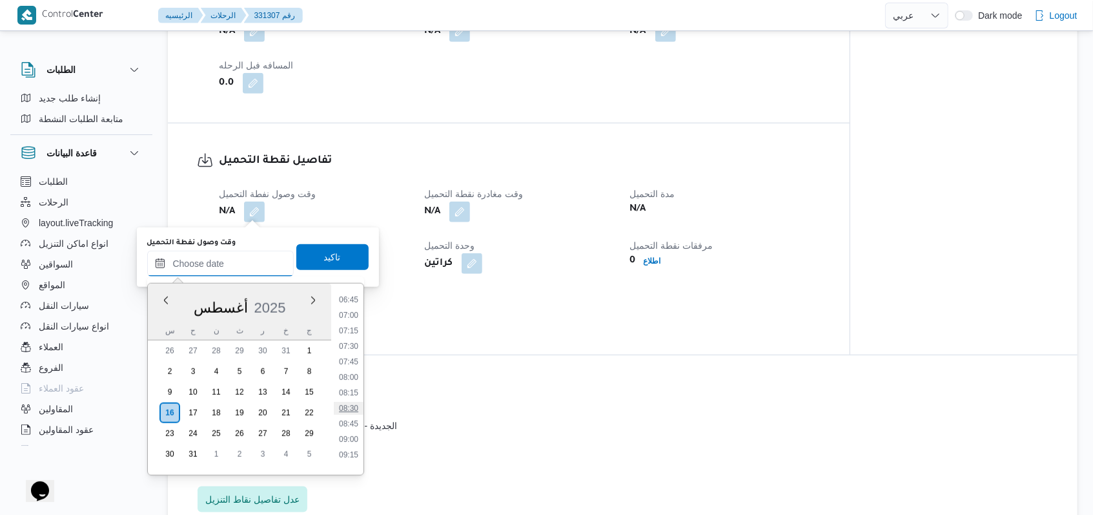
scroll to position [397, 0]
click at [354, 305] on li "06:30" at bounding box center [349, 306] width 30 height 13
type input "١٦/٠٨/٢٠٢٥ ٠٦:٣٠"
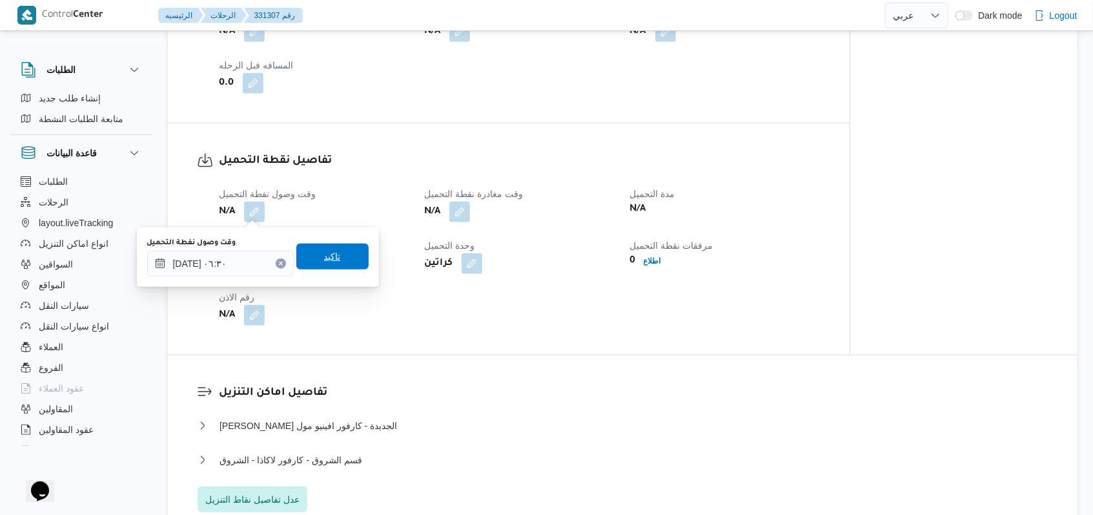
click at [347, 259] on span "تاكيد" at bounding box center [332, 256] width 72 height 26
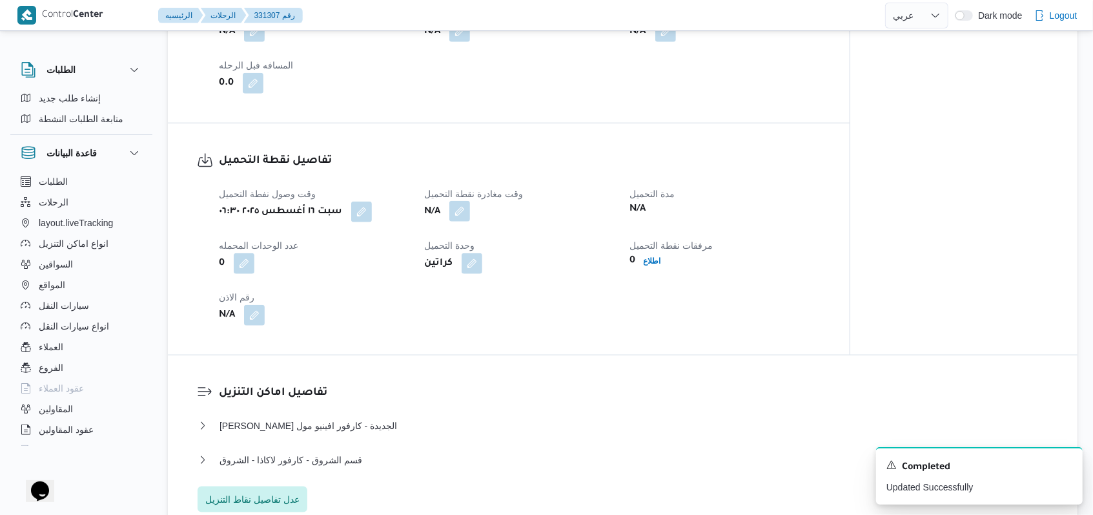
click at [469, 219] on button "button" at bounding box center [459, 211] width 21 height 21
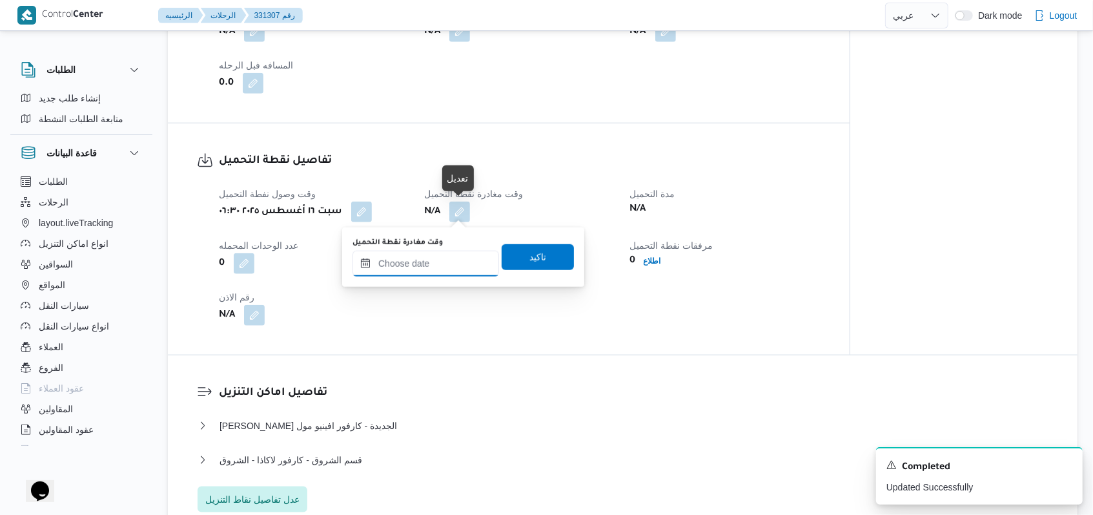
click at [442, 258] on input "وقت مغادرة نقطة التحميل" at bounding box center [425, 263] width 147 height 26
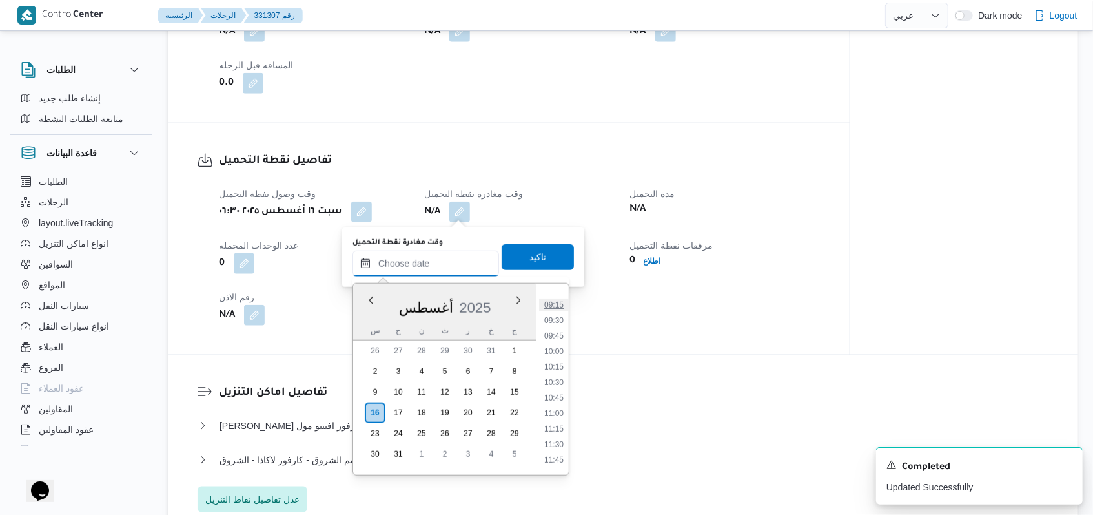
scroll to position [483, 0]
click at [558, 315] on li "08:00" at bounding box center [554, 313] width 30 height 13
type input "[DATE] ٠٨:٠٠"
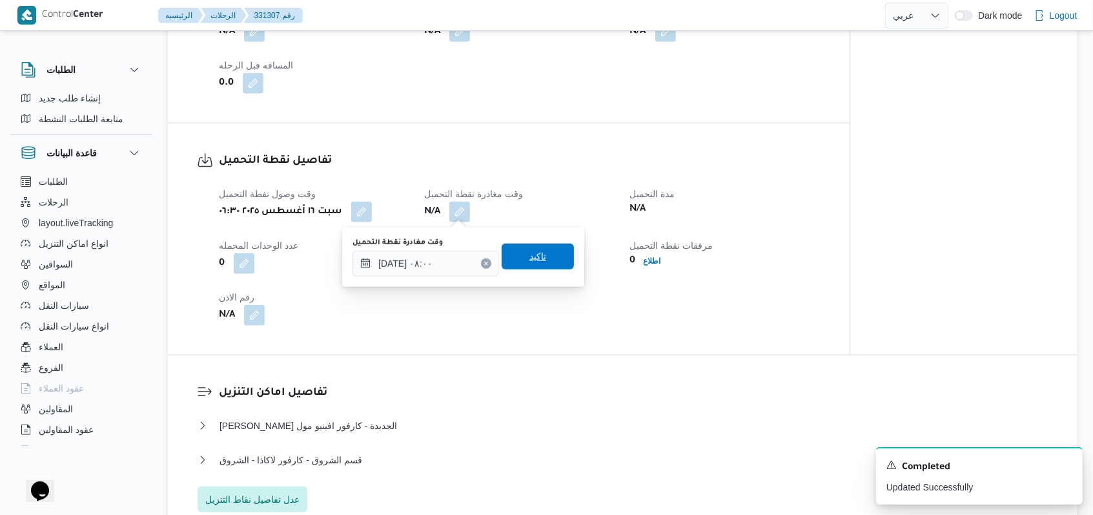
click at [549, 267] on span "تاكيد" at bounding box center [538, 256] width 72 height 26
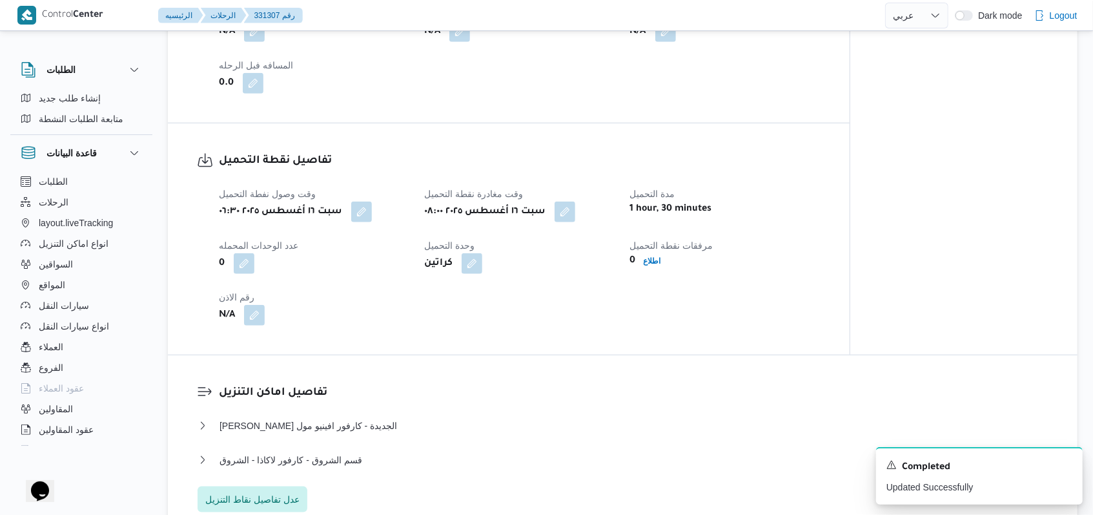
select select "ar"
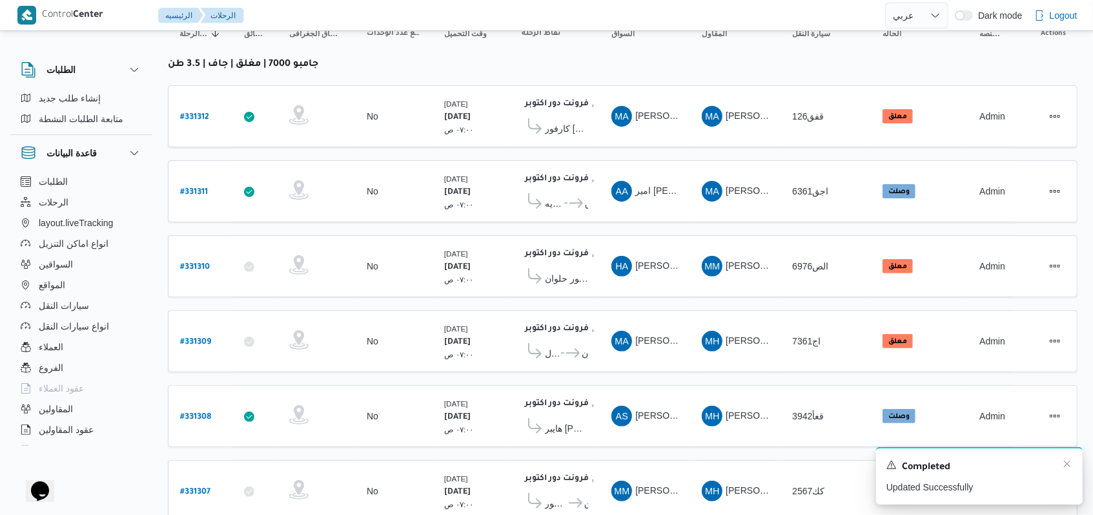
scroll to position [183, 0]
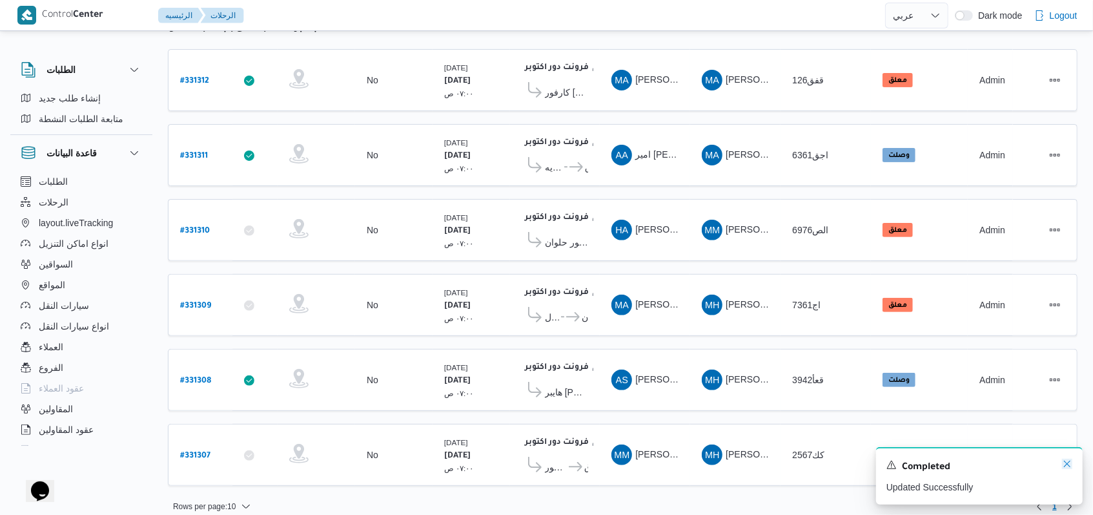
click at [1063, 467] on icon "Dismiss toast" at bounding box center [1067, 463] width 10 height 10
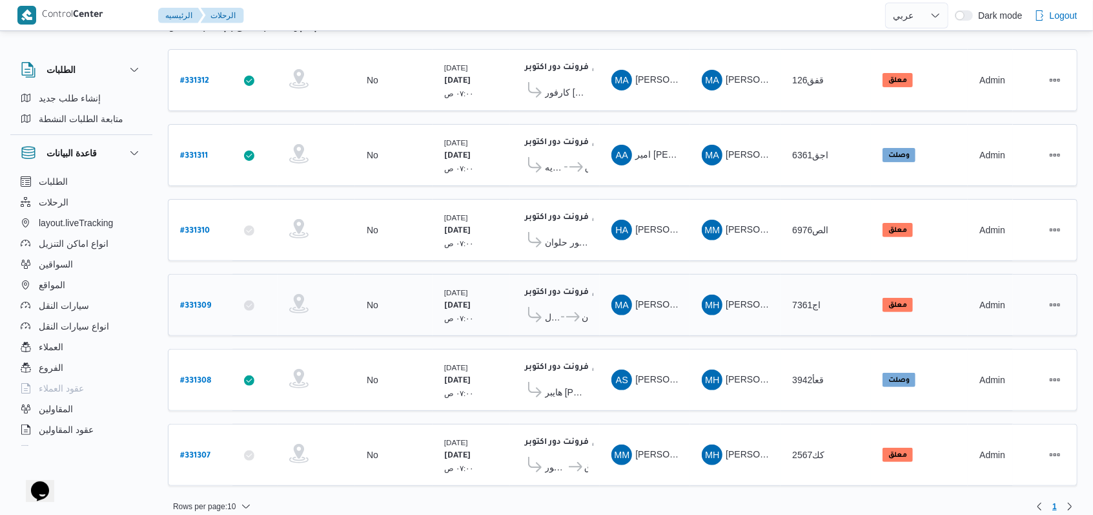
click at [209, 301] on b "# 331309" at bounding box center [195, 305] width 31 height 9
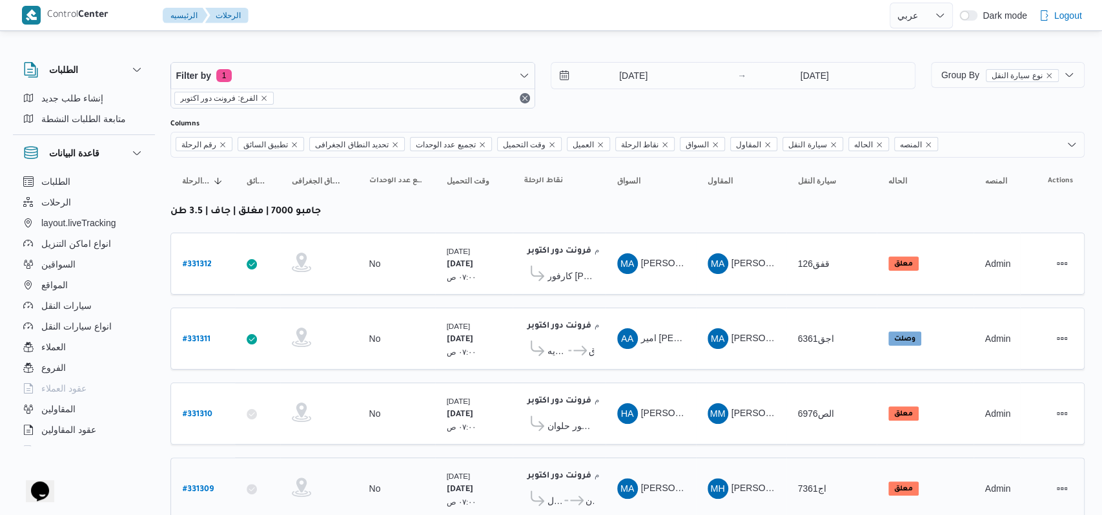
select select "ar"
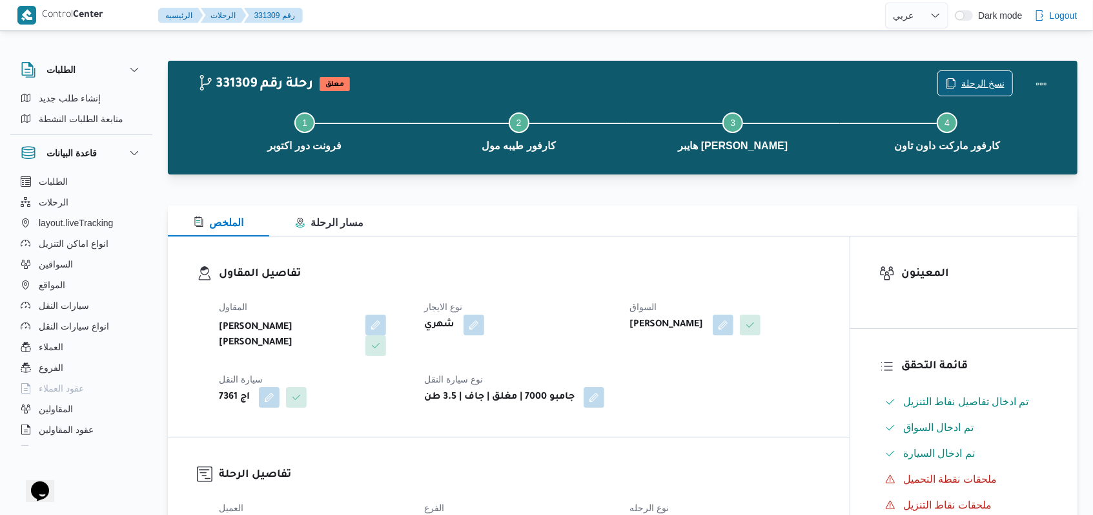
click at [985, 85] on span "نسخ الرحلة" at bounding box center [982, 83] width 43 height 15
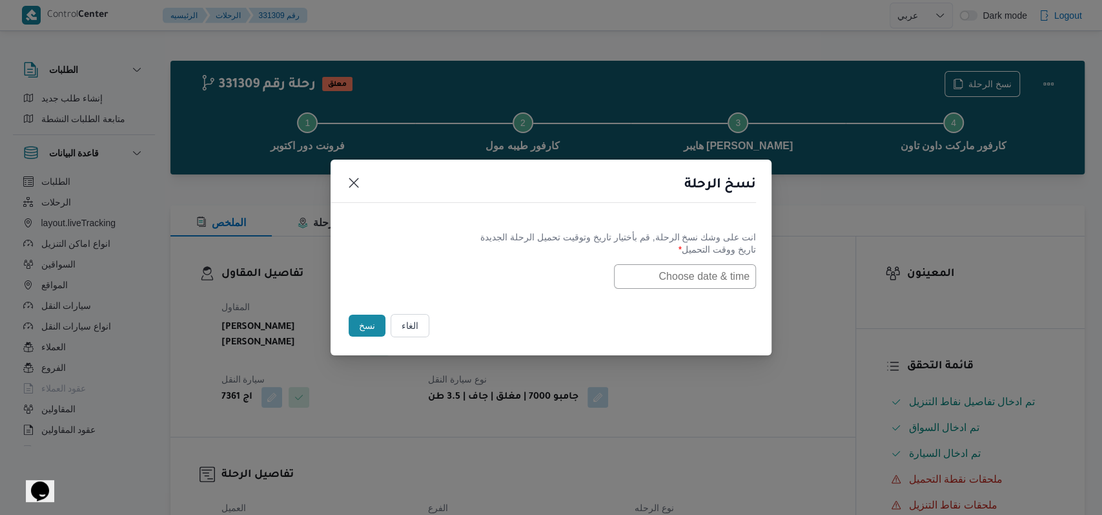
click at [403, 325] on button "الغاء" at bounding box center [410, 325] width 39 height 23
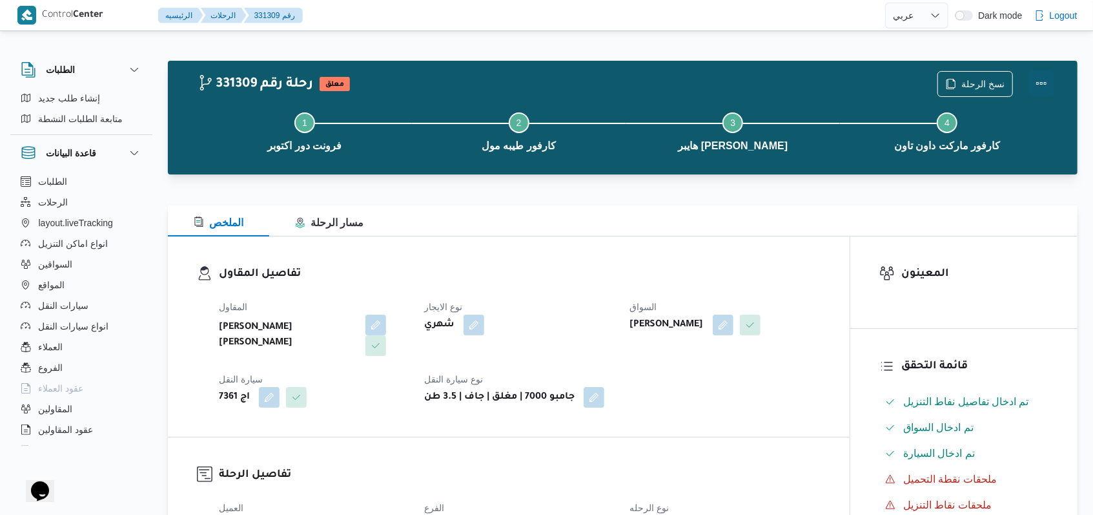
click at [1044, 80] on button "Actions" at bounding box center [1041, 83] width 26 height 26
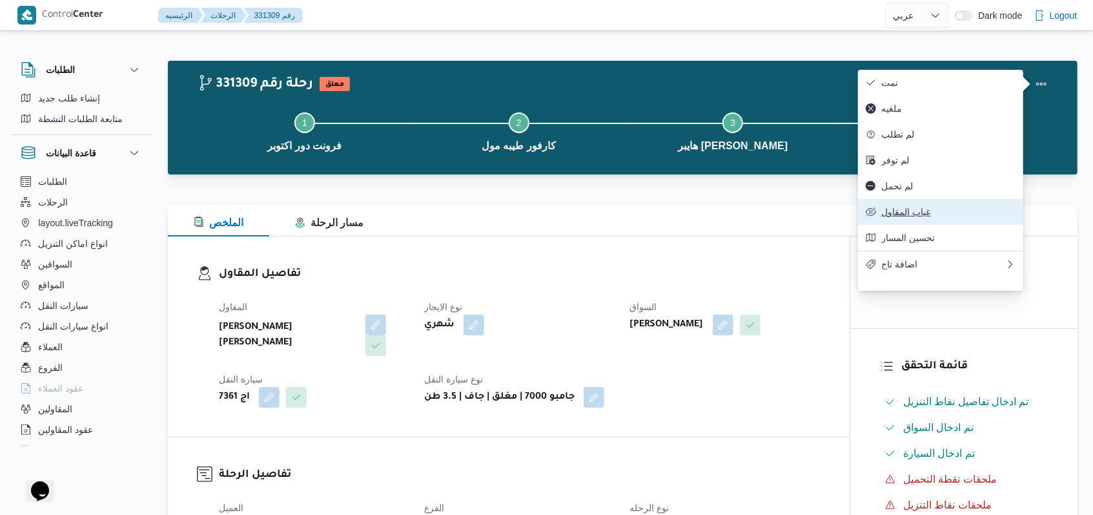
click at [917, 217] on span "غياب المقاول" at bounding box center [948, 212] width 134 height 10
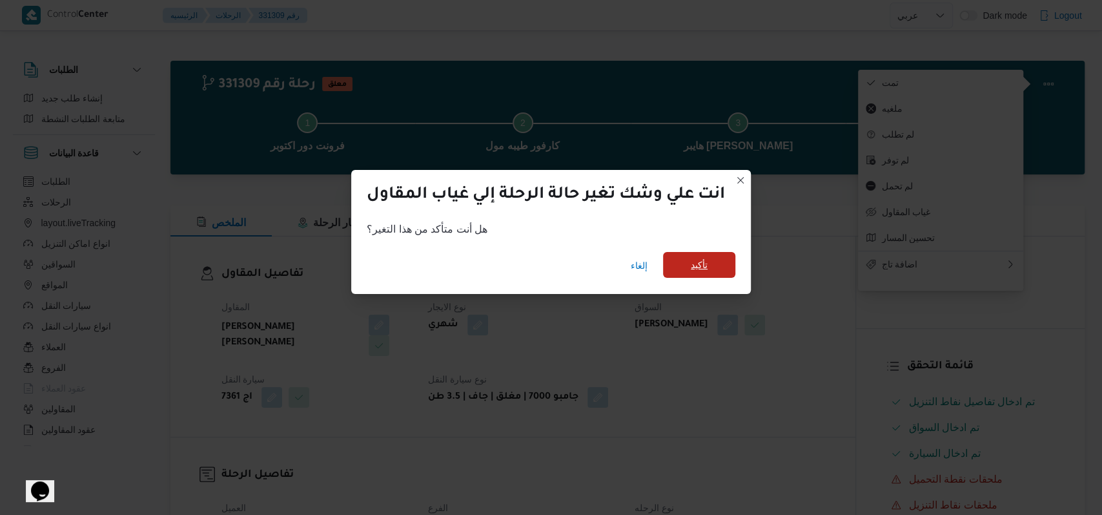
click at [701, 269] on span "تأكيد" at bounding box center [699, 264] width 17 height 15
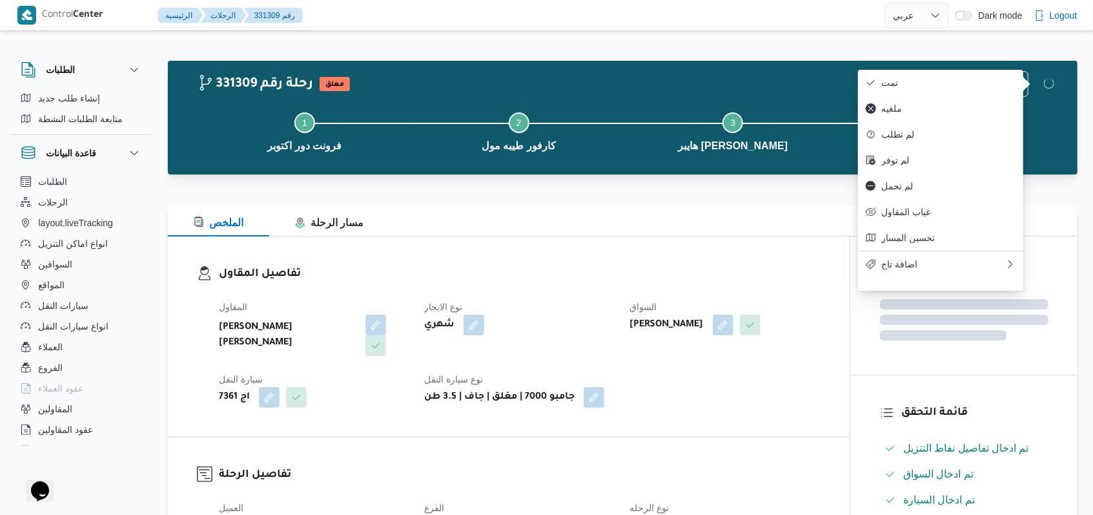
click at [609, 271] on h3 "تفاصيل المقاول" at bounding box center [520, 273] width 602 height 17
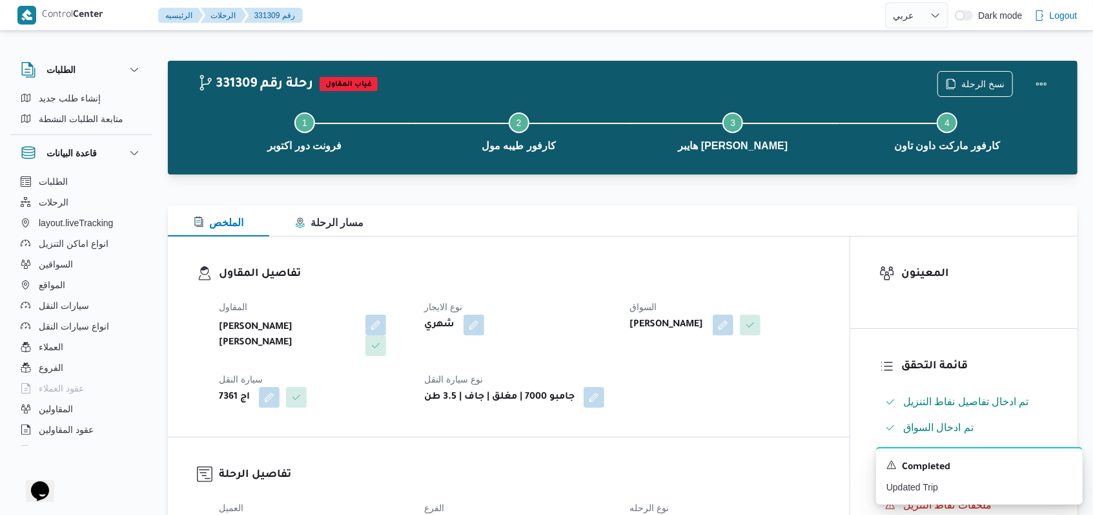
select select "ar"
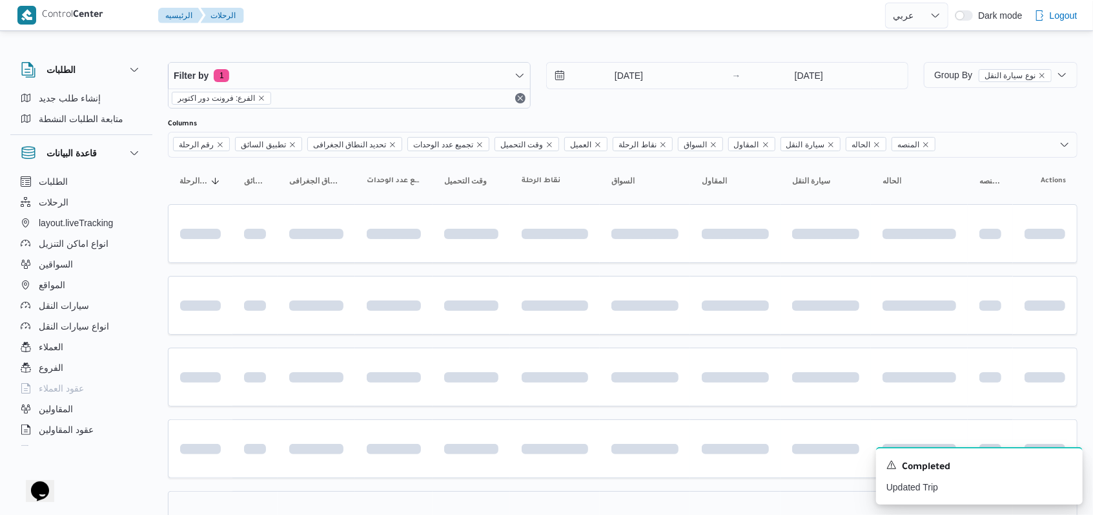
scroll to position [147, 0]
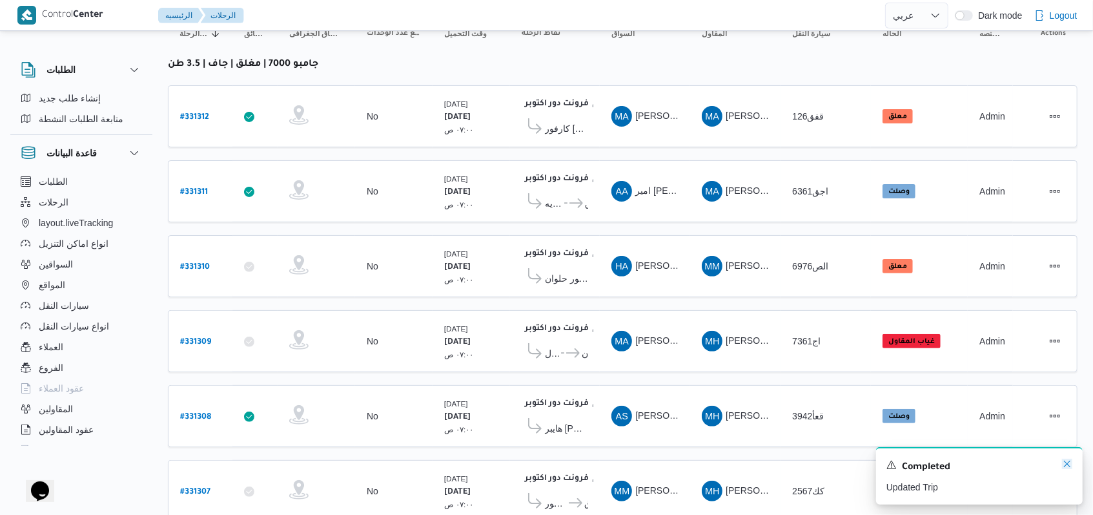
click at [1064, 467] on icon "Dismiss toast" at bounding box center [1067, 463] width 10 height 10
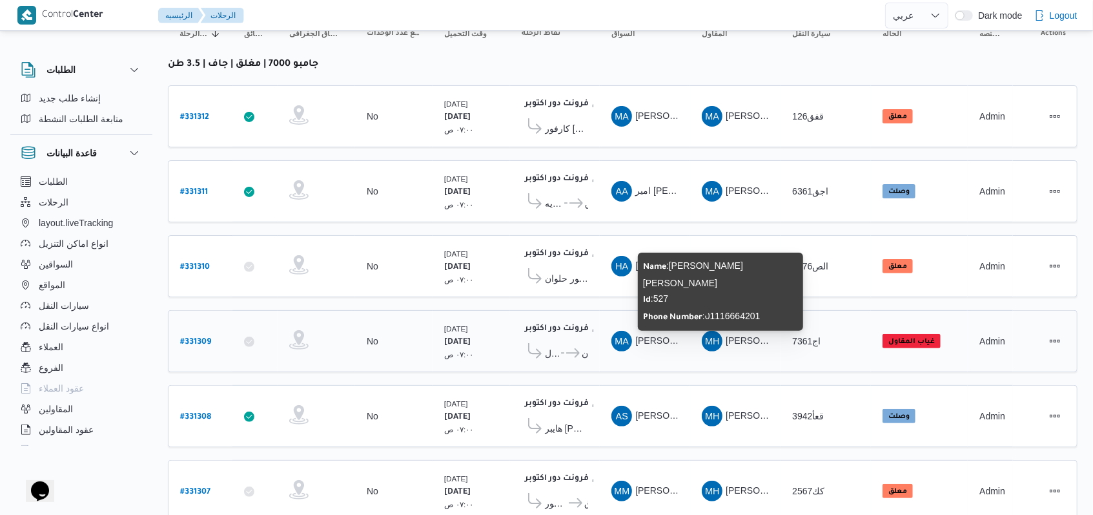
click at [737, 335] on span "محمد حسني محمد ابراهيم" at bounding box center [801, 340] width 151 height 10
copy tr "محمد حسني محمد ابراهيم سيارة النقل"
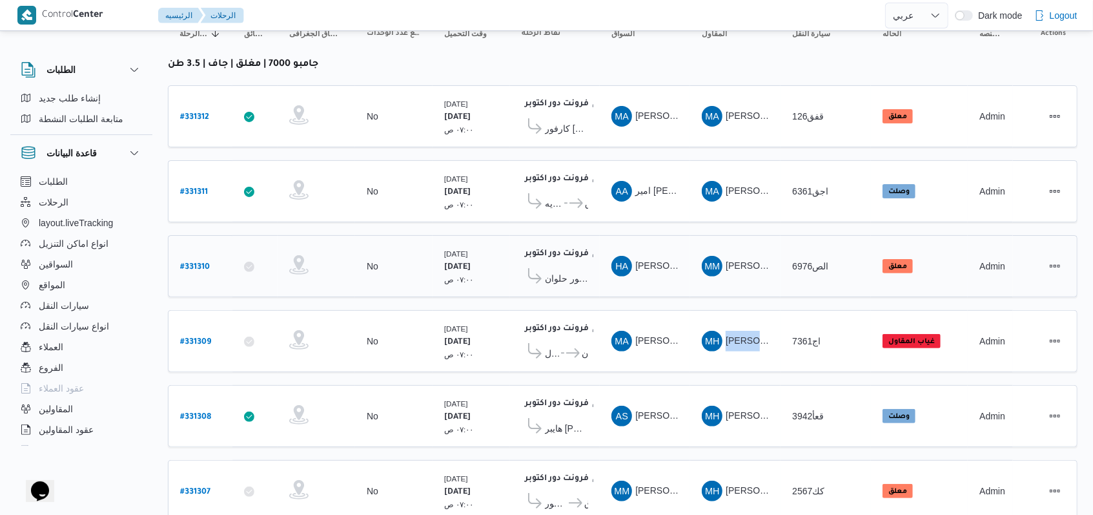
click at [207, 263] on b "# 331310" at bounding box center [195, 267] width 30 height 9
select select "ar"
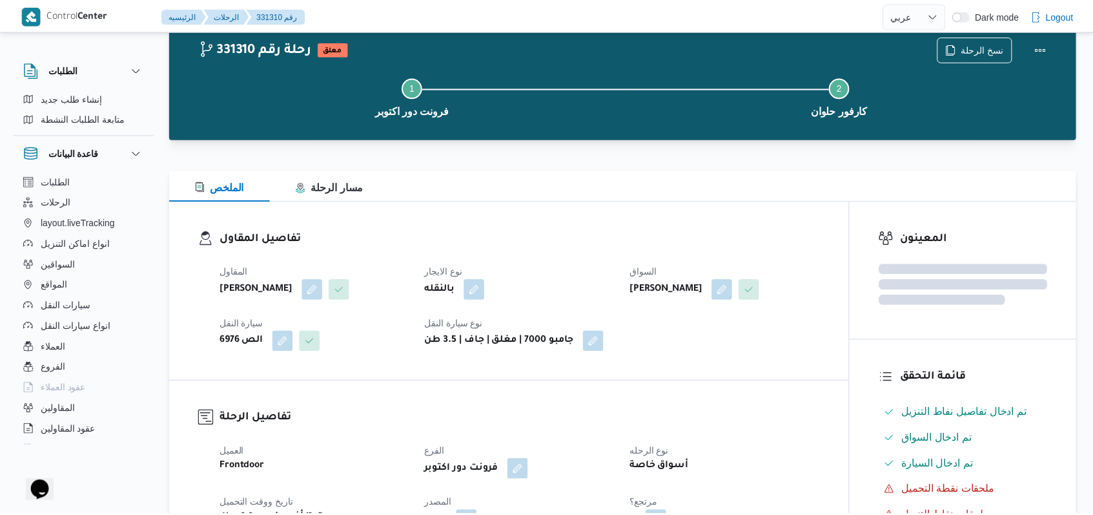
scroll to position [147, 0]
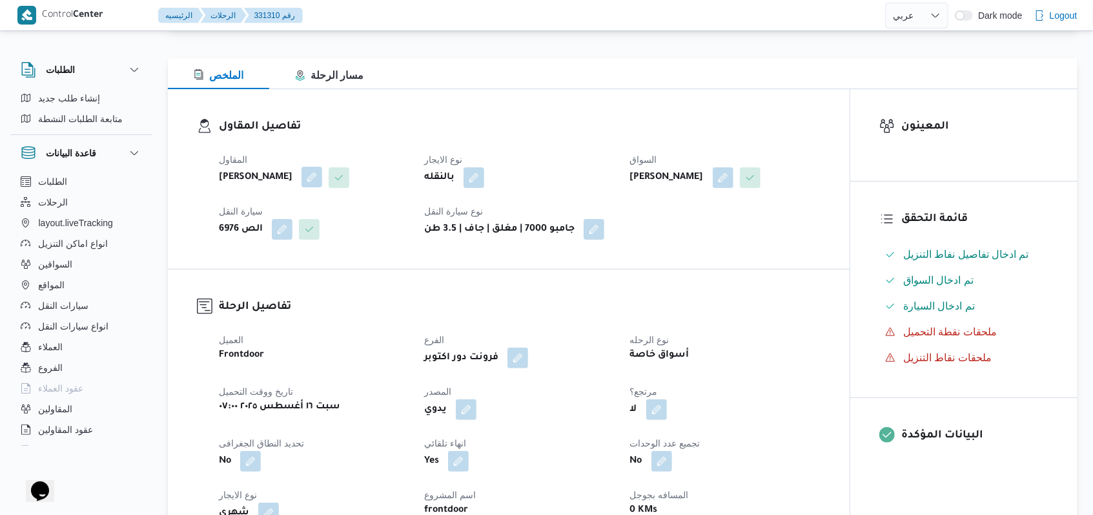
click at [322, 180] on button "button" at bounding box center [311, 177] width 21 height 21
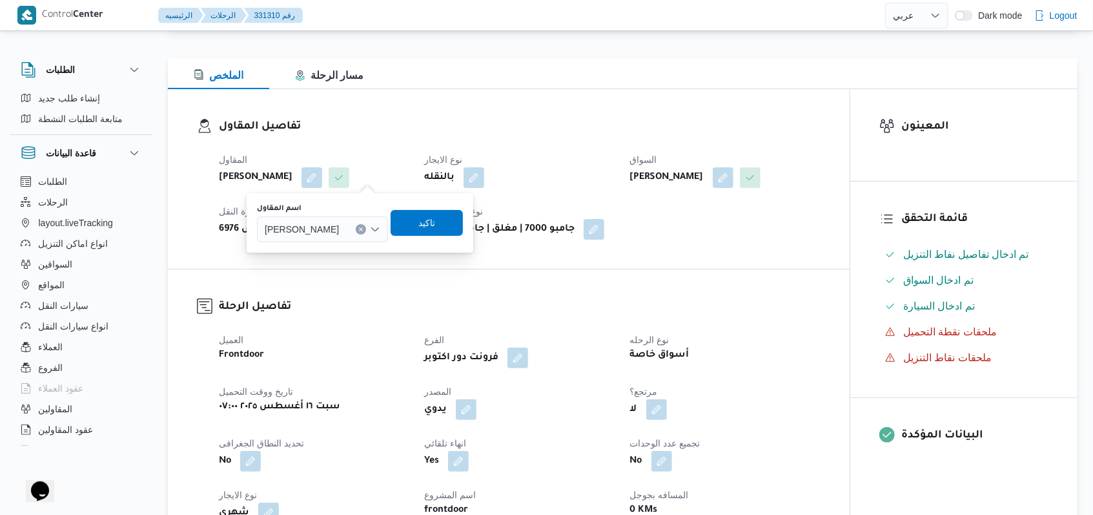
click at [339, 232] on span "محمد محمد شحاته سليم" at bounding box center [302, 228] width 74 height 14
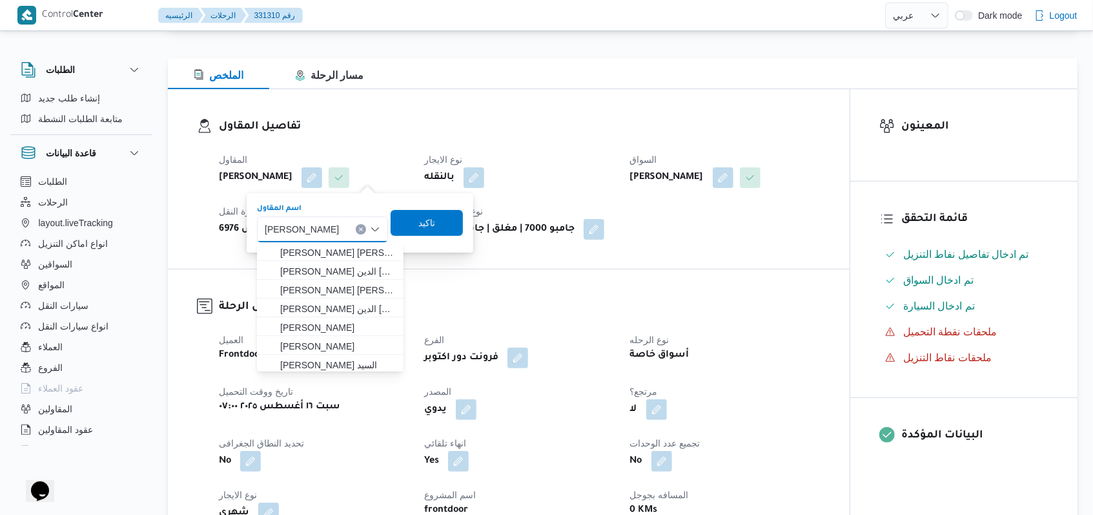
paste input "محمد حسني محمد ابراهيم"
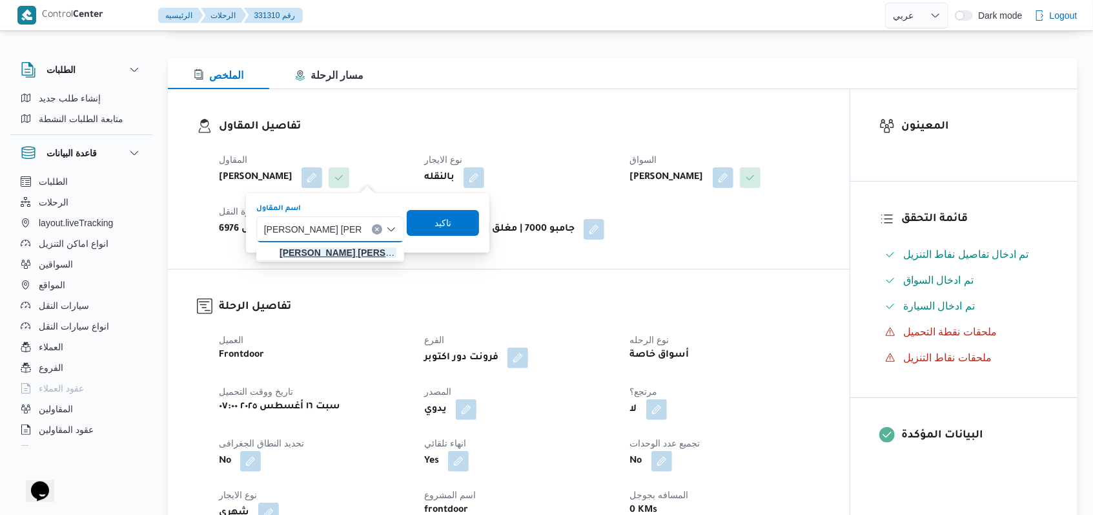
type input "محمد حسني محمد ابراهيم"
click at [341, 247] on mark "محمد حسني محمد ابراهيم" at bounding box center [357, 252] width 154 height 10
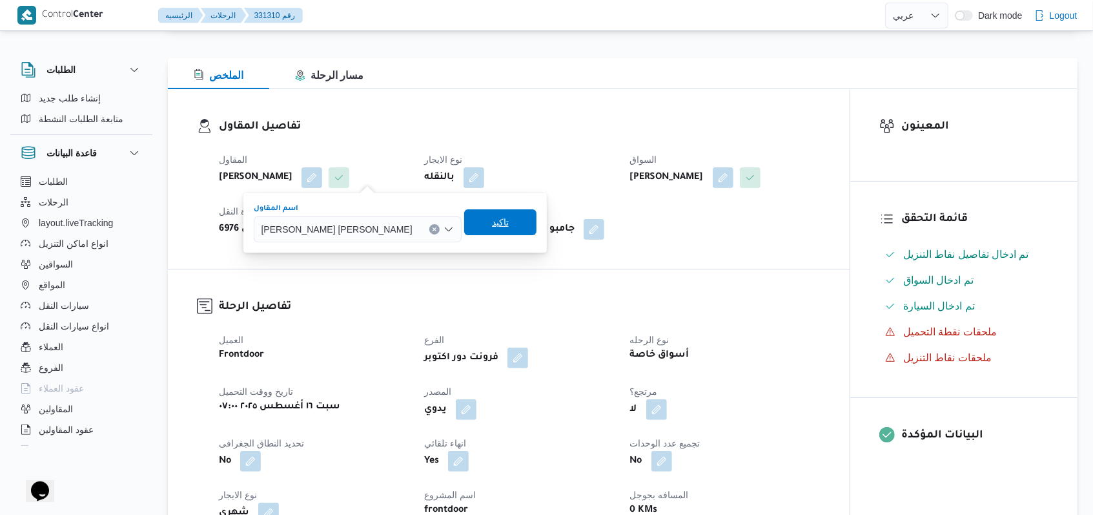
click at [464, 225] on span "تاكيد" at bounding box center [500, 222] width 72 height 26
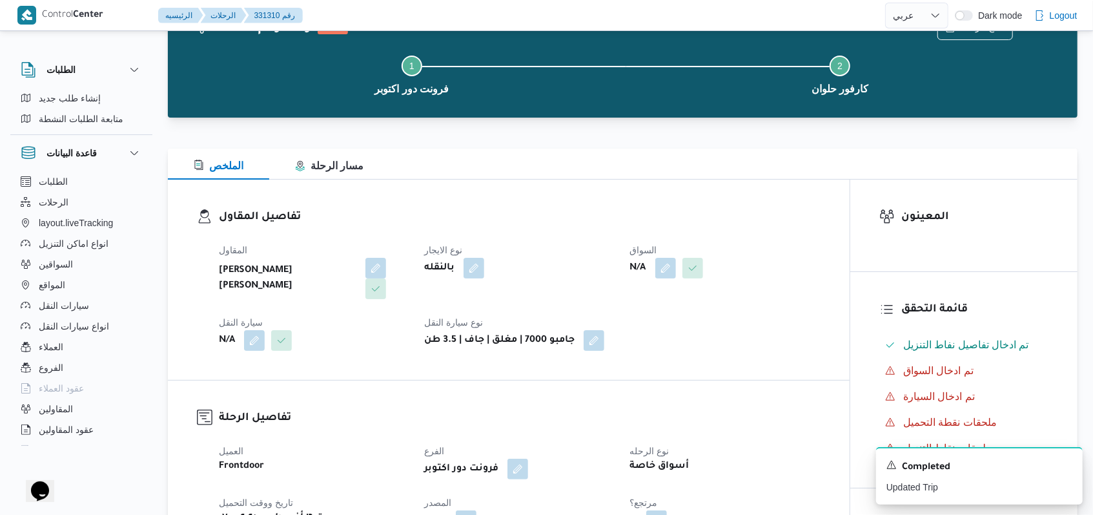
scroll to position [0, 0]
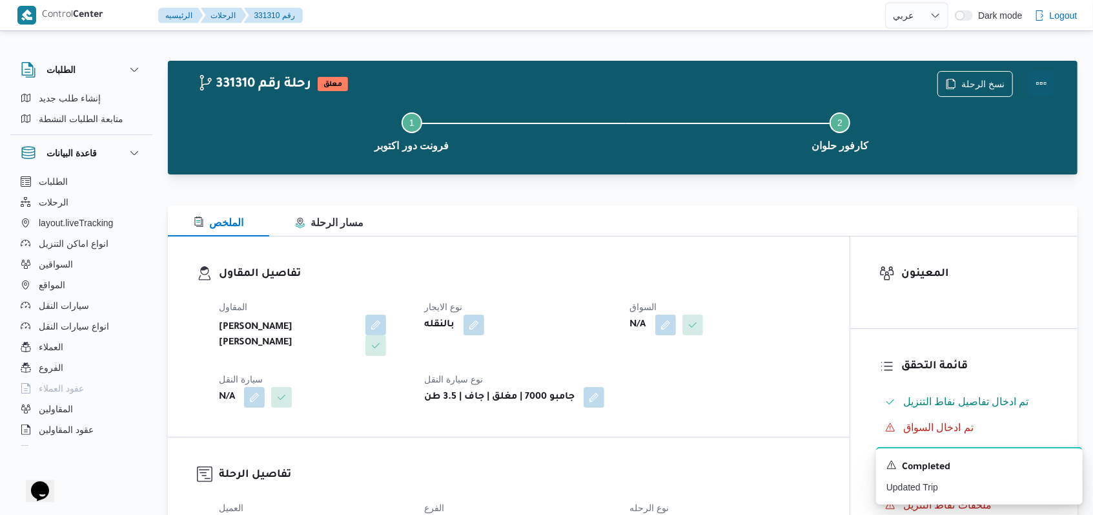
click at [1052, 77] on button "Actions" at bounding box center [1041, 83] width 26 height 26
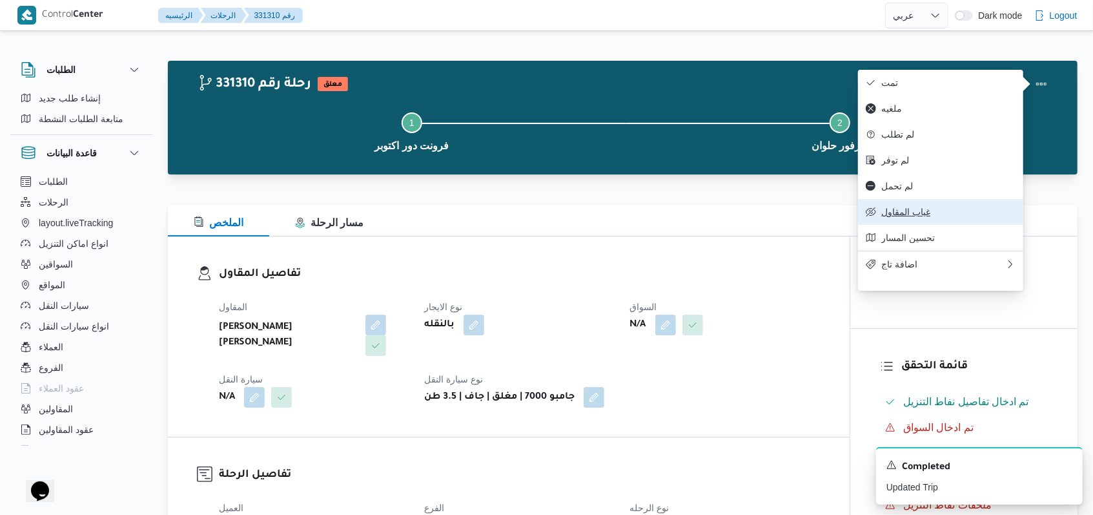
click at [913, 225] on button "غياب المقاول" at bounding box center [940, 212] width 165 height 26
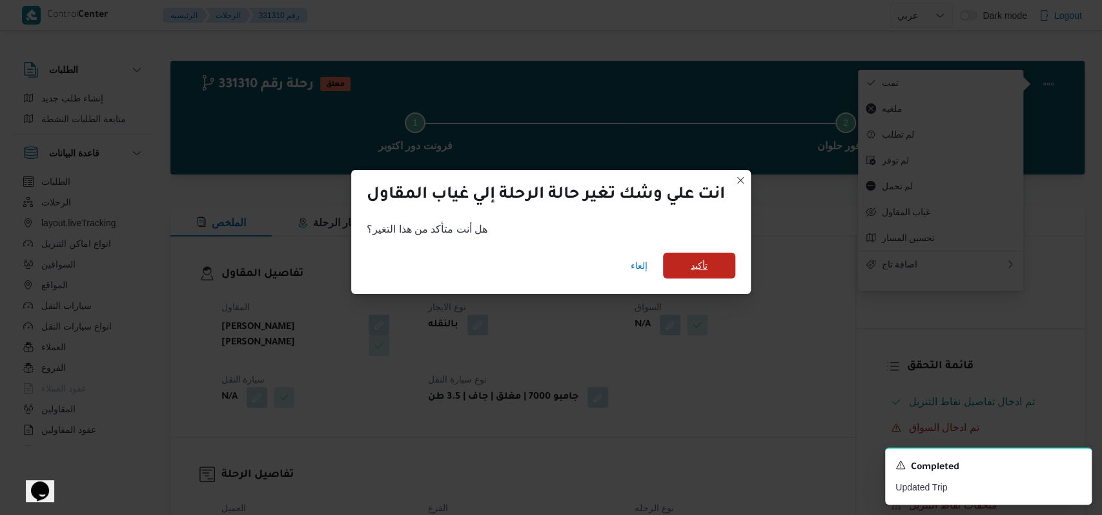
click at [705, 270] on span "تأكيد" at bounding box center [699, 265] width 17 height 15
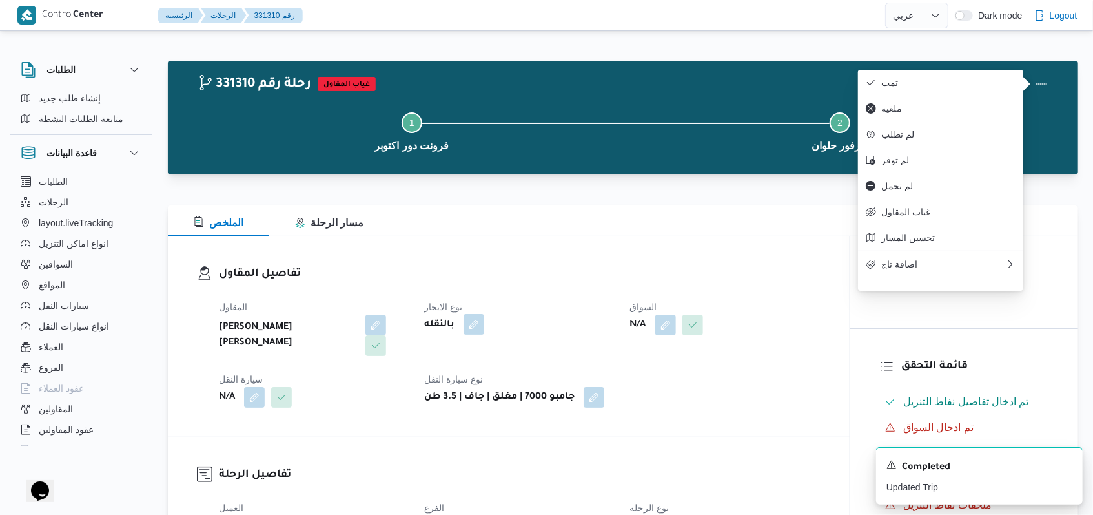
click at [480, 327] on button "button" at bounding box center [474, 324] width 21 height 21
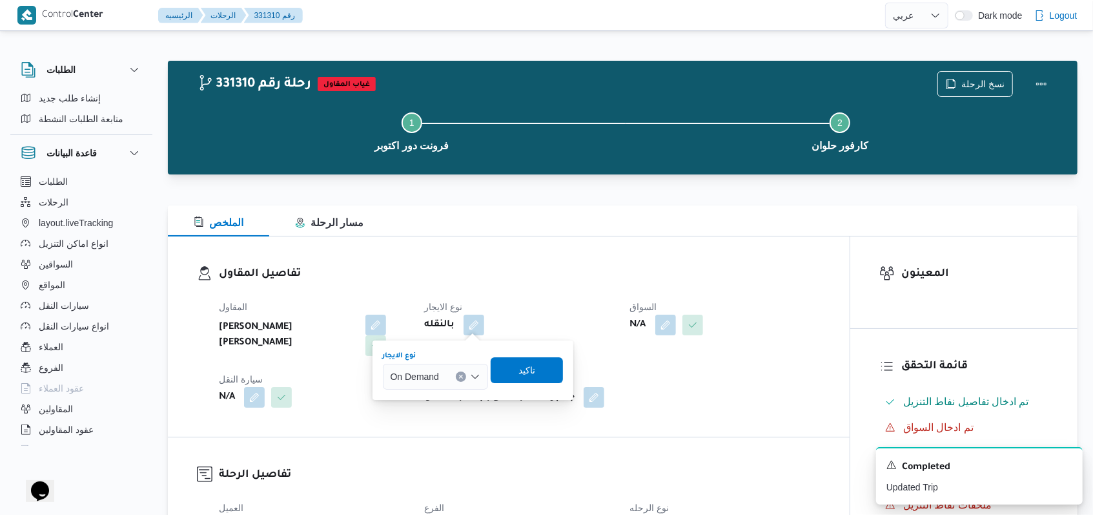
click at [455, 380] on div "On Demand" at bounding box center [435, 376] width 105 height 26
click at [447, 400] on span "Monthly" at bounding box center [443, 399] width 74 height 15
click at [542, 367] on span "تاكيد" at bounding box center [522, 369] width 72 height 26
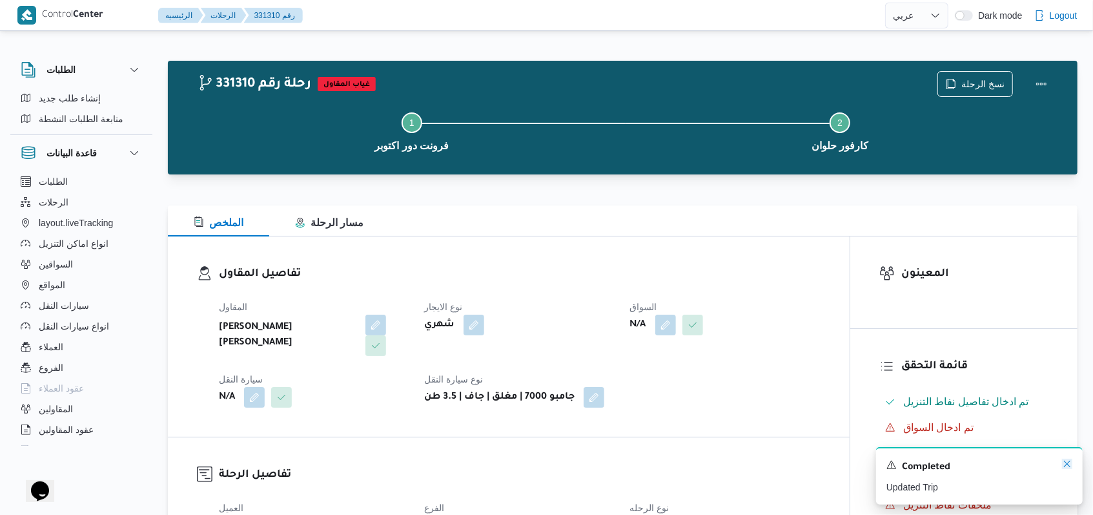
click at [1069, 467] on icon "Dismiss toast" at bounding box center [1067, 463] width 10 height 10
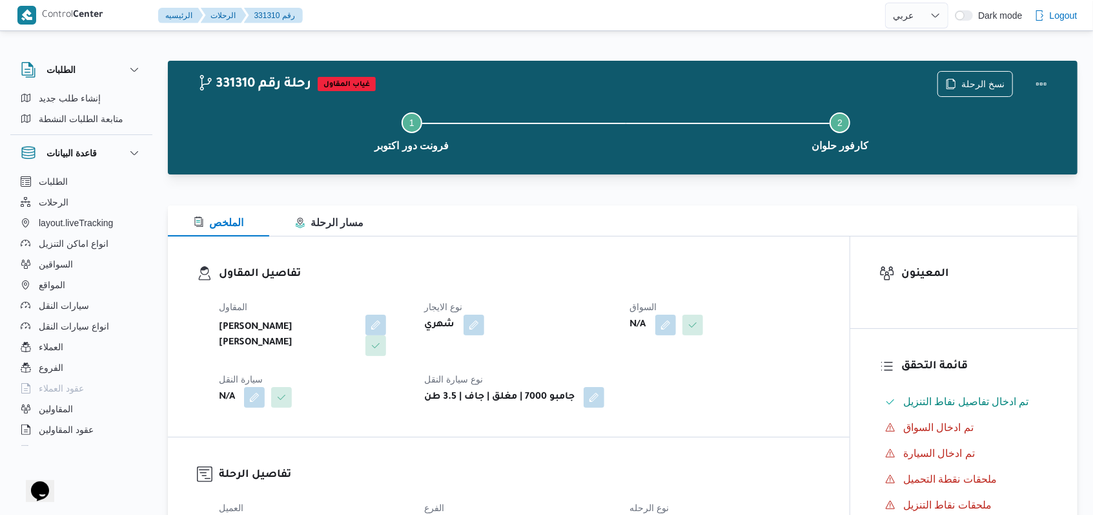
select select "ar"
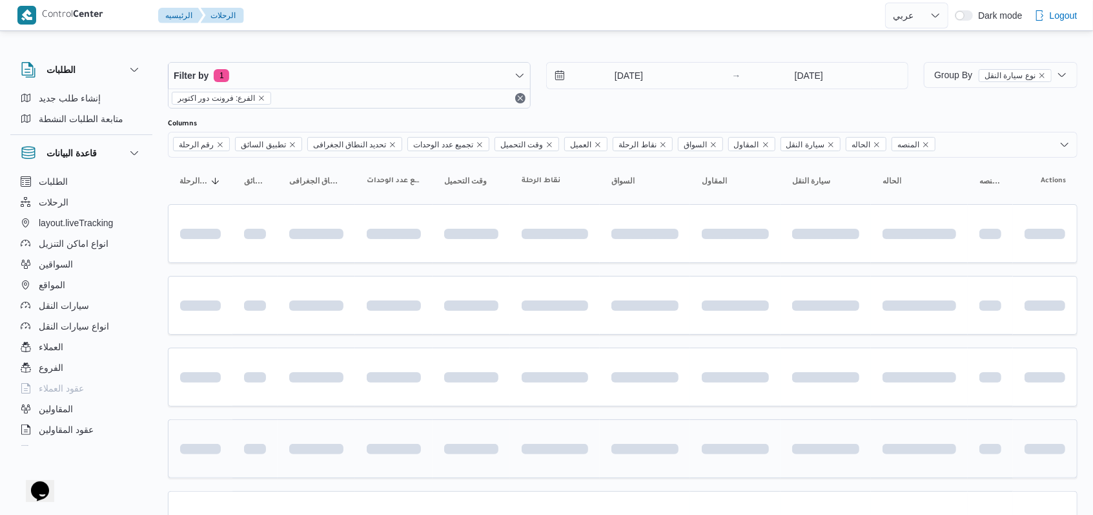
scroll to position [147, 0]
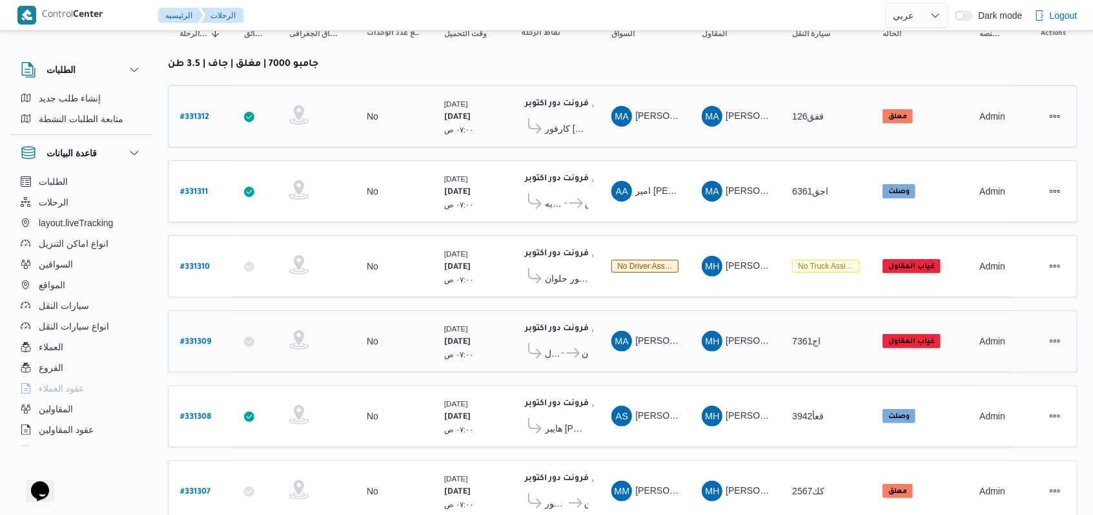
click at [209, 112] on div "# 331312" at bounding box center [200, 117] width 51 height 28
click at [201, 113] on b "# 331312" at bounding box center [194, 117] width 29 height 9
select select "ar"
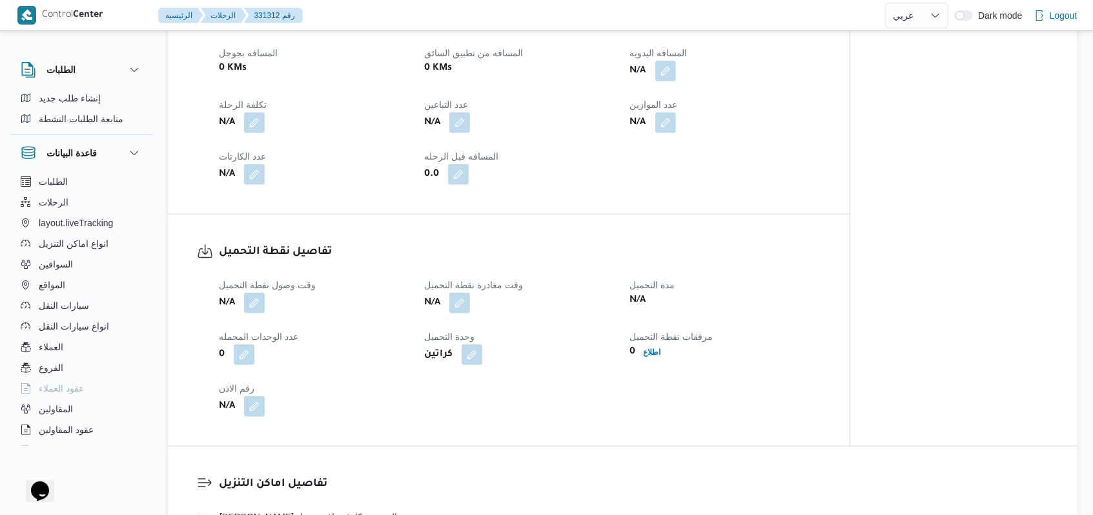
scroll to position [664, 0]
click at [264, 303] on button "button" at bounding box center [254, 299] width 21 height 21
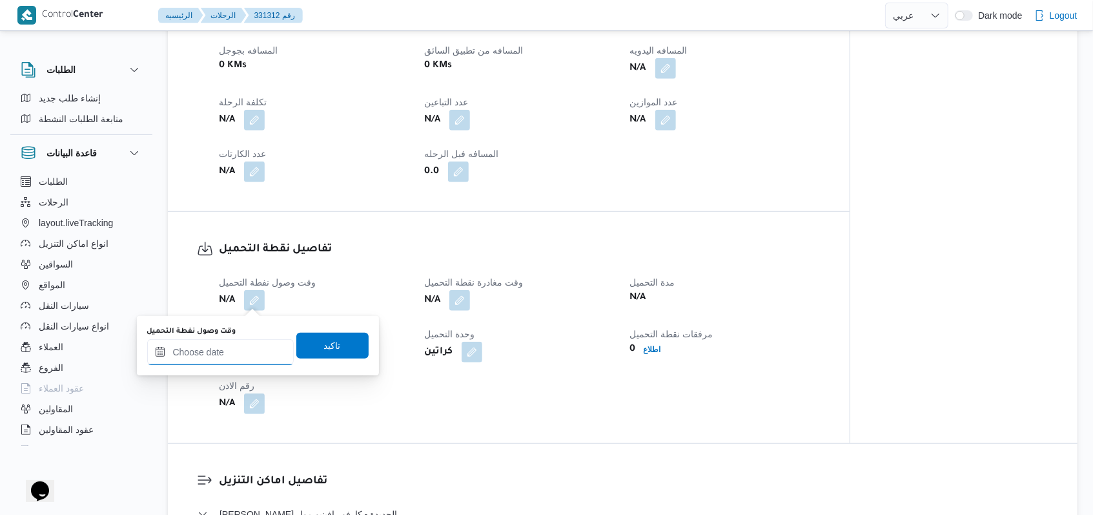
click at [245, 345] on input "وقت وصول نفطة التحميل" at bounding box center [220, 352] width 147 height 26
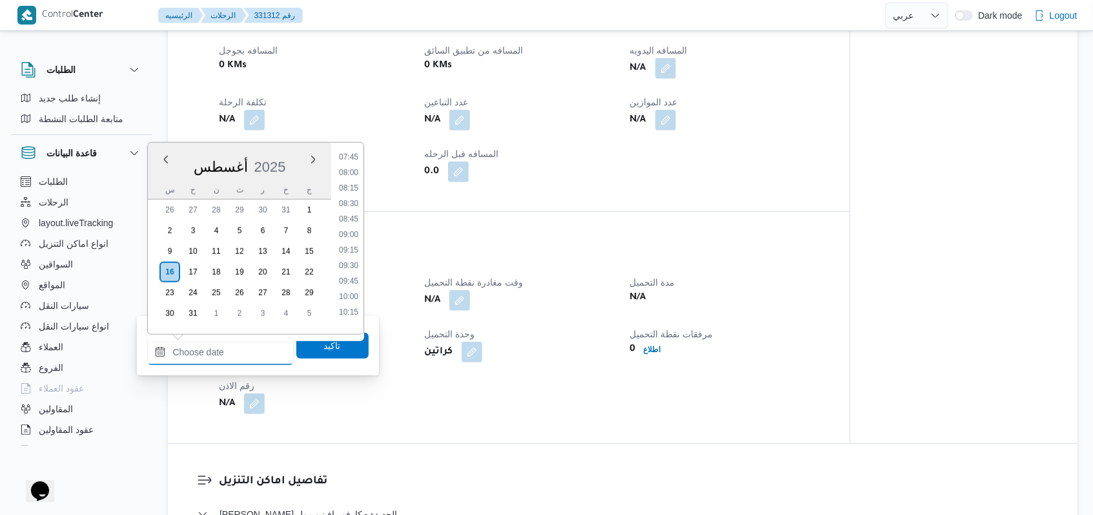
scroll to position [397, 0]
click at [352, 214] on li "07:15" at bounding box center [349, 211] width 30 height 13
type input "[DATE] ٠٧:١٥"
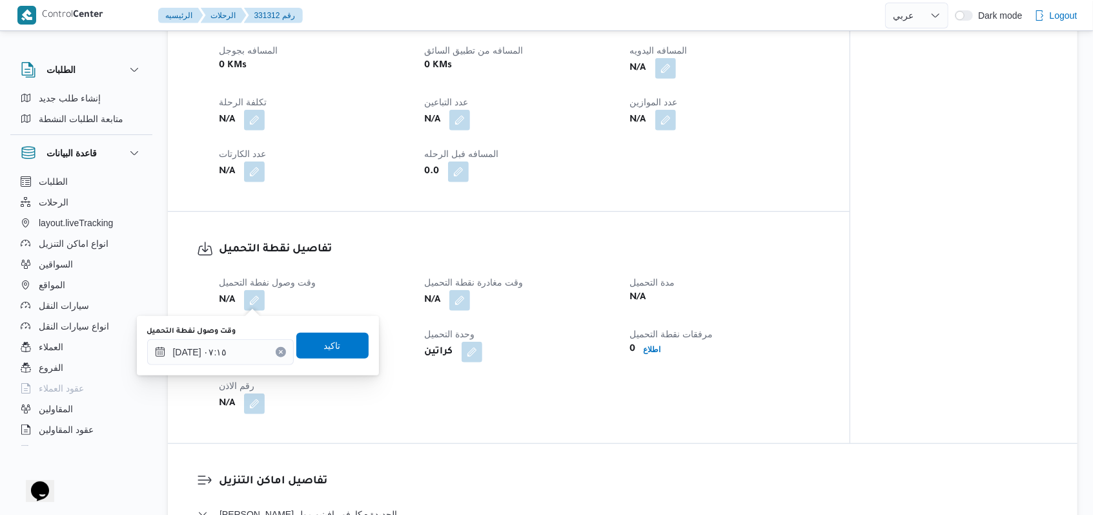
click at [331, 331] on div "وقت وصول نفطة التحميل ١٦/٠٨/٢٠٢٥ ٠٧:١٥ تاكيد" at bounding box center [258, 345] width 224 height 41
click at [335, 350] on span "تاكيد" at bounding box center [332, 345] width 72 height 26
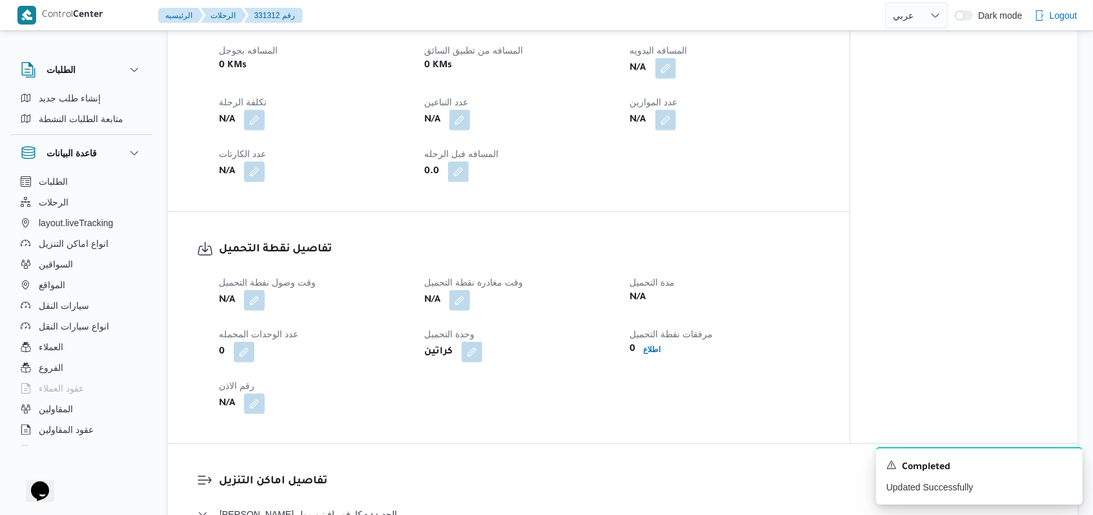
select select "ar"
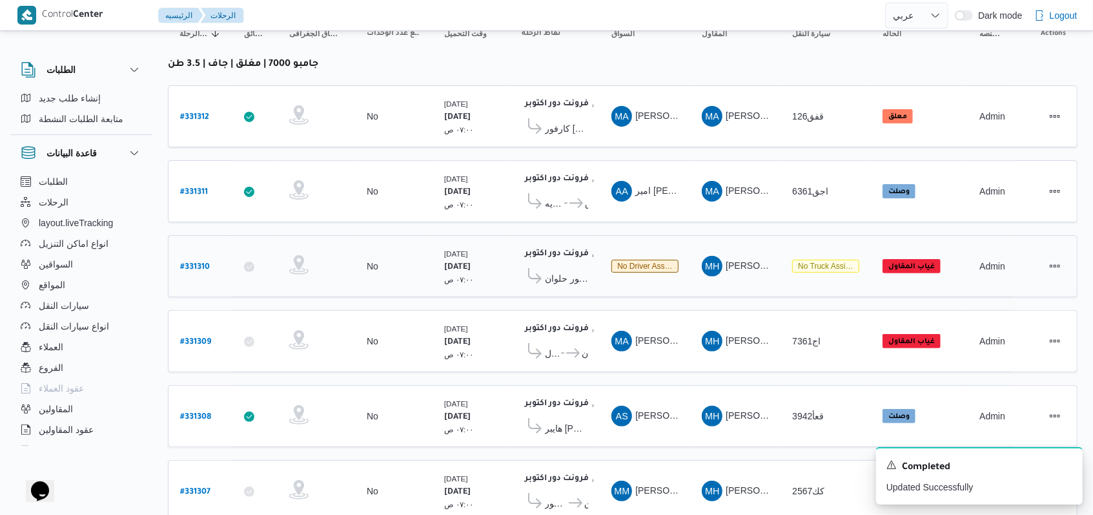
scroll to position [183, 0]
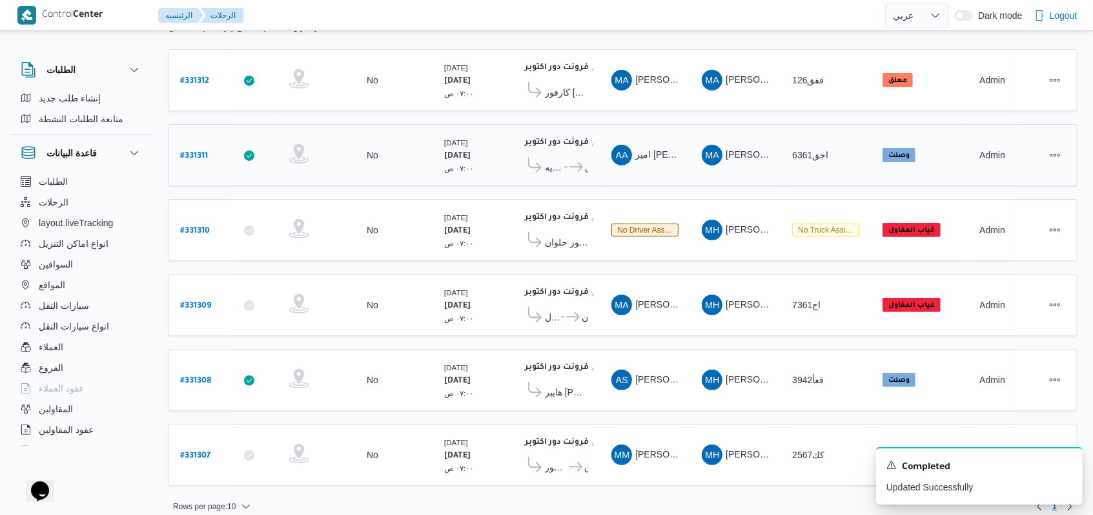
click at [188, 147] on link "# 331311" at bounding box center [194, 155] width 28 height 17
select select "ar"
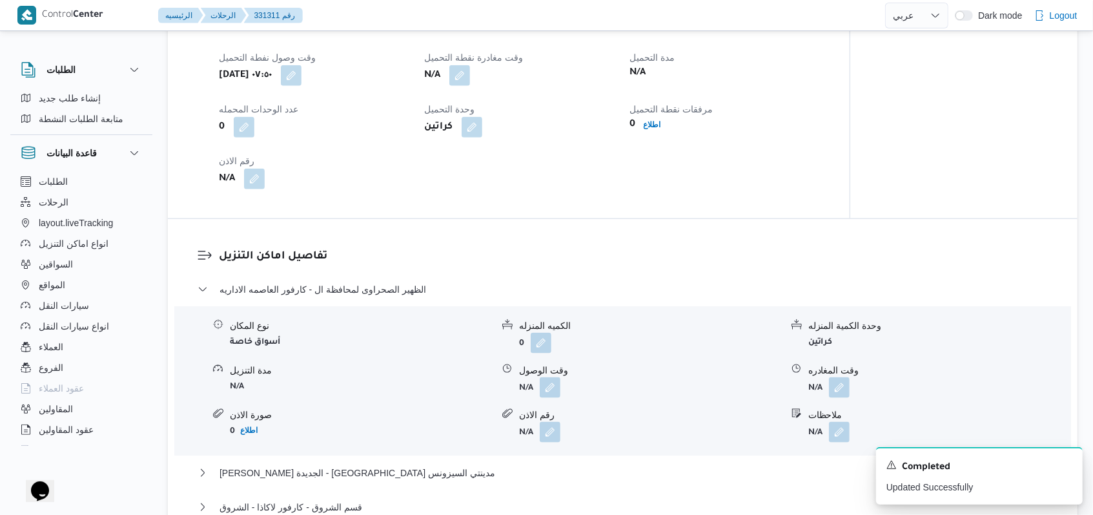
scroll to position [946, 0]
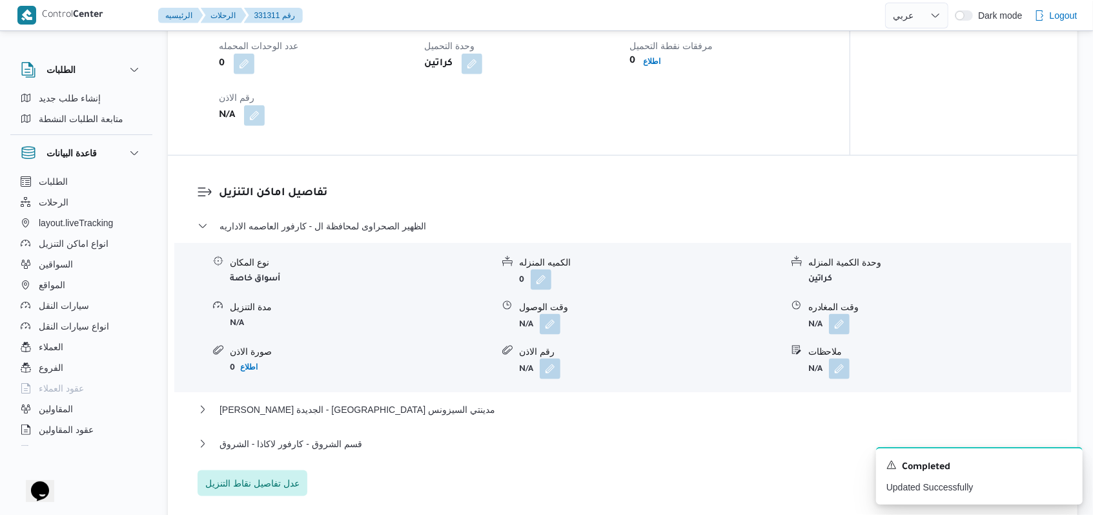
select select "ar"
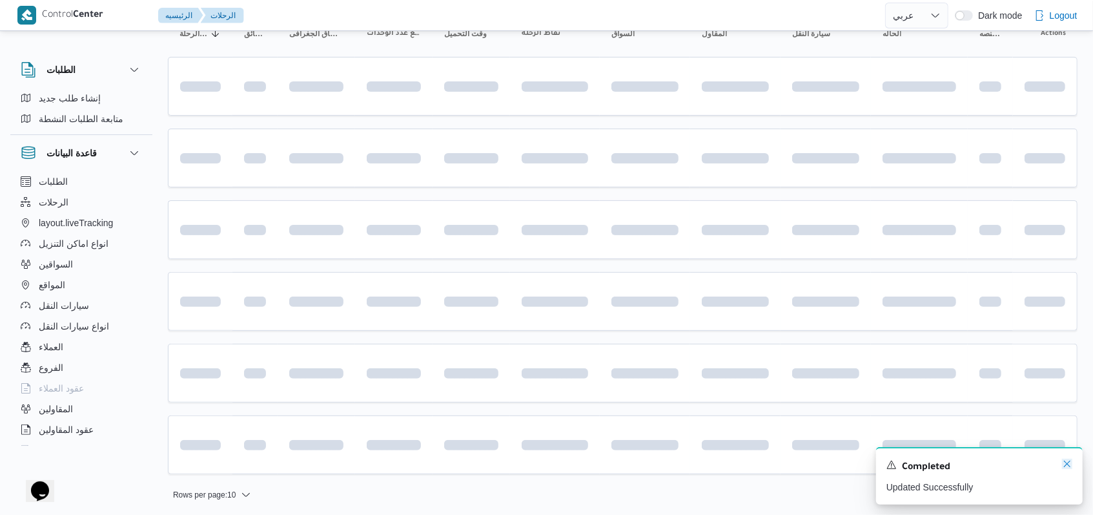
click at [1065, 466] on icon "Dismiss toast" at bounding box center [1067, 463] width 10 height 10
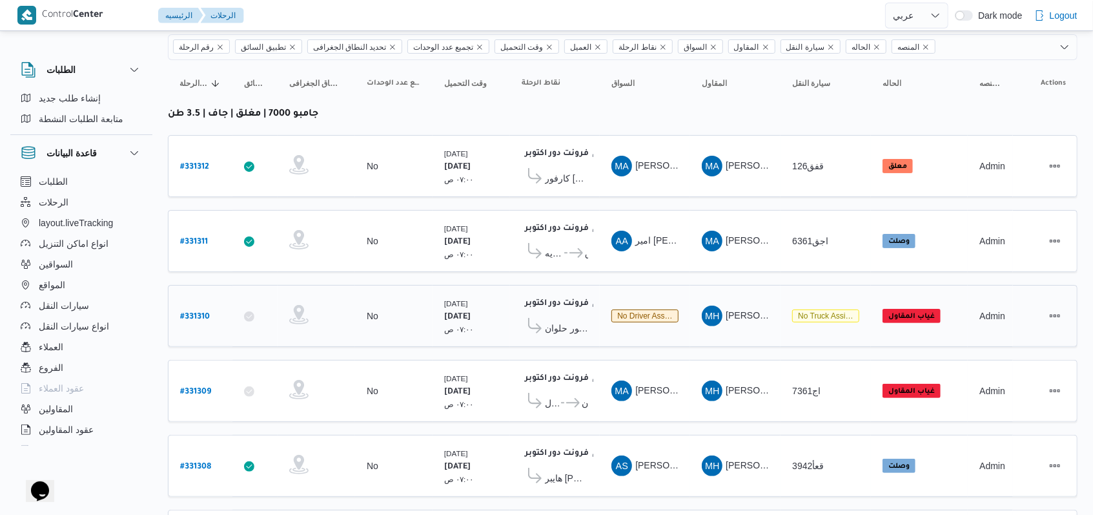
scroll to position [183, 0]
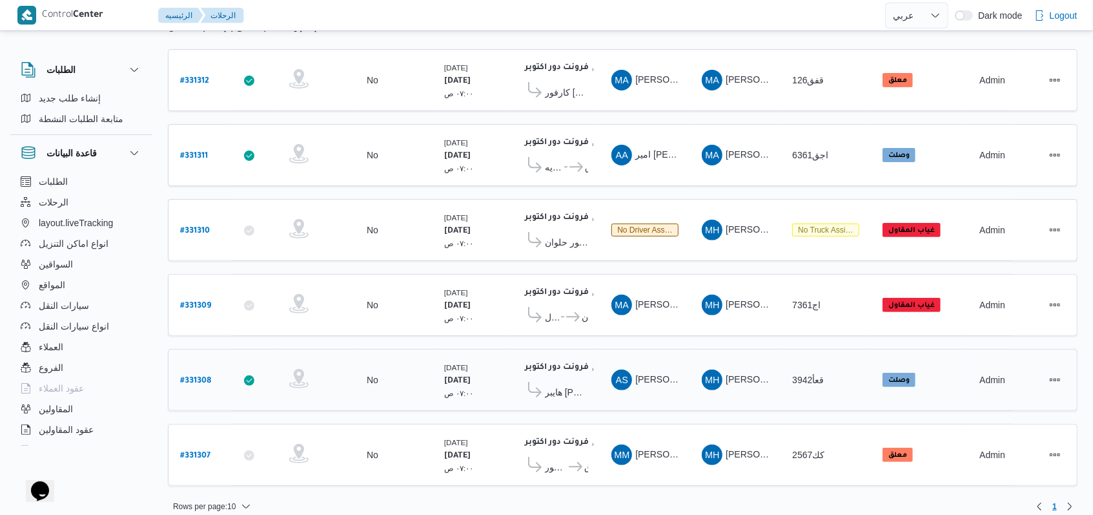
click at [542, 387] on span at bounding box center [533, 392] width 23 height 20
click at [547, 385] on span "هايبر ماركت مهدي عرفه" at bounding box center [566, 391] width 43 height 15
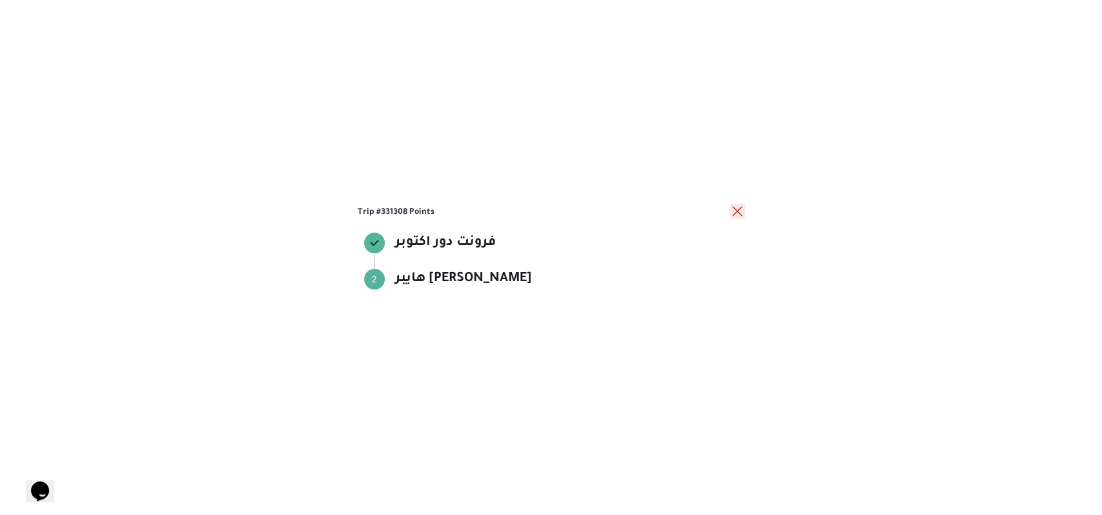
click at [738, 216] on button "close" at bounding box center [736, 210] width 15 height 15
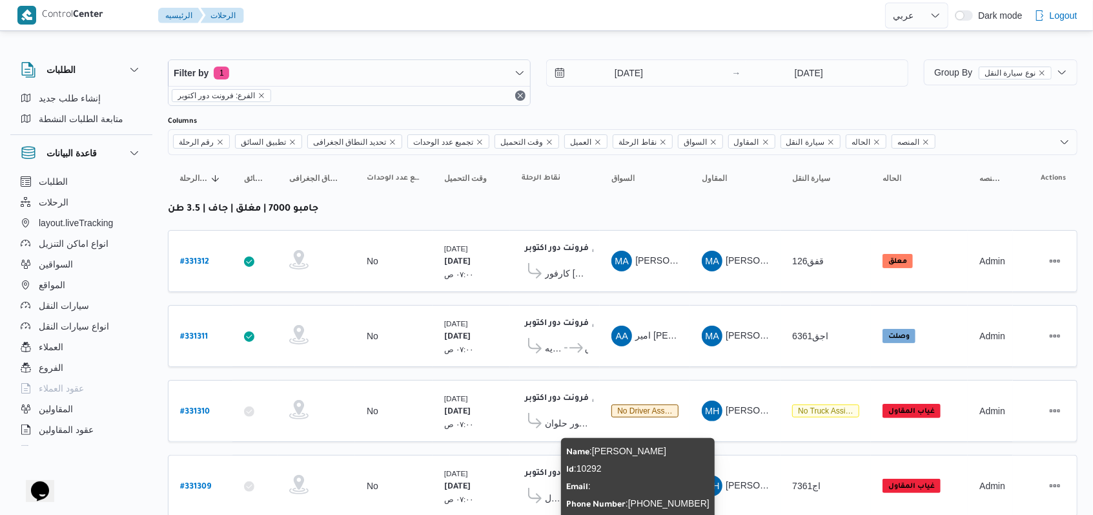
scroll to position [0, 0]
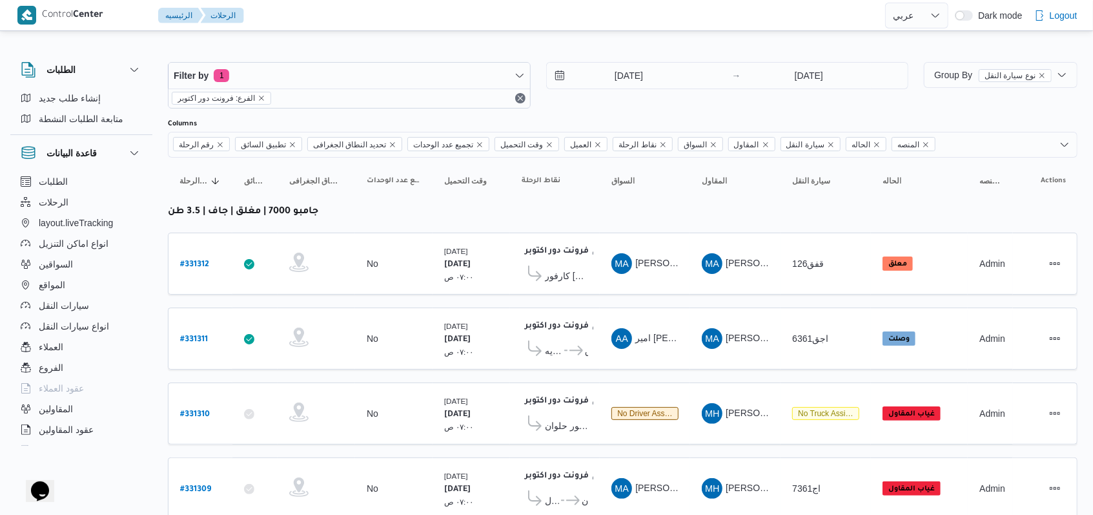
click at [606, 107] on div "16/8/2025 → 16/8/2025" at bounding box center [727, 85] width 363 height 46
